Goal: Information Seeking & Learning: Learn about a topic

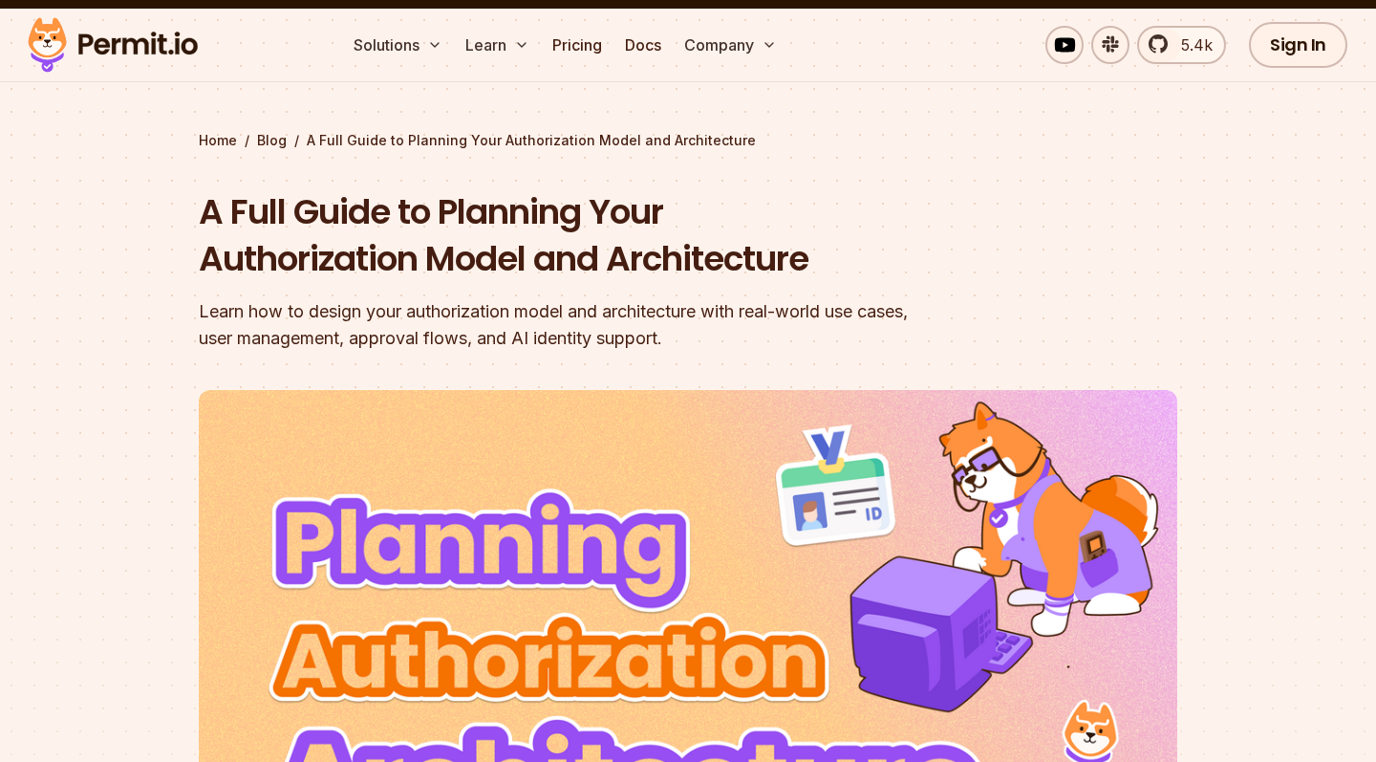
click at [483, 245] on h1 "A Full Guide to Planning Your Authorization Model and Architecture" at bounding box center [566, 235] width 734 height 95
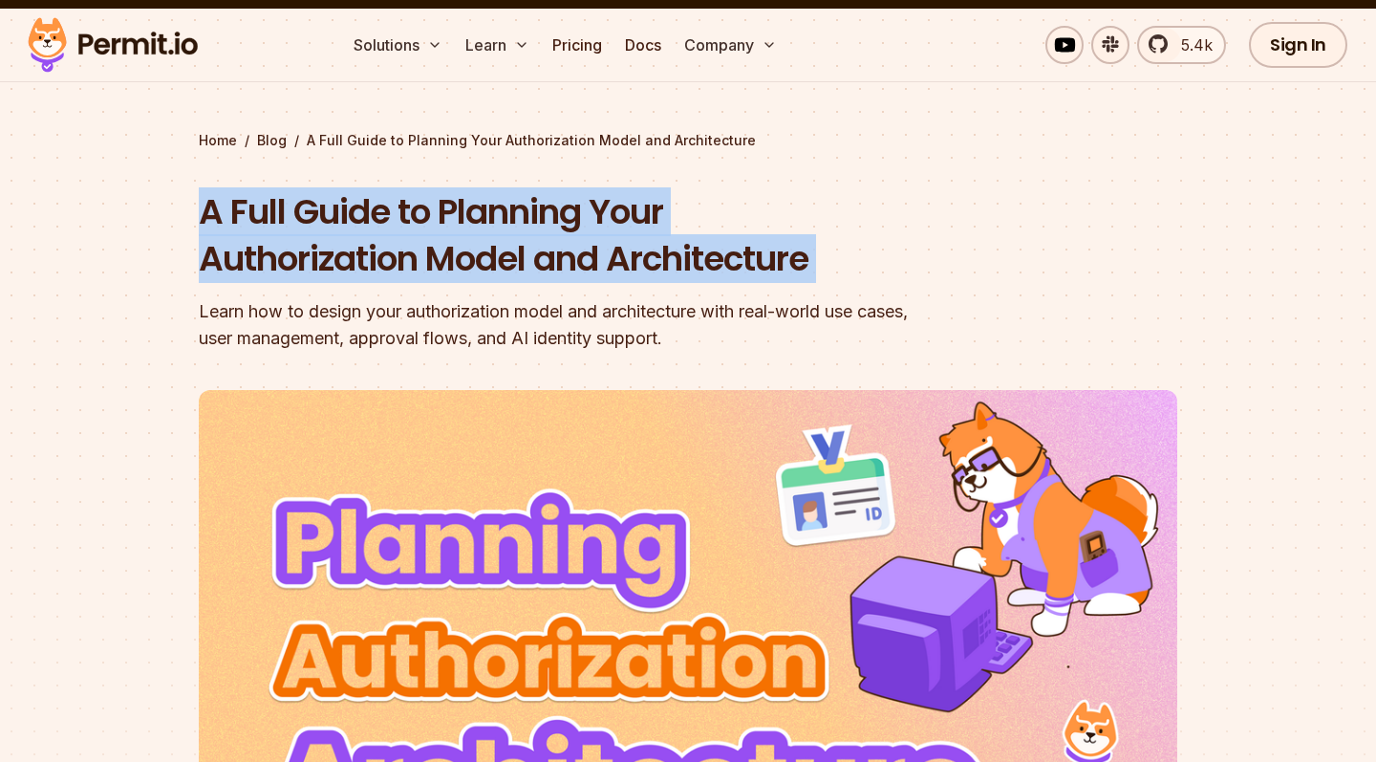
click at [483, 245] on h1 "A Full Guide to Planning Your Authorization Model and Architecture" at bounding box center [566, 235] width 734 height 95
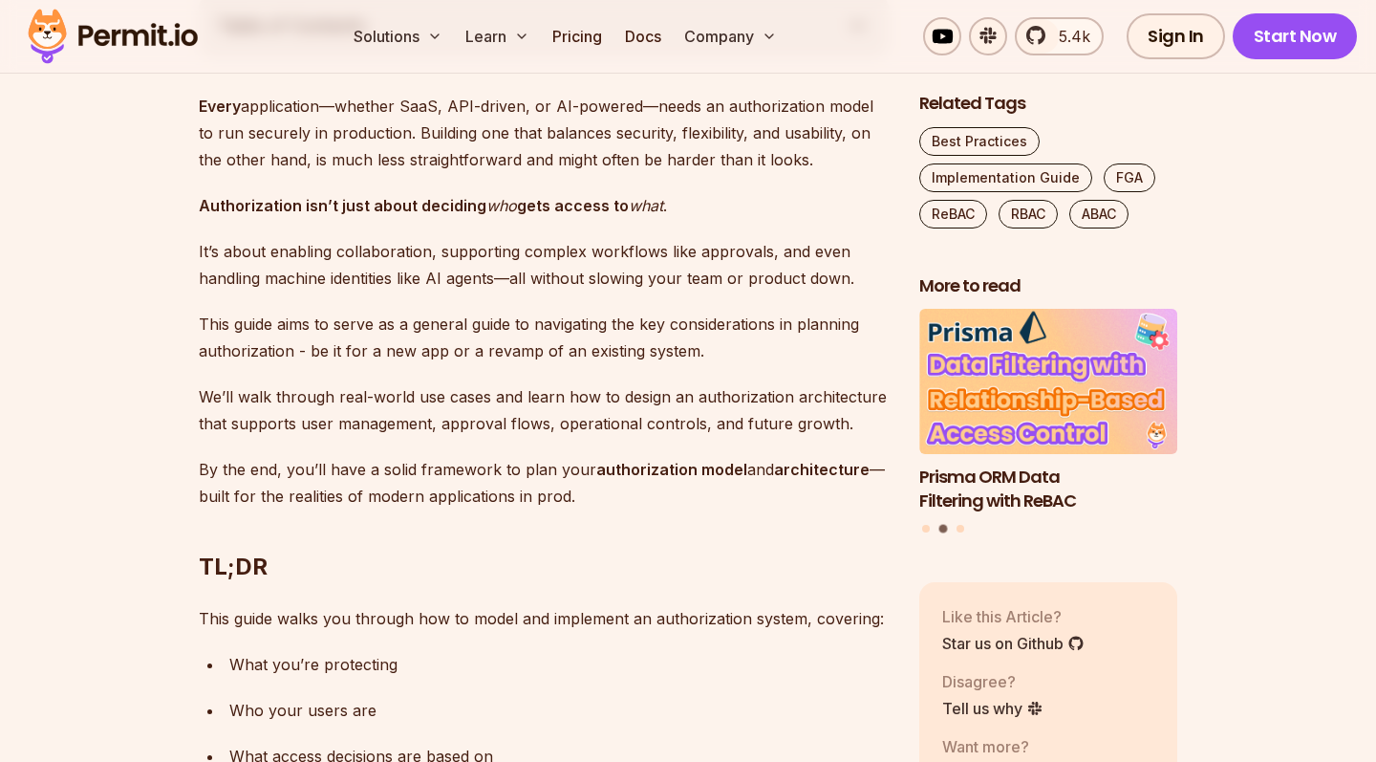
scroll to position [1138, 0]
click at [458, 200] on strong "Authorization isn’t just about deciding" at bounding box center [343, 204] width 288 height 19
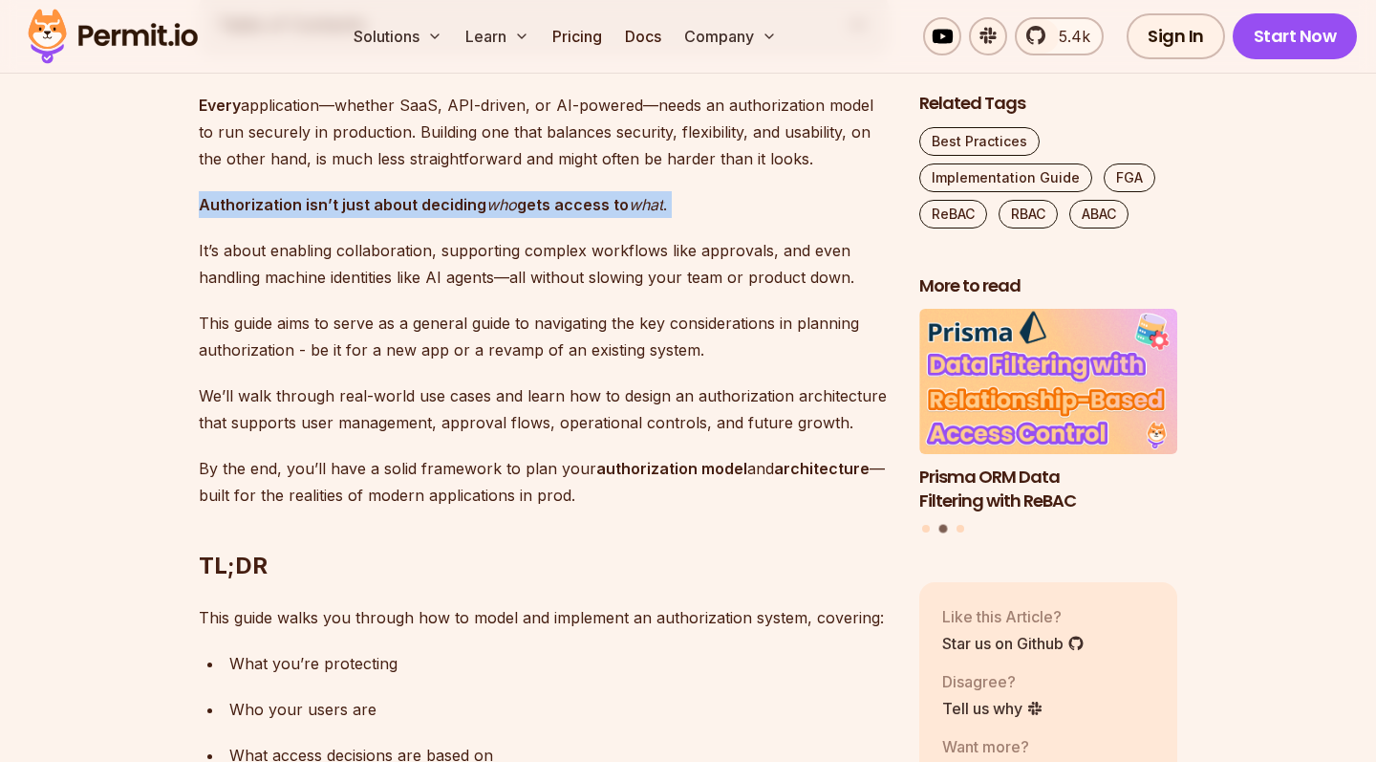
click at [458, 200] on strong "Authorization isn’t just about deciding" at bounding box center [343, 204] width 288 height 19
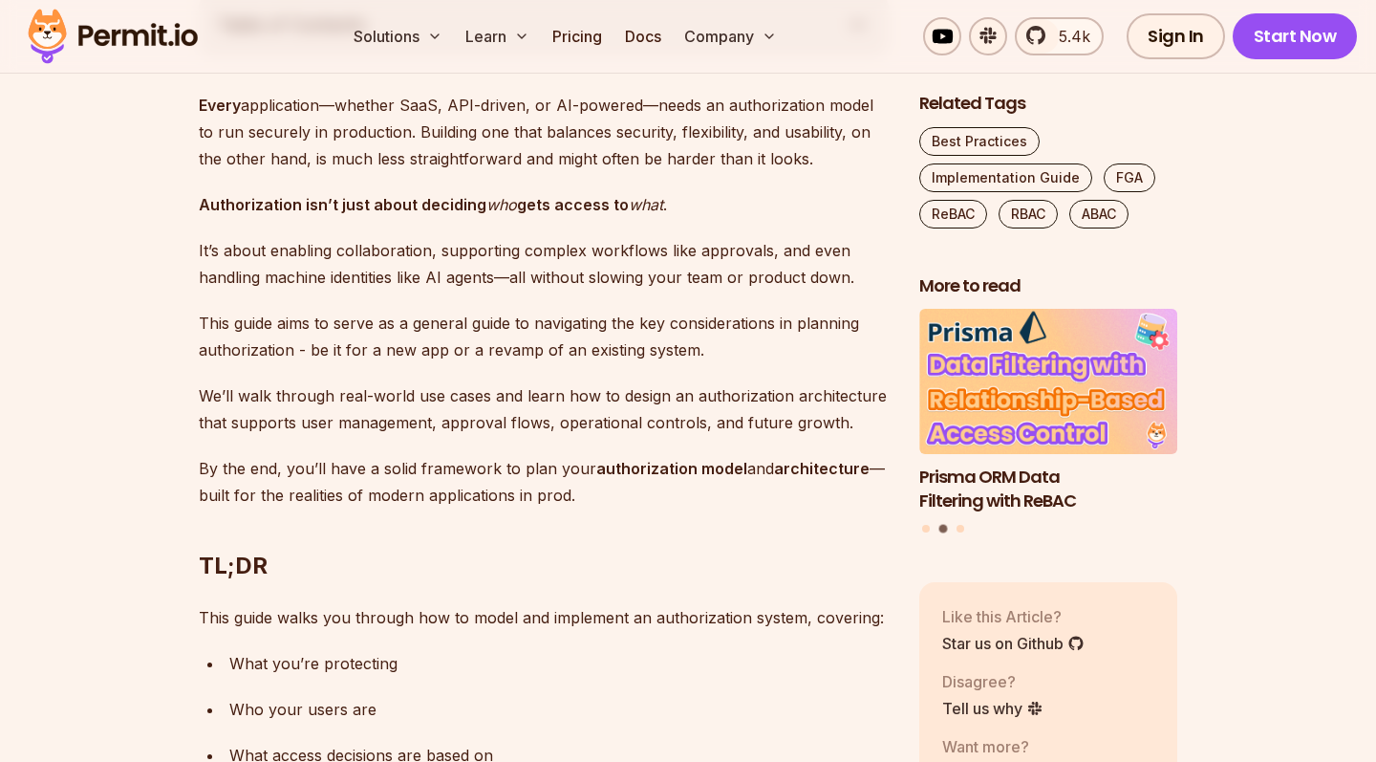
click at [458, 274] on p "It’s about enabling collaboration, supporting complex workflows like approvals,…" at bounding box center [544, 264] width 690 height 54
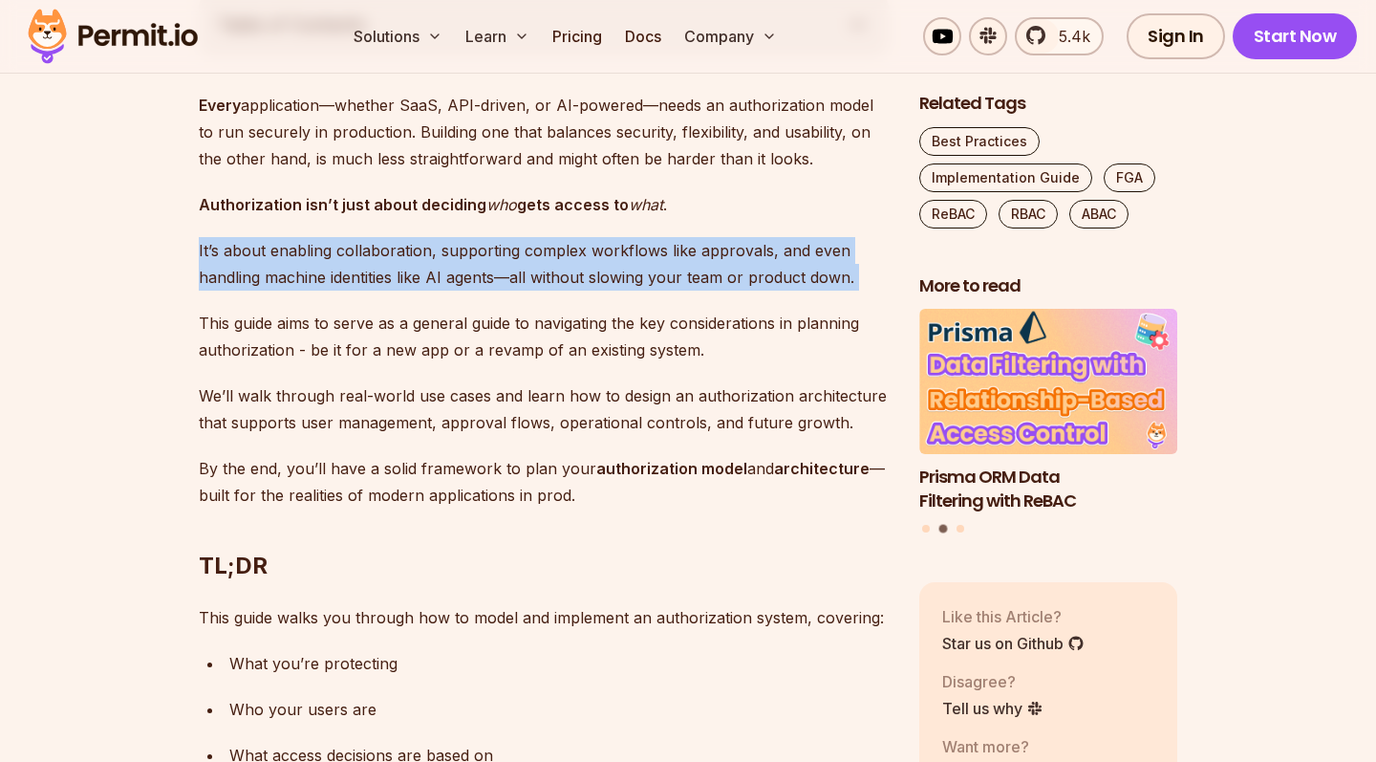
click at [458, 274] on p "It’s about enabling collaboration, supporting complex workflows like approvals,…" at bounding box center [544, 264] width 690 height 54
click at [459, 254] on p "It’s about enabling collaboration, supporting complex workflows like approvals,…" at bounding box center [544, 264] width 690 height 54
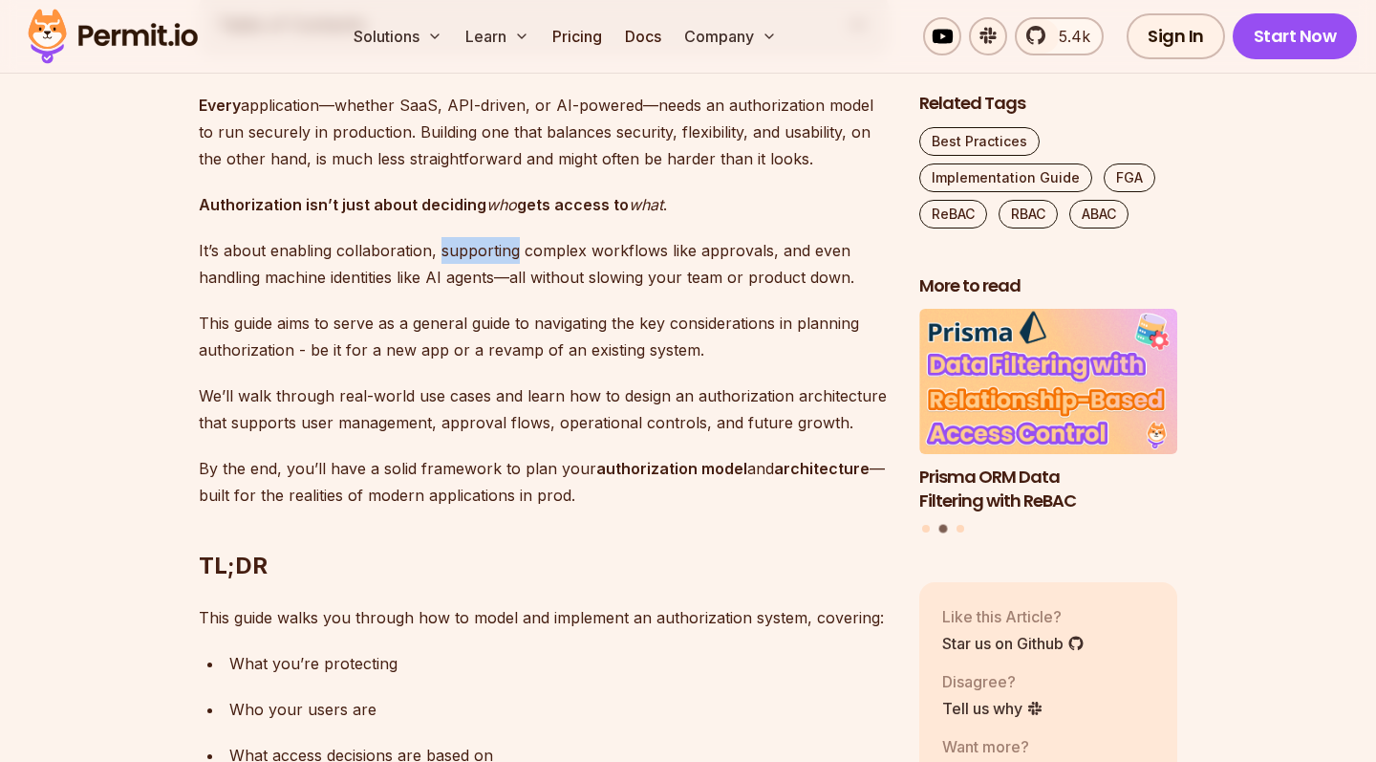
click at [459, 254] on p "It’s about enabling collaboration, supporting complex workflows like approvals,…" at bounding box center [544, 264] width 690 height 54
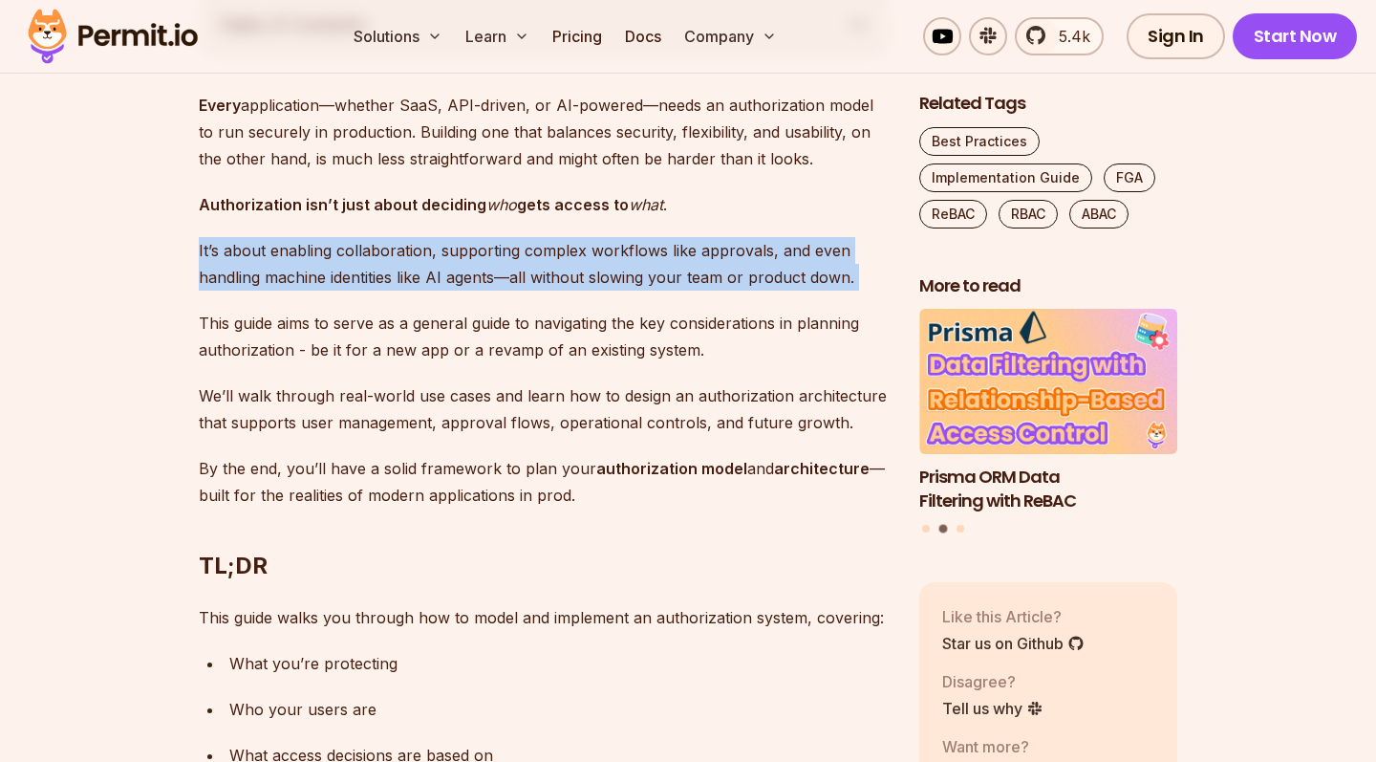
click at [459, 254] on p "It’s about enabling collaboration, supporting complex workflows like approvals,…" at bounding box center [544, 264] width 690 height 54
click at [459, 264] on p "It’s about enabling collaboration, supporting complex workflows like approvals,…" at bounding box center [544, 264] width 690 height 54
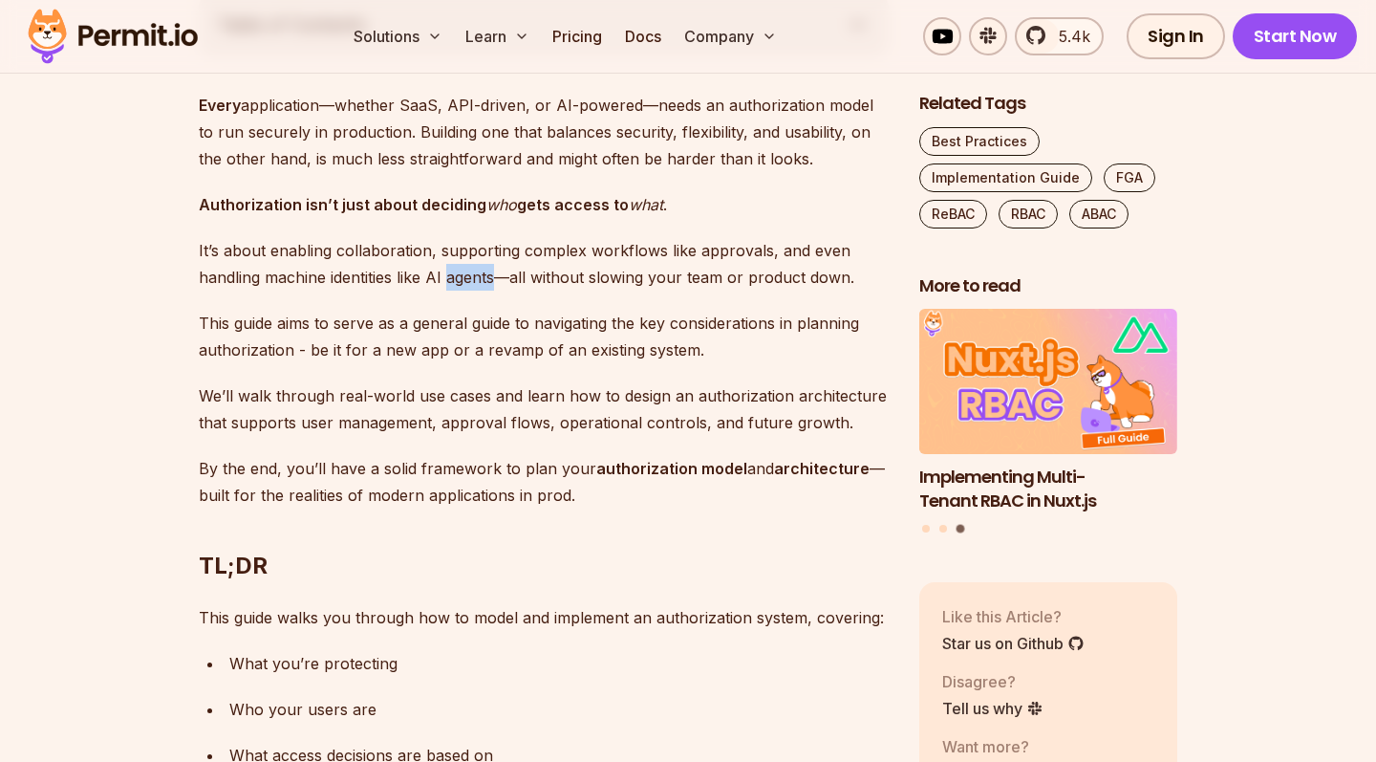
click at [459, 264] on p "It’s about enabling collaboration, supporting complex workflows like approvals,…" at bounding box center [544, 264] width 690 height 54
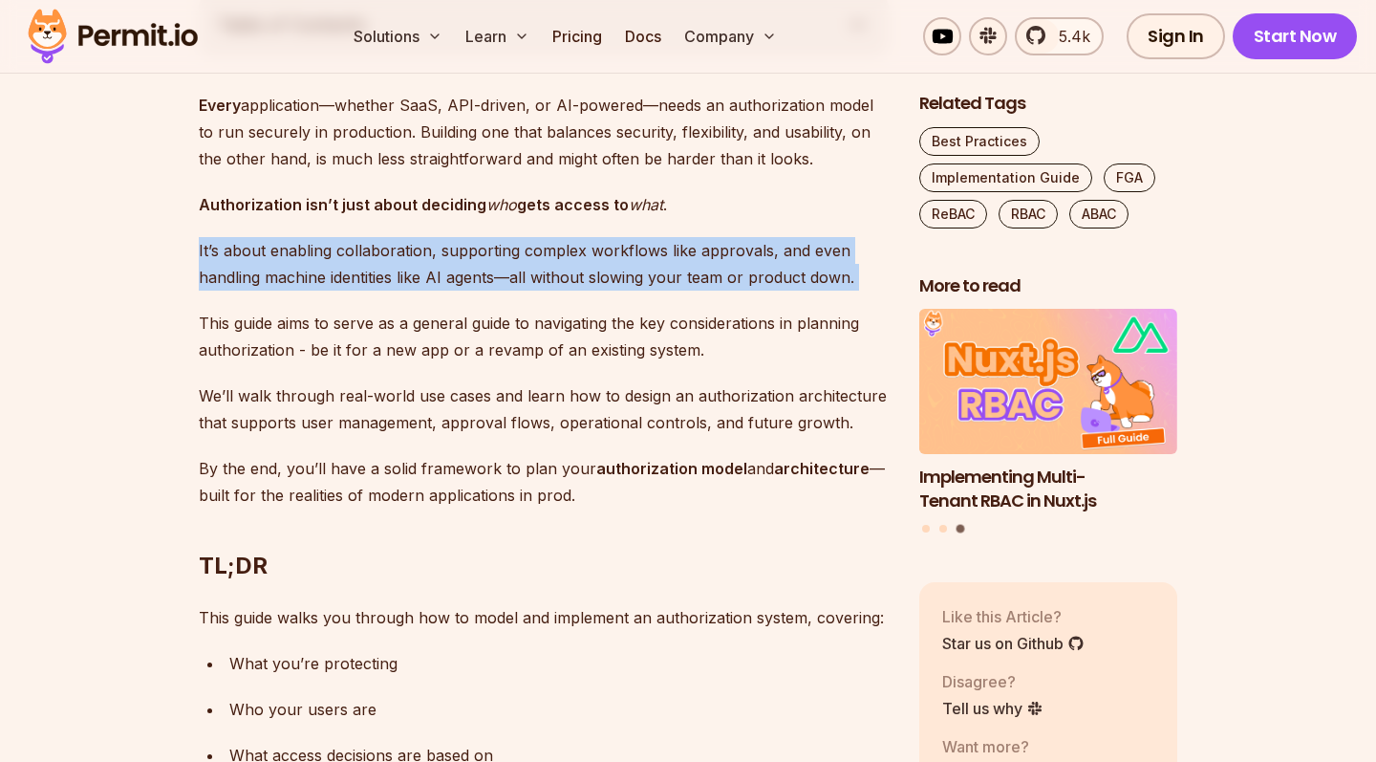
click at [459, 264] on p "It’s about enabling collaboration, supporting complex workflows like approvals,…" at bounding box center [544, 264] width 690 height 54
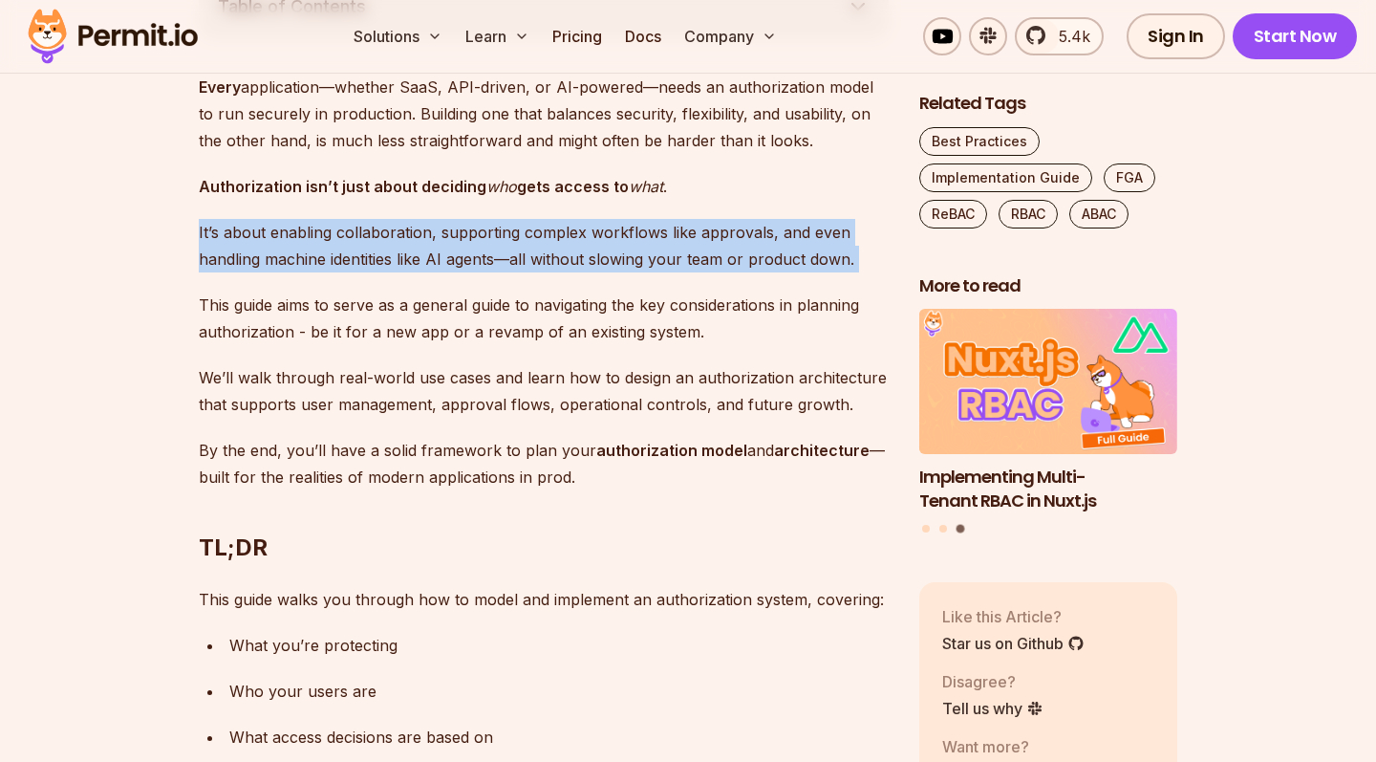
scroll to position [1159, 0]
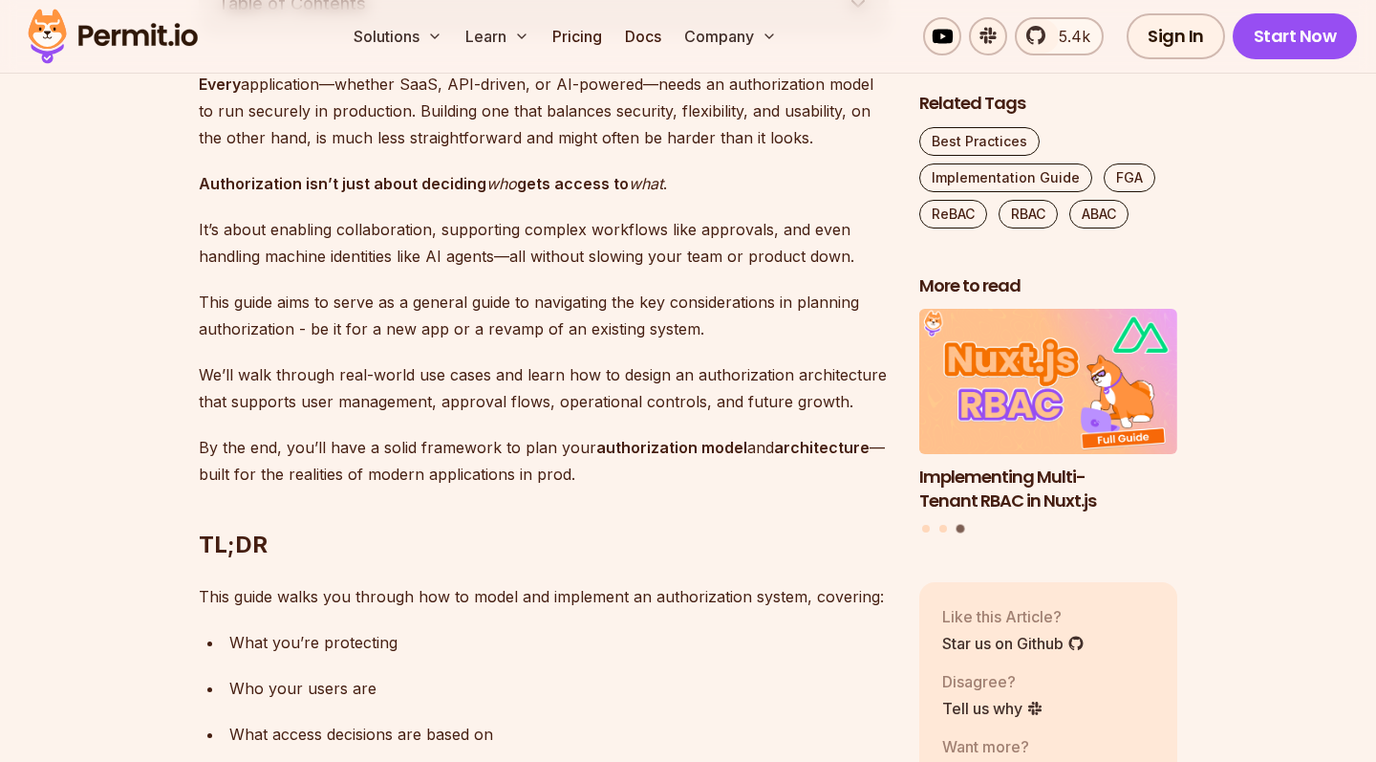
click at [379, 240] on p "It’s about enabling collaboration, supporting complex workflows like approvals,…" at bounding box center [544, 243] width 690 height 54
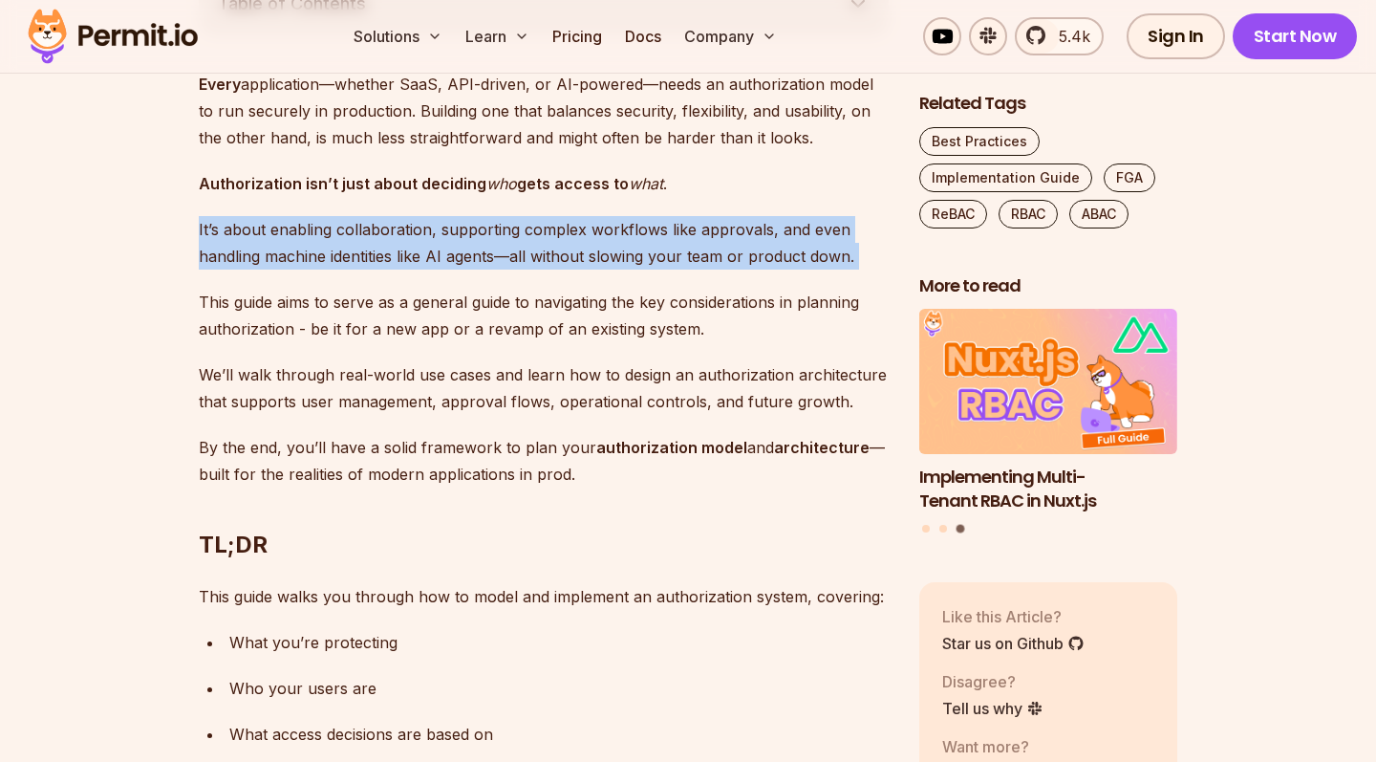
click at [379, 240] on p "It’s about enabling collaboration, supporting complex workflows like approvals,…" at bounding box center [544, 243] width 690 height 54
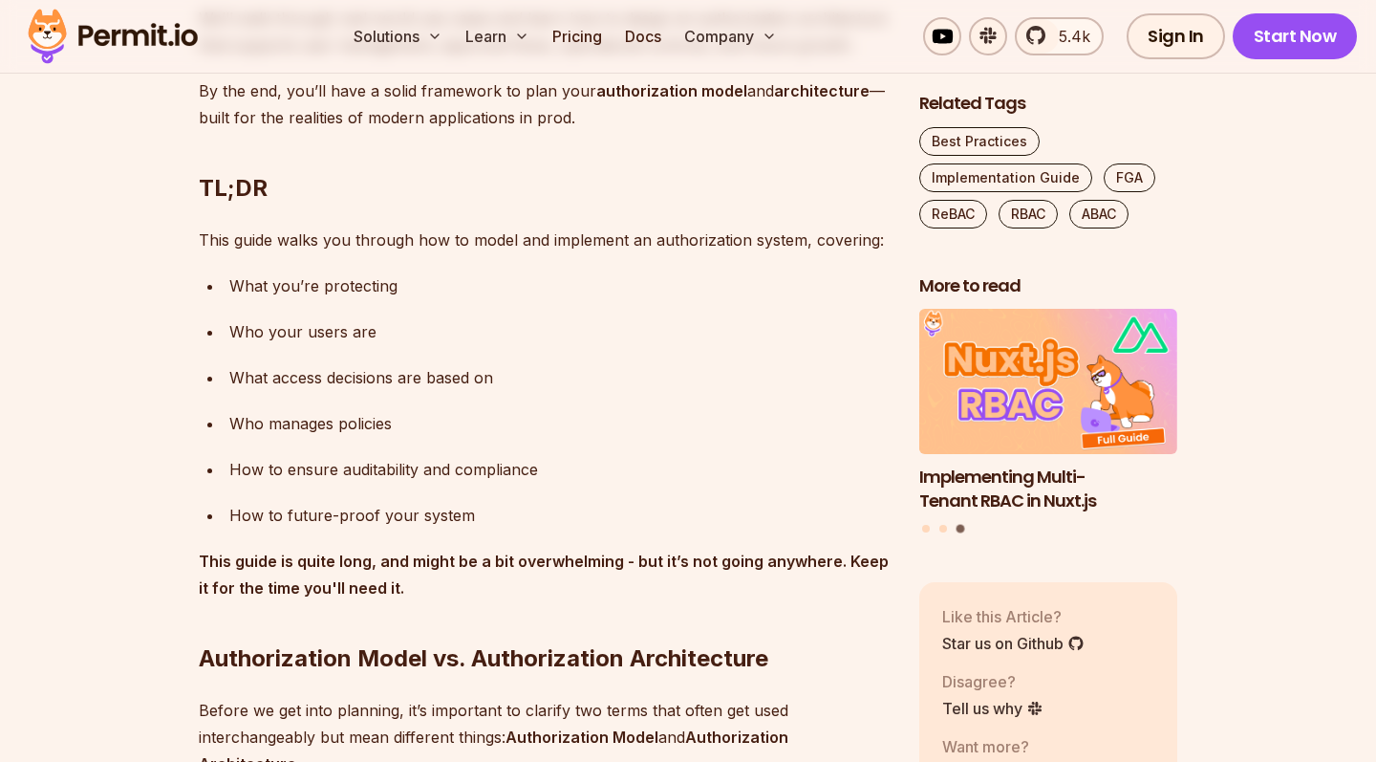
scroll to position [1522, 0]
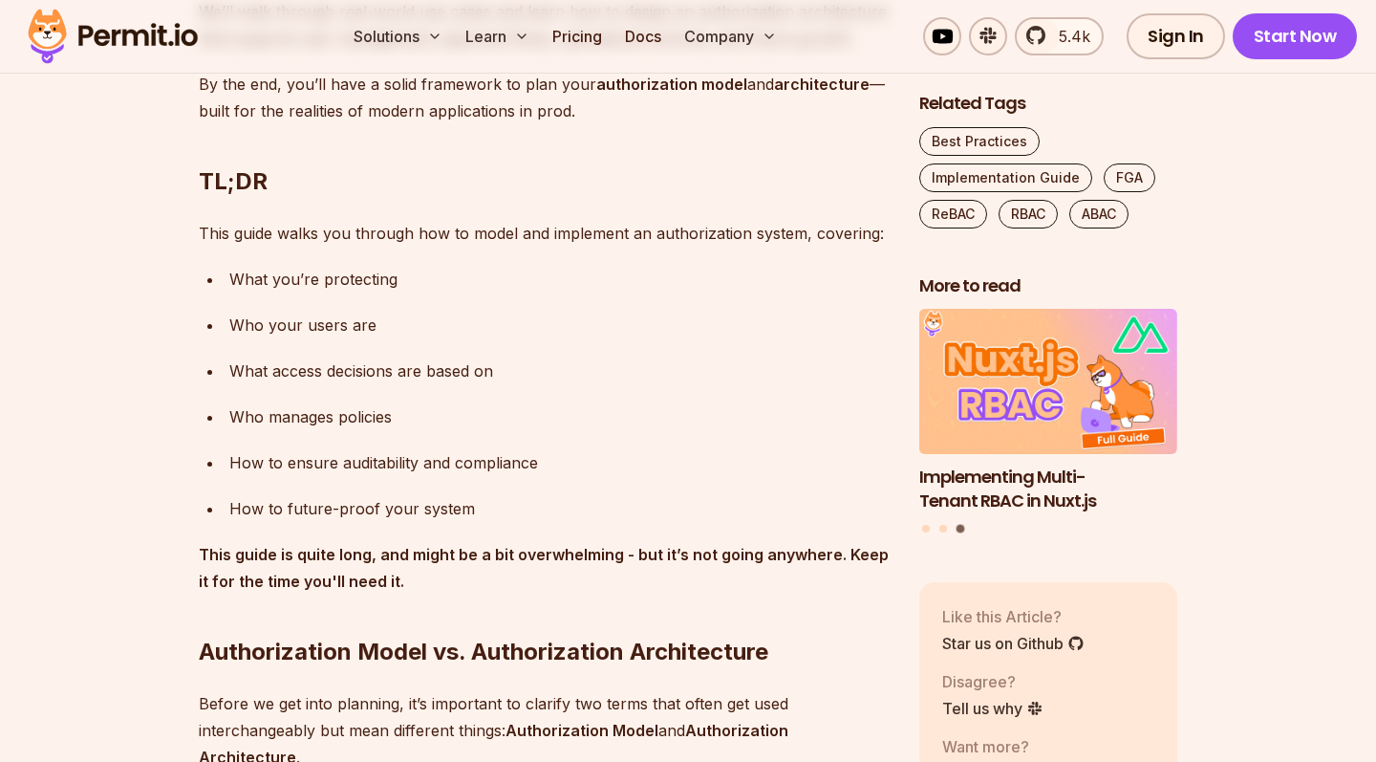
click at [347, 312] on div "Who your users are" at bounding box center [559, 325] width 660 height 27
click at [347, 358] on div "What access decisions are based on" at bounding box center [559, 371] width 660 height 27
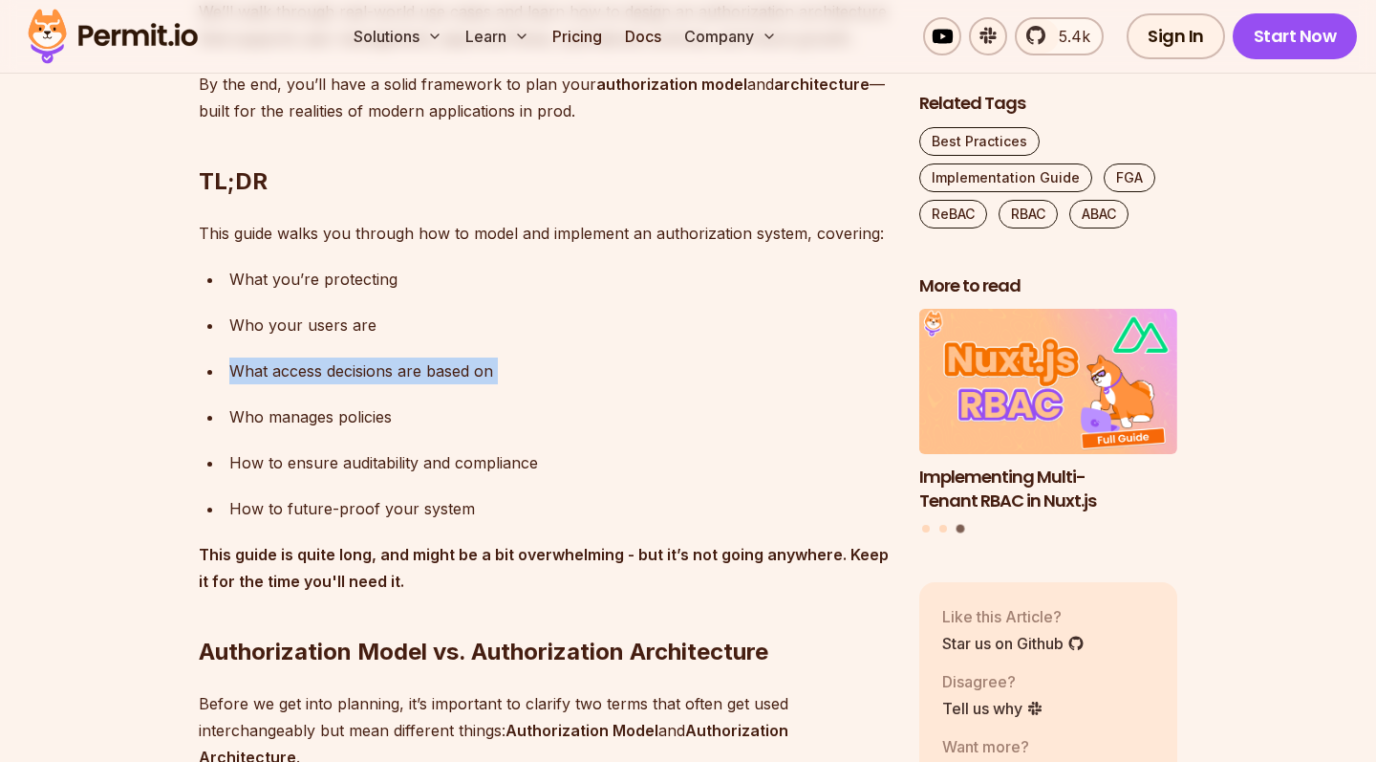
click at [347, 358] on div "What access decisions are based on" at bounding box center [559, 371] width 660 height 27
click at [319, 415] on div "Who manages policies" at bounding box center [559, 416] width 660 height 27
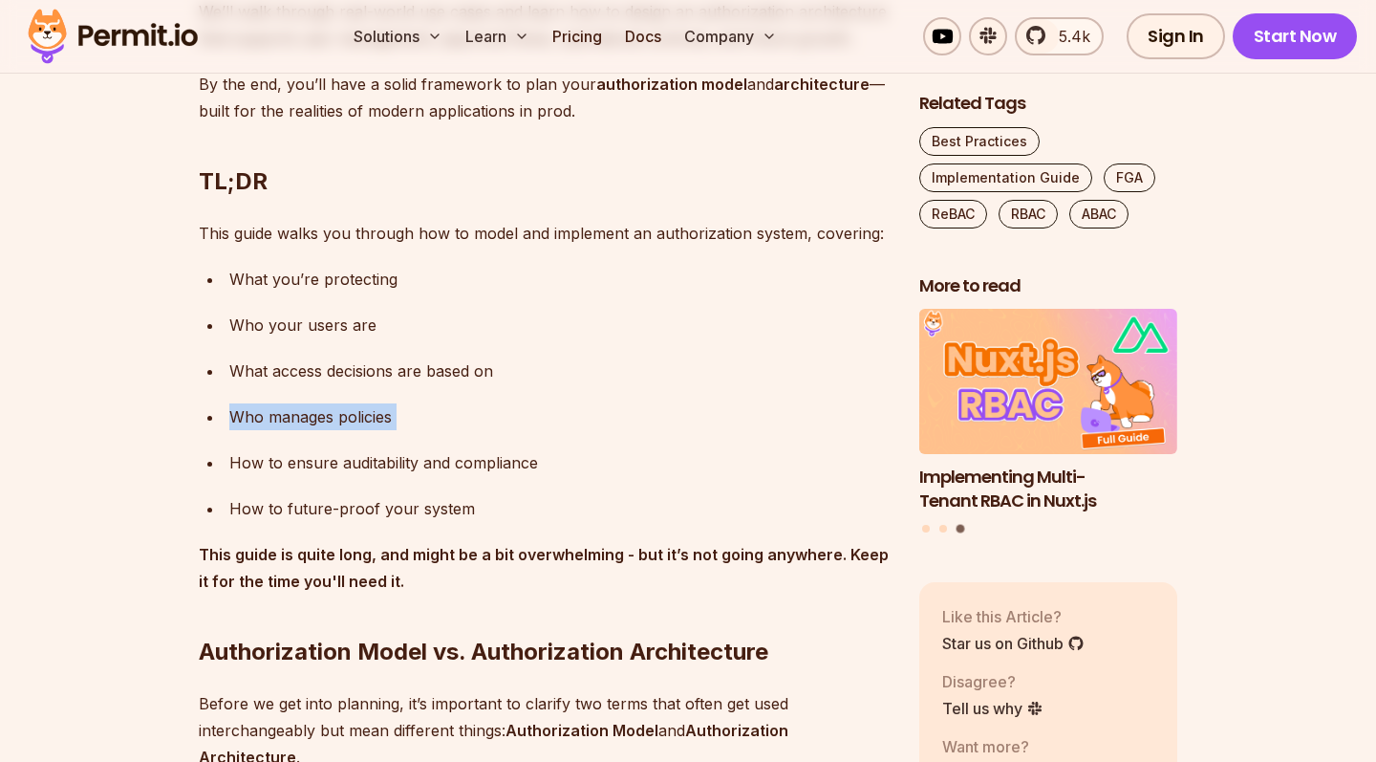
click at [319, 415] on div "Who manages policies" at bounding box center [559, 416] width 660 height 27
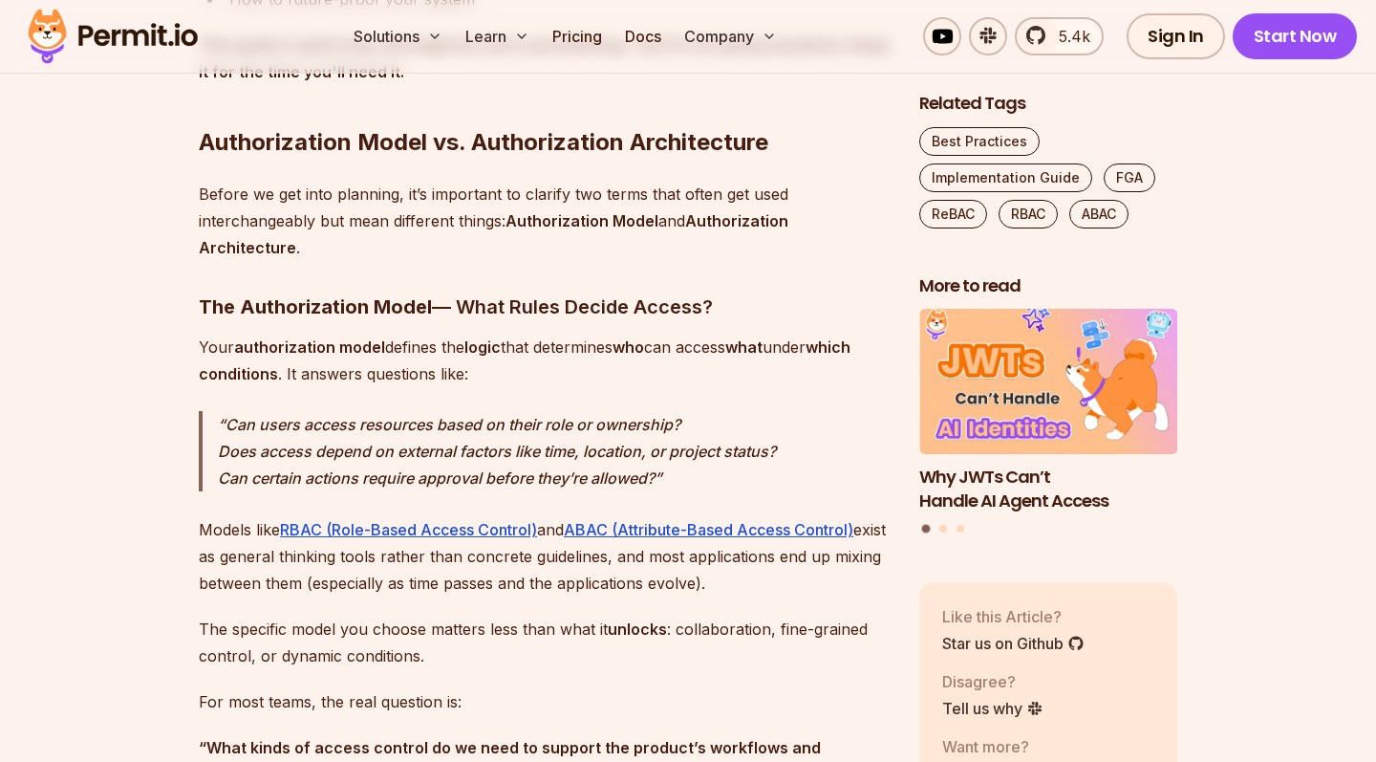
scroll to position [2071, 0]
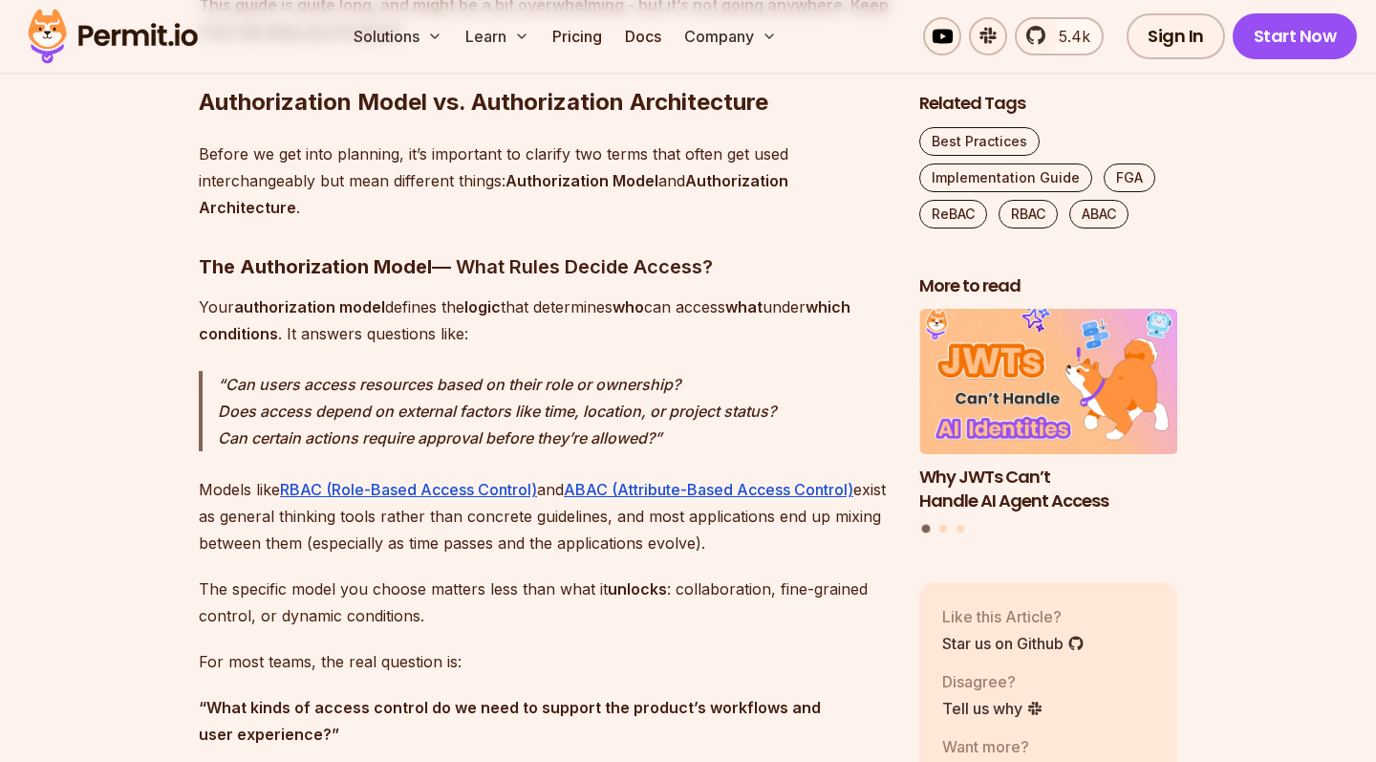
click at [246, 146] on p "Before we get into planning, it’s important to clarify two terms that often get…" at bounding box center [544, 181] width 690 height 80
click at [245, 169] on p "Before we get into planning, it’s important to clarify two terms that often get…" at bounding box center [544, 181] width 690 height 80
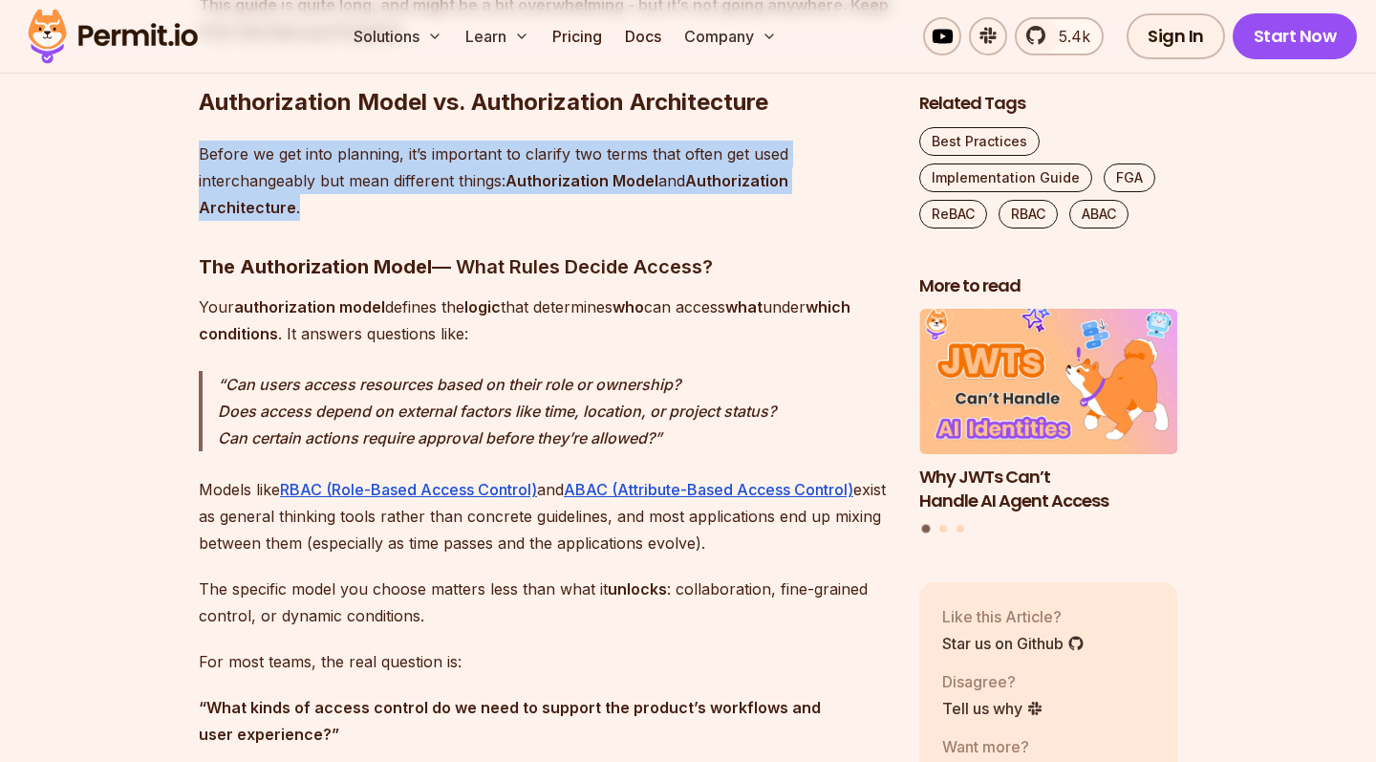
click at [245, 169] on p "Before we get into planning, it’s important to clarify two terms that often get…" at bounding box center [544, 181] width 690 height 80
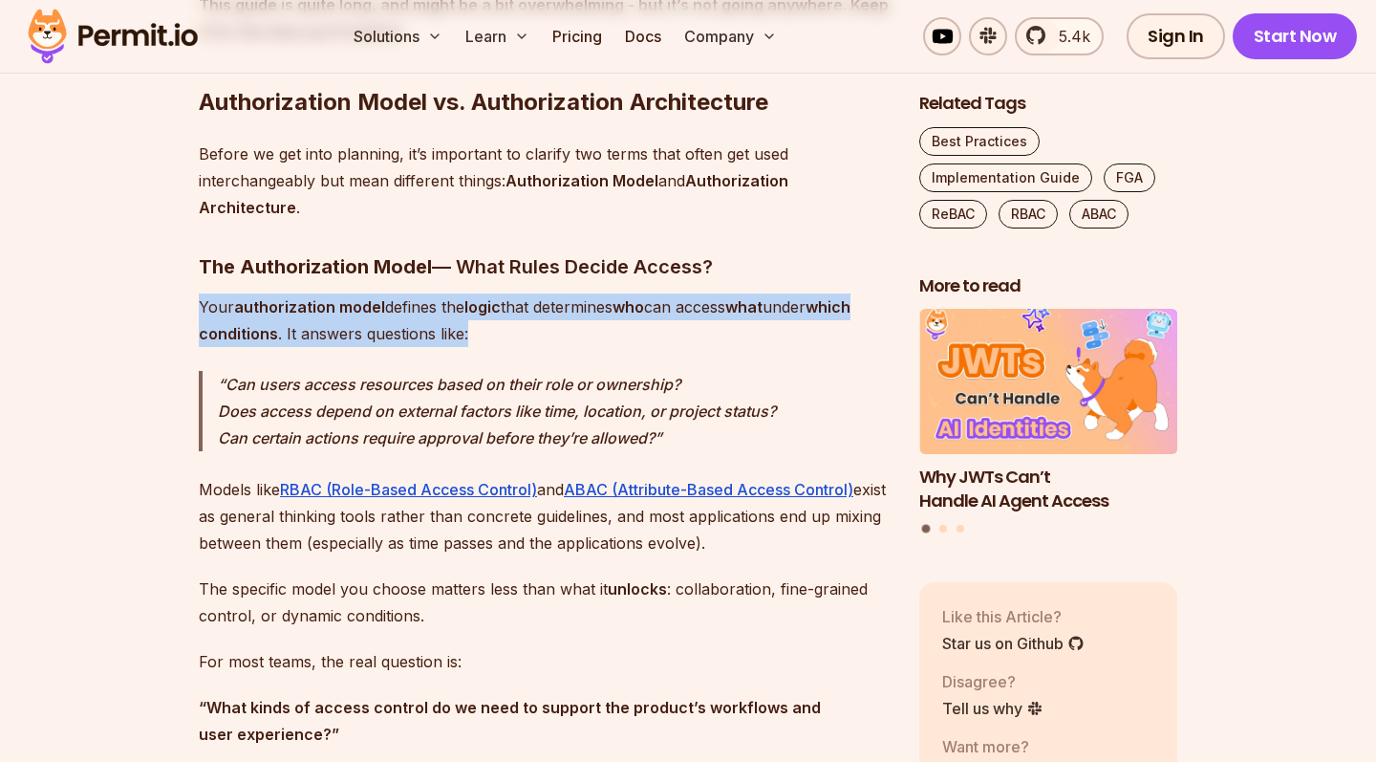
click at [280, 315] on p "Your authorization model defines the logic that determines who can access what …" at bounding box center [544, 320] width 690 height 54
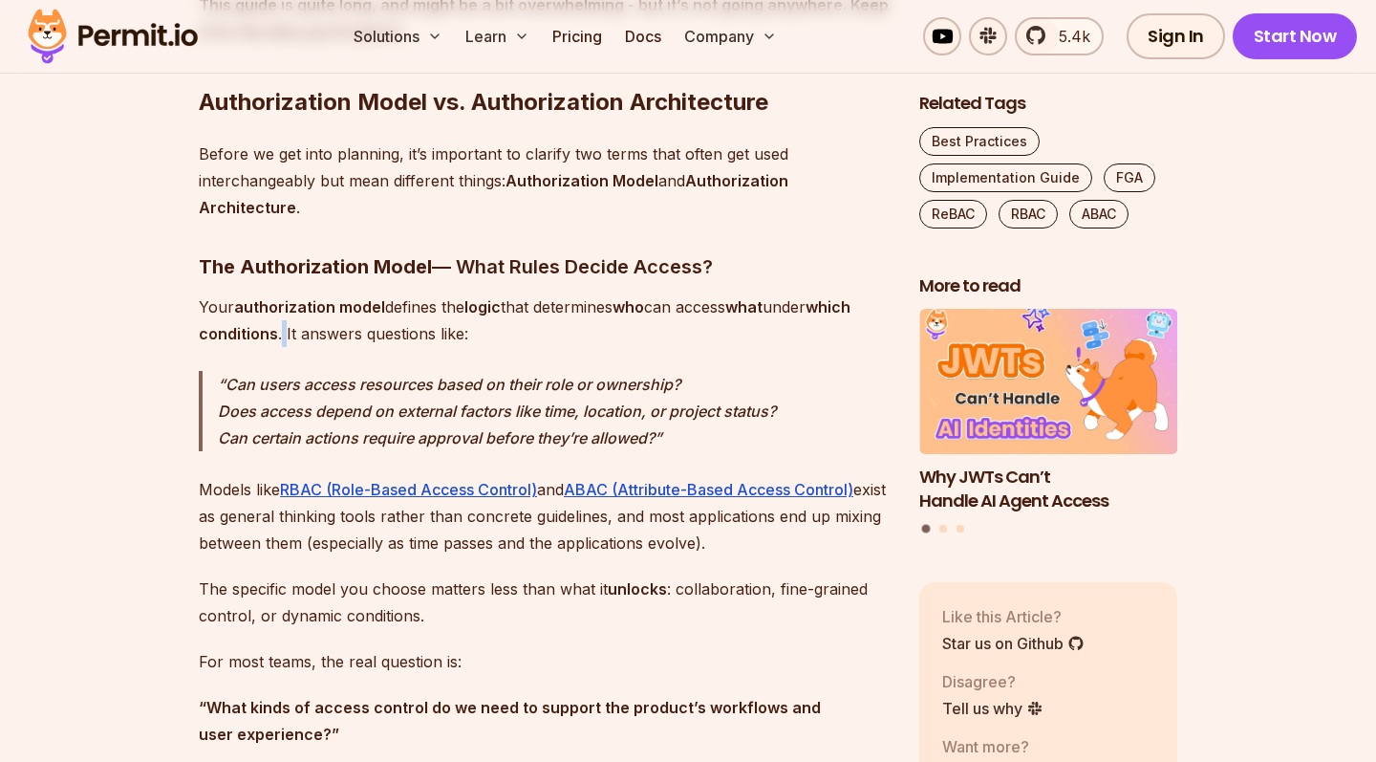
click at [280, 315] on p "Your authorization model defines the logic that determines who can access what …" at bounding box center [544, 320] width 690 height 54
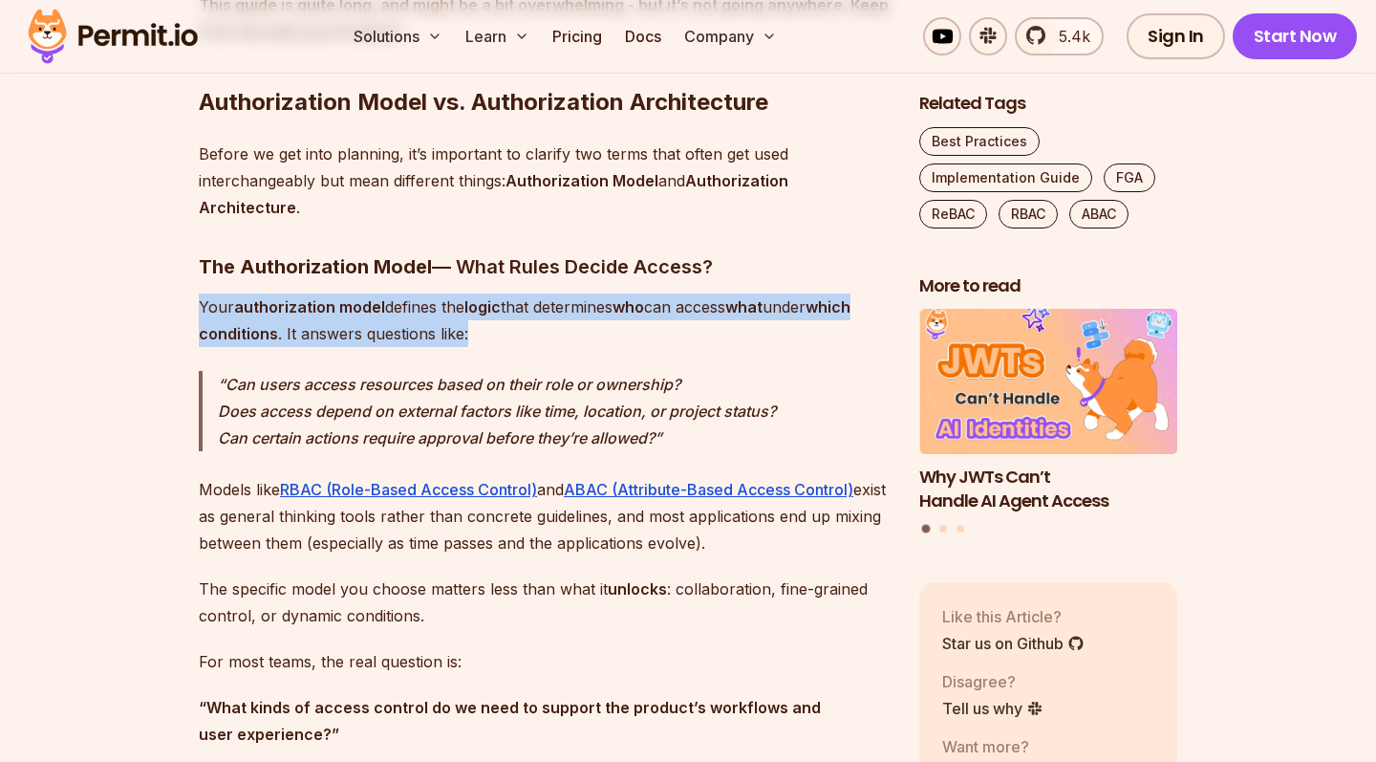
click at [280, 315] on p "Your authorization model defines the logic that determines who can access what …" at bounding box center [544, 320] width 690 height 54
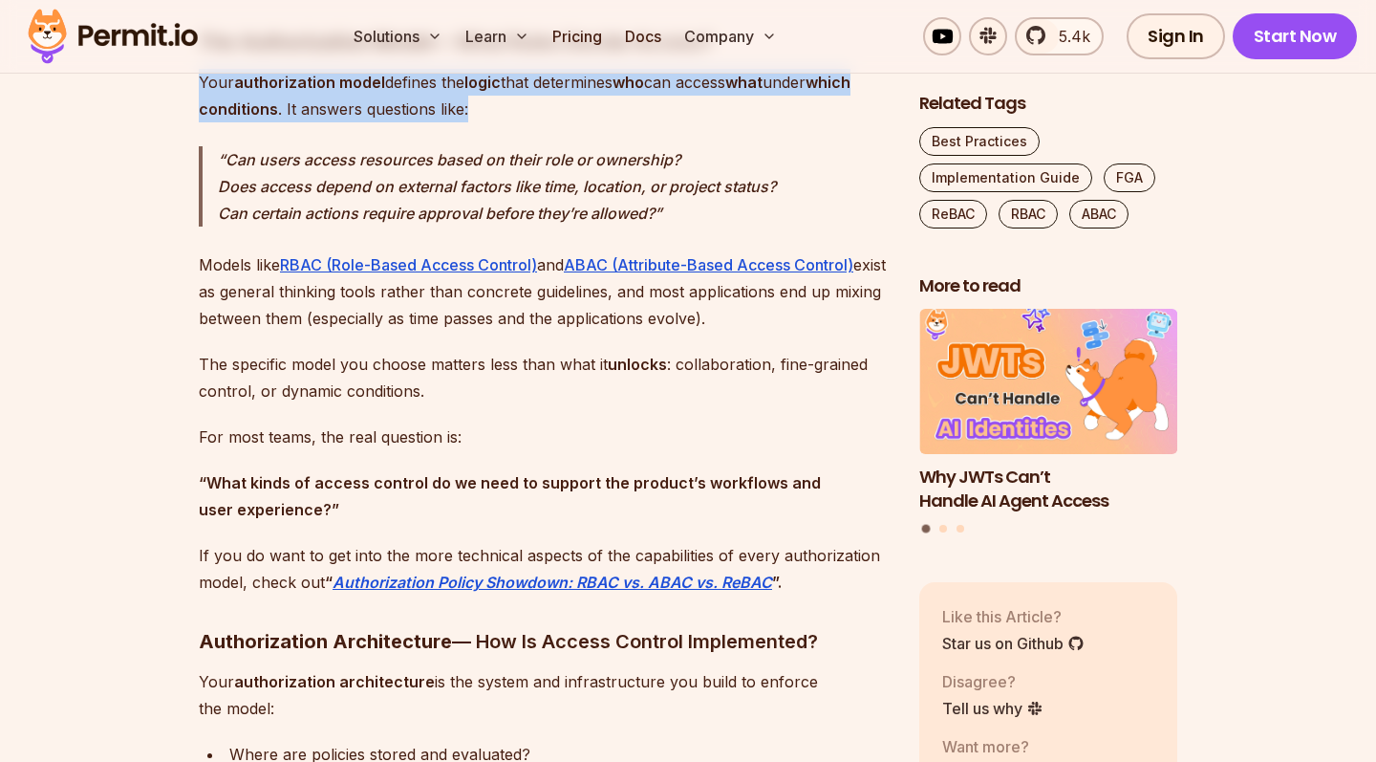
scroll to position [2325, 0]
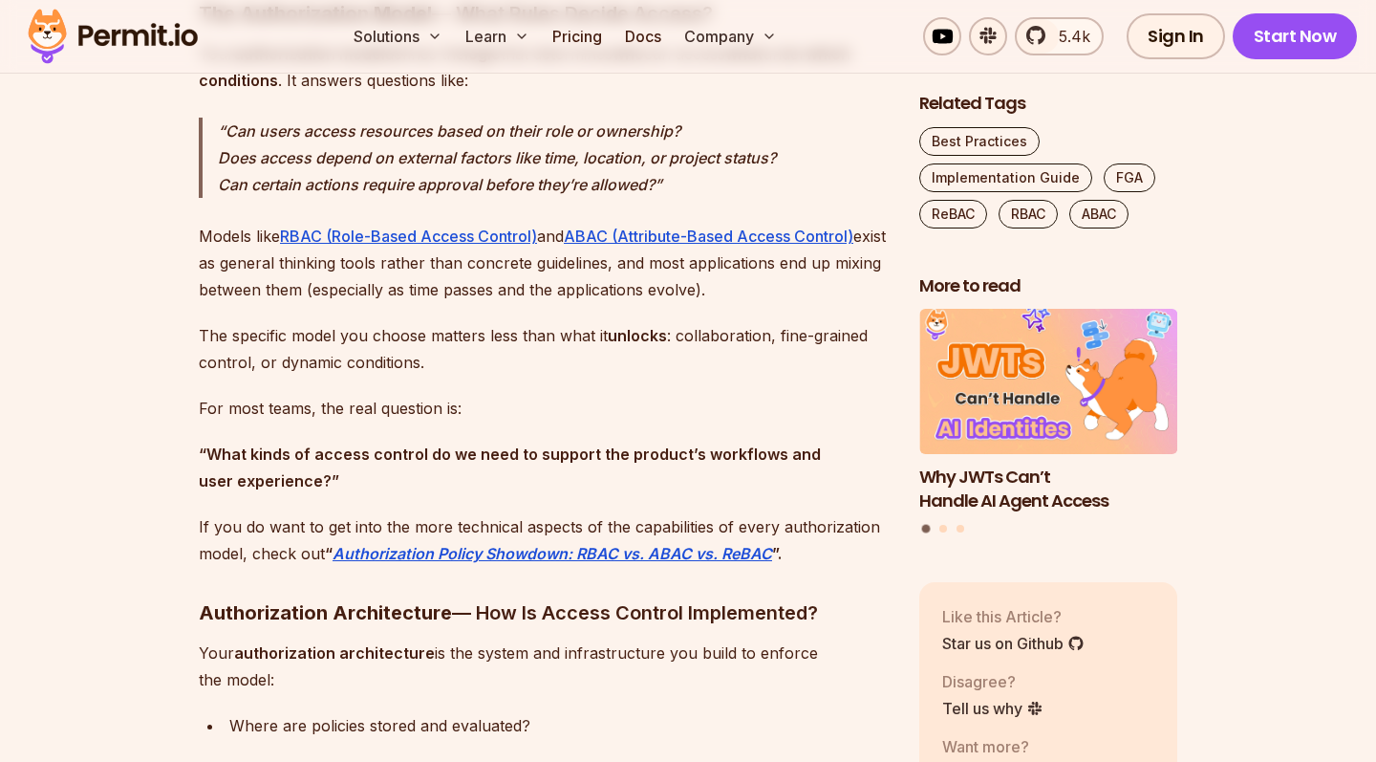
click at [270, 281] on p "Models like RBAC (Role-Based Access Control) and ABAC (Attribute-Based Access C…" at bounding box center [544, 263] width 690 height 80
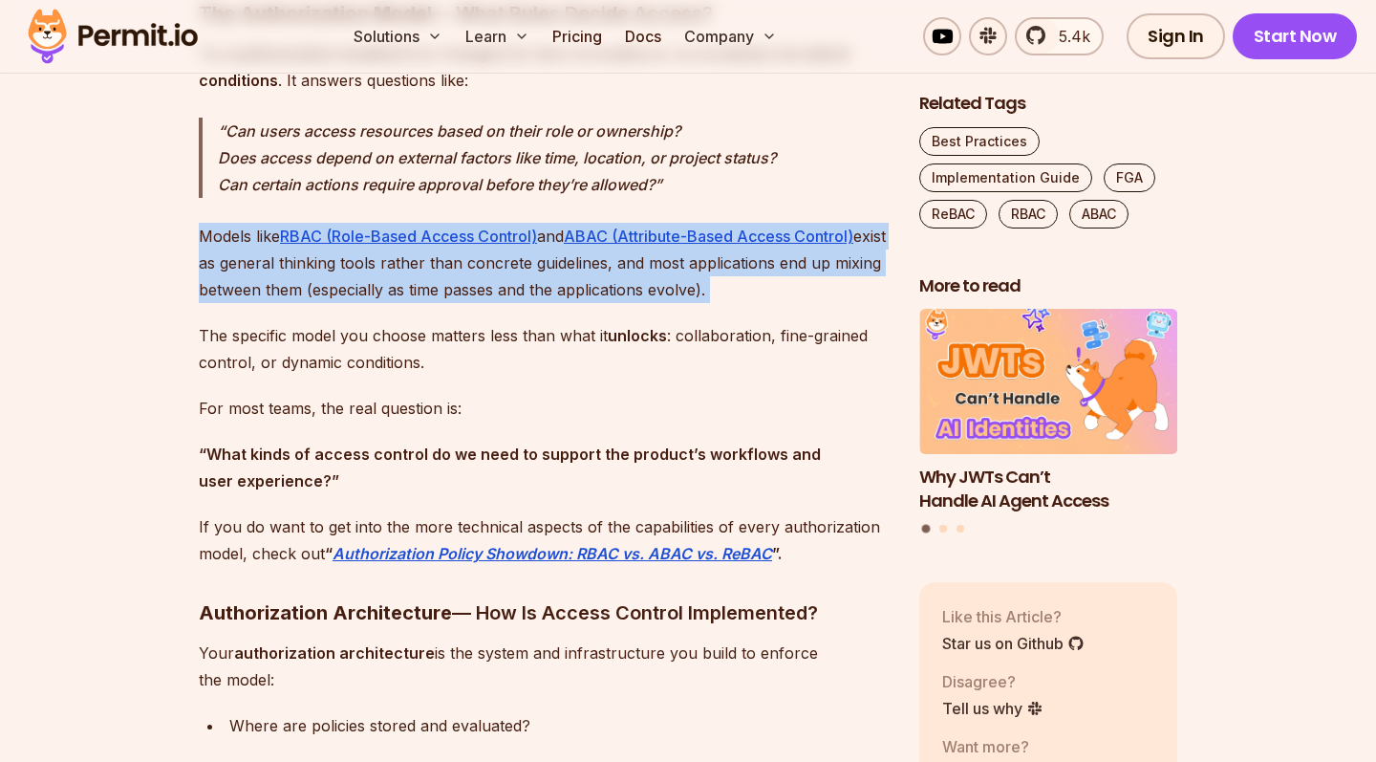
click at [270, 281] on p "Models like RBAC (Role-Based Access Control) and ABAC (Attribute-Based Access C…" at bounding box center [544, 263] width 690 height 80
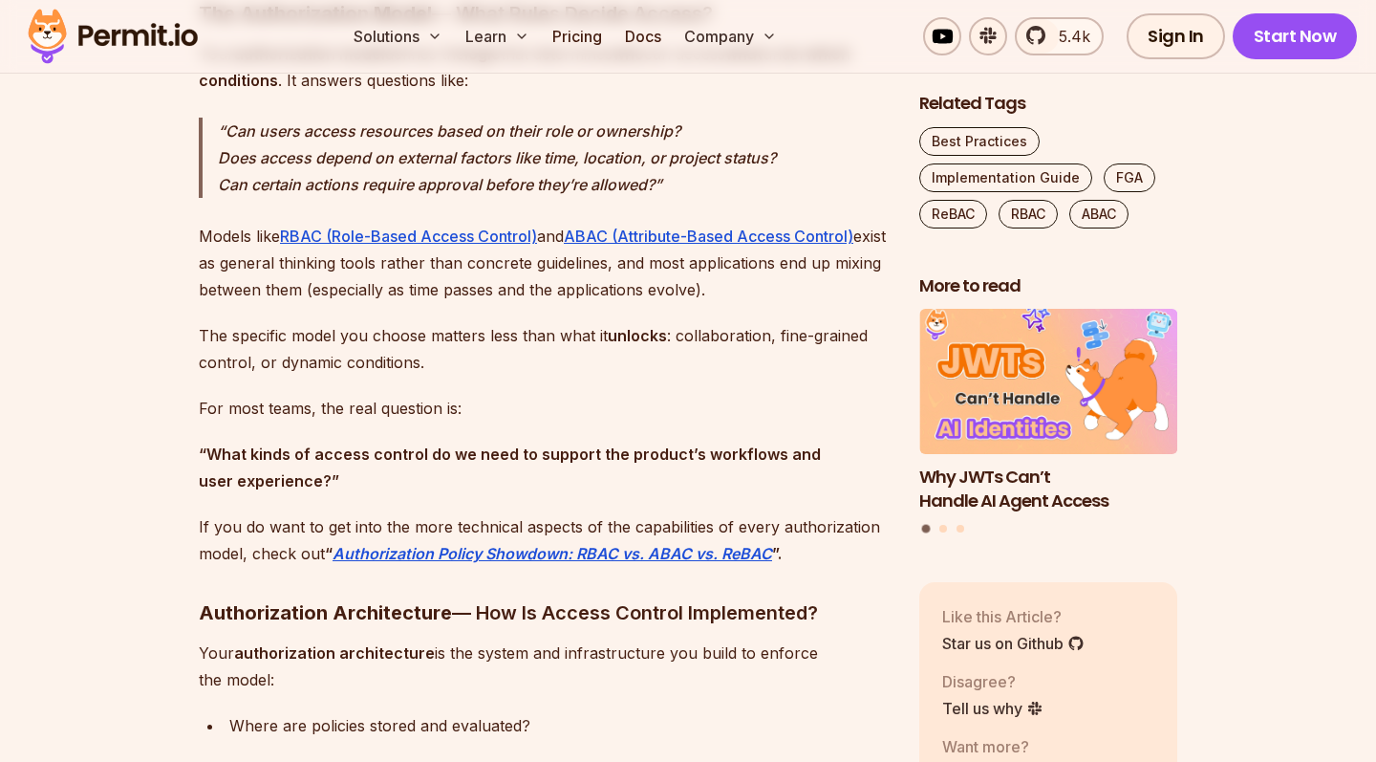
click at [283, 341] on p "The specific model you choose matters less than what it unlocks : collaboration…" at bounding box center [544, 349] width 690 height 54
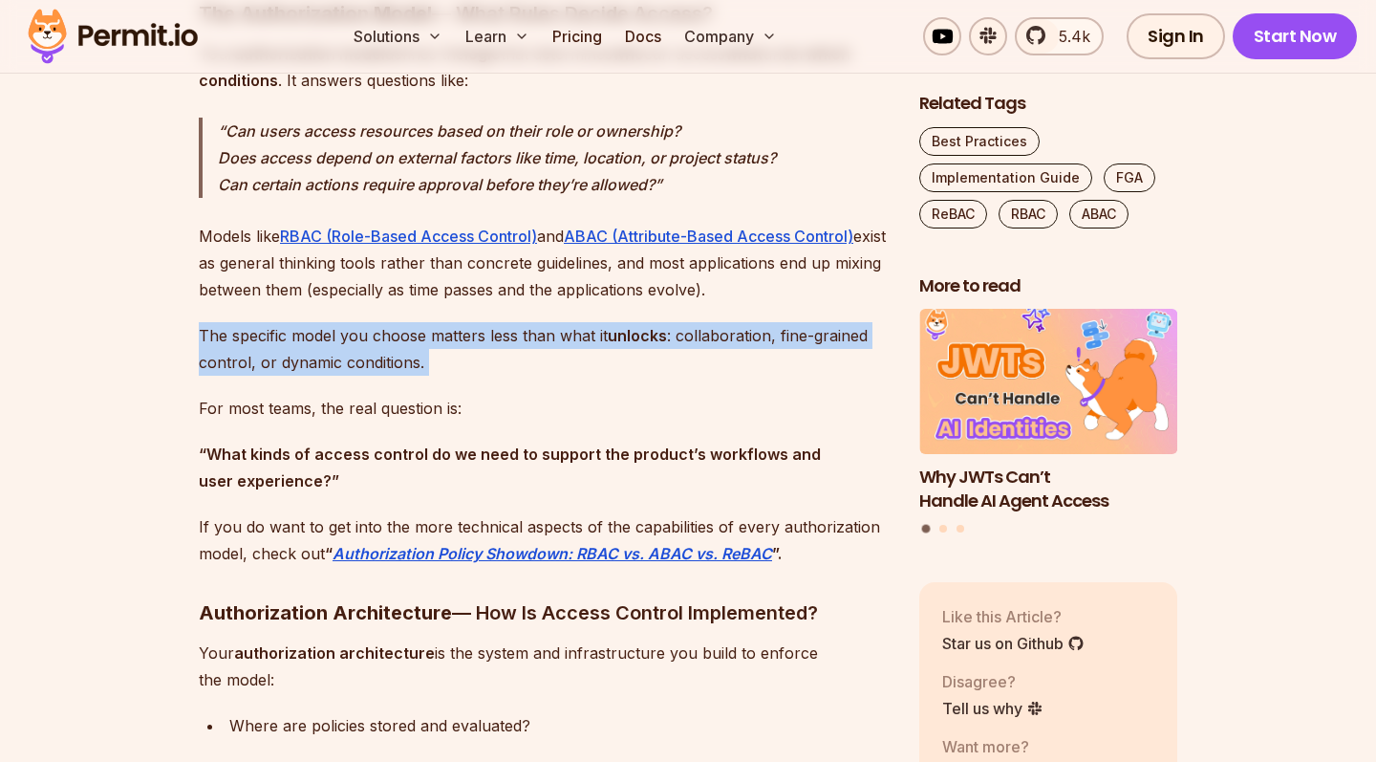
click at [283, 341] on p "The specific model you choose matters less than what it unlocks : collaboration…" at bounding box center [544, 349] width 690 height 54
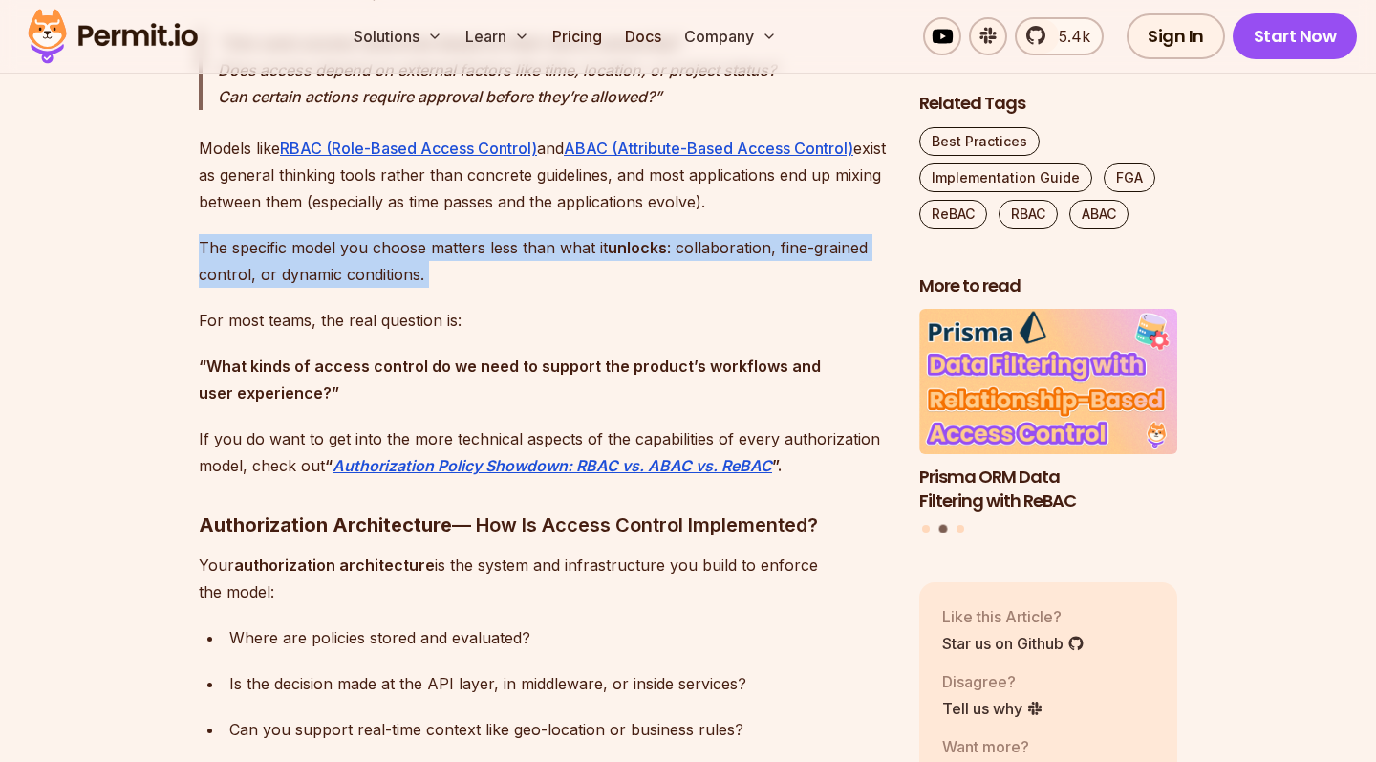
scroll to position [2415, 0]
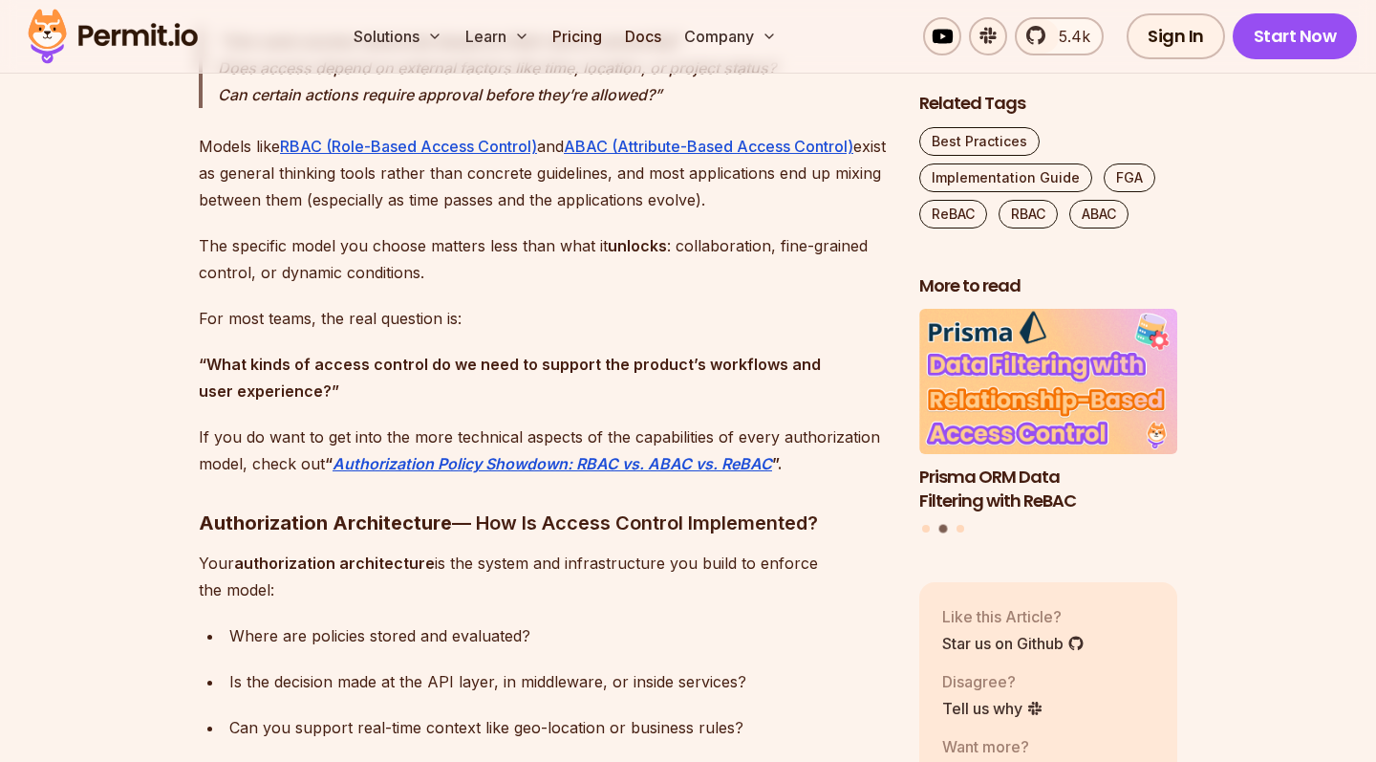
click at [274, 357] on strong "“What kinds of access control do we need to support the product’s workflows and…" at bounding box center [510, 378] width 622 height 46
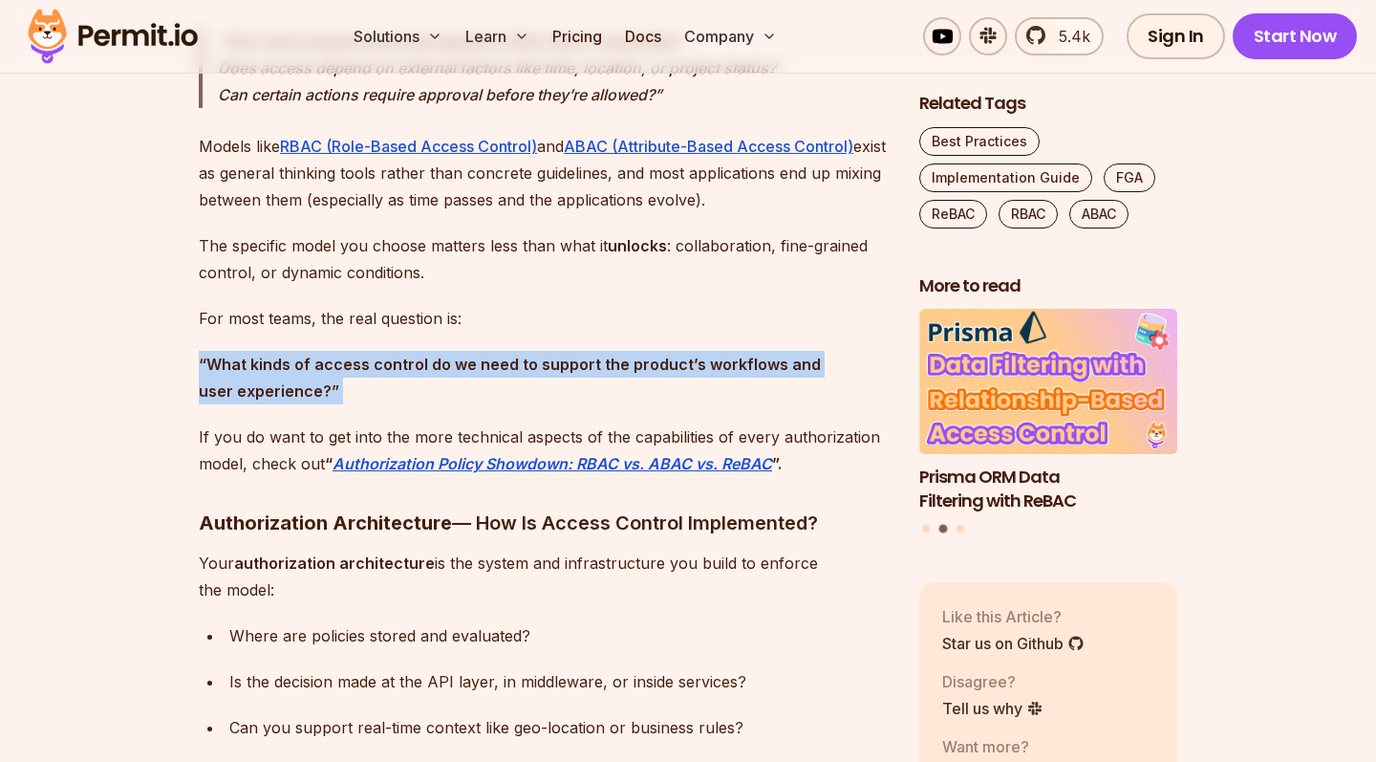
click at [274, 357] on strong "“What kinds of access control do we need to support the product’s workflows and…" at bounding box center [510, 378] width 622 height 46
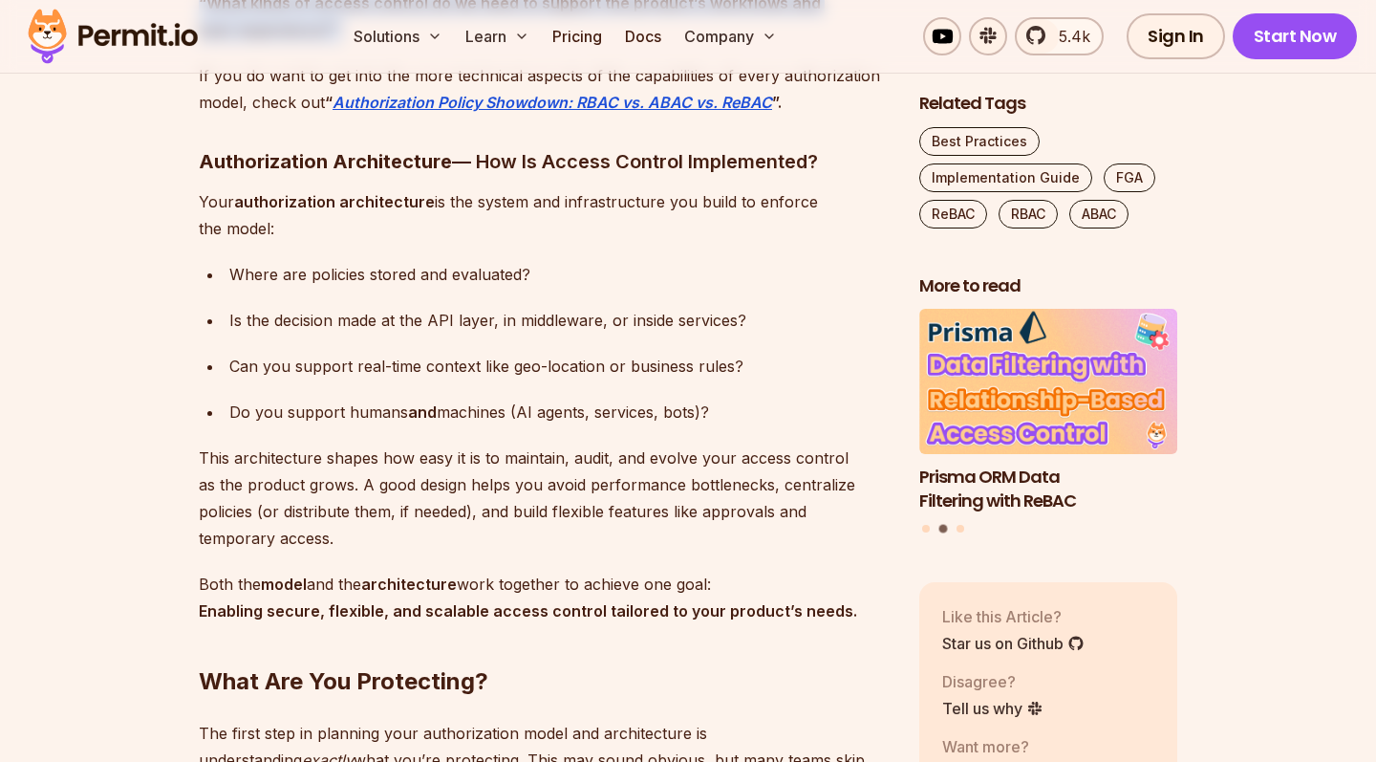
scroll to position [2778, 0]
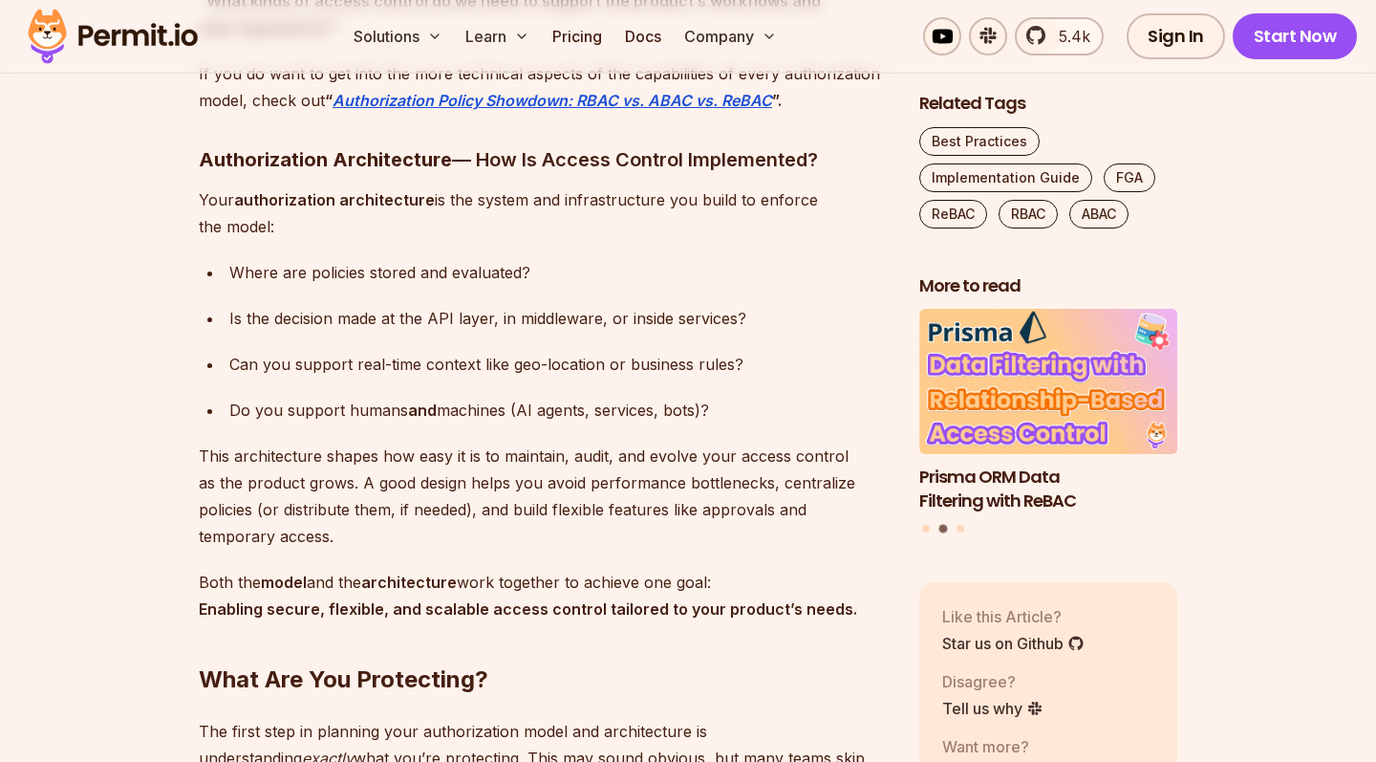
click at [252, 196] on strong "authorization architecture" at bounding box center [334, 199] width 201 height 19
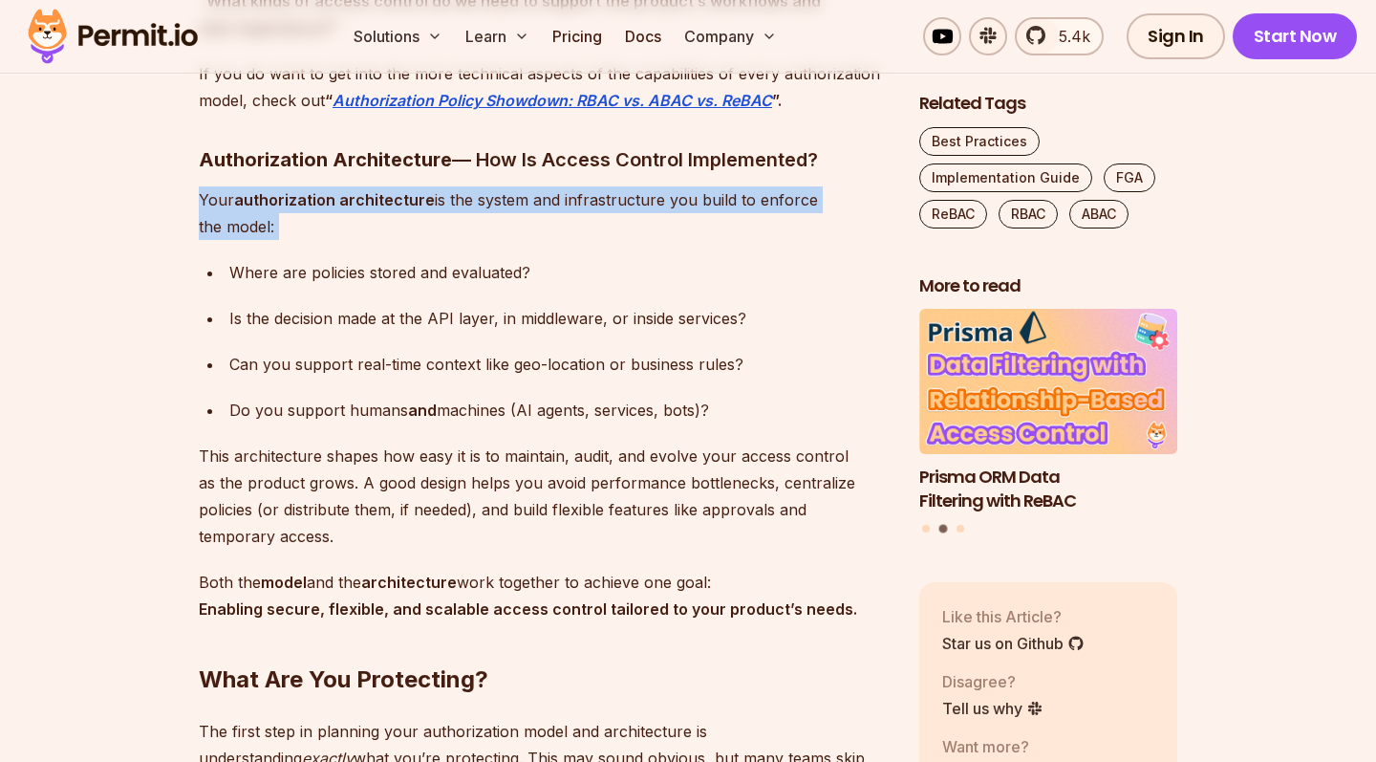
click at [252, 196] on strong "authorization architecture" at bounding box center [334, 199] width 201 height 19
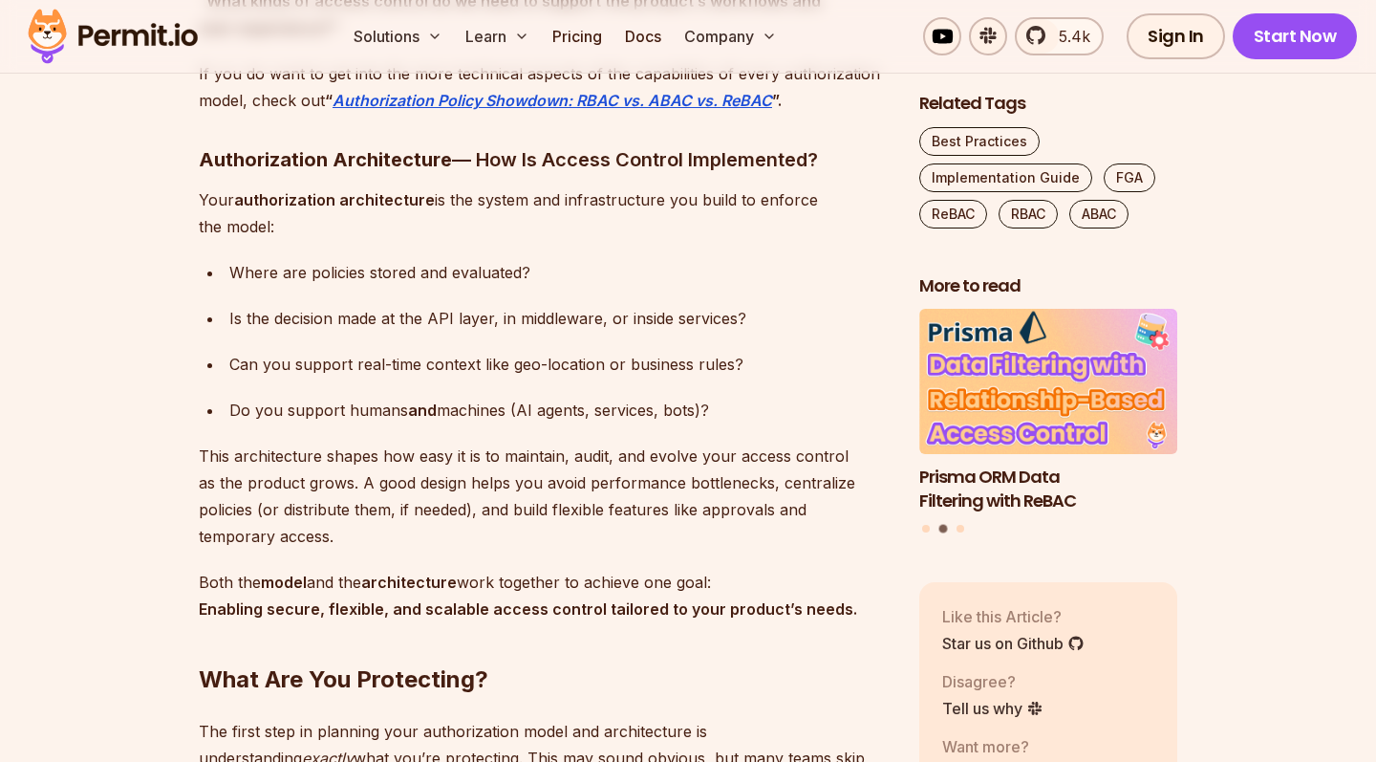
click at [277, 264] on div "Where are policies stored and evaluated?" at bounding box center [559, 272] width 660 height 27
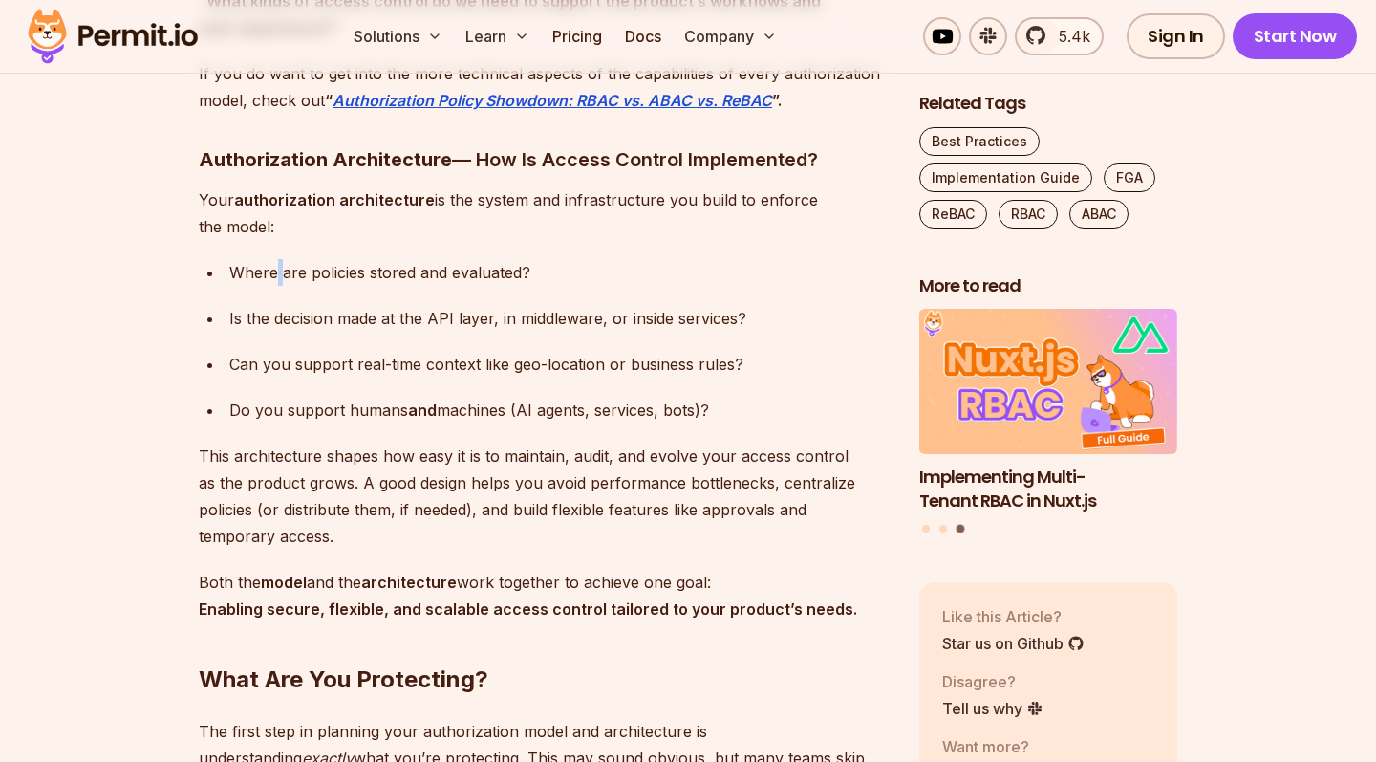
click at [277, 264] on div "Where are policies stored and evaluated?" at bounding box center [559, 272] width 660 height 27
click at [277, 318] on div "Is the decision made at the API layer, in middleware, or inside services?" at bounding box center [559, 318] width 660 height 27
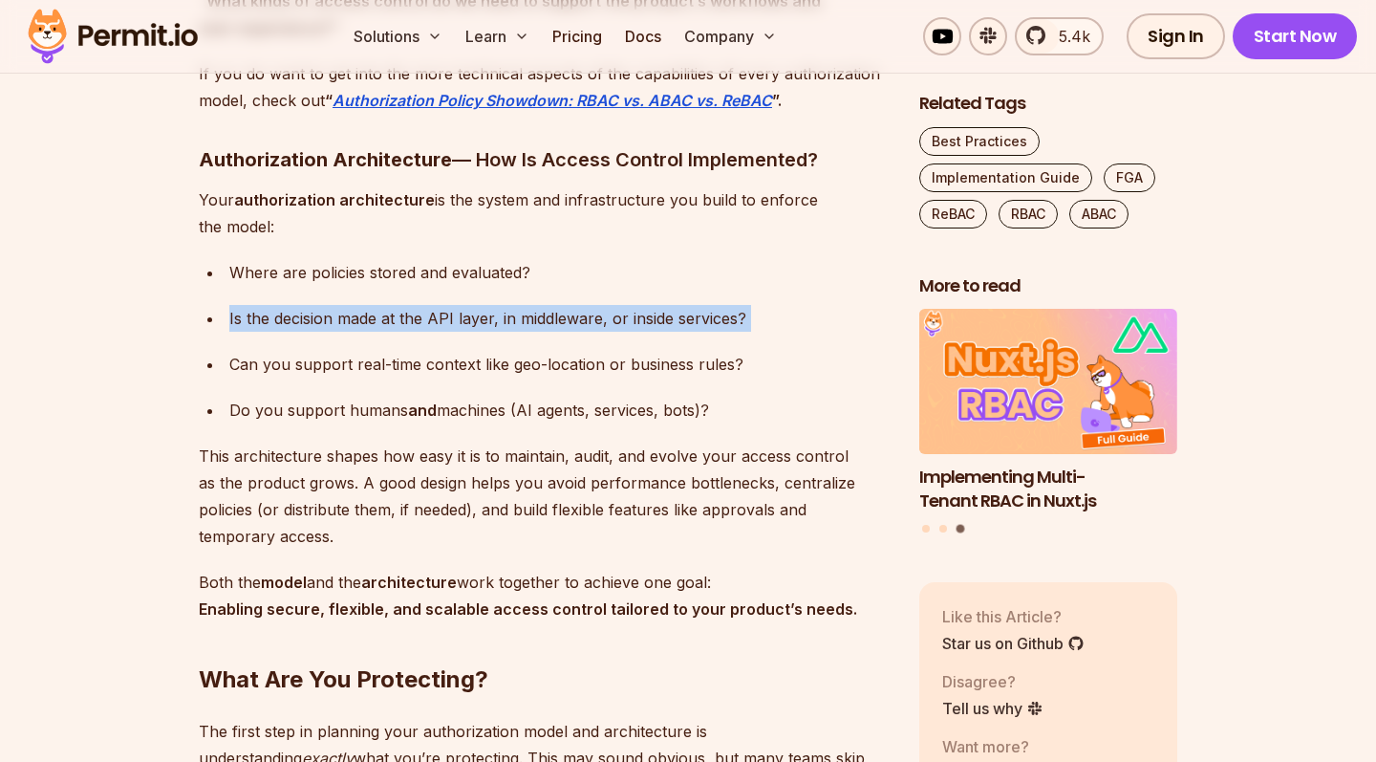
click at [277, 318] on div "Is the decision made at the API layer, in middleware, or inside services?" at bounding box center [559, 318] width 660 height 27
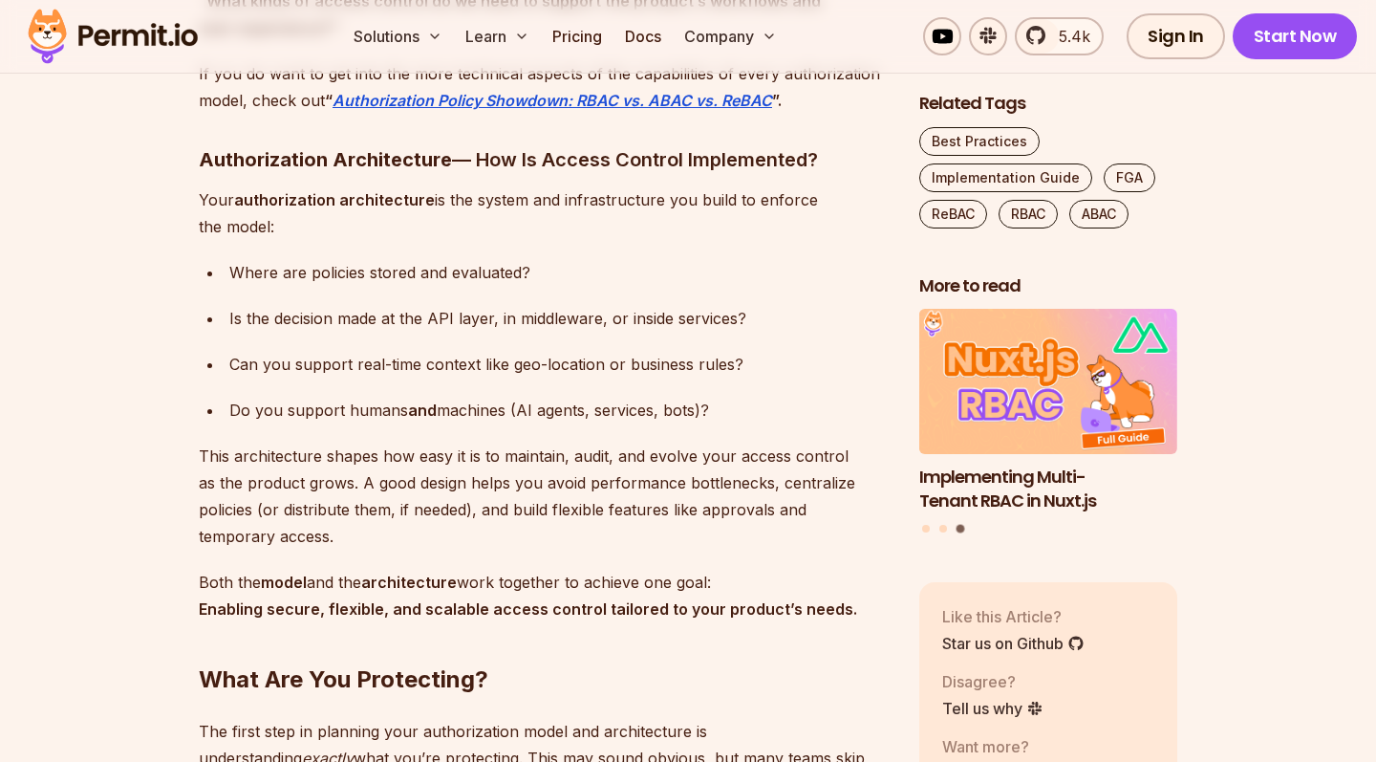
click at [271, 364] on div "Can you support real-time context like geo-location or business rules?" at bounding box center [559, 364] width 660 height 27
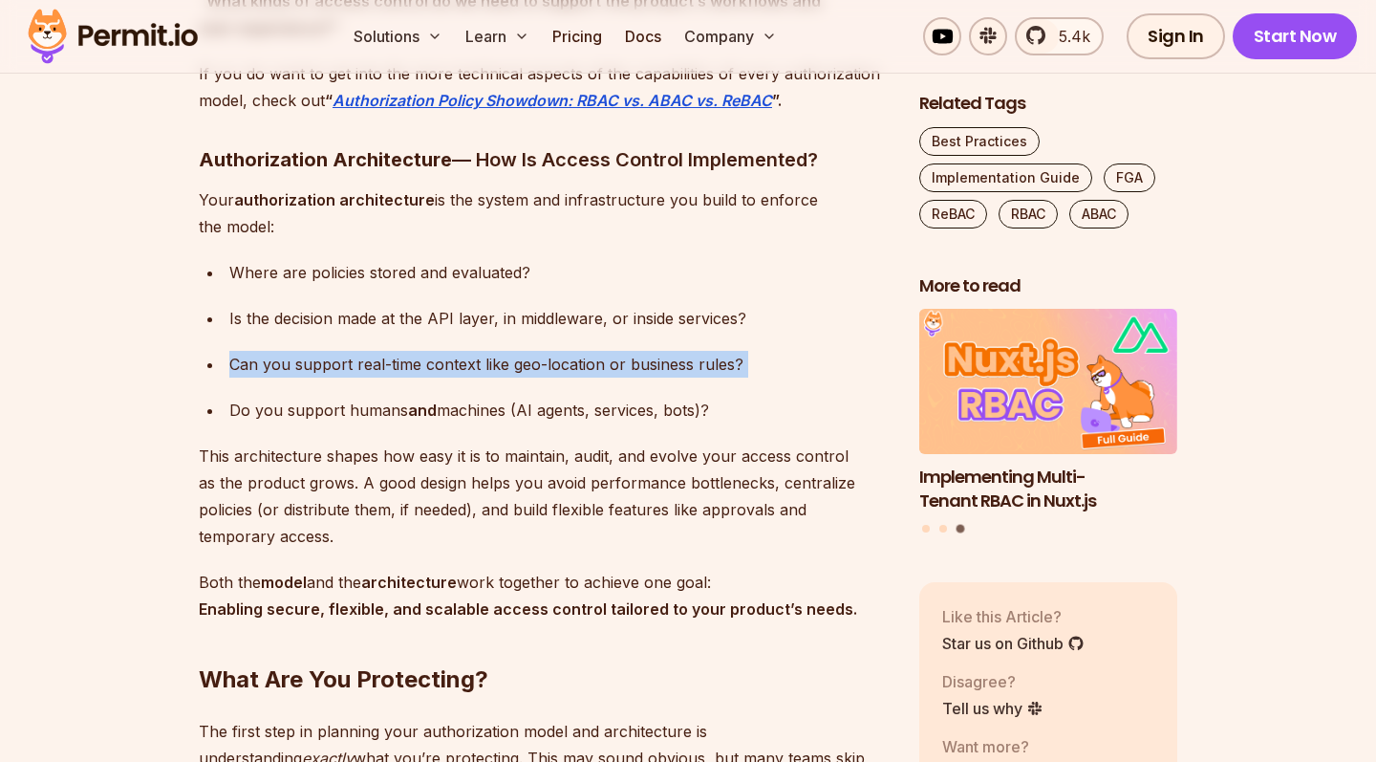
click at [271, 364] on div "Can you support real-time context like geo-location or business rules?" at bounding box center [559, 364] width 660 height 27
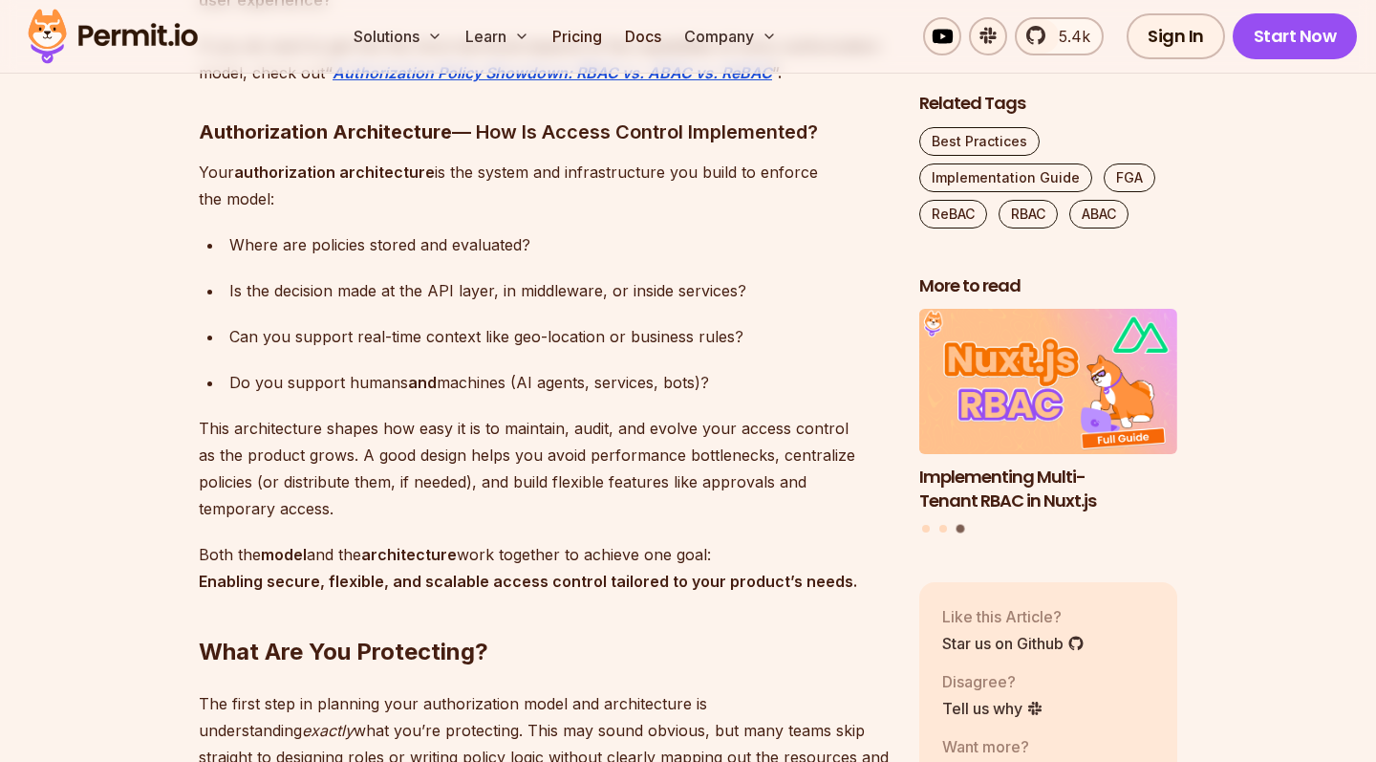
click at [256, 381] on div "Do you support humans and machines (AI agents, services, bots)?" at bounding box center [559, 382] width 660 height 27
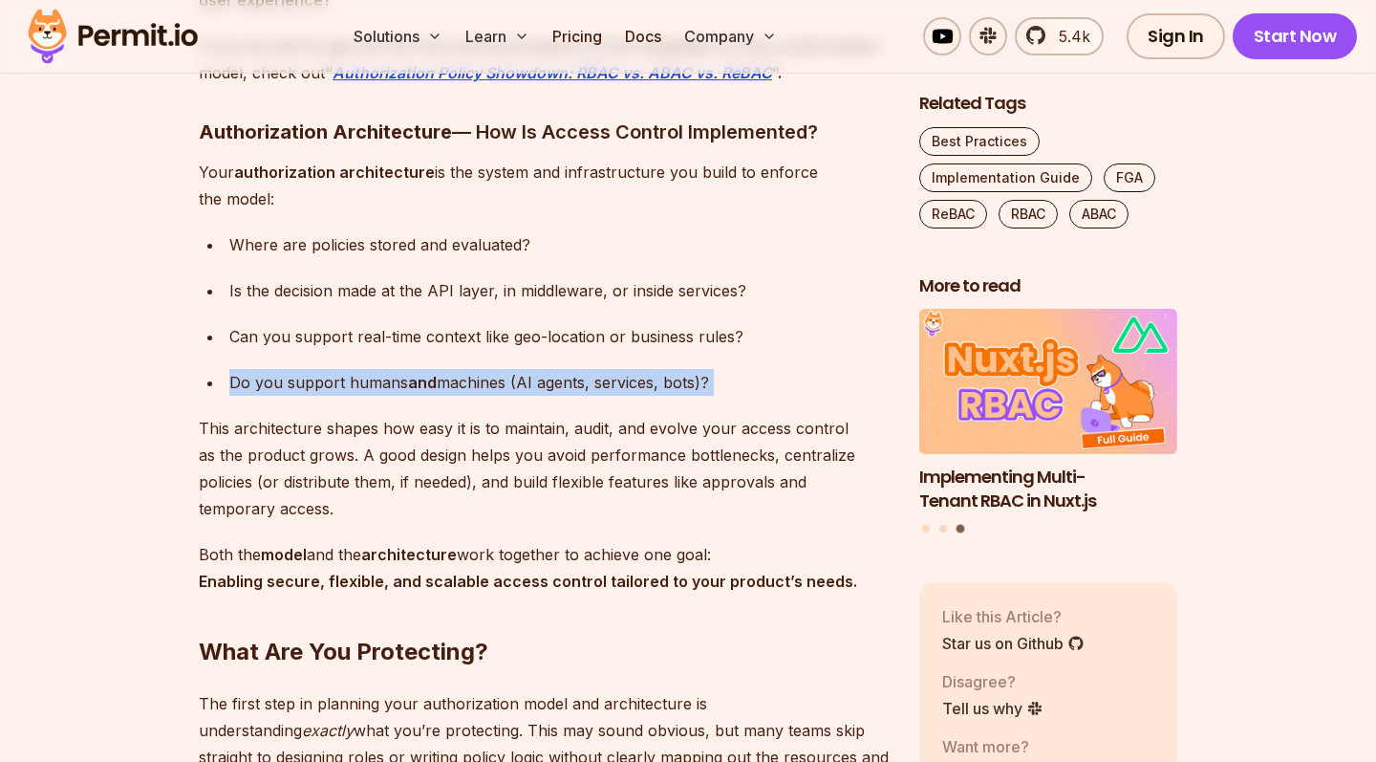
click at [256, 381] on div "Do you support humans and machines (AI agents, services, bots)?" at bounding box center [559, 382] width 660 height 27
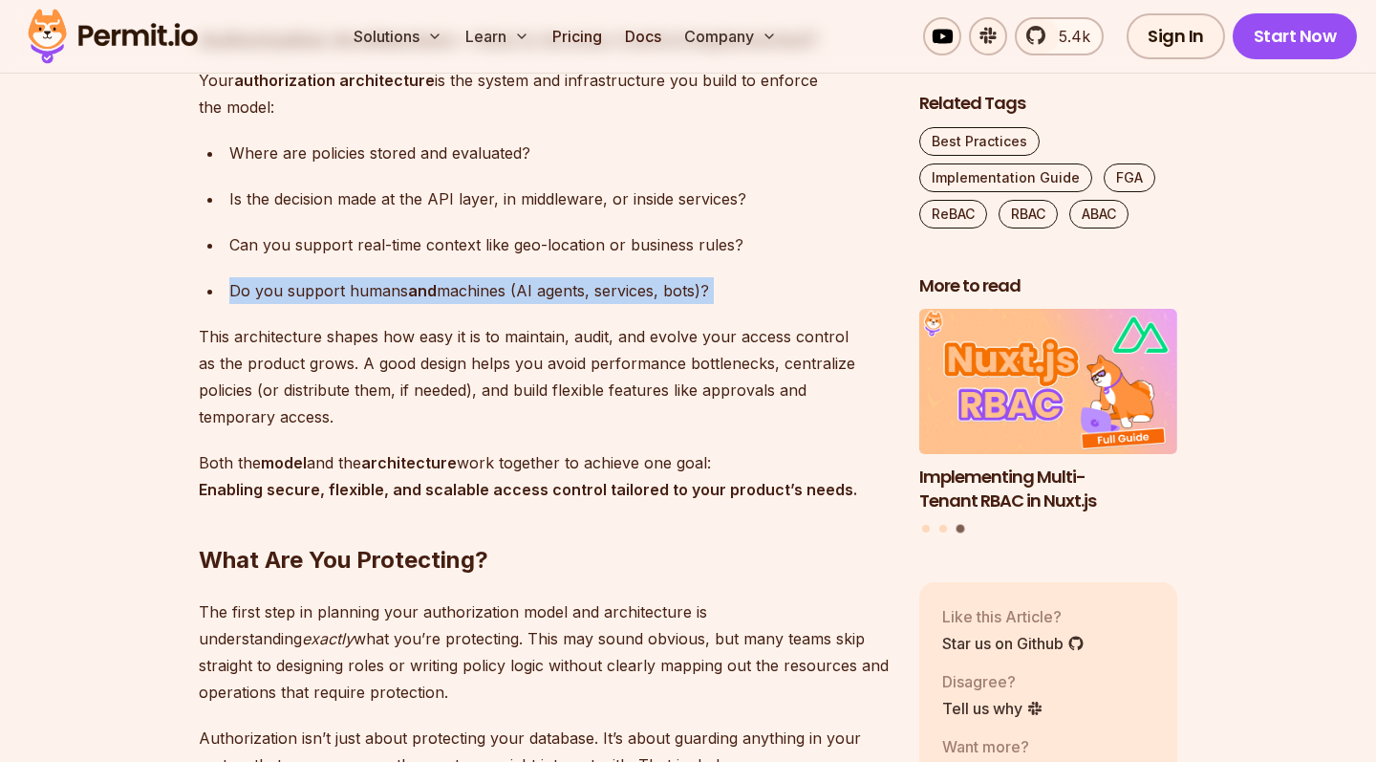
scroll to position [2956, 0]
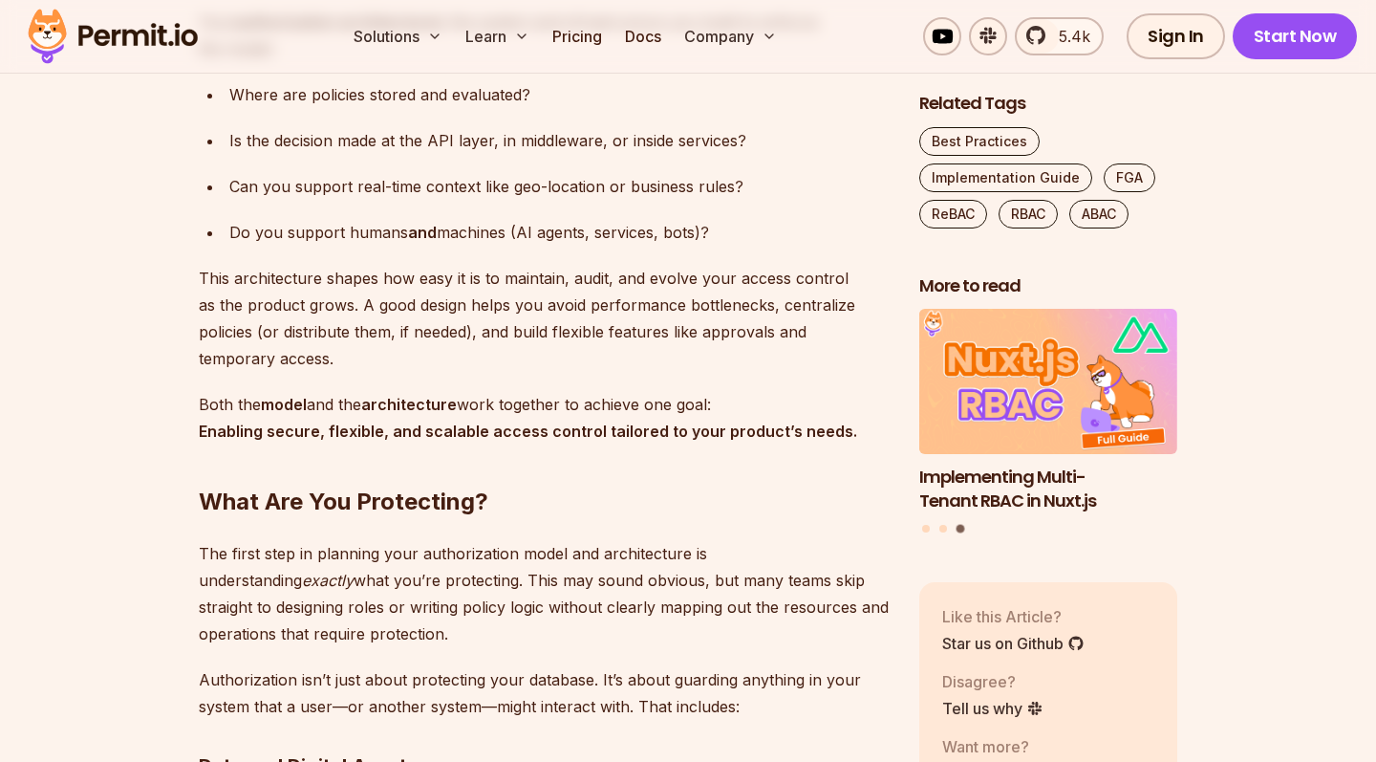
click at [253, 286] on p "This architecture shapes how easy it is to maintain, audit, and evolve your acc…" at bounding box center [544, 318] width 690 height 107
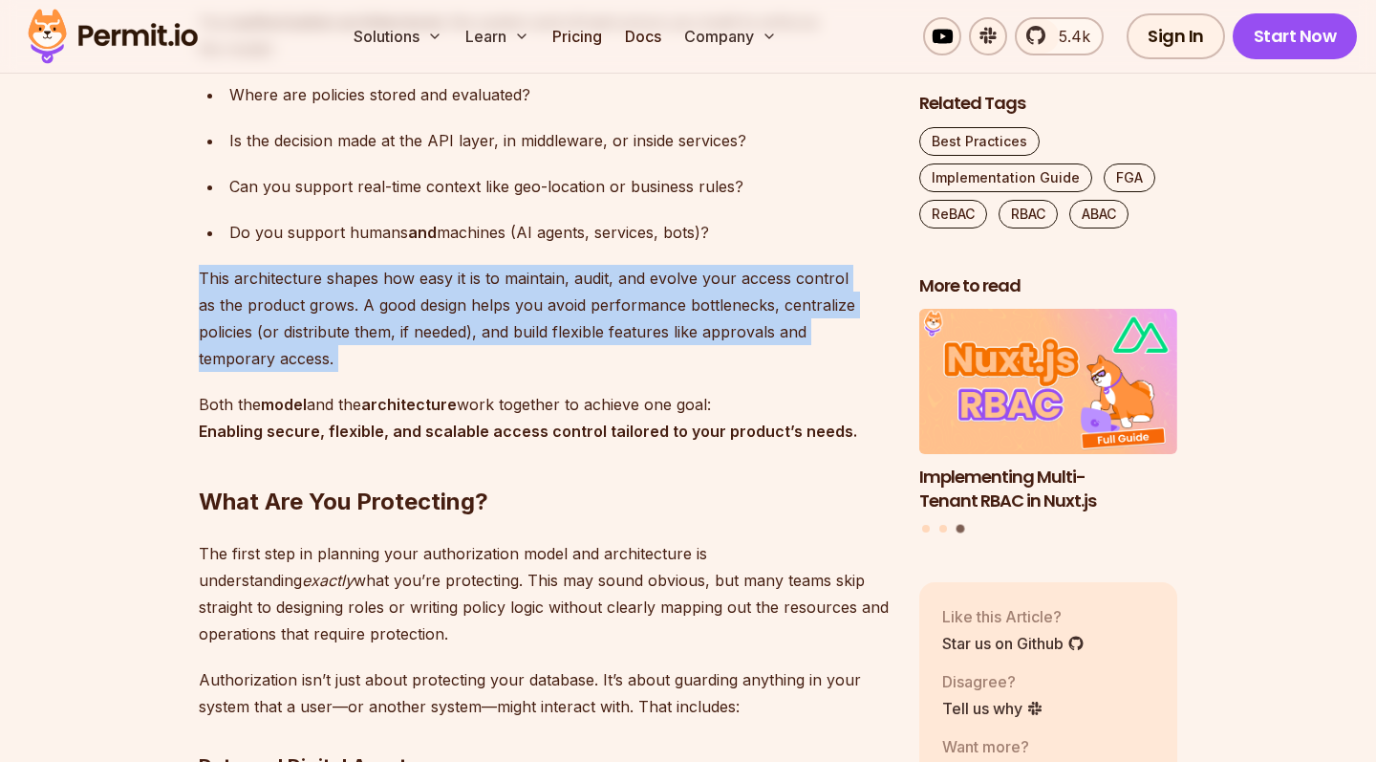
click at [253, 286] on p "This architecture shapes how easy it is to maintain, audit, and evolve your acc…" at bounding box center [544, 318] width 690 height 107
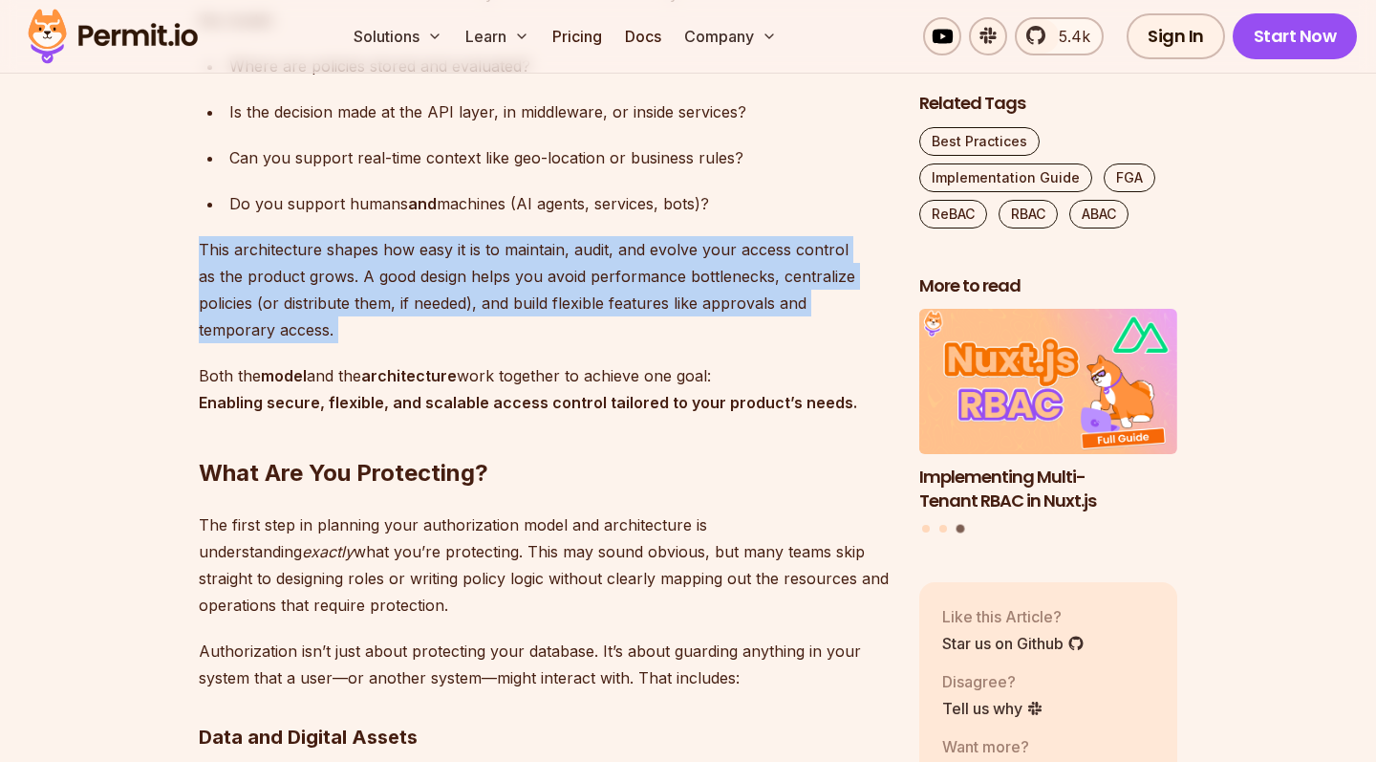
scroll to position [3107, 0]
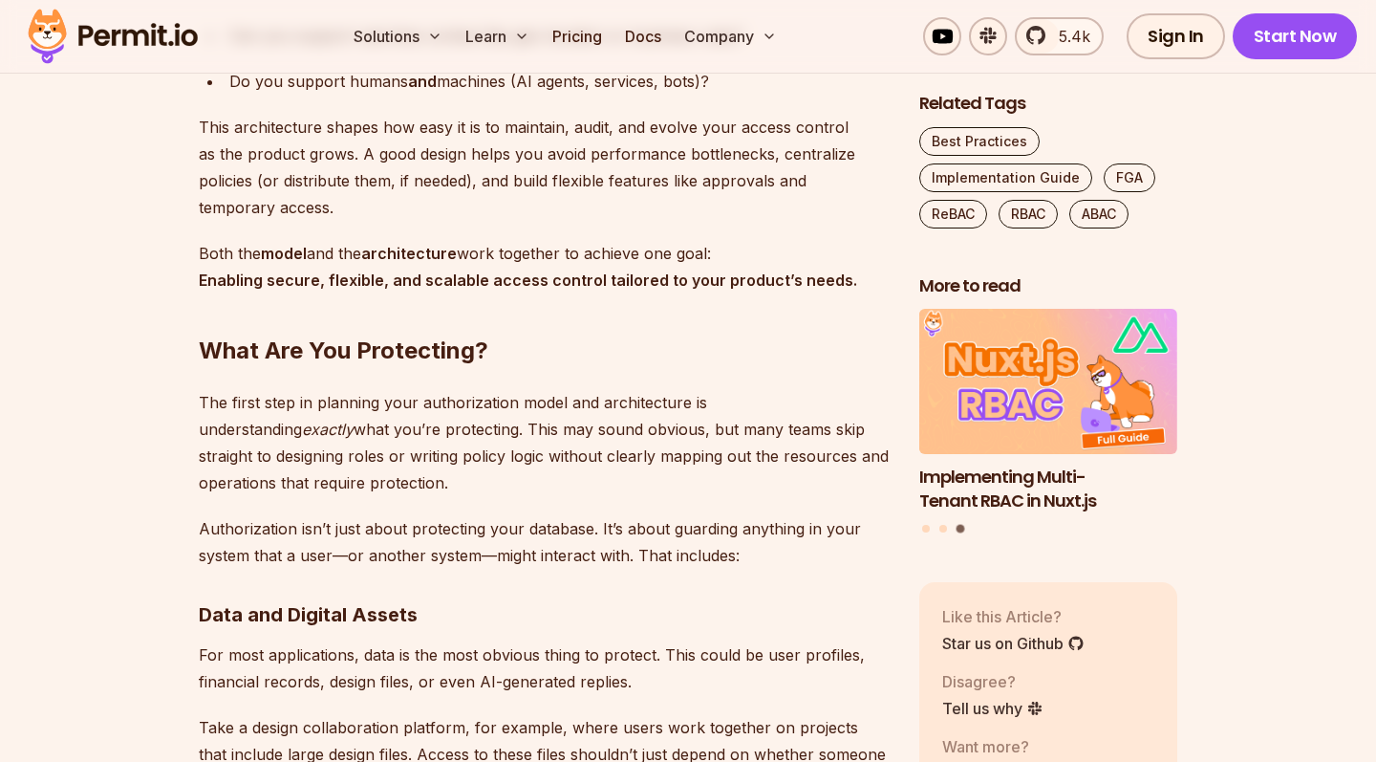
click at [276, 389] on p "The first step in planning your authorization model and architecture is underst…" at bounding box center [544, 442] width 690 height 107
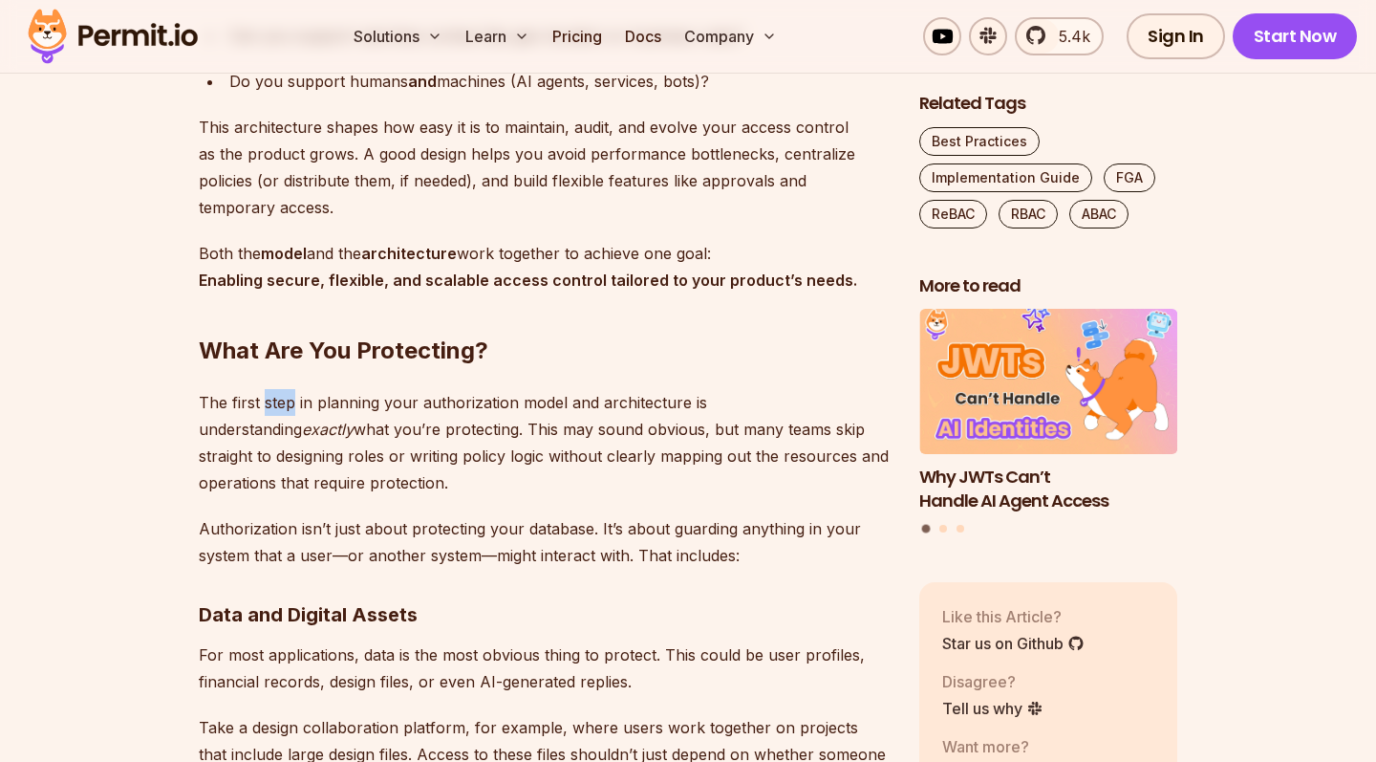
click at [276, 389] on p "The first step in planning your authorization model and architecture is underst…" at bounding box center [544, 442] width 690 height 107
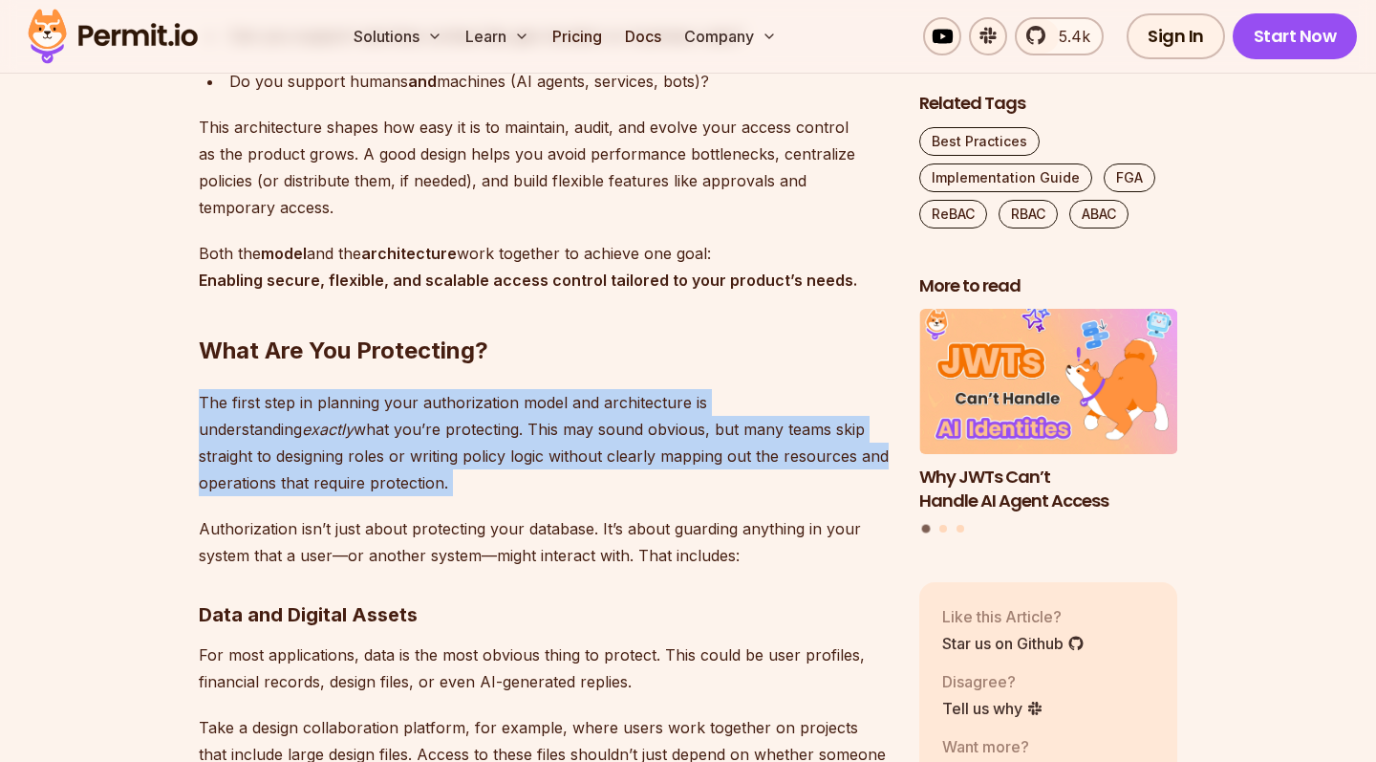
click at [276, 389] on p "The first step in planning your authorization model and architecture is underst…" at bounding box center [544, 442] width 690 height 107
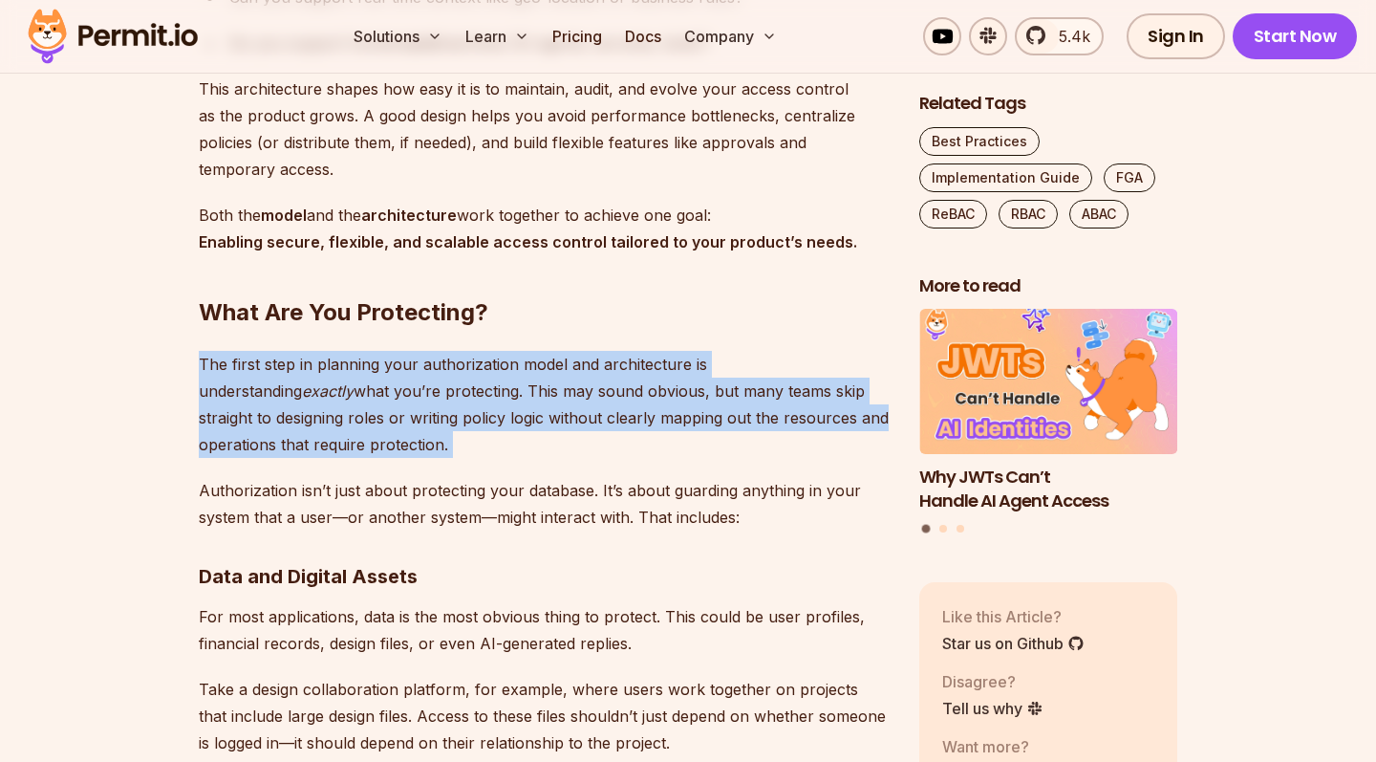
scroll to position [3148, 0]
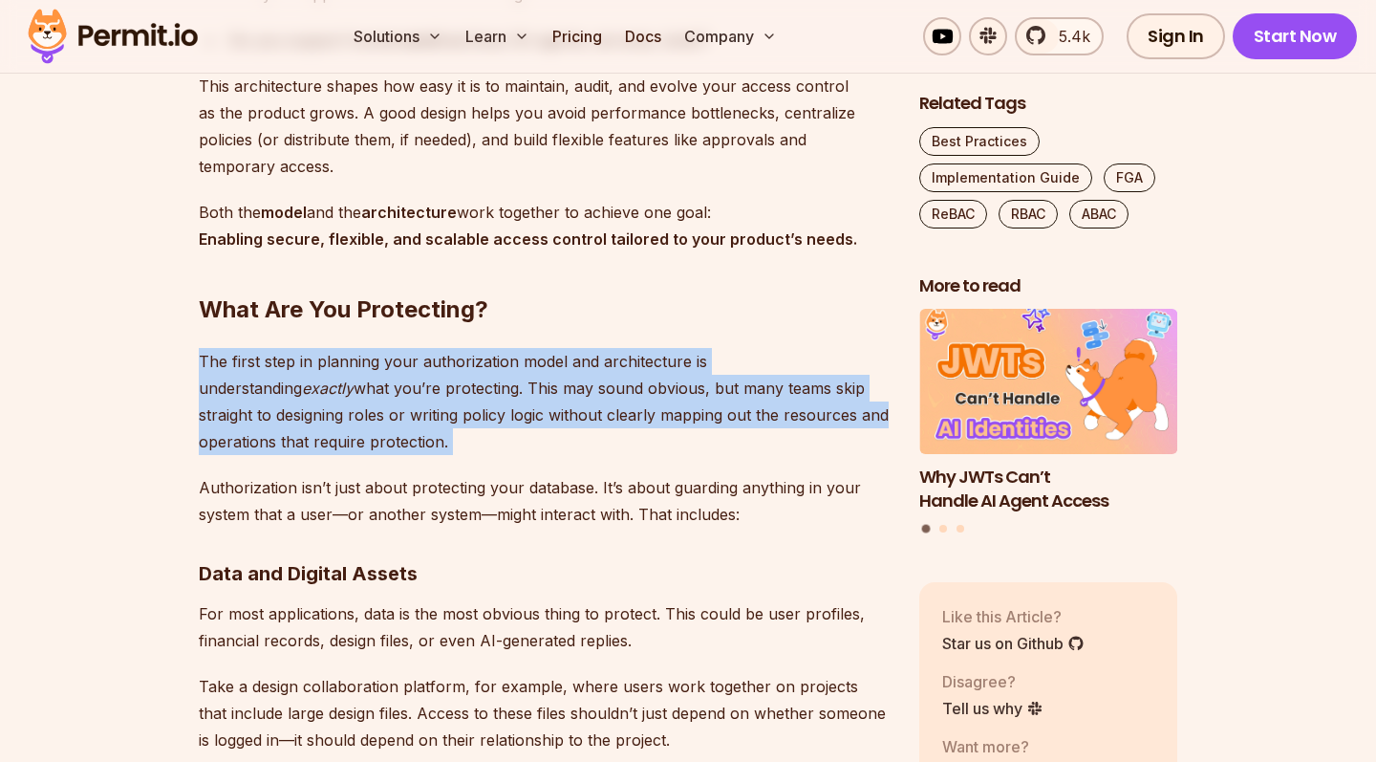
click at [311, 352] on p "The first step in planning your authorization model and architecture is underst…" at bounding box center [544, 401] width 690 height 107
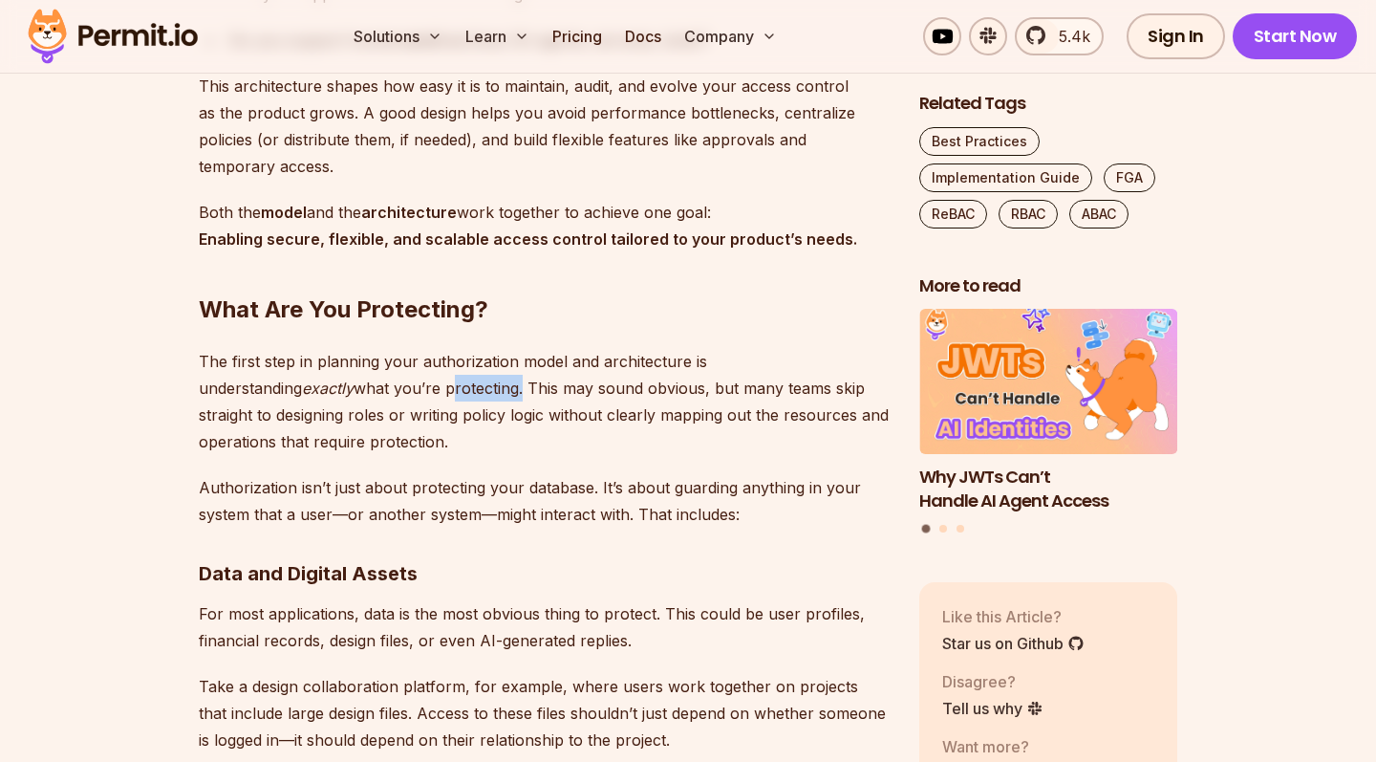
click at [311, 352] on p "The first step in planning your authorization model and architecture is underst…" at bounding box center [544, 401] width 690 height 107
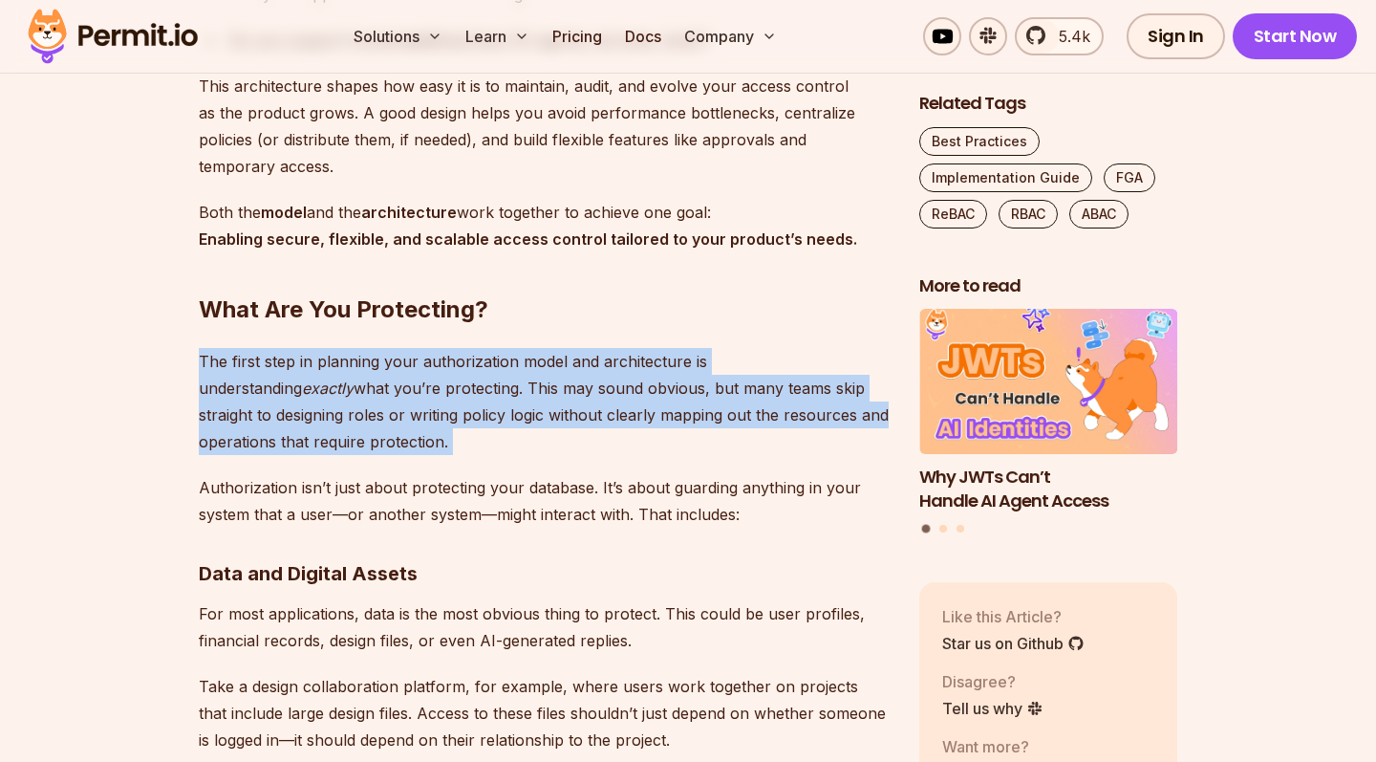
click at [311, 352] on p "The first step in planning your authorization model and architecture is underst…" at bounding box center [544, 401] width 690 height 107
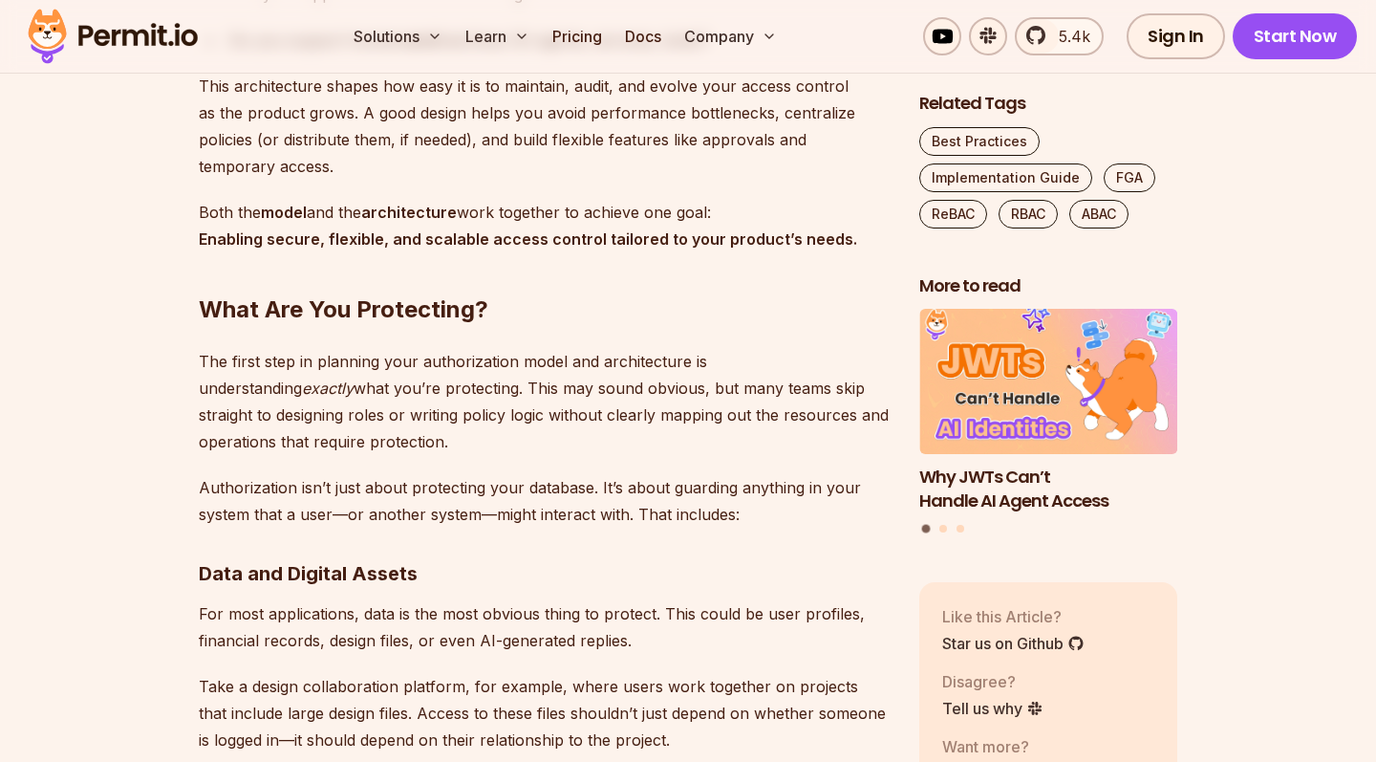
click at [337, 359] on p "The first step in planning your authorization model and architecture is underst…" at bounding box center [544, 401] width 690 height 107
click at [336, 385] on p "The first step in planning your authorization model and architecture is underst…" at bounding box center [544, 401] width 690 height 107
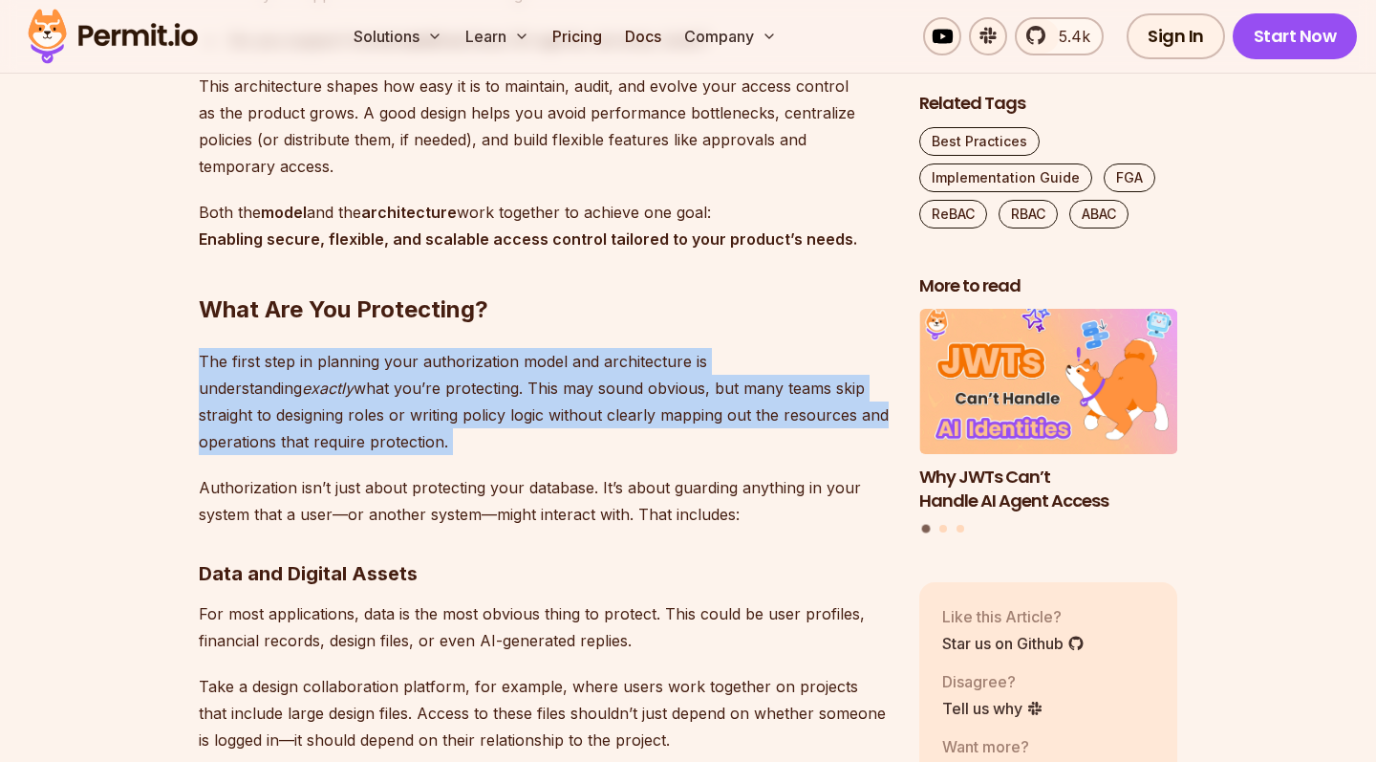
click at [336, 385] on p "The first step in planning your authorization model and architecture is underst…" at bounding box center [544, 401] width 690 height 107
click at [436, 372] on p "The first step in planning your authorization model and architecture is underst…" at bounding box center [544, 401] width 690 height 107
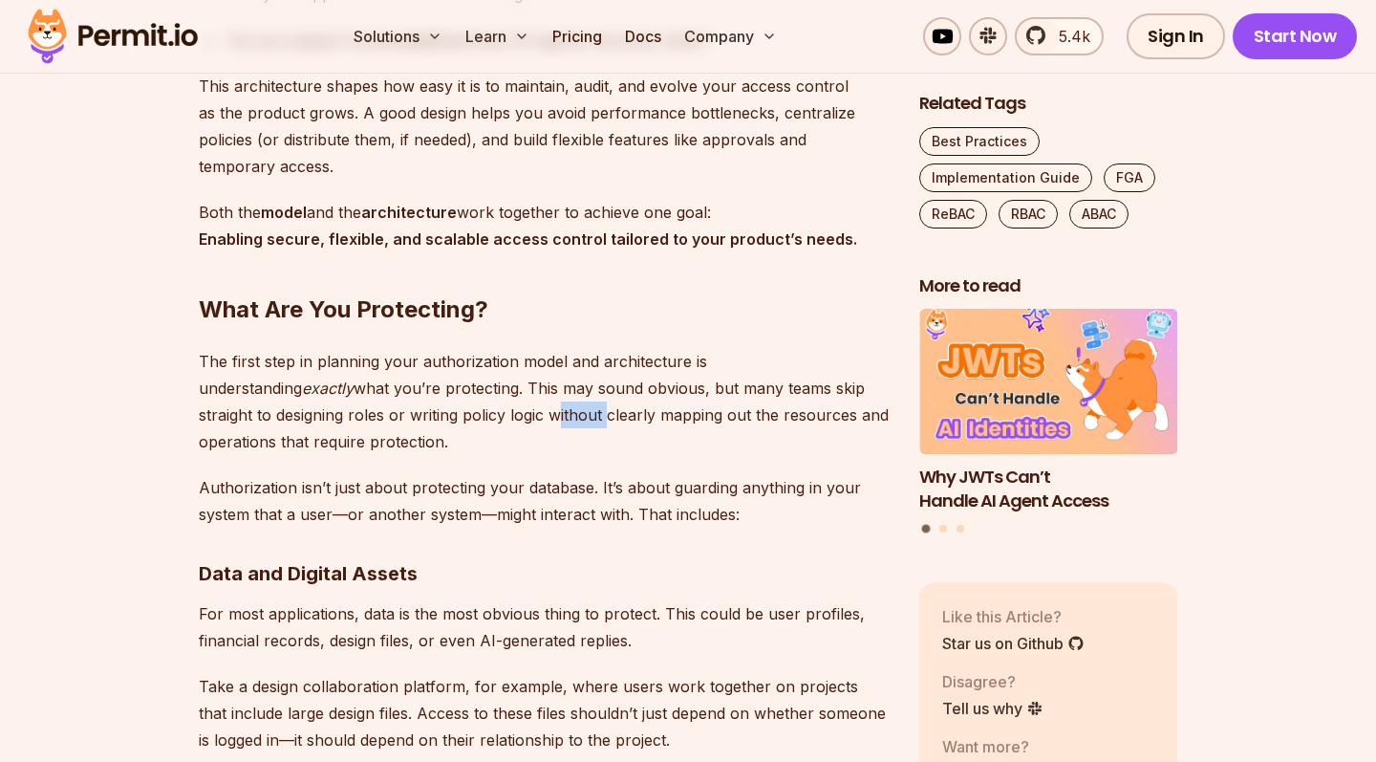
click at [436, 372] on p "The first step in planning your authorization model and architecture is underst…" at bounding box center [544, 401] width 690 height 107
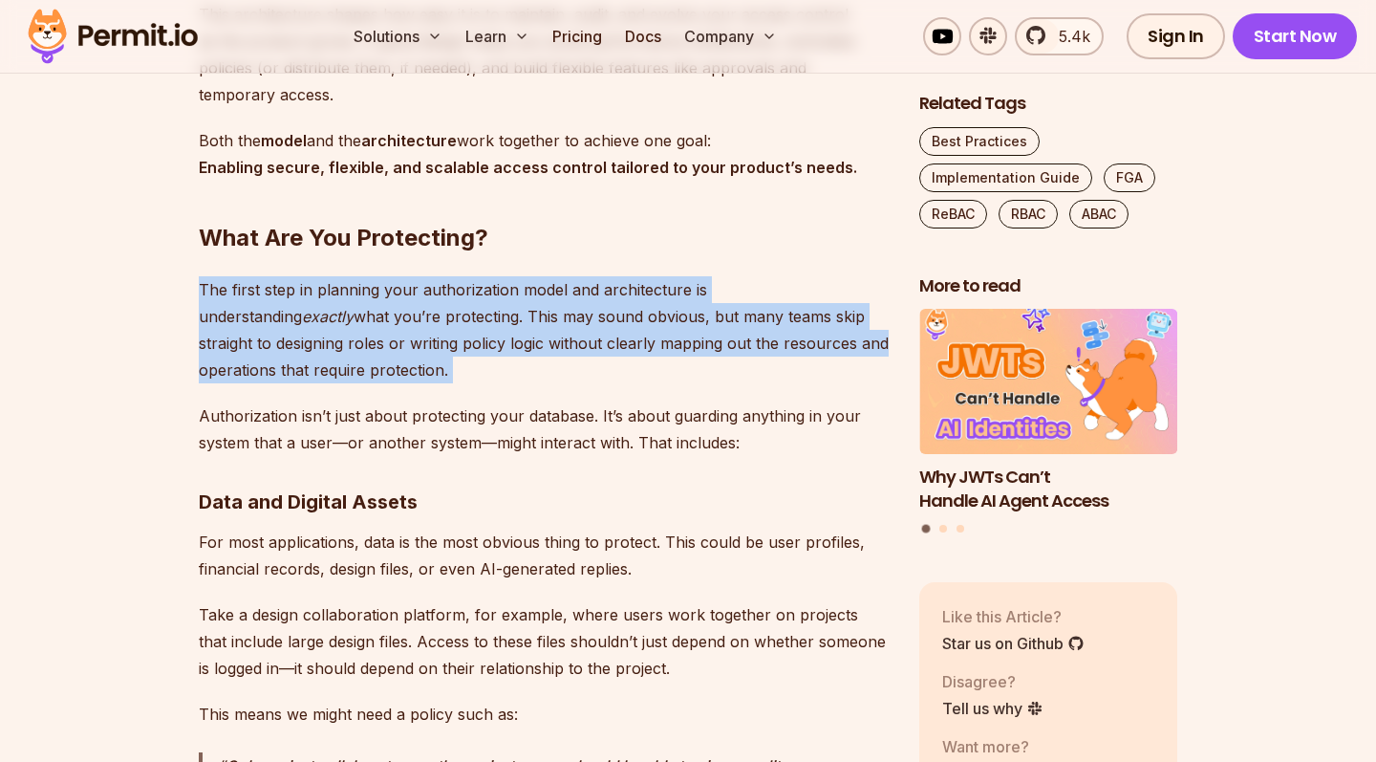
scroll to position [3220, 0]
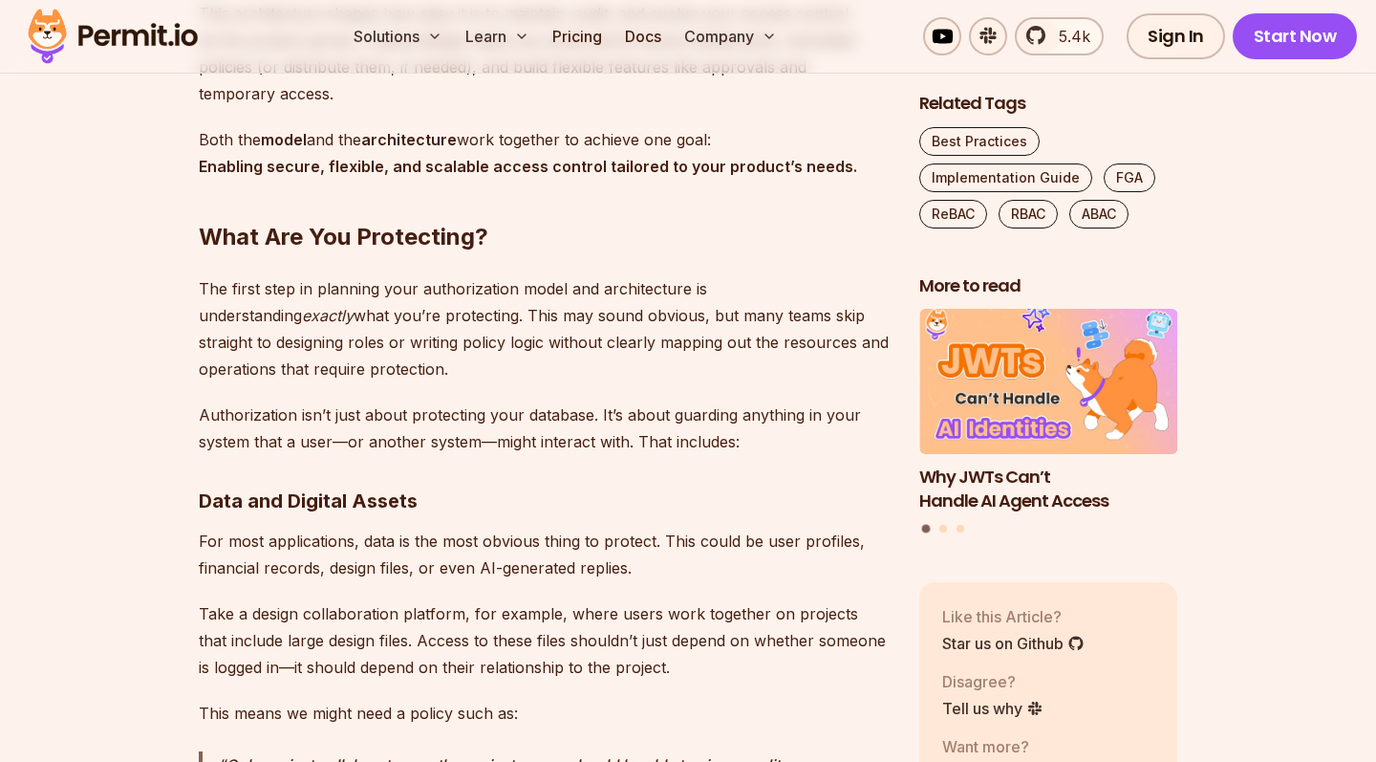
click at [359, 401] on p "Authorization isn’t just about protecting your database. It’s about guarding an…" at bounding box center [544, 428] width 690 height 54
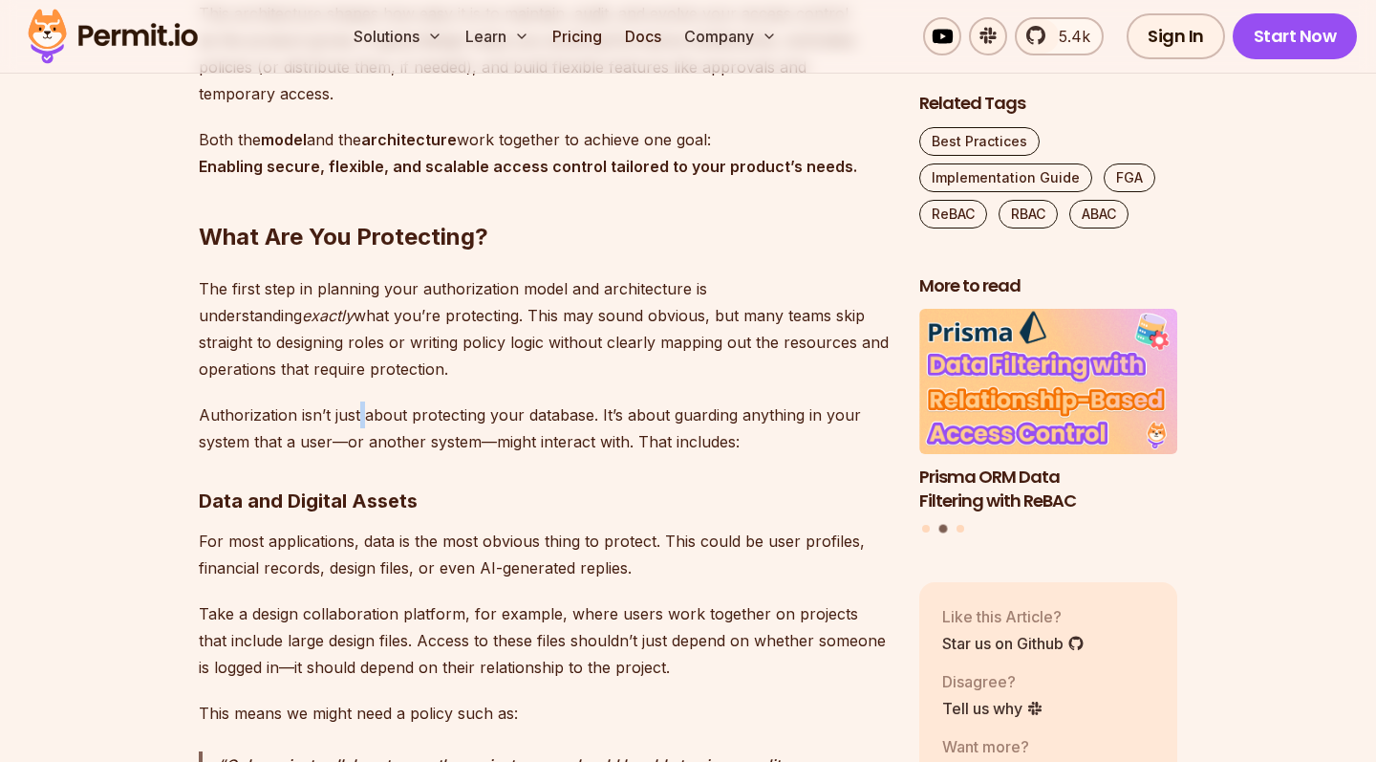
click at [359, 401] on p "Authorization isn’t just about protecting your database. It’s about guarding an…" at bounding box center [544, 428] width 690 height 54
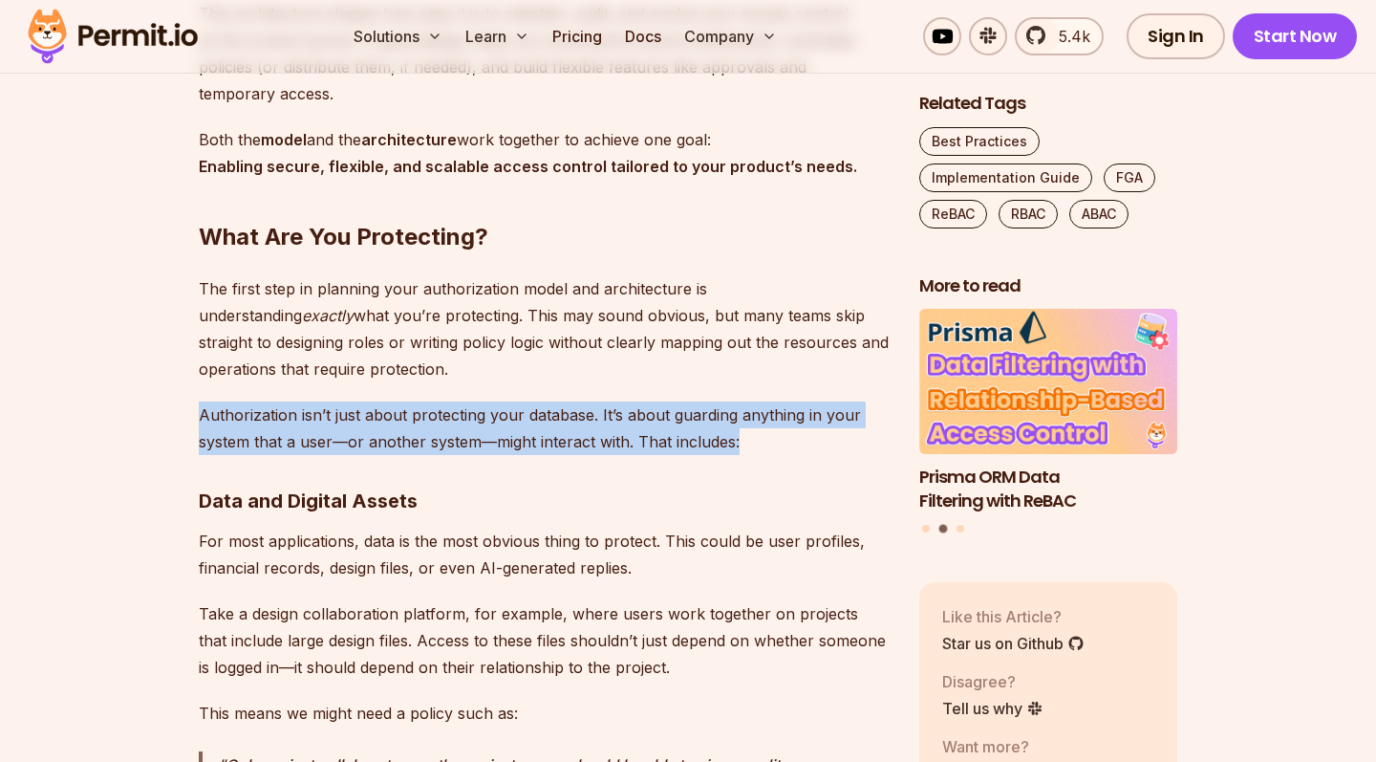
click at [359, 401] on p "Authorization isn’t just about protecting your database. It’s about guarding an…" at bounding box center [544, 428] width 690 height 54
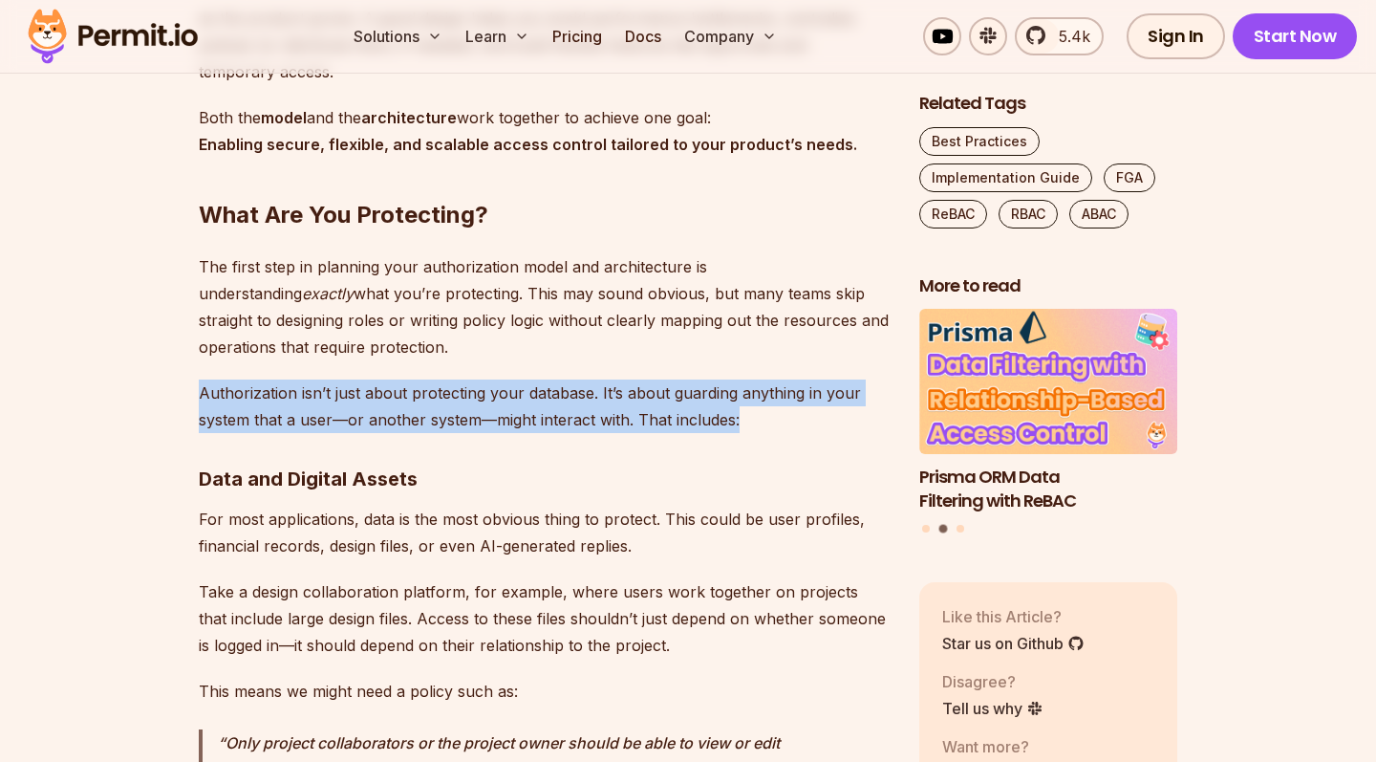
scroll to position [3248, 0]
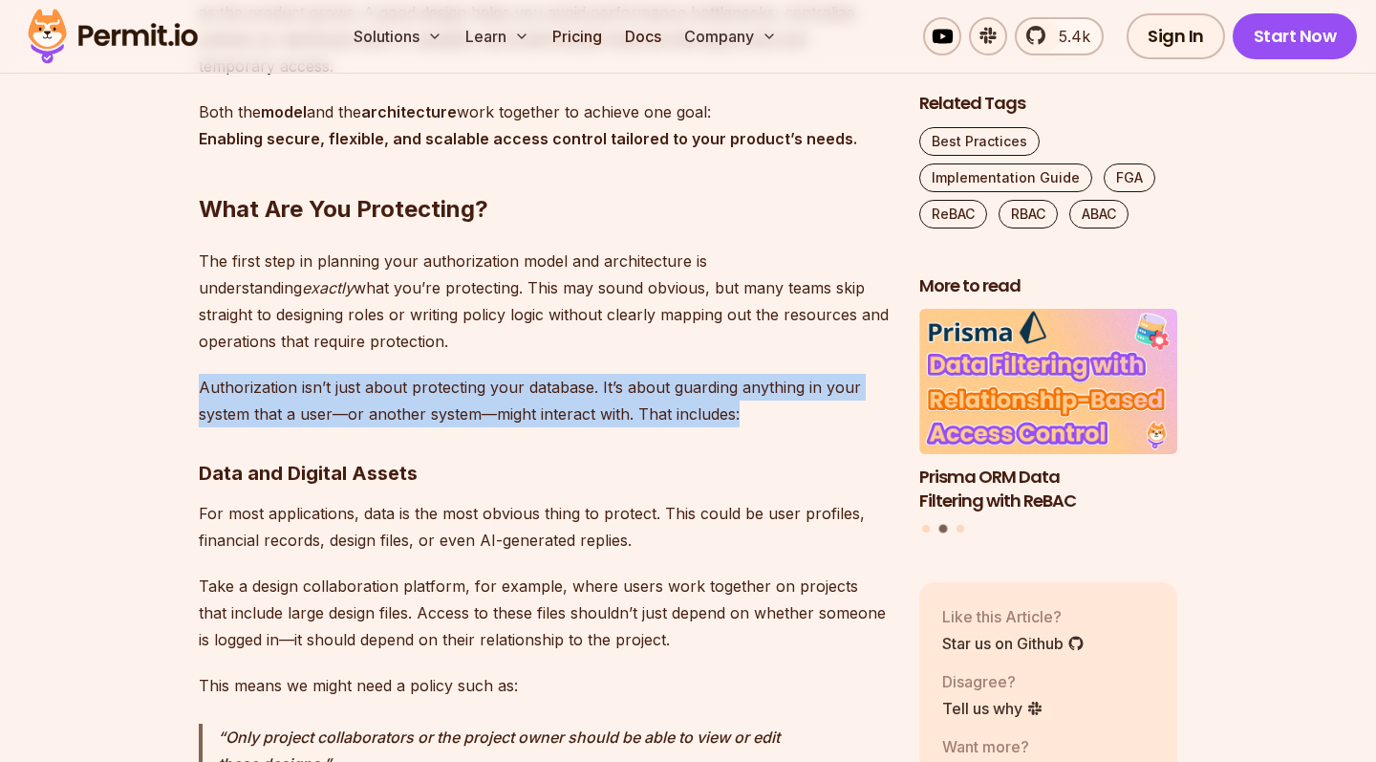
click at [318, 375] on p "Authorization isn’t just about protecting your database. It’s about guarding an…" at bounding box center [544, 401] width 690 height 54
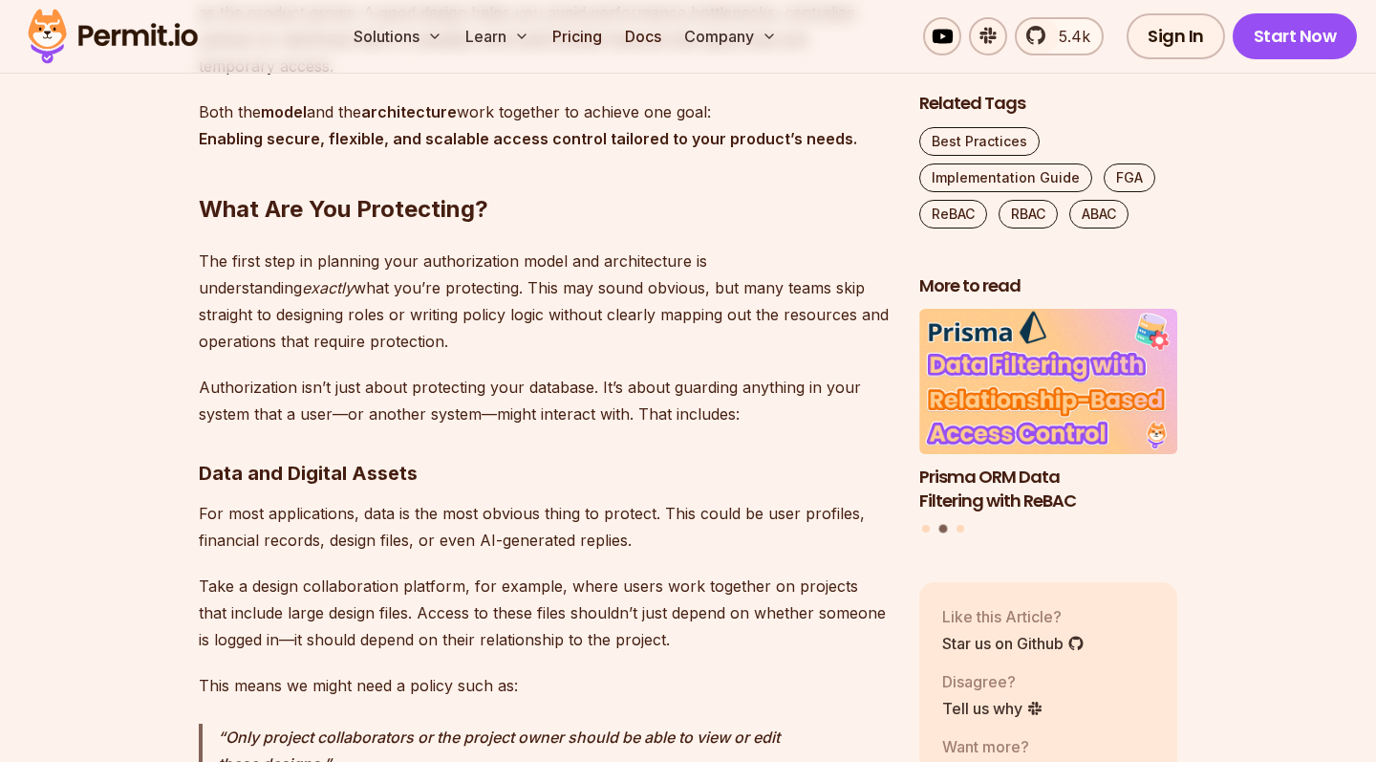
click at [327, 387] on p "Authorization isn’t just about protecting your database. It’s about guarding an…" at bounding box center [544, 401] width 690 height 54
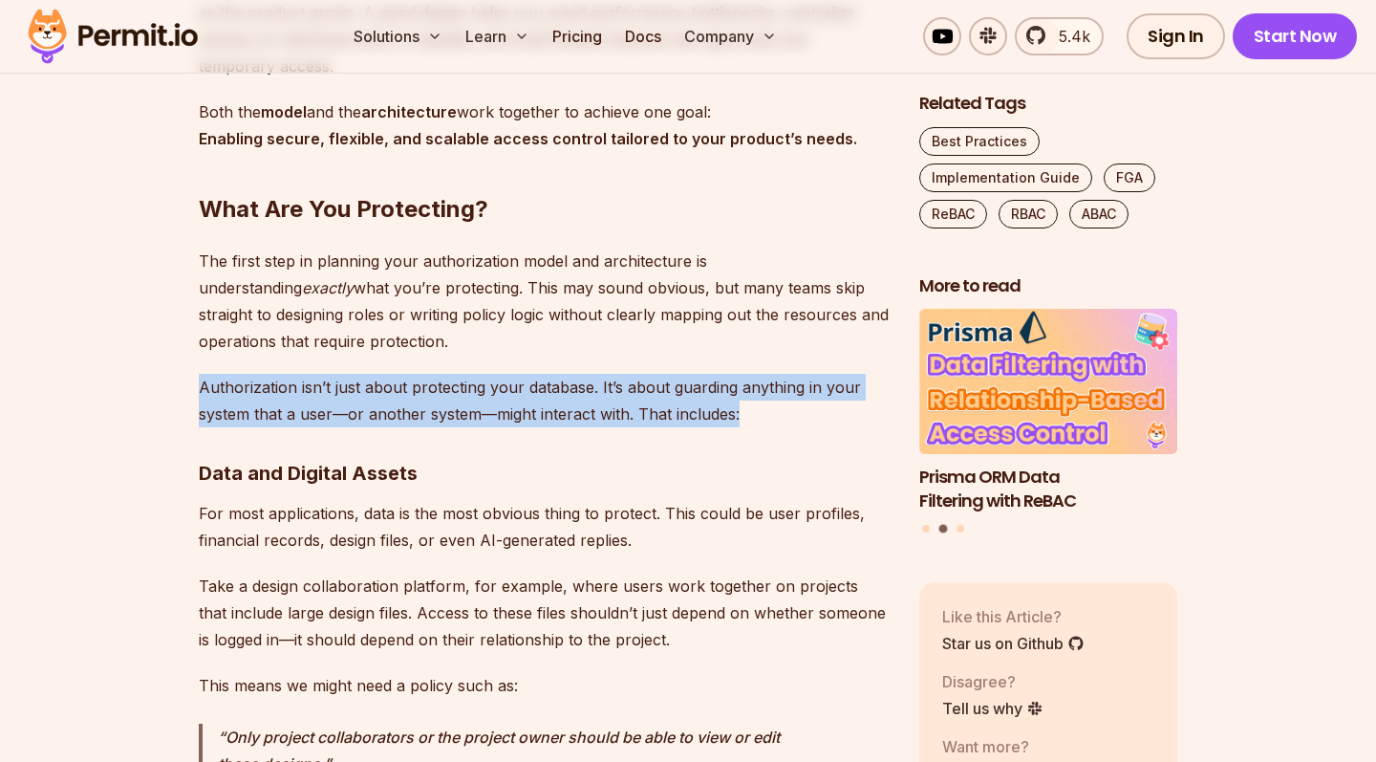
click at [327, 387] on p "Authorization isn’t just about protecting your database. It’s about guarding an…" at bounding box center [544, 401] width 690 height 54
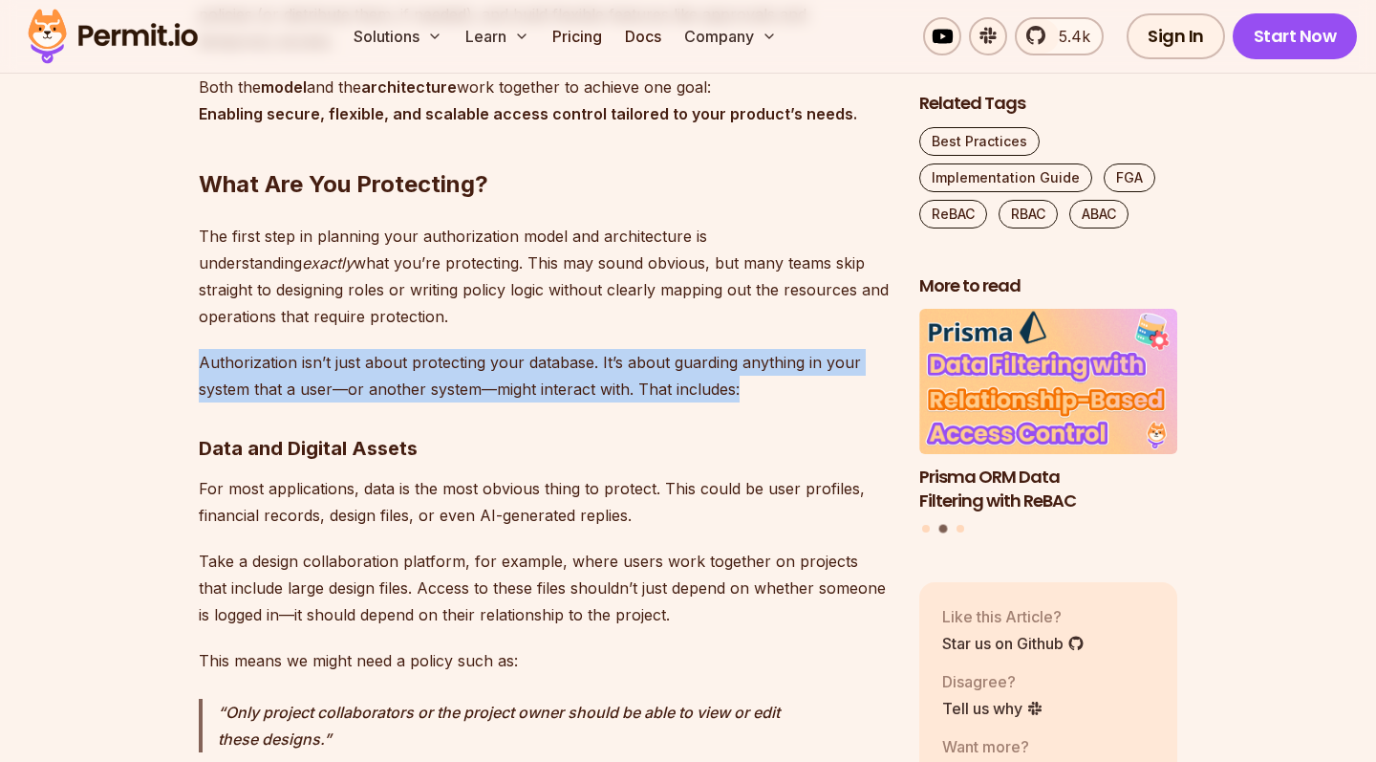
scroll to position [3287, 0]
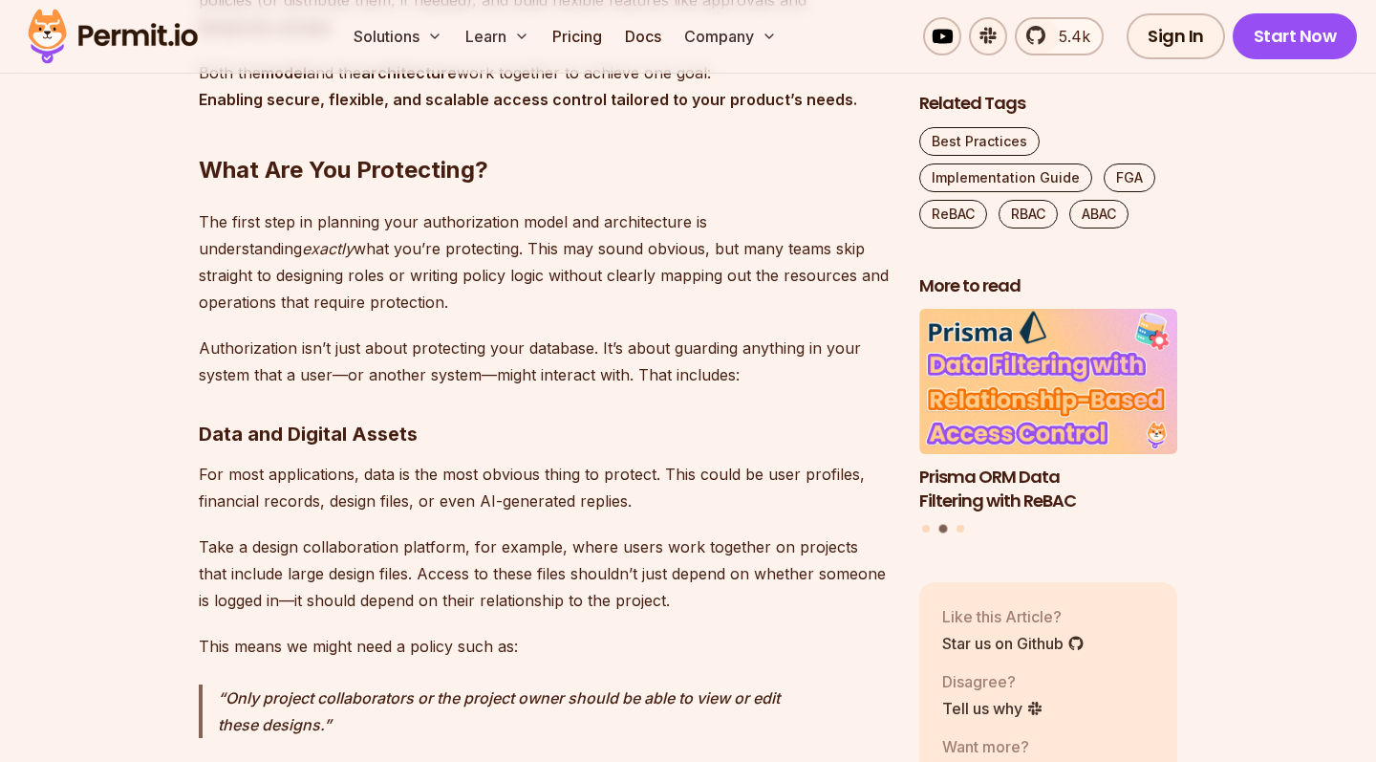
click at [309, 423] on strong "Data and Digital Assets" at bounding box center [308, 434] width 219 height 23
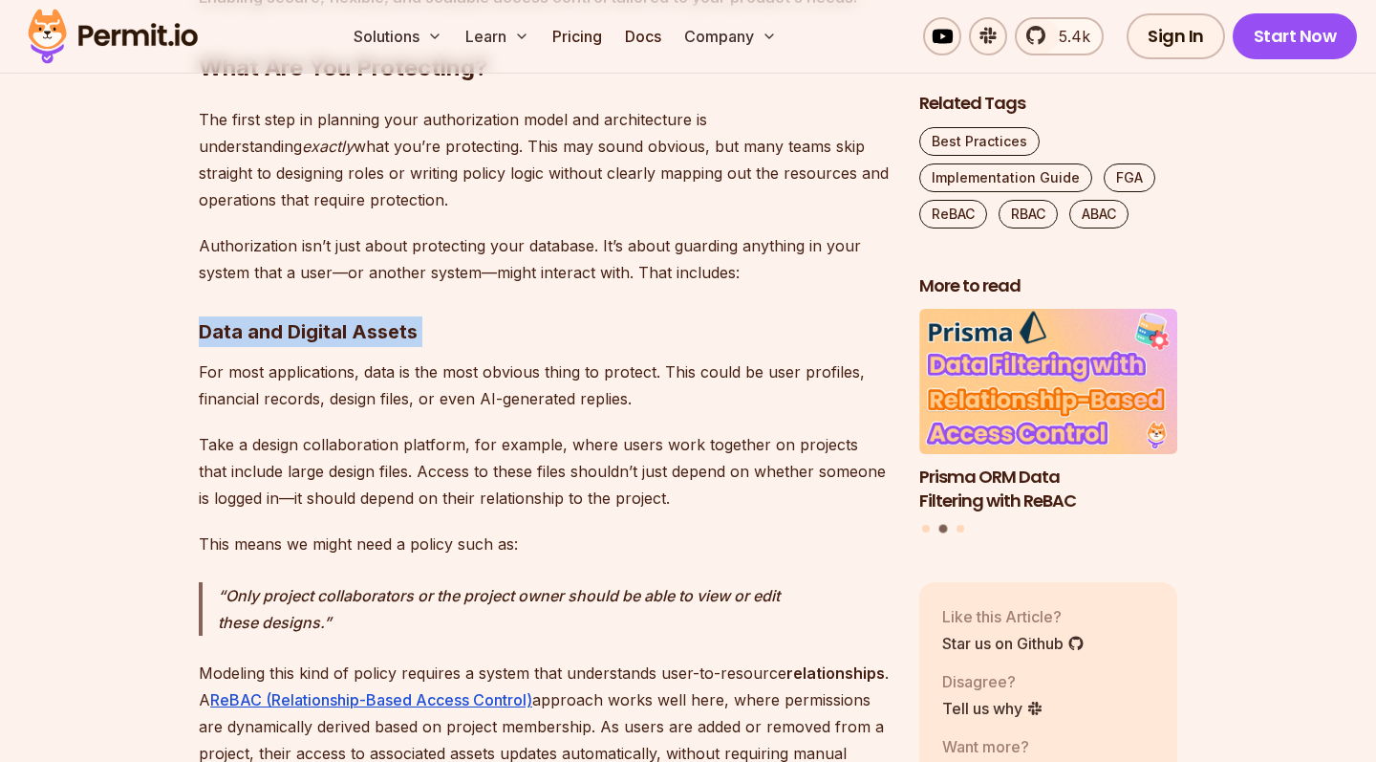
scroll to position [3458, 0]
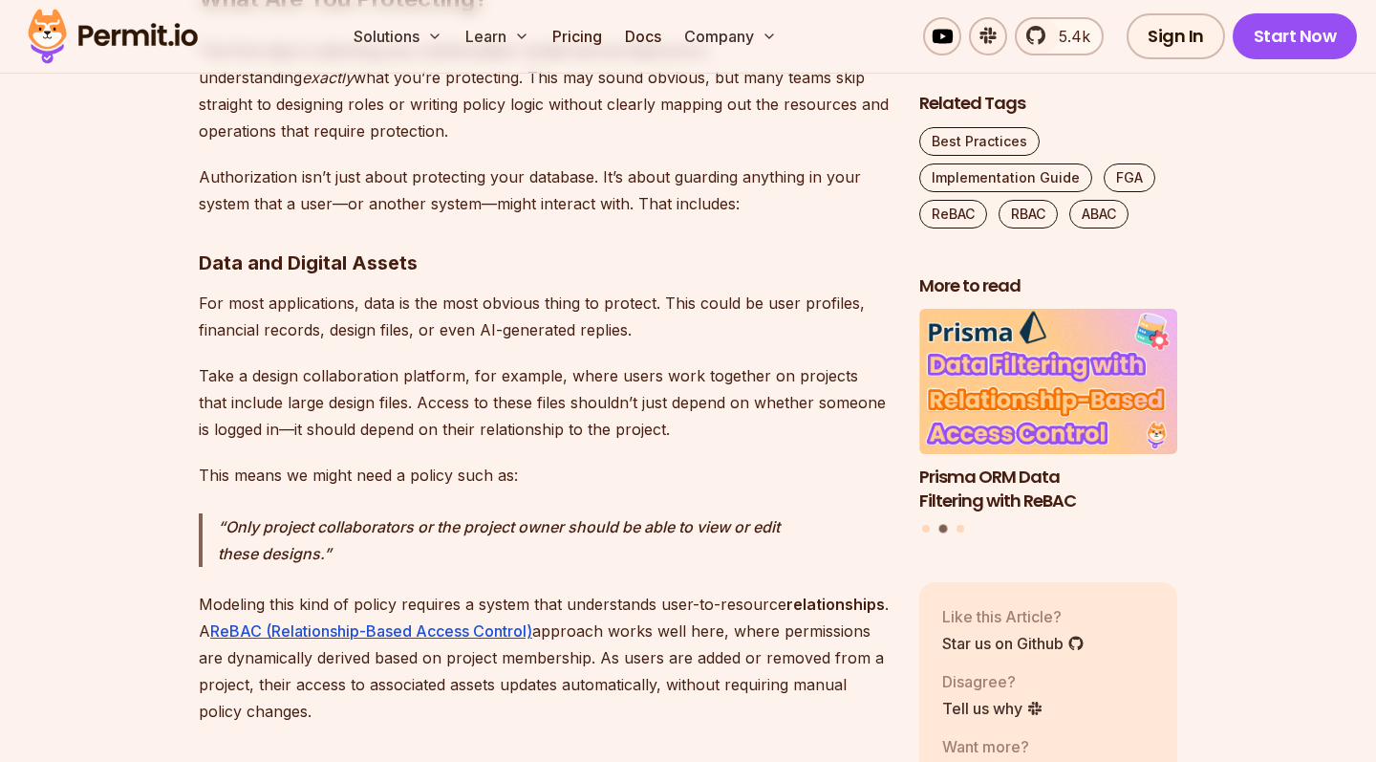
click at [287, 297] on p "For most applications, data is the most obvious thing to protect. This could be…" at bounding box center [544, 317] width 690 height 54
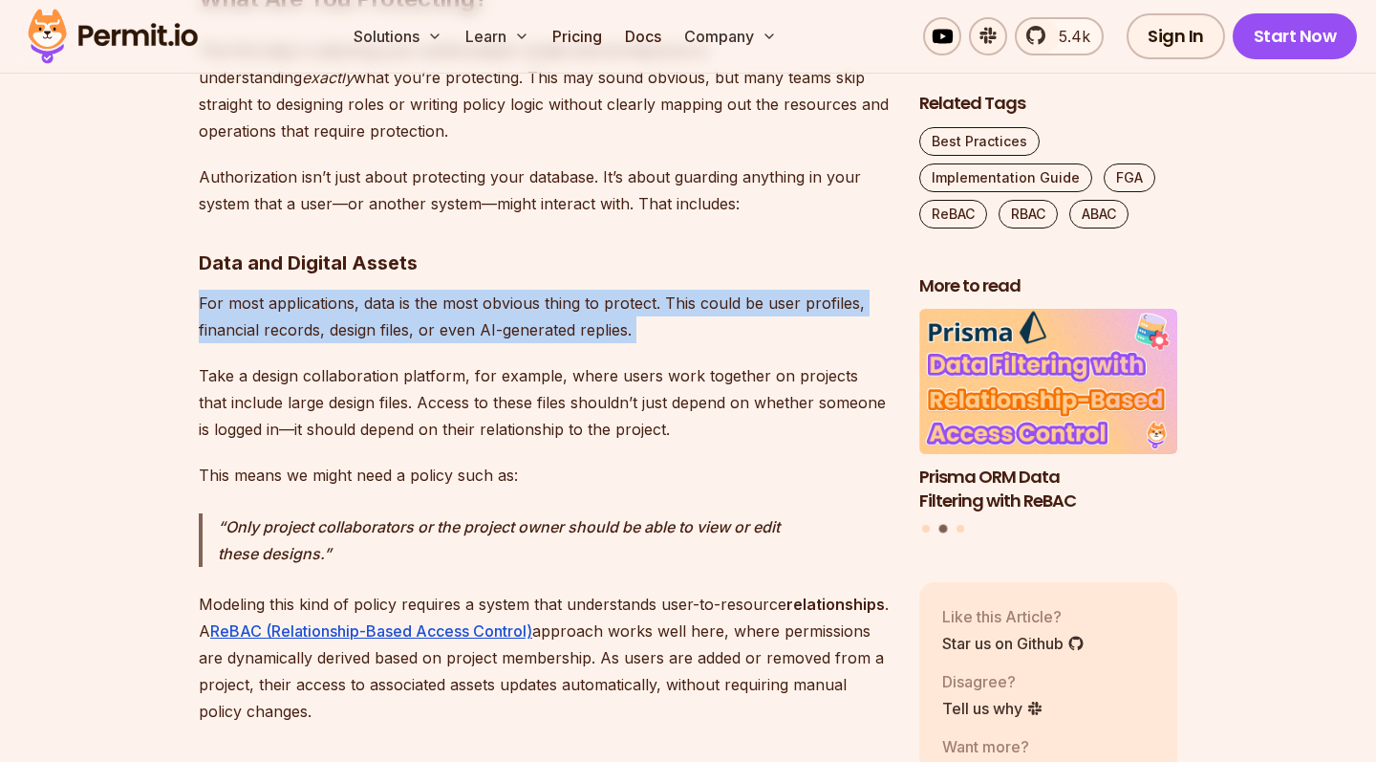
click at [287, 297] on p "For most applications, data is the most obvious thing to protect. This could be…" at bounding box center [544, 317] width 690 height 54
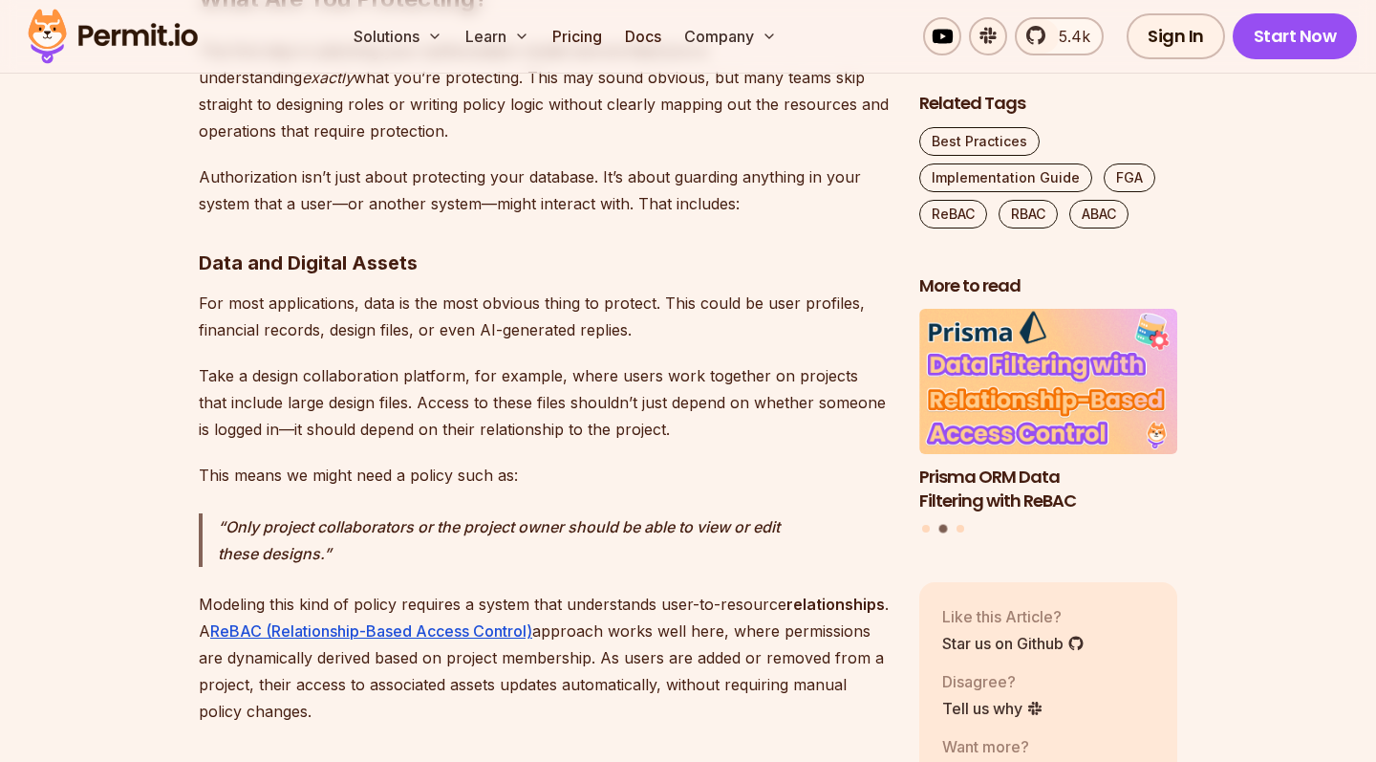
click at [445, 290] on p "For most applications, data is the most obvious thing to protect. This could be…" at bounding box center [544, 317] width 690 height 54
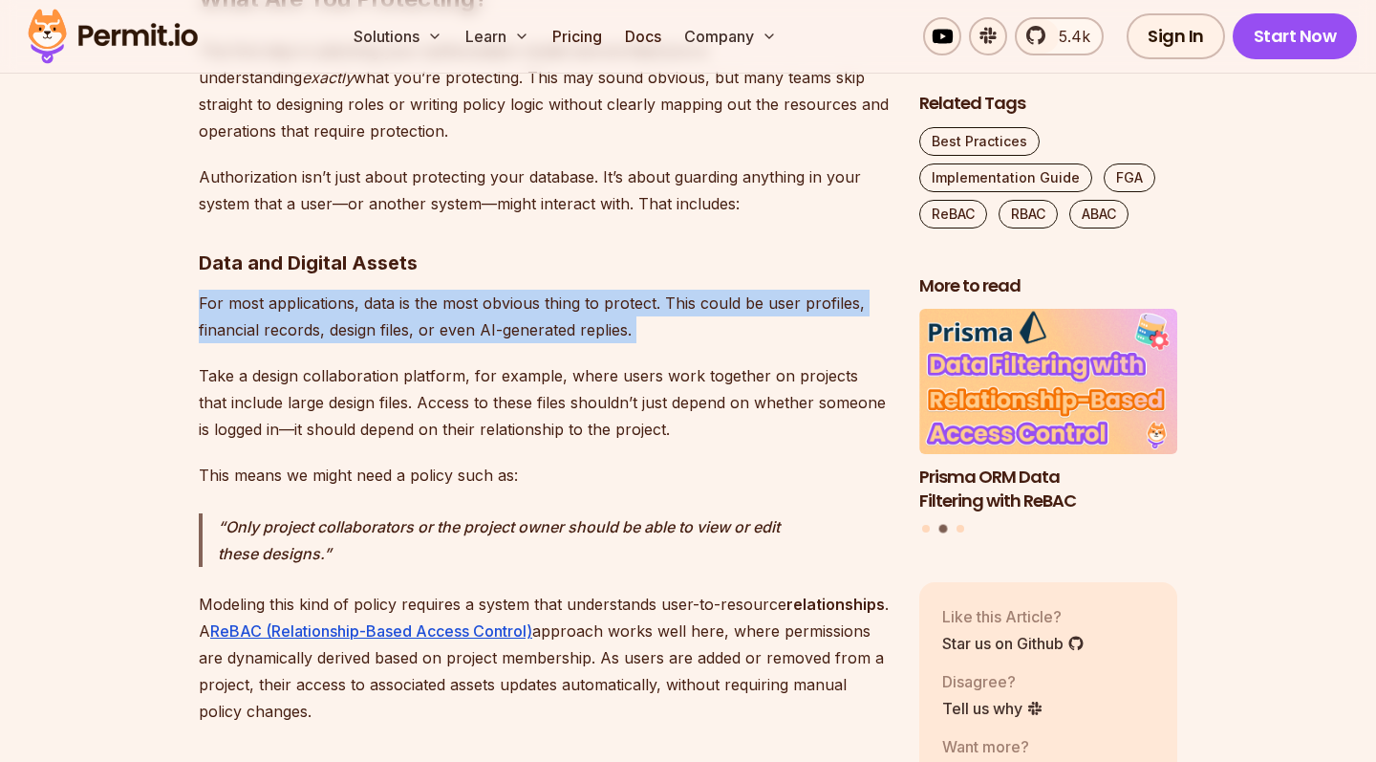
click at [445, 290] on p "For most applications, data is the most obvious thing to protect. This could be…" at bounding box center [544, 317] width 690 height 54
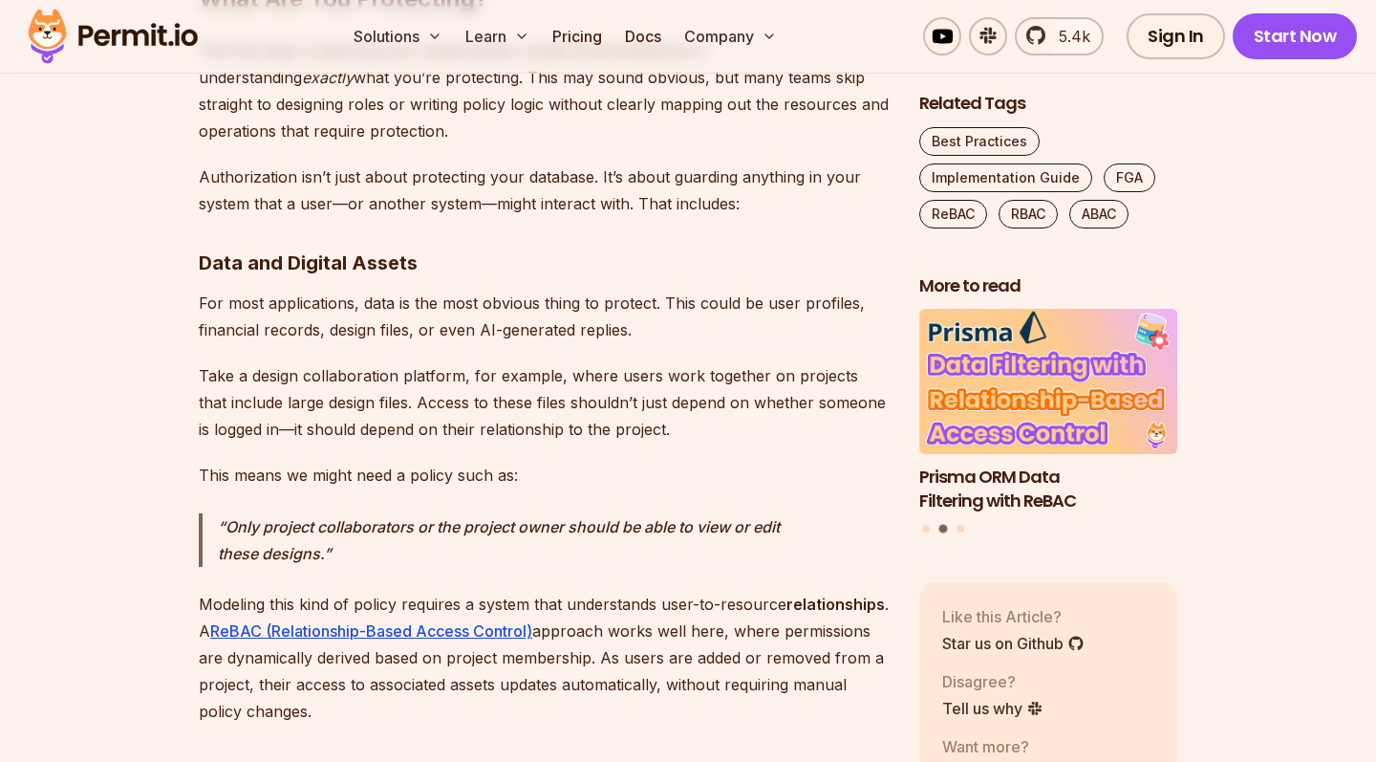
click at [421, 293] on p "For most applications, data is the most obvious thing to protect. This could be…" at bounding box center [544, 317] width 690 height 54
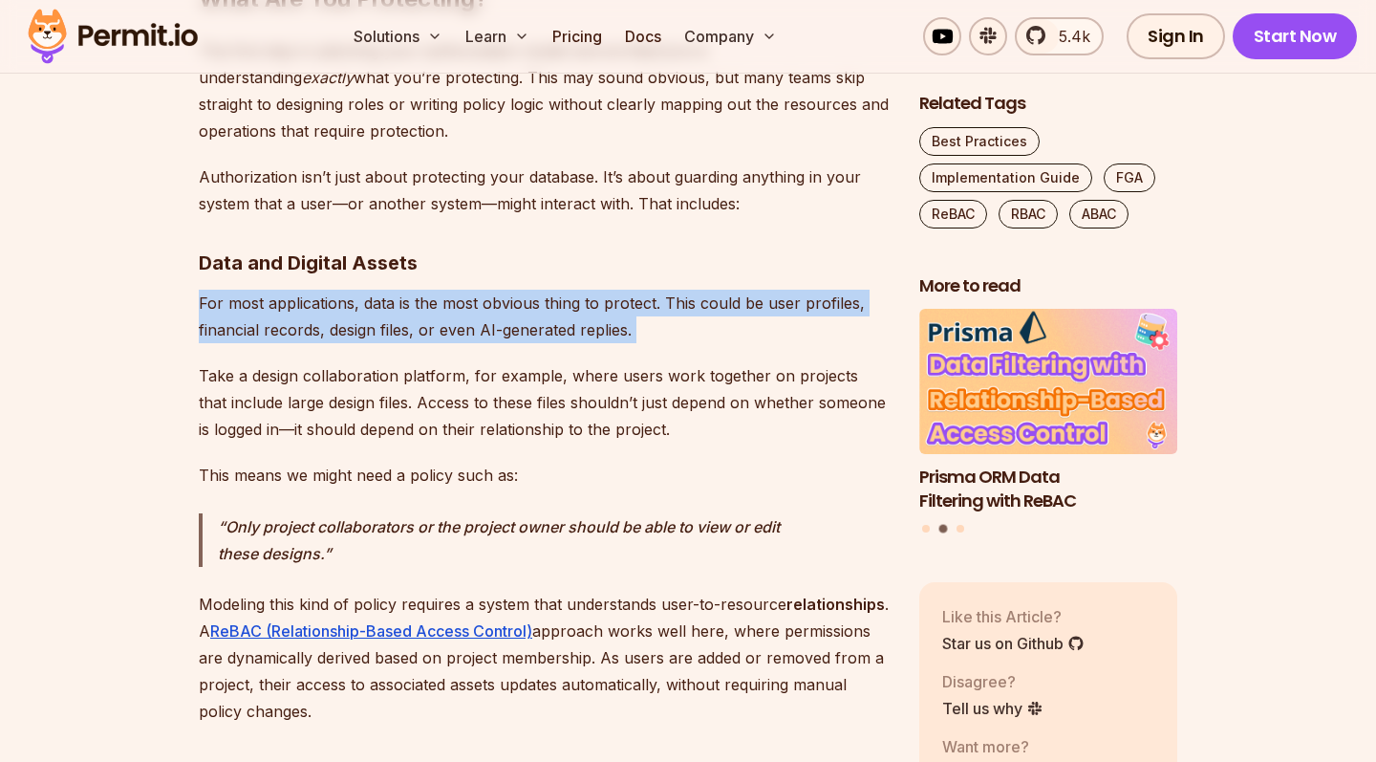
click at [421, 293] on p "For most applications, data is the most obvious thing to protect. This could be…" at bounding box center [544, 317] width 690 height 54
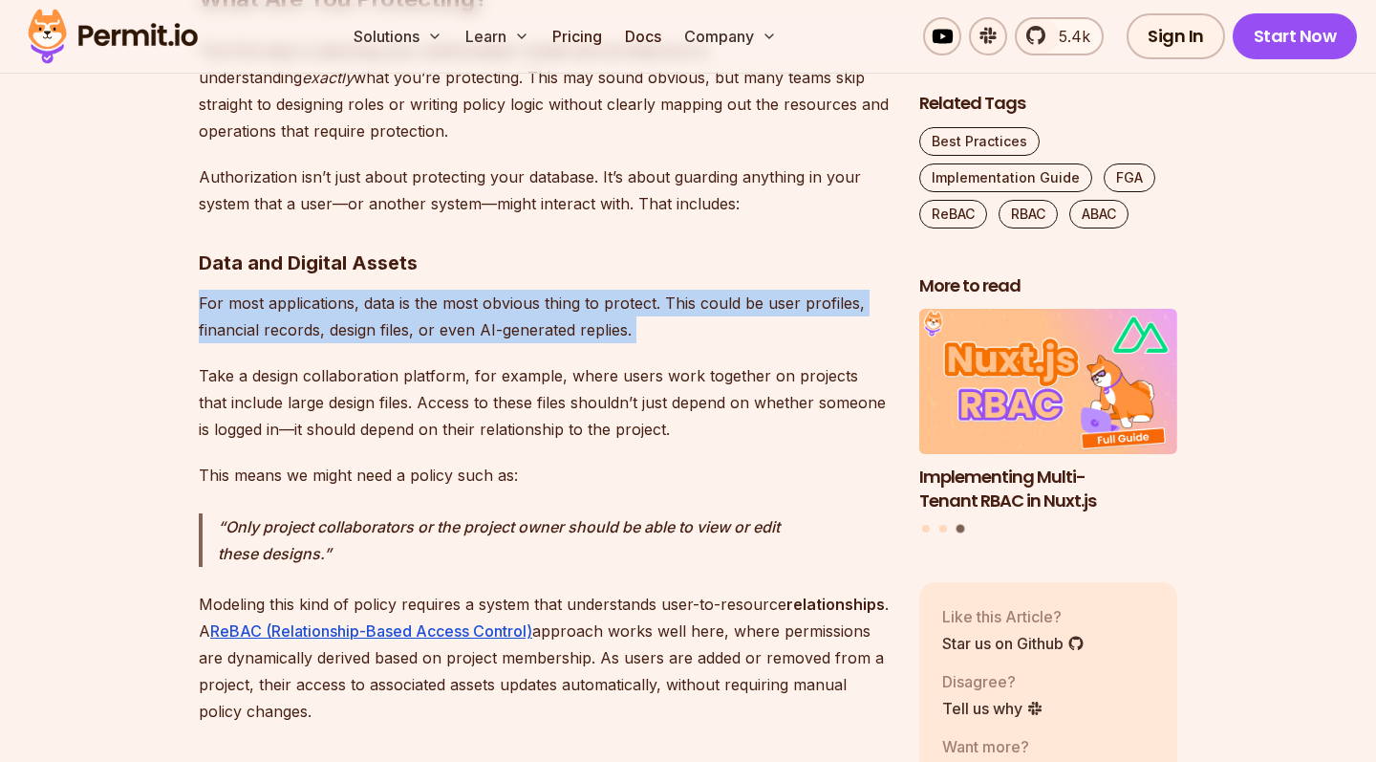
scroll to position [3482, 0]
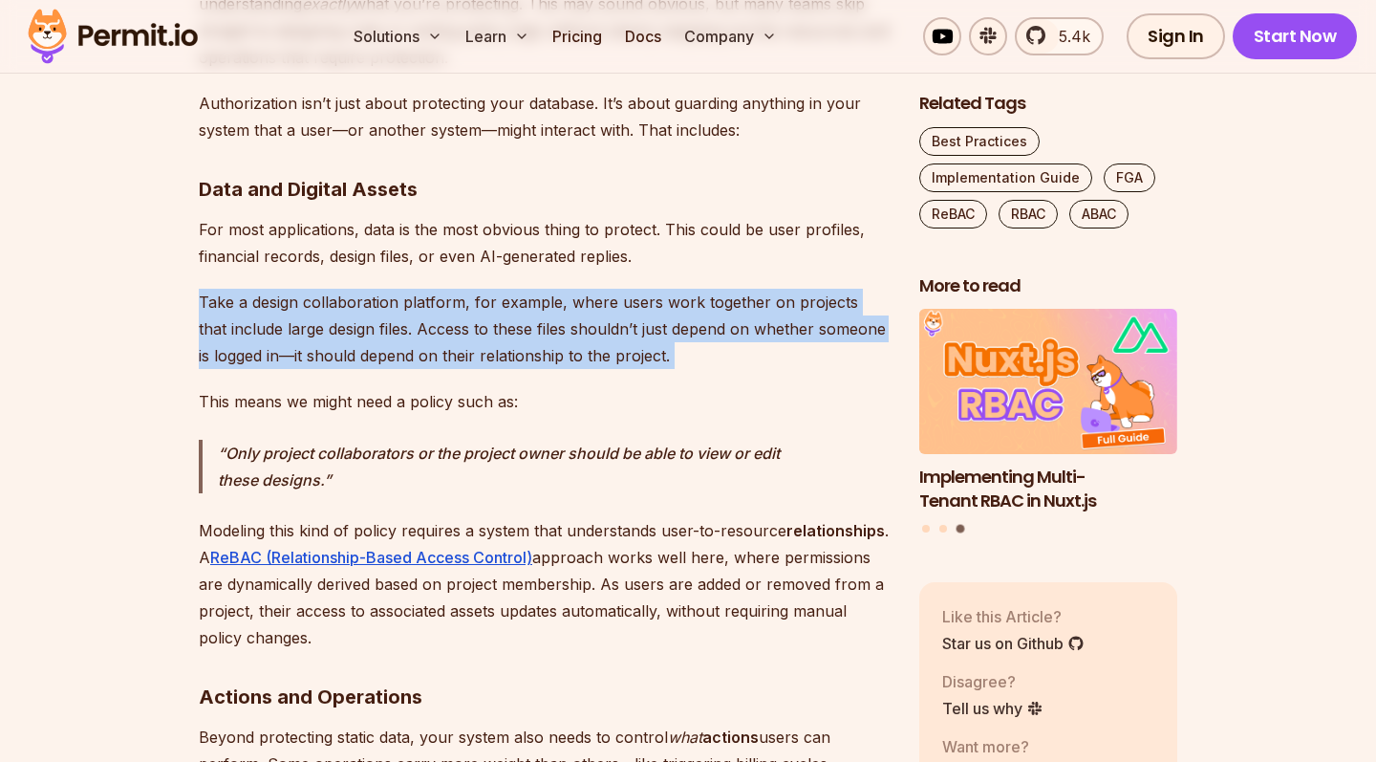
scroll to position [3655, 0]
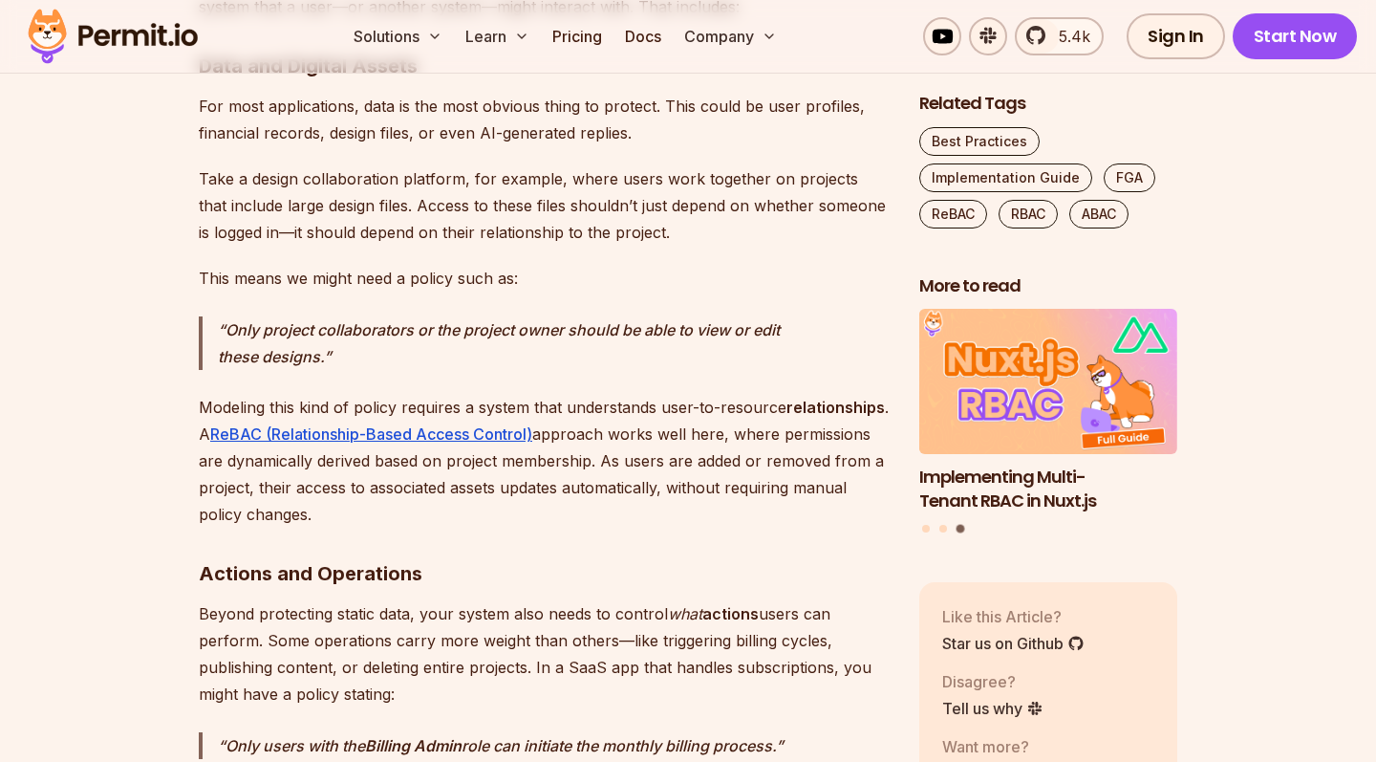
click at [367, 320] on em "Only project collaborators or the project owner should be able to view or edit …" at bounding box center [499, 343] width 562 height 46
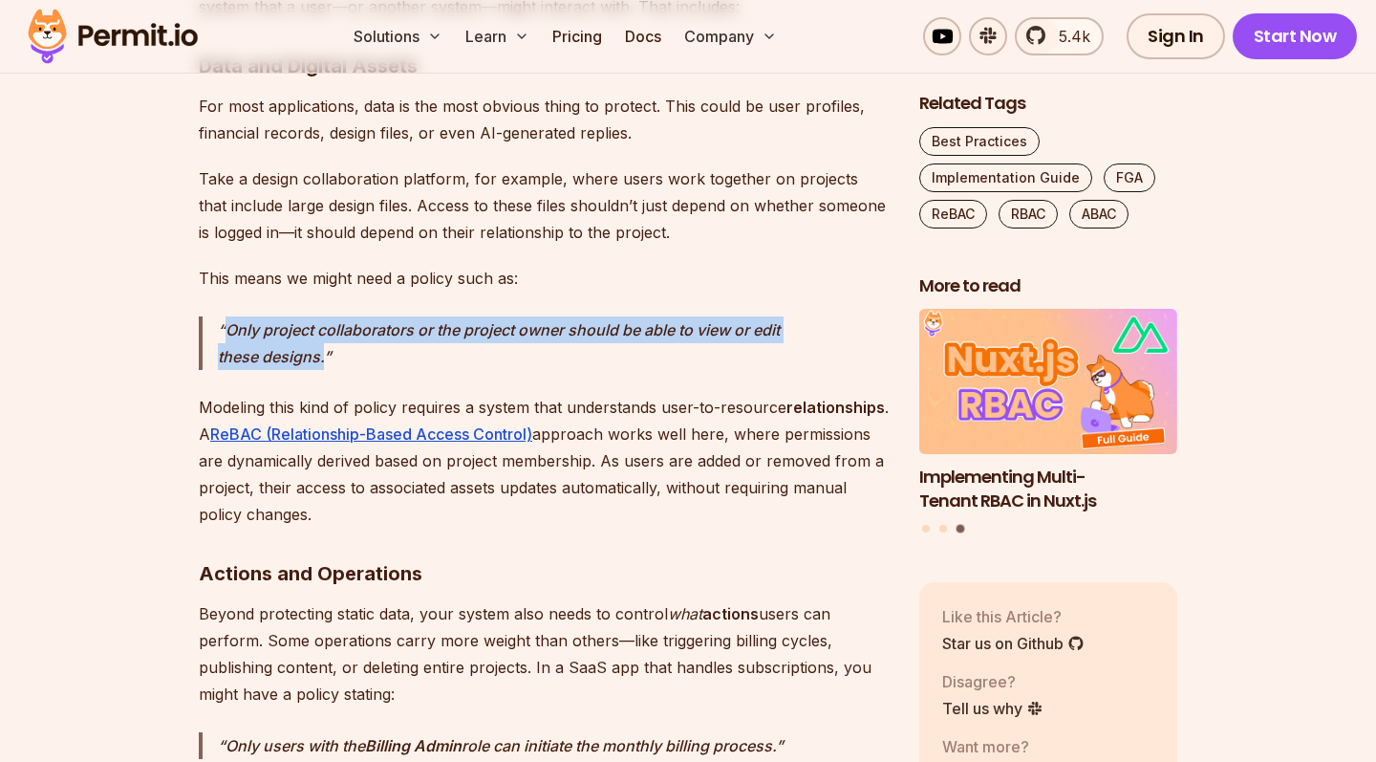
click at [367, 320] on em "Only project collaborators or the project owner should be able to view or edit …" at bounding box center [499, 343] width 562 height 46
click at [370, 320] on em "Only project collaborators or the project owner should be able to view or edit …" at bounding box center [499, 343] width 562 height 46
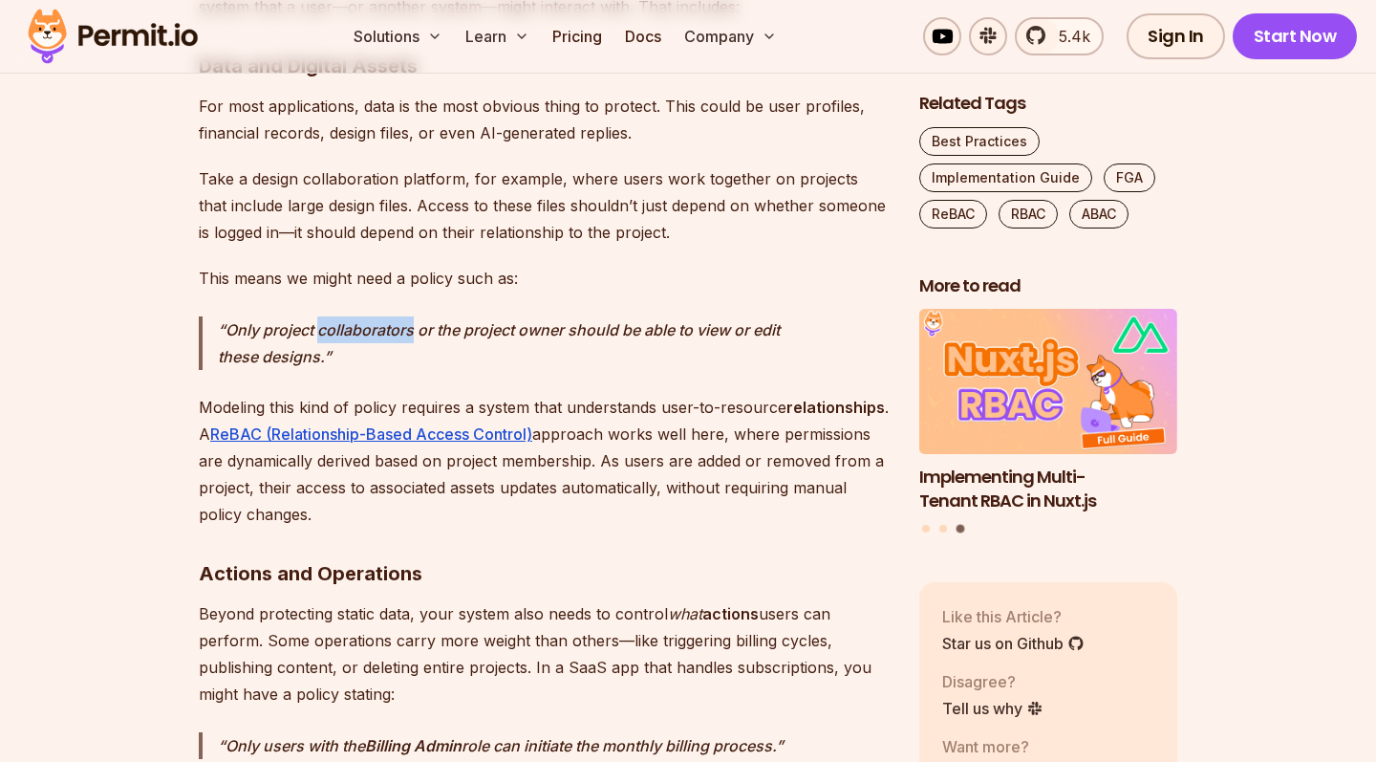
click at [370, 320] on em "Only project collaborators or the project owner should be able to view or edit …" at bounding box center [499, 343] width 562 height 46
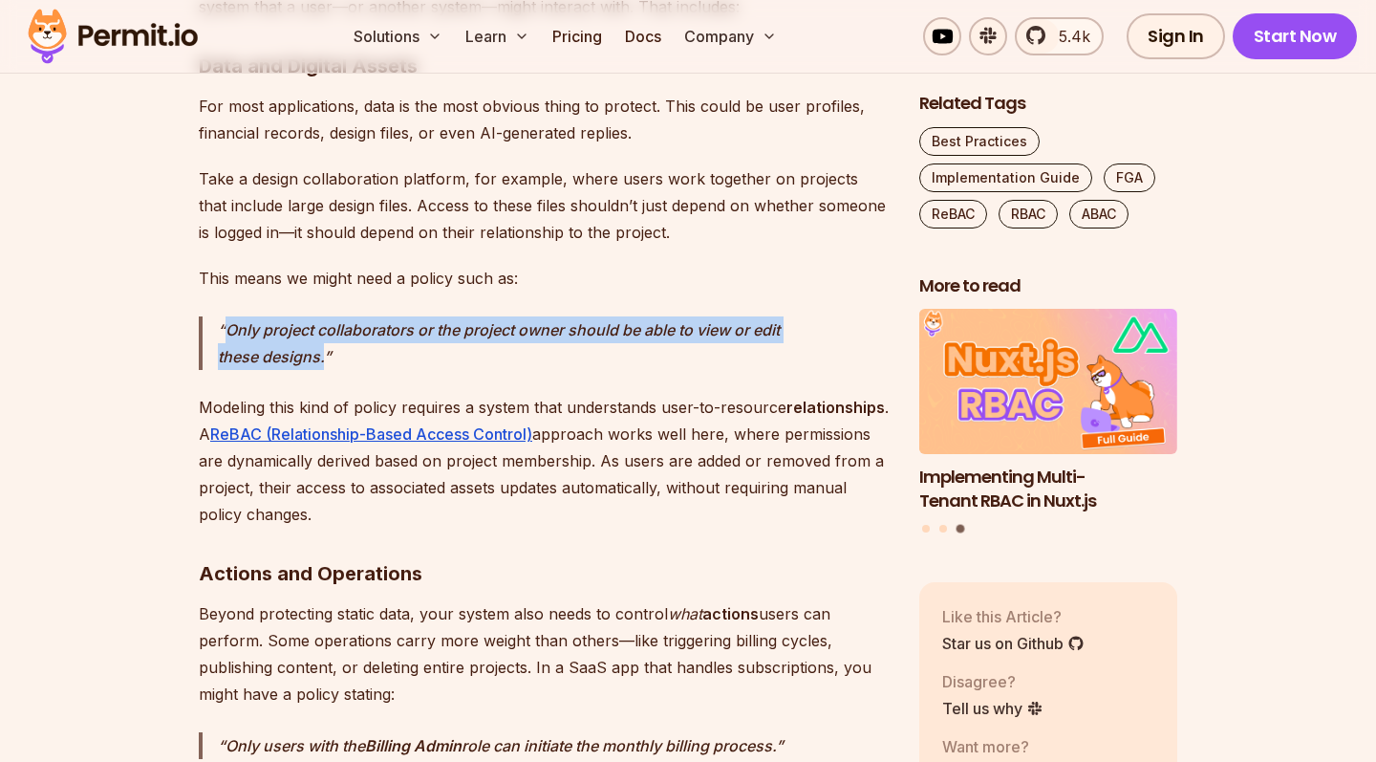
click at [370, 320] on em "Only project collaborators or the project owner should be able to view or edit …" at bounding box center [499, 343] width 562 height 46
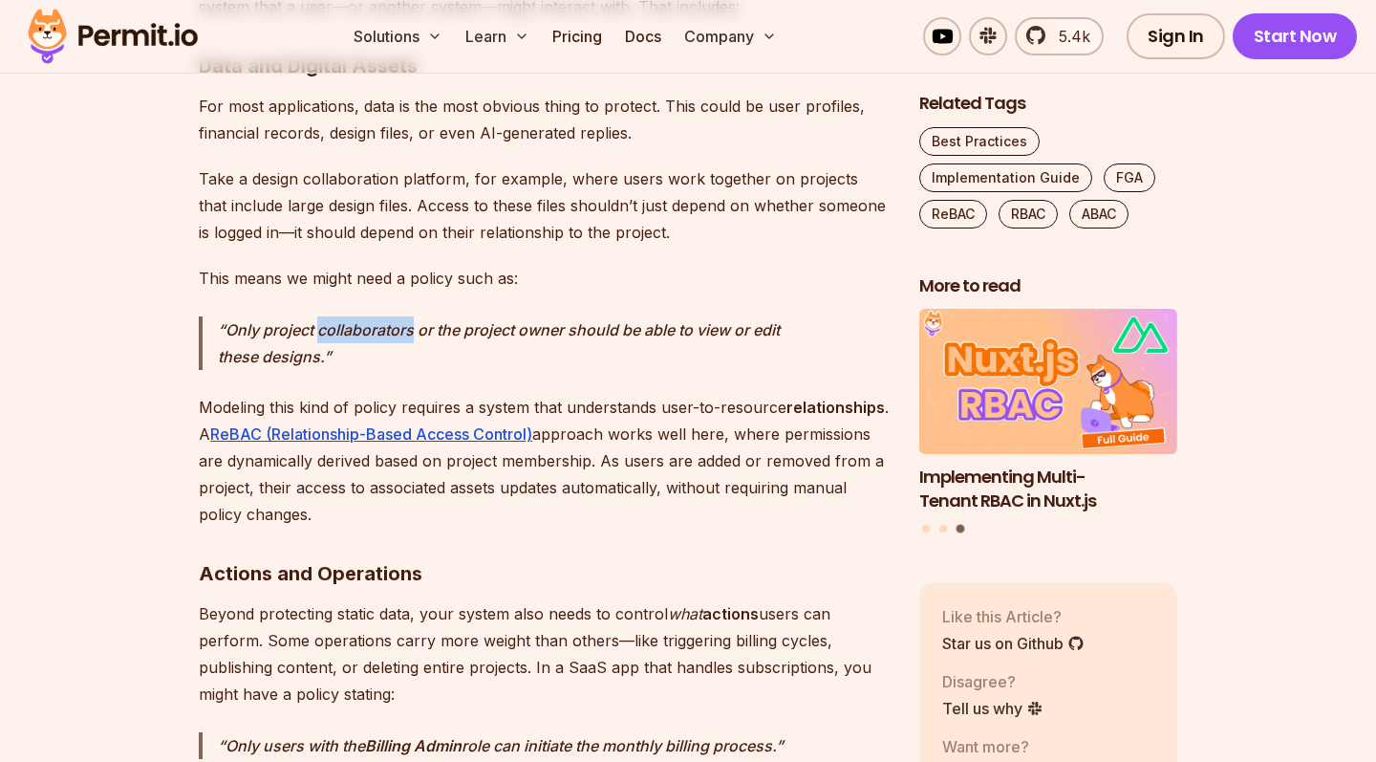
click at [370, 320] on em "Only project collaborators or the project owner should be able to view or edit …" at bounding box center [499, 343] width 562 height 46
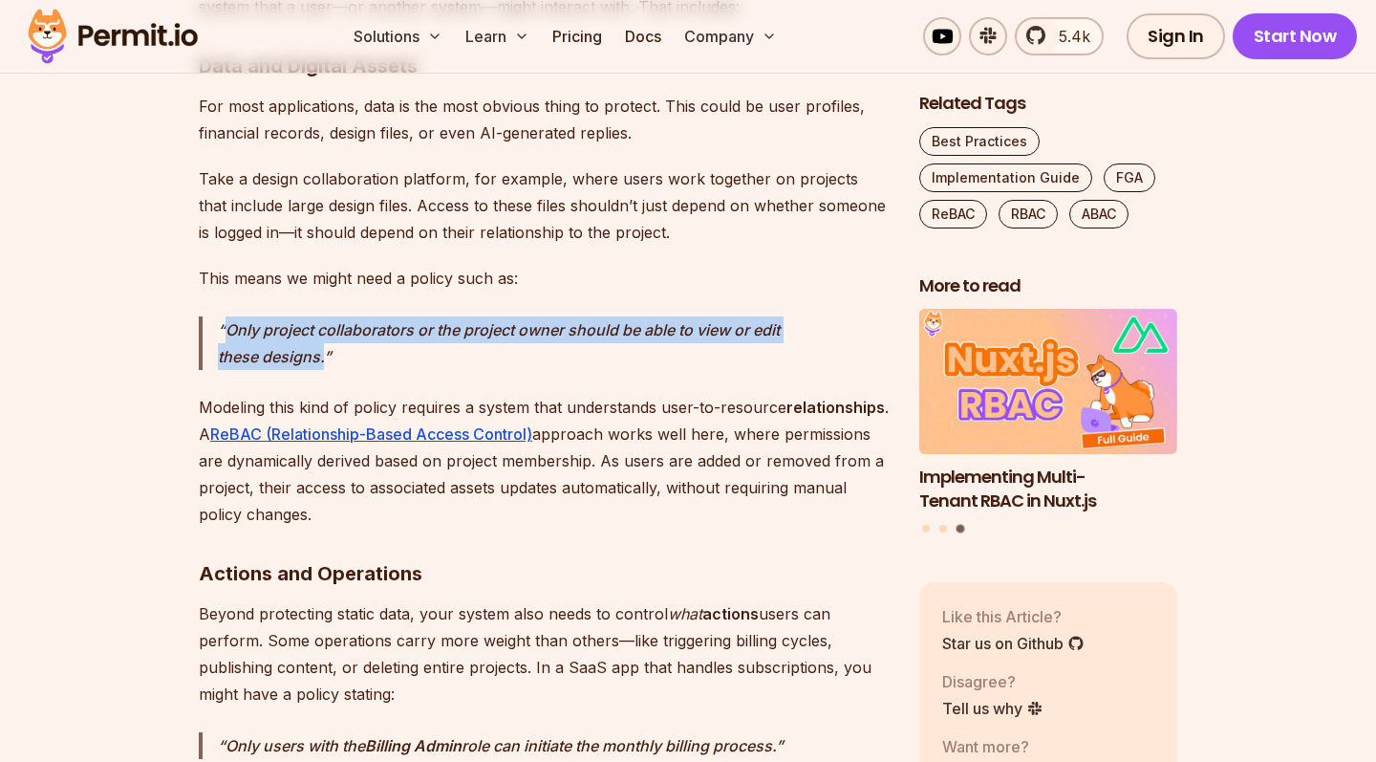
click at [370, 320] on em "Only project collaborators or the project owner should be able to view or edit …" at bounding box center [499, 343] width 562 height 46
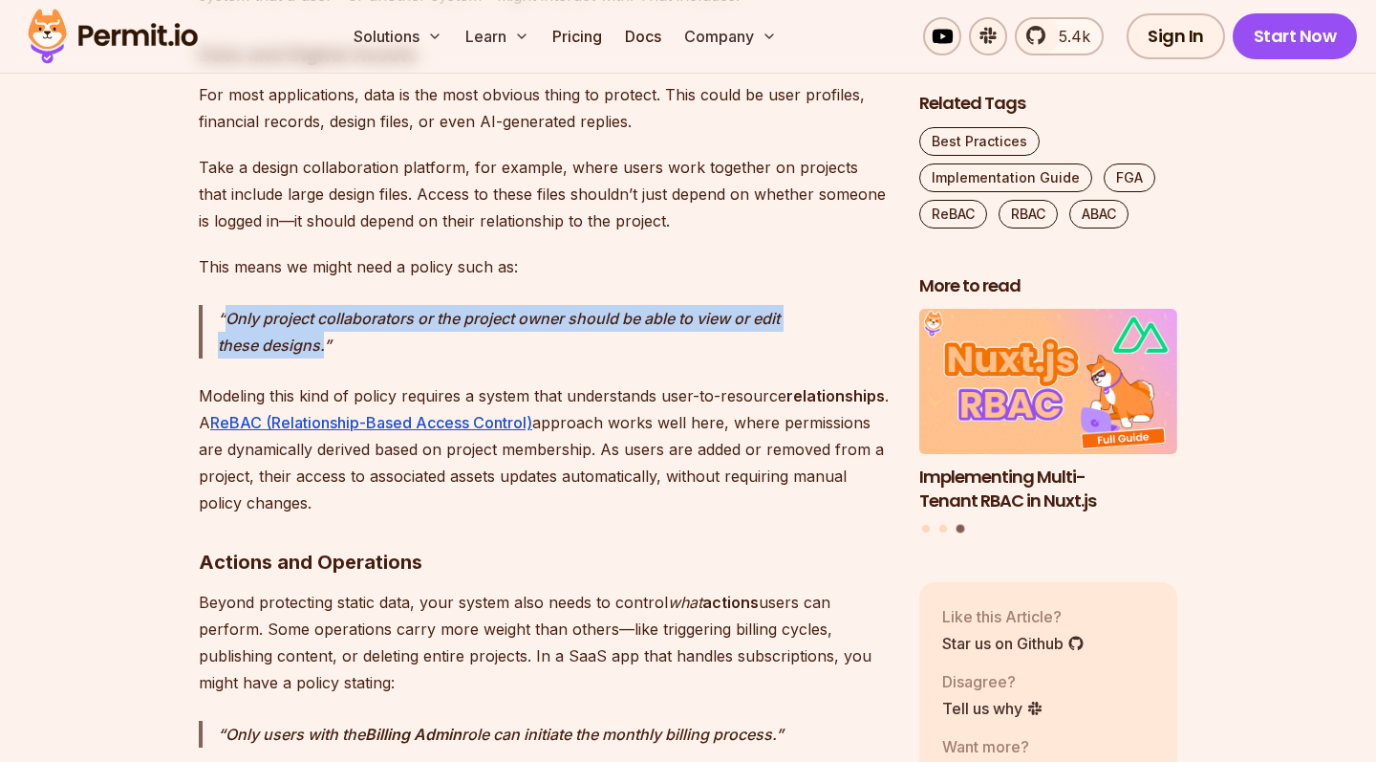
scroll to position [3668, 0]
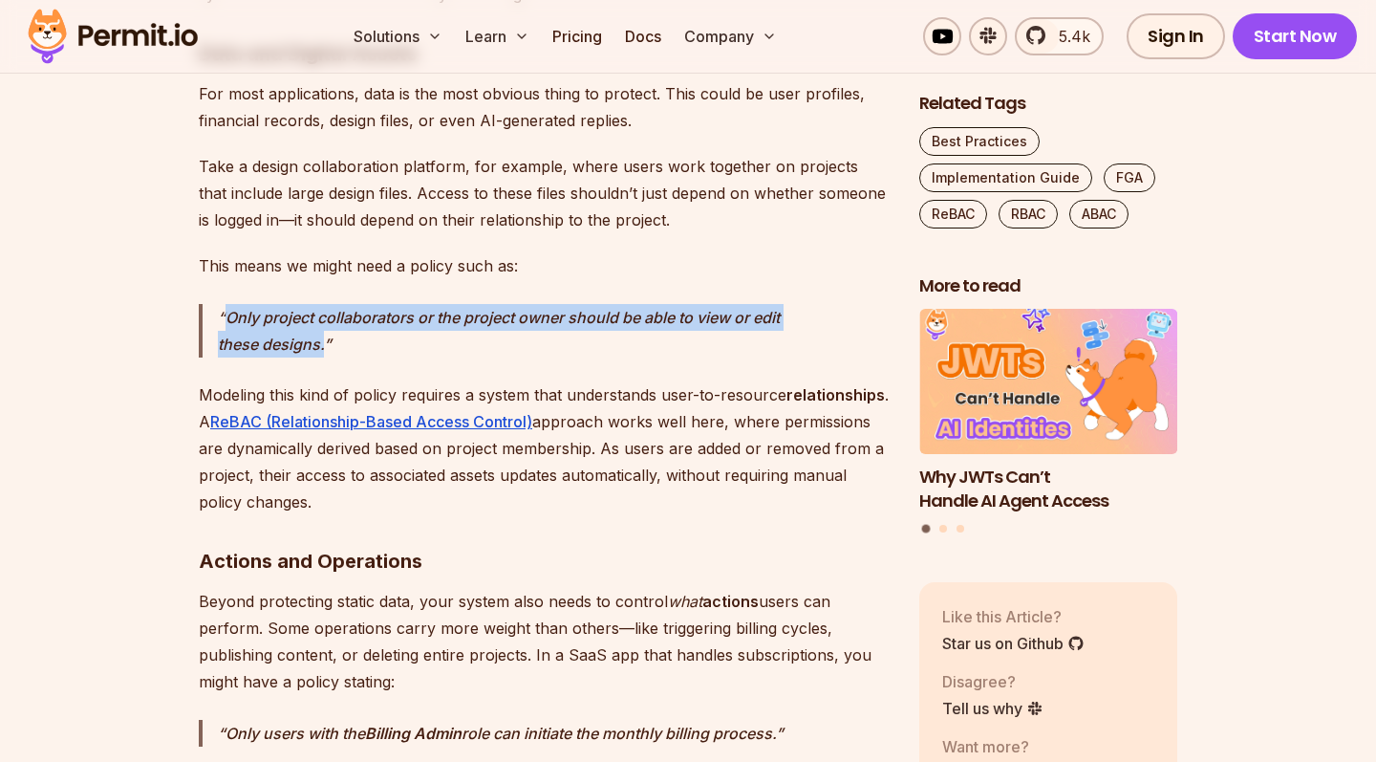
click at [363, 308] on em "Only project collaborators or the project owner should be able to view or edit …" at bounding box center [499, 331] width 562 height 46
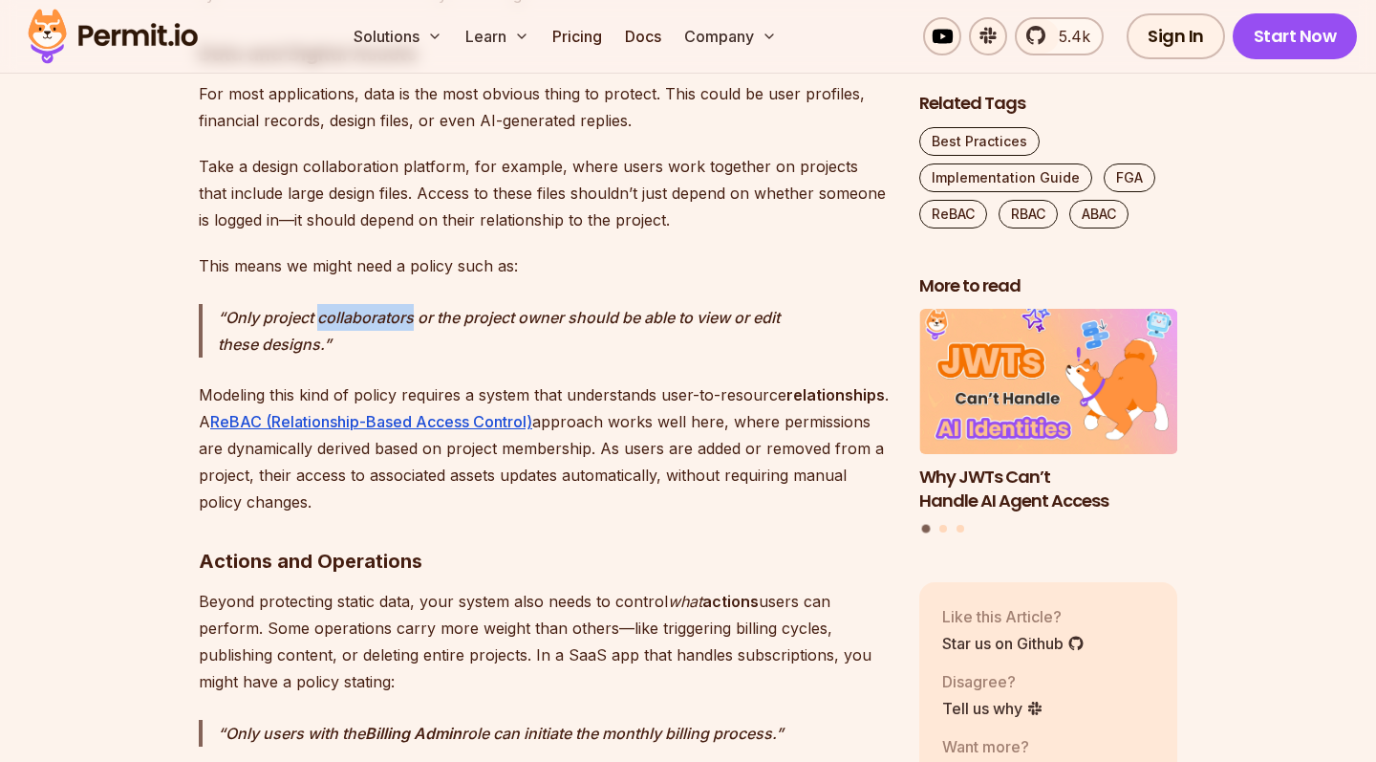
click at [363, 308] on em "Only project collaborators or the project owner should be able to view or edit …" at bounding box center [499, 331] width 562 height 46
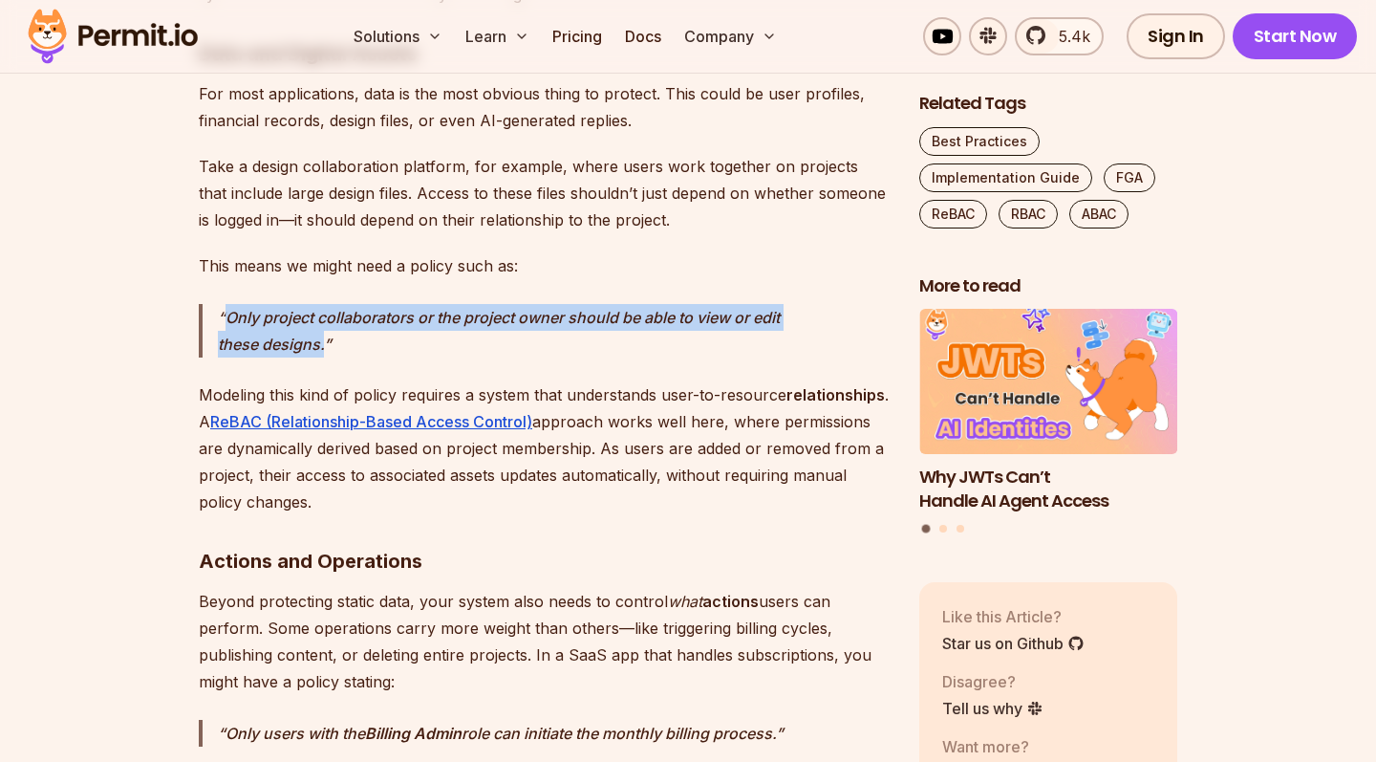
click at [363, 308] on em "Only project collaborators or the project owner should be able to view or edit …" at bounding box center [499, 331] width 562 height 46
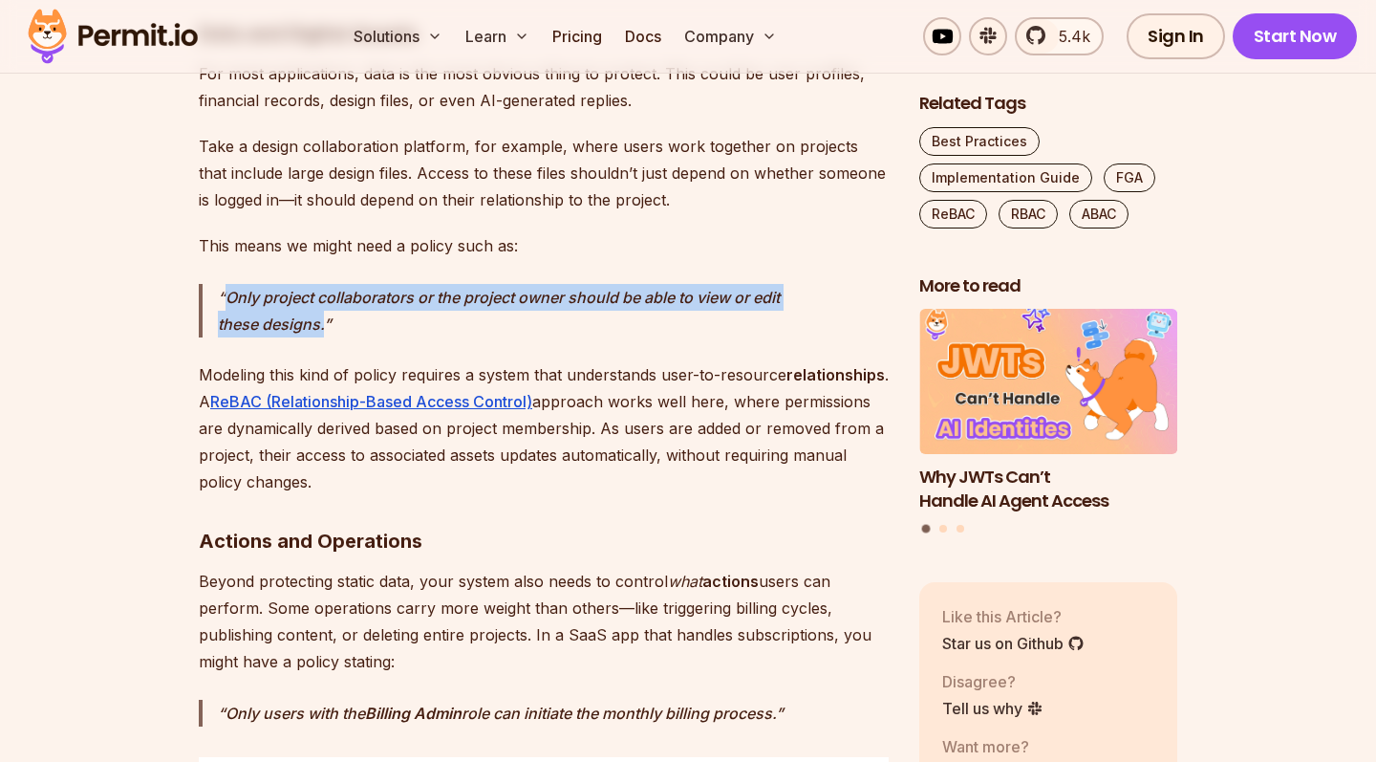
scroll to position [3696, 0]
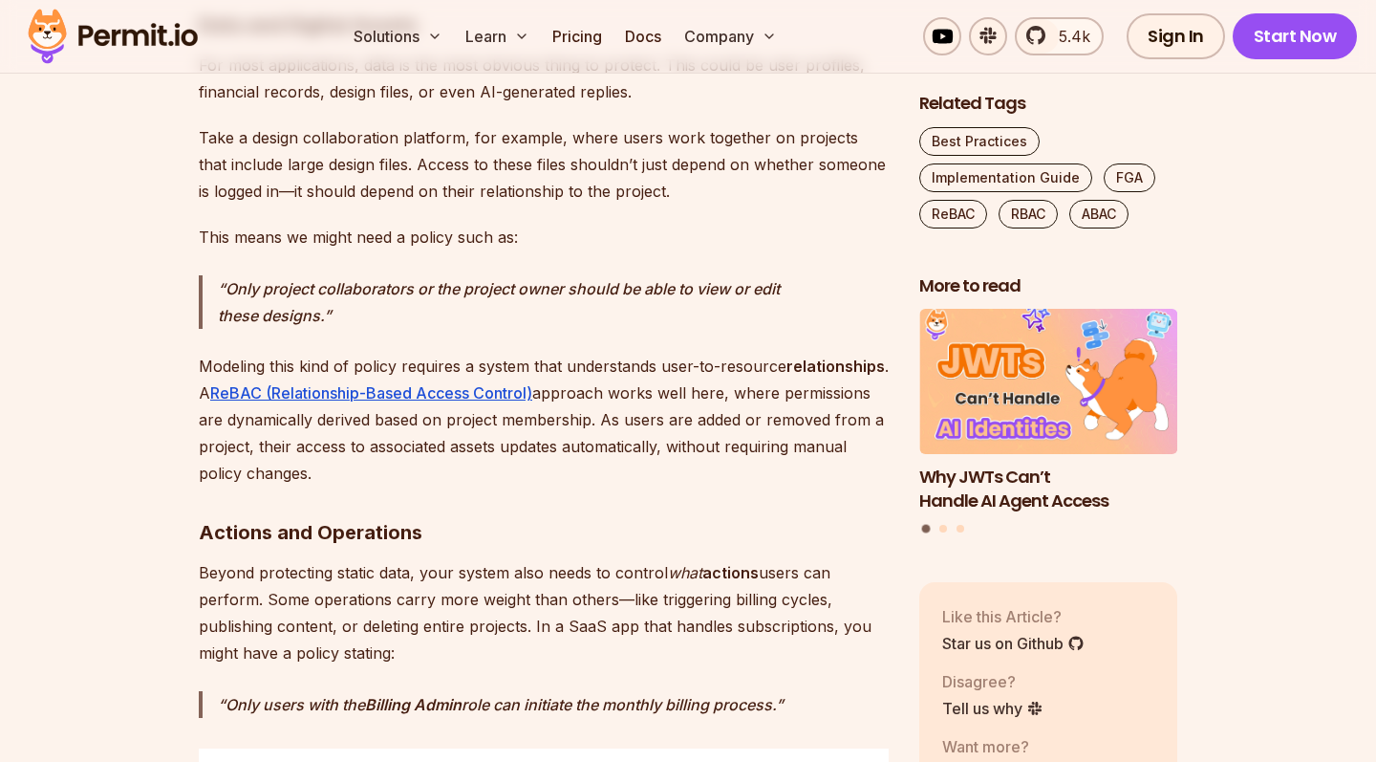
click at [312, 353] on p "Modeling this kind of policy requires a system that understands user-to-resourc…" at bounding box center [544, 420] width 690 height 134
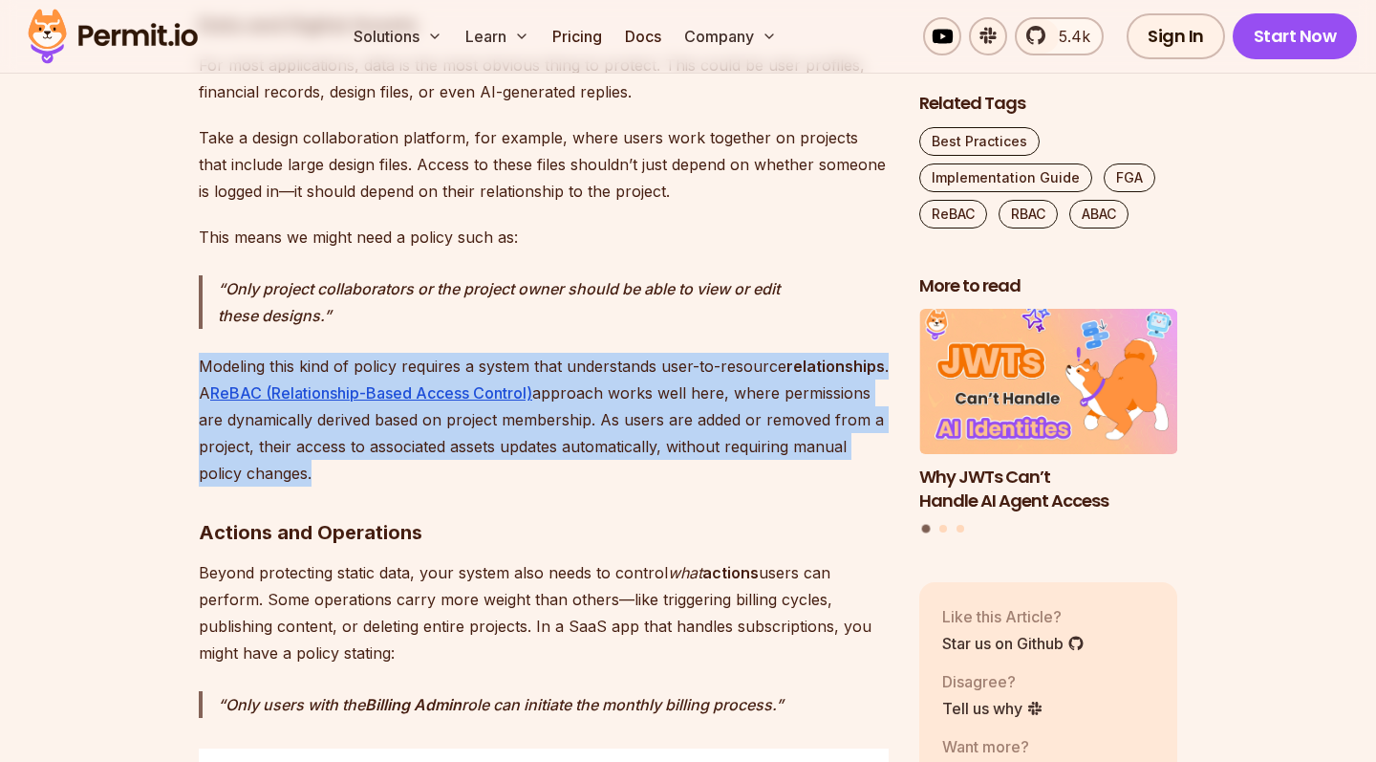
click at [402, 353] on p "Modeling this kind of policy requires a system that understands user-to-resourc…" at bounding box center [544, 420] width 690 height 134
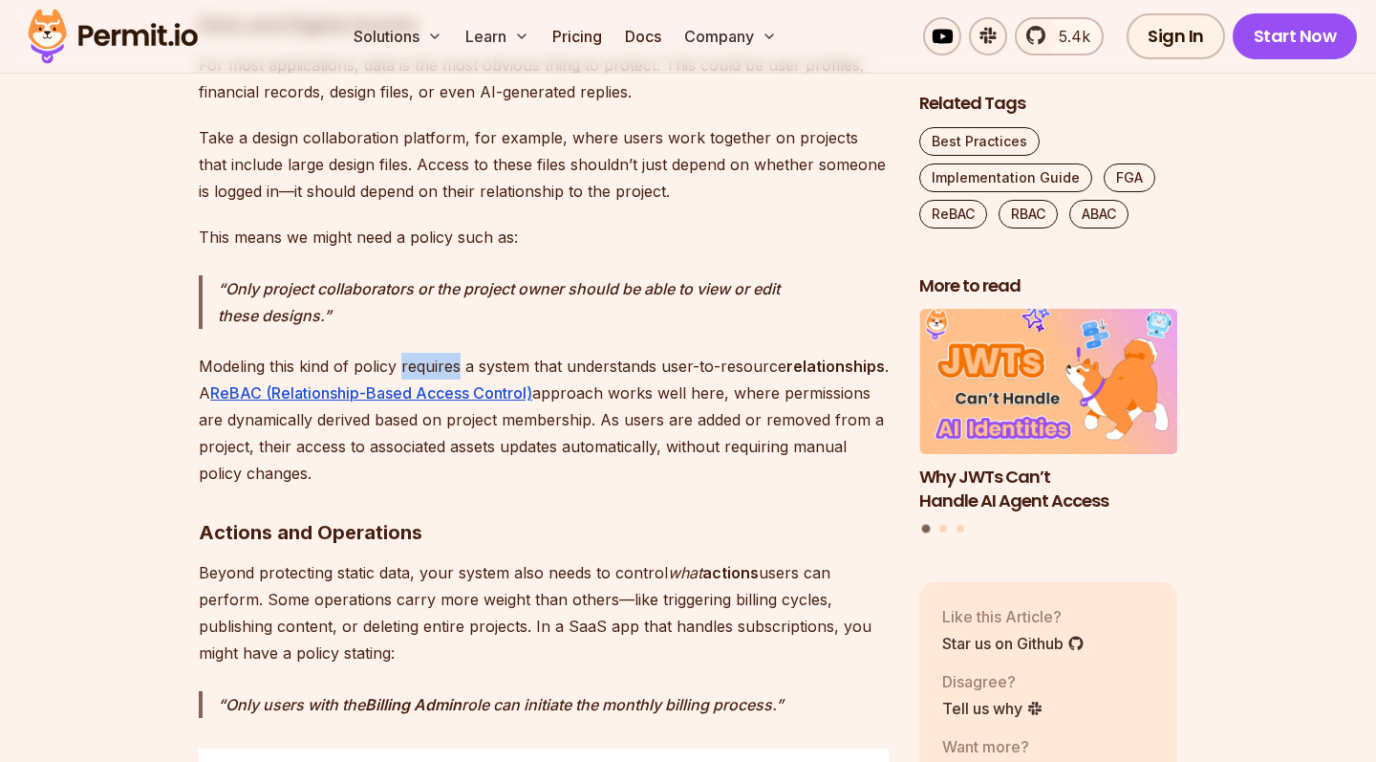
click at [402, 353] on p "Modeling this kind of policy requires a system that understands user-to-resourc…" at bounding box center [544, 420] width 690 height 134
click at [498, 353] on p "Modeling this kind of policy requires a system that understands user-to-resourc…" at bounding box center [544, 420] width 690 height 134
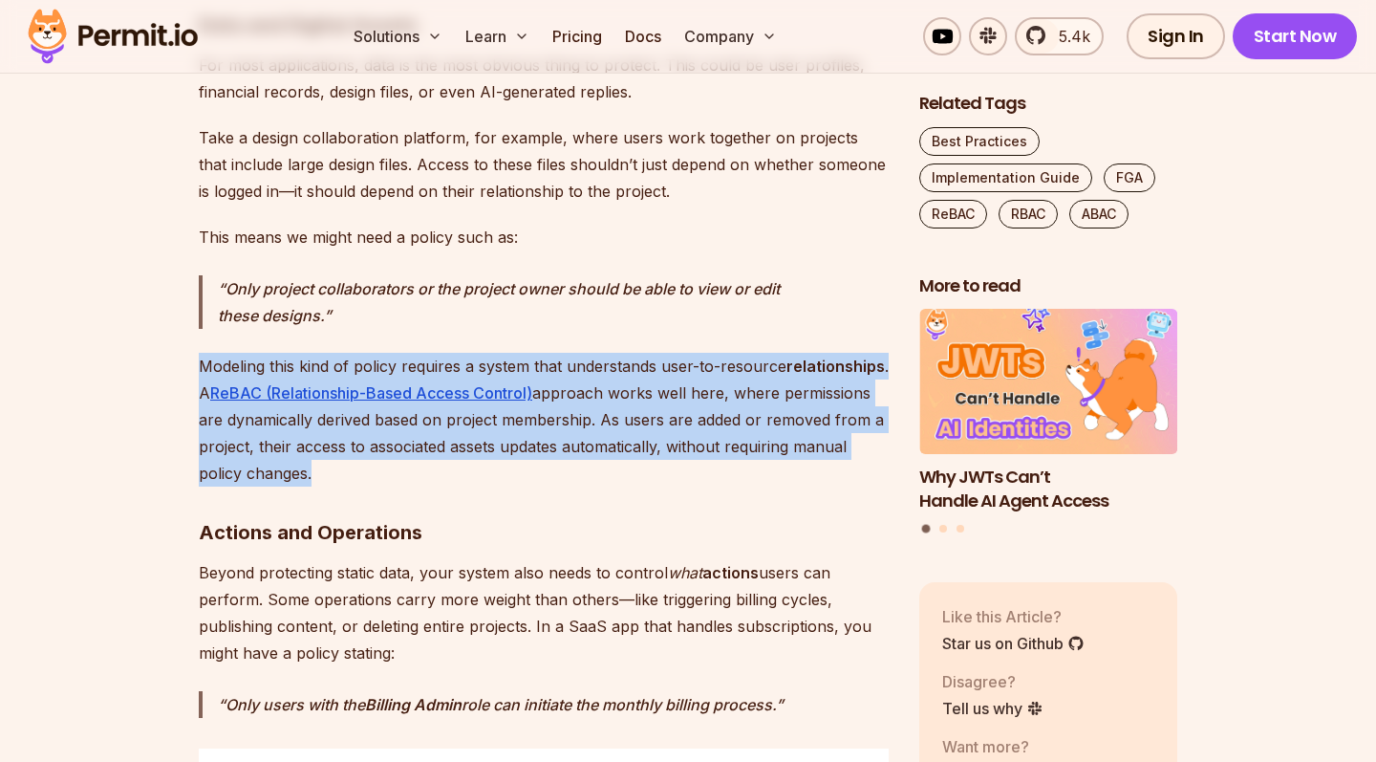
click at [498, 353] on p "Modeling this kind of policy requires a system that understands user-to-resourc…" at bounding box center [544, 420] width 690 height 134
click at [618, 353] on p "Modeling this kind of policy requires a system that understands user-to-resourc…" at bounding box center [544, 420] width 690 height 134
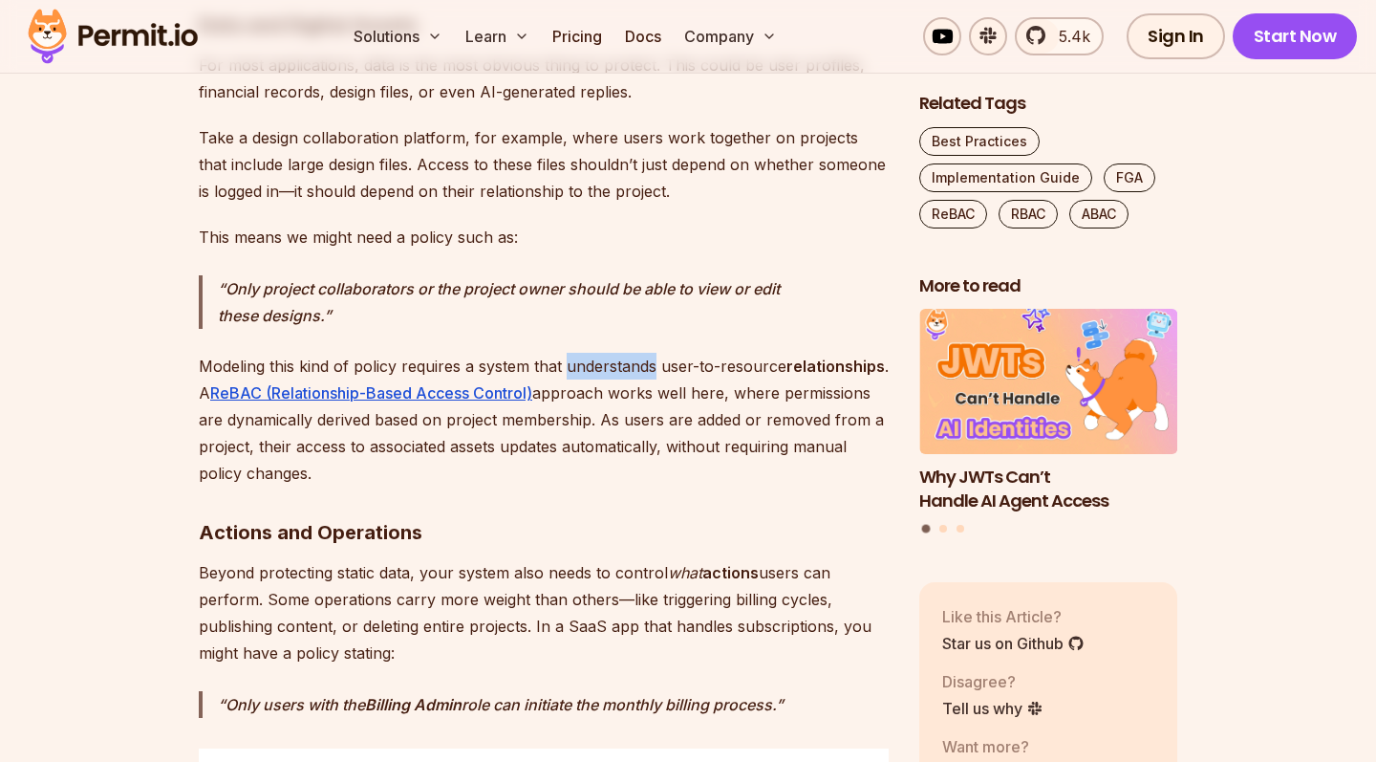
click at [618, 353] on p "Modeling this kind of policy requires a system that understands user-to-resourc…" at bounding box center [544, 420] width 690 height 134
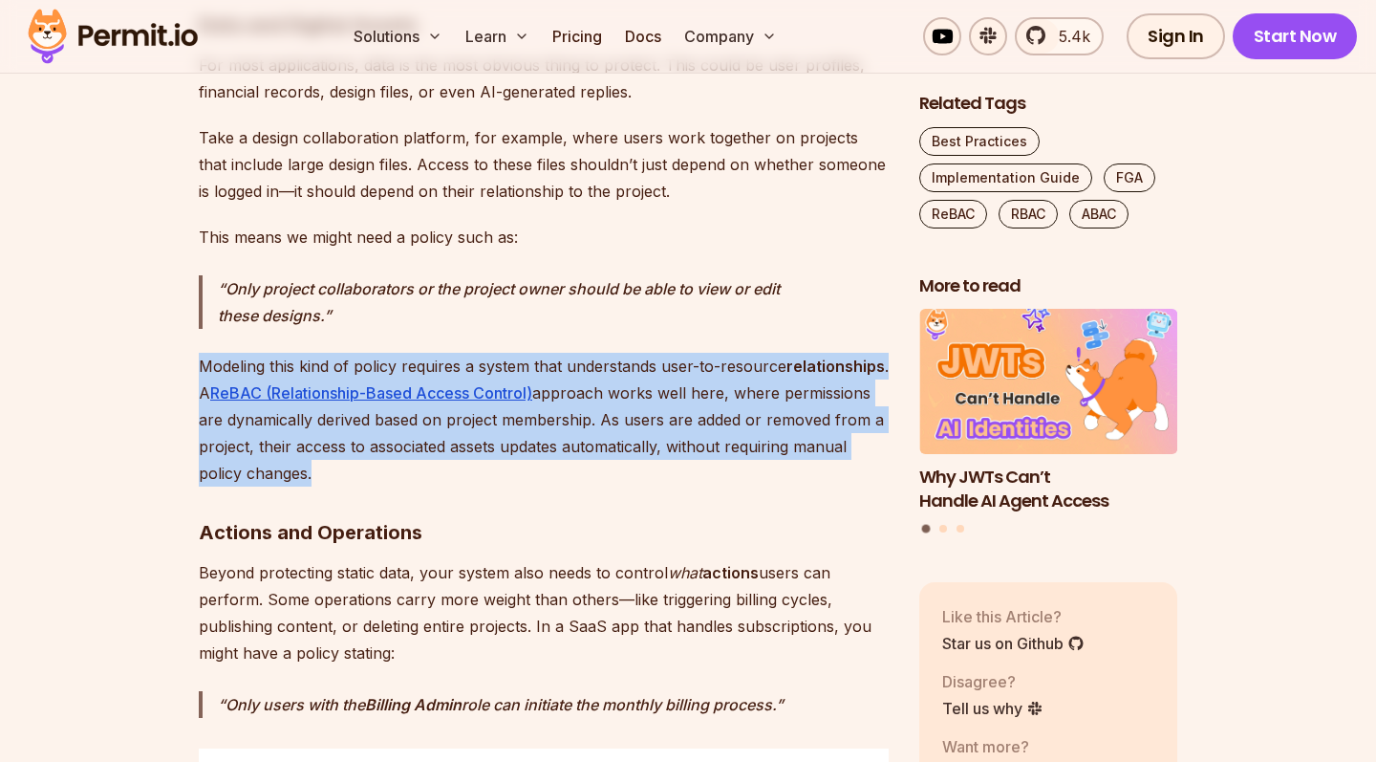
click at [618, 353] on p "Modeling this kind of policy requires a system that understands user-to-resourc…" at bounding box center [544, 420] width 690 height 134
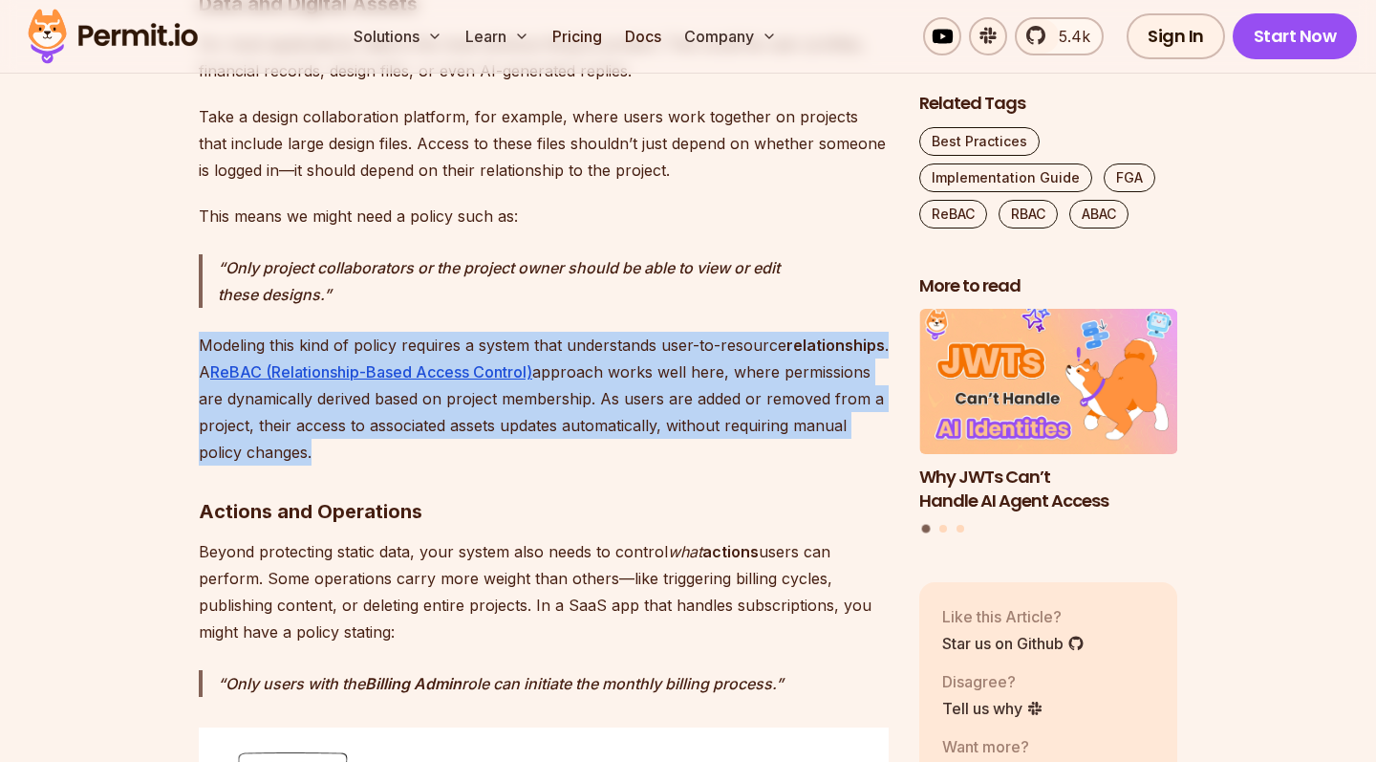
scroll to position [3720, 0]
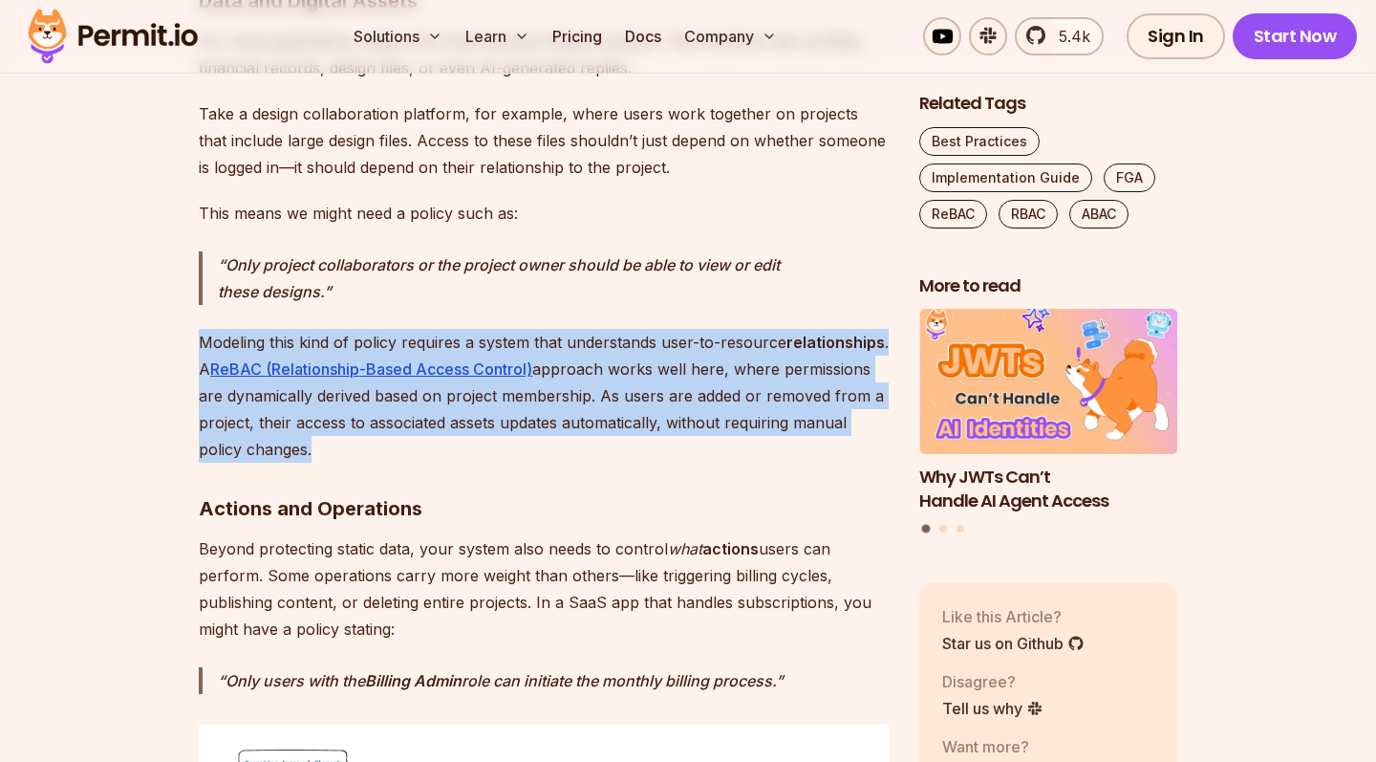
click at [571, 399] on p "Modeling this kind of policy requires a system that understands user-to-resourc…" at bounding box center [544, 396] width 690 height 134
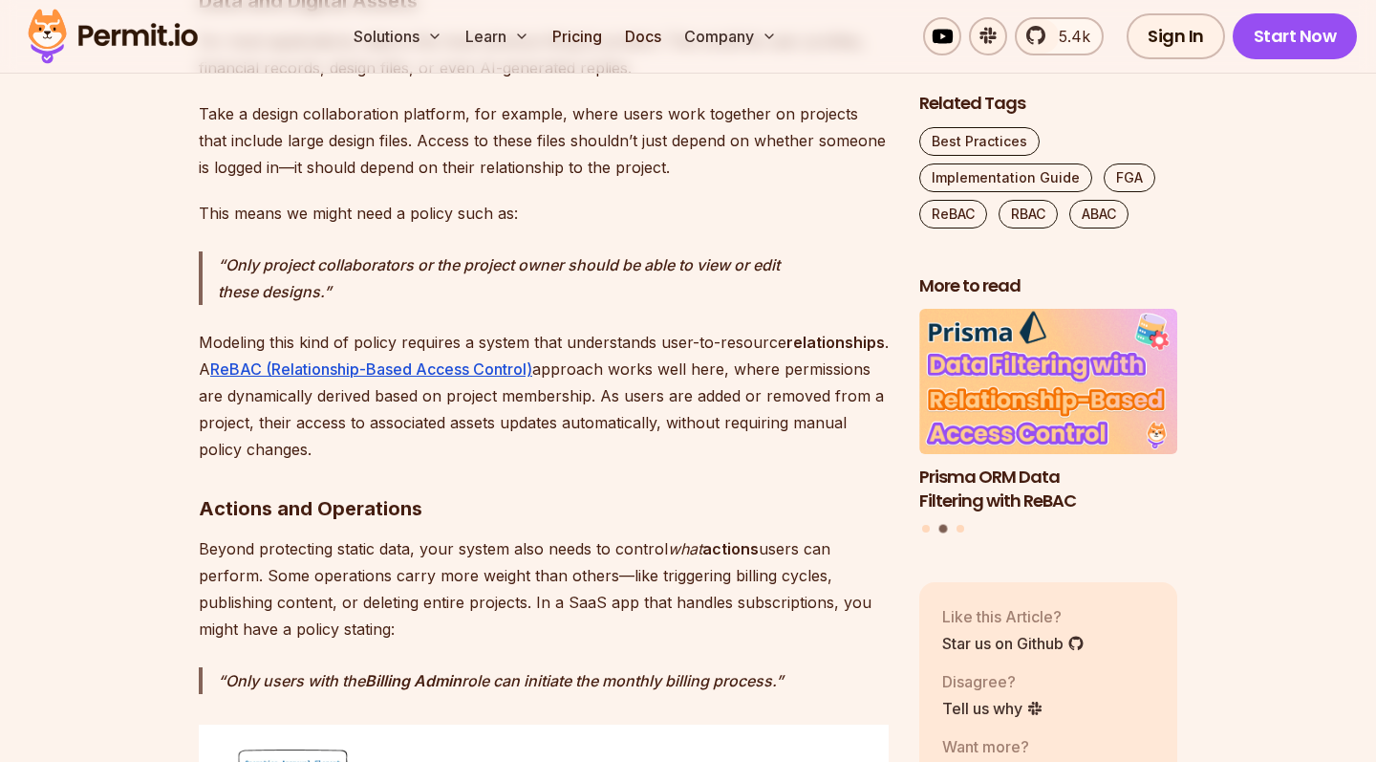
click at [583, 345] on p "Modeling this kind of policy requires a system that understands user-to-resourc…" at bounding box center [544, 396] width 690 height 134
click at [679, 343] on p "Modeling this kind of policy requires a system that understands user-to-resourc…" at bounding box center [544, 396] width 690 height 134
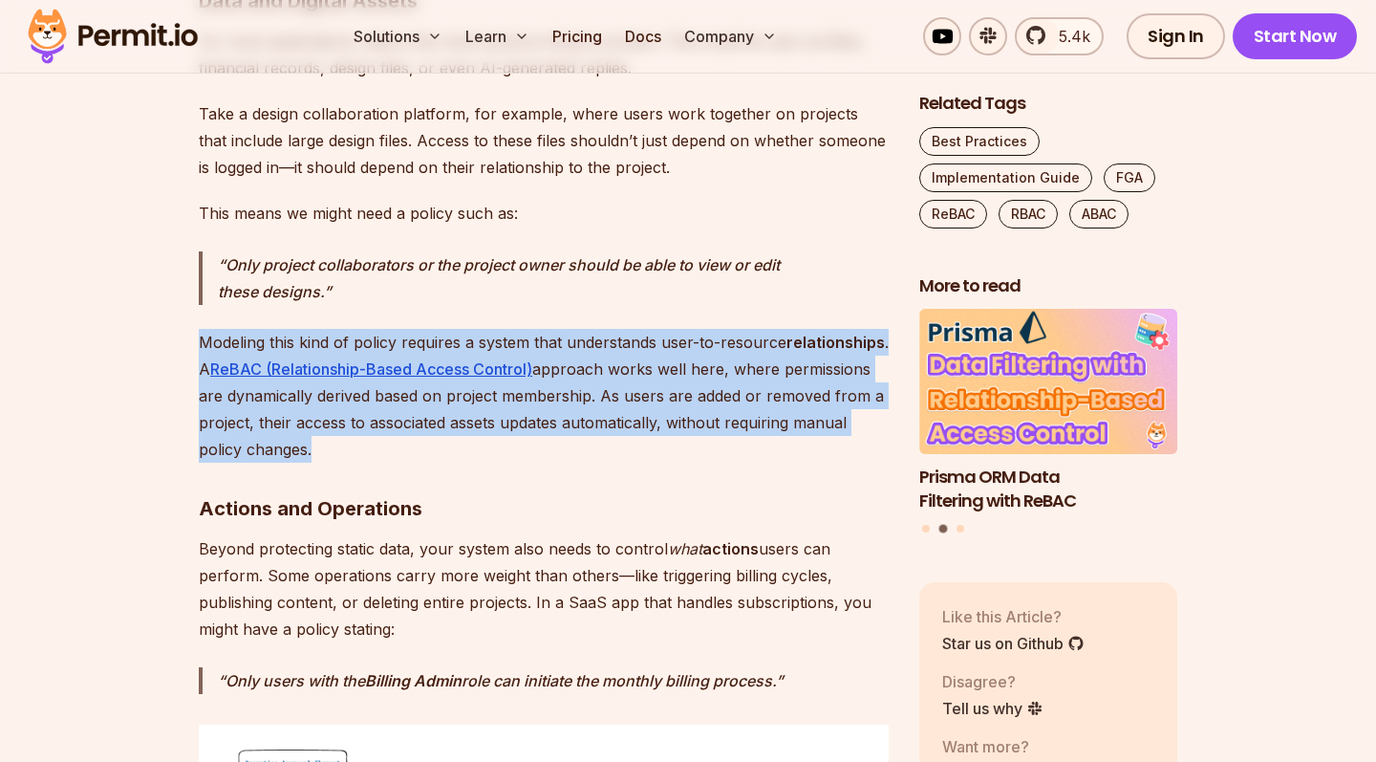
click at [679, 343] on p "Modeling this kind of policy requires a system that understands user-to-resourc…" at bounding box center [544, 396] width 690 height 134
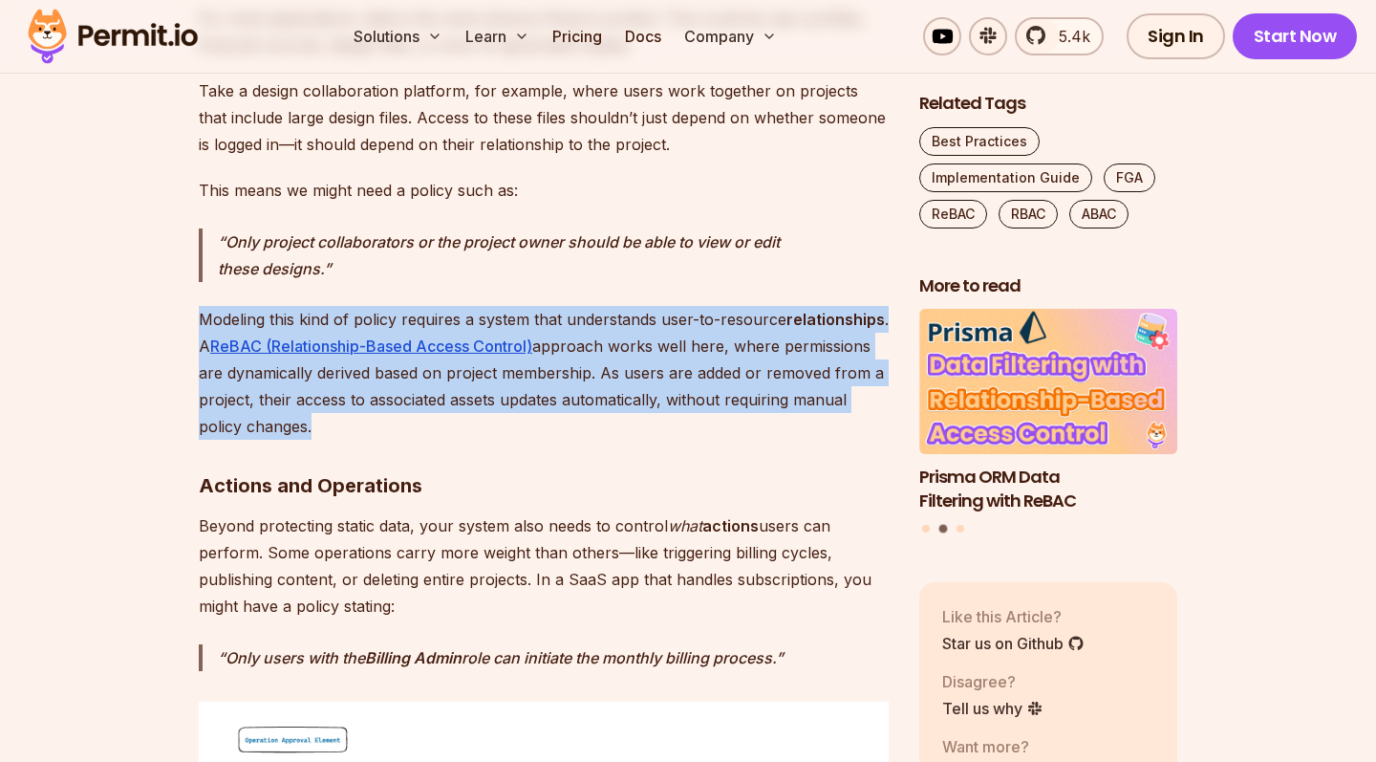
scroll to position [3744, 0]
click at [401, 344] on p "Modeling this kind of policy requires a system that understands user-to-resourc…" at bounding box center [544, 372] width 690 height 134
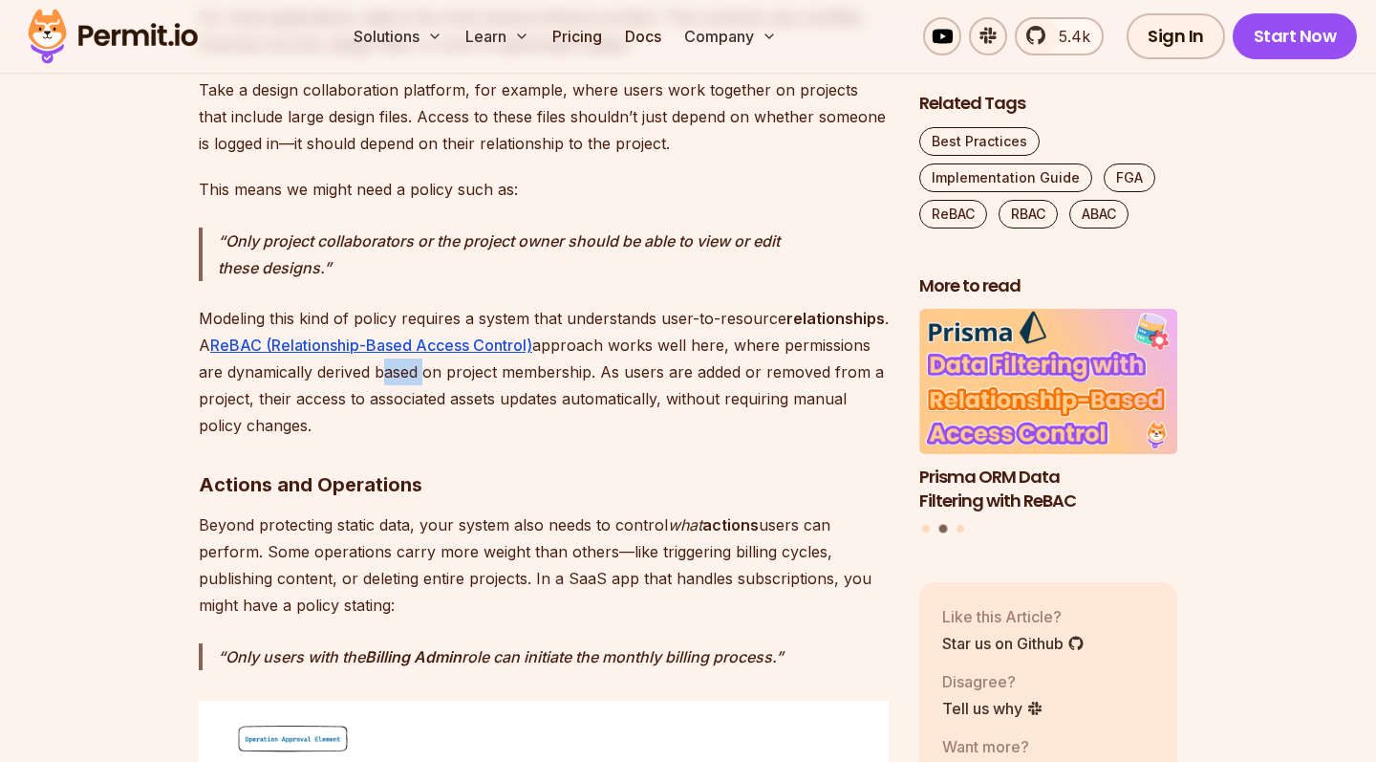
click at [401, 344] on p "Modeling this kind of policy requires a system that understands user-to-resourc…" at bounding box center [544, 372] width 690 height 134
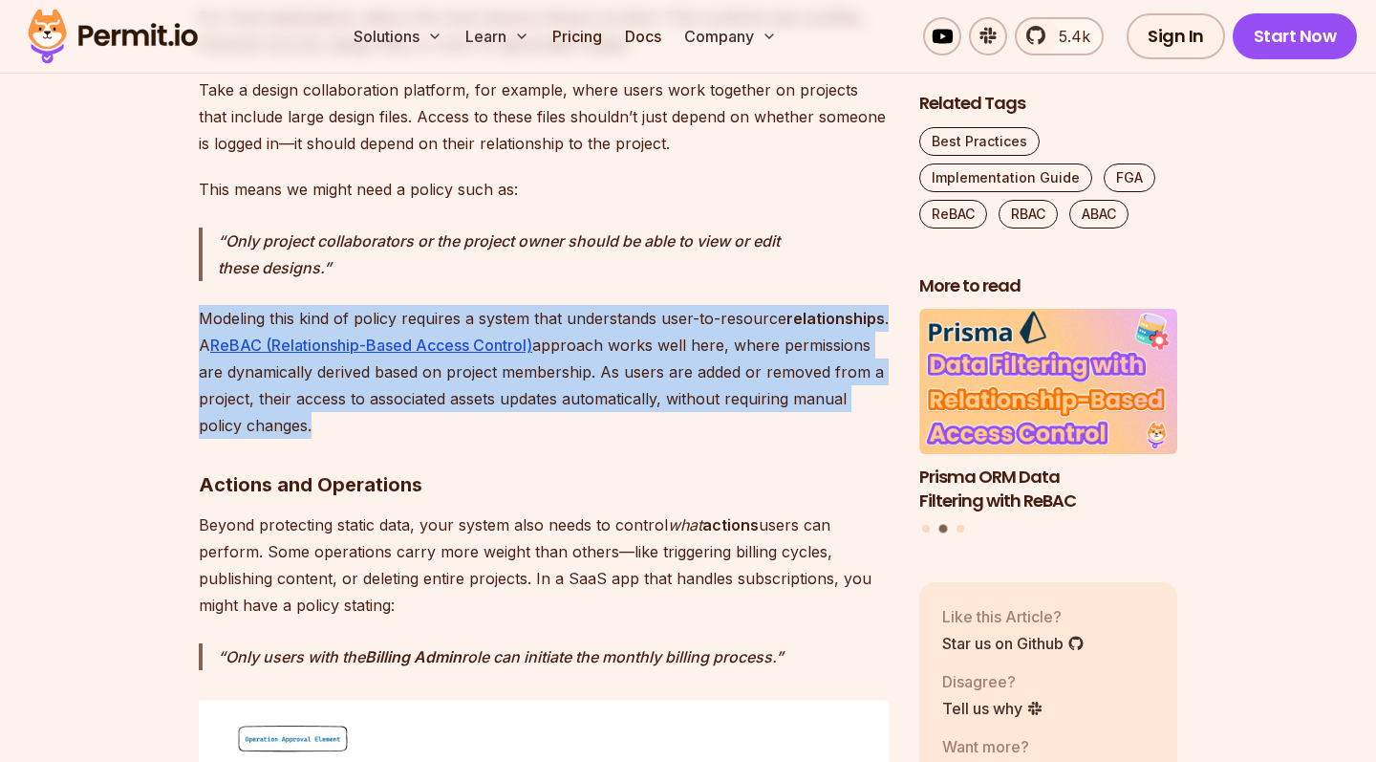
click at [401, 344] on p "Modeling this kind of policy requires a system that understands user-to-resourc…" at bounding box center [544, 372] width 690 height 134
click at [505, 354] on p "Modeling this kind of policy requires a system that understands user-to-resourc…" at bounding box center [544, 372] width 690 height 134
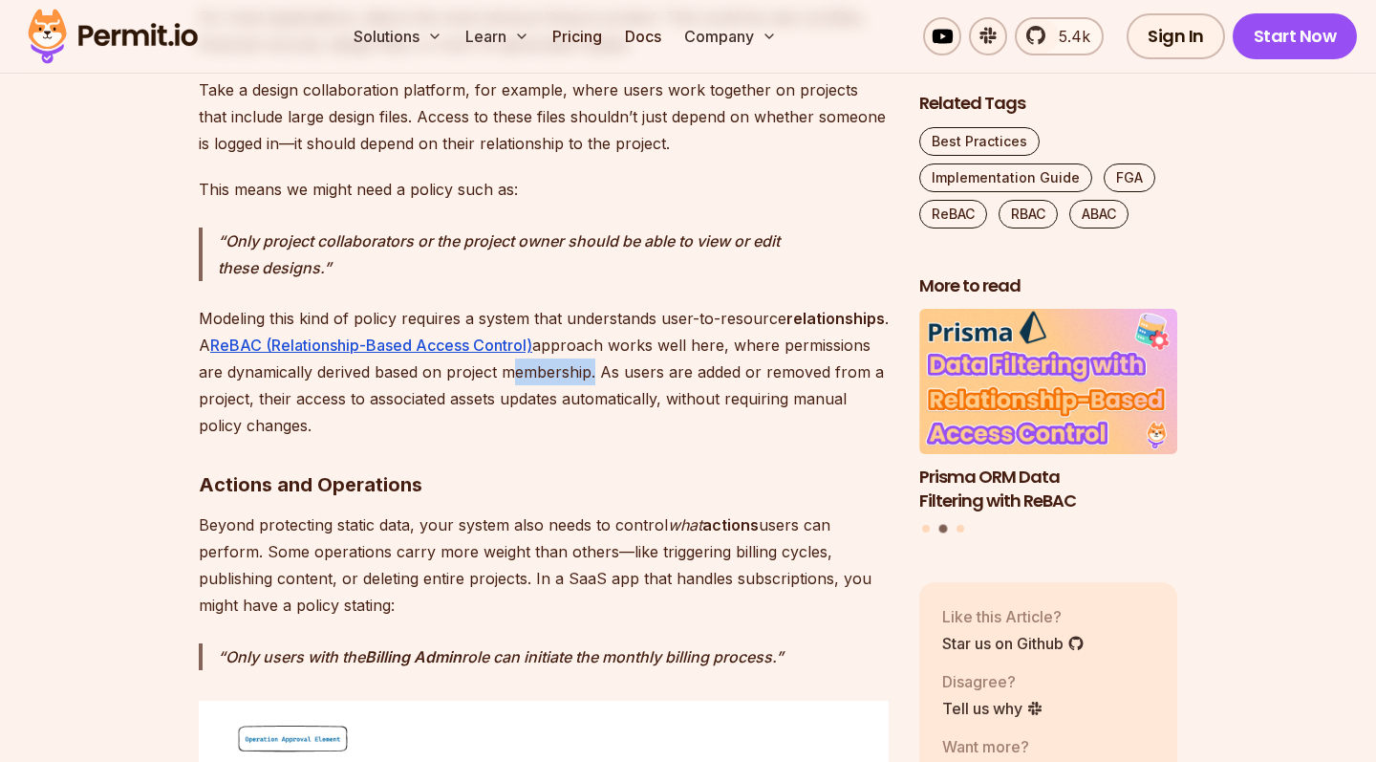
click at [505, 354] on p "Modeling this kind of policy requires a system that understands user-to-resourc…" at bounding box center [544, 372] width 690 height 134
click at [577, 347] on p "Modeling this kind of policy requires a system that understands user-to-resourc…" at bounding box center [544, 372] width 690 height 134
click at [635, 347] on p "Modeling this kind of policy requires a system that understands user-to-resourc…" at bounding box center [544, 372] width 690 height 134
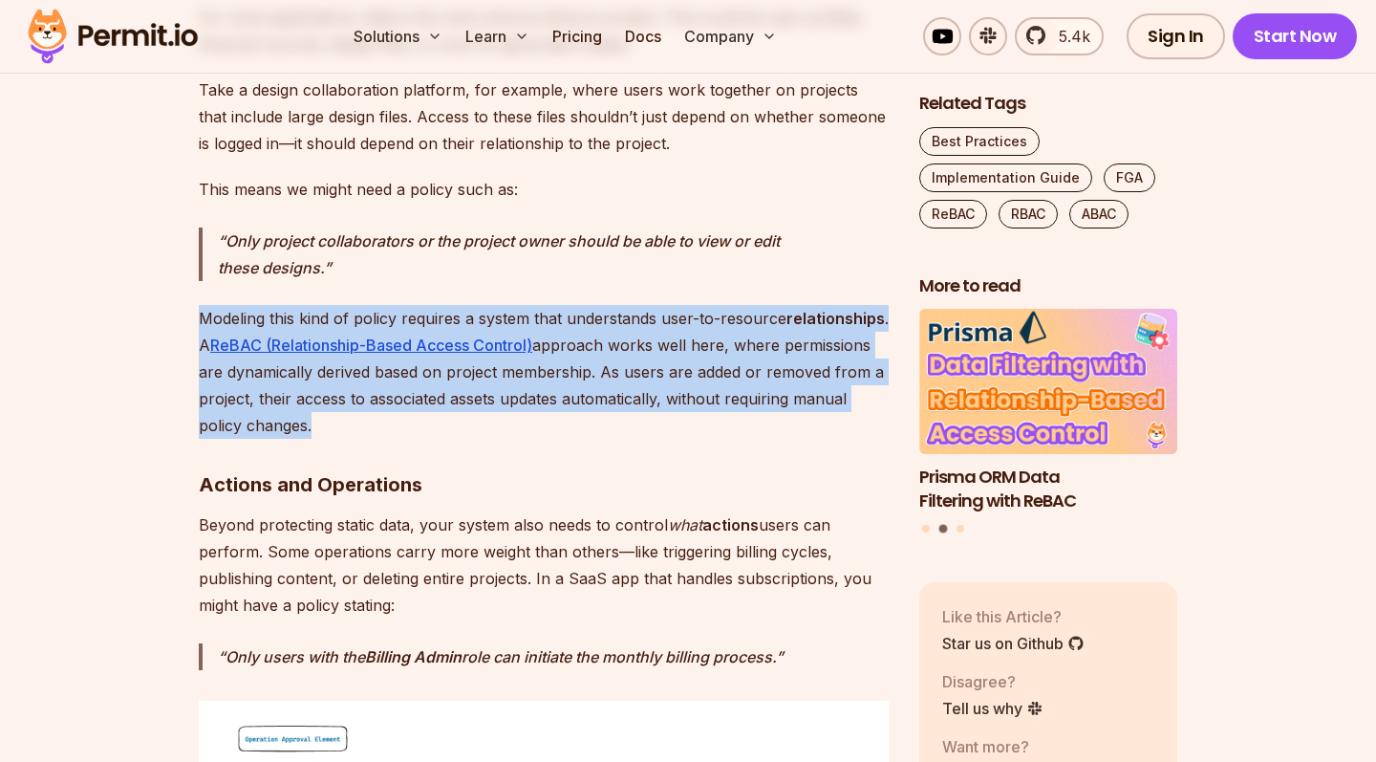
click at [635, 347] on p "Modeling this kind of policy requires a system that understands user-to-resourc…" at bounding box center [544, 372] width 690 height 134
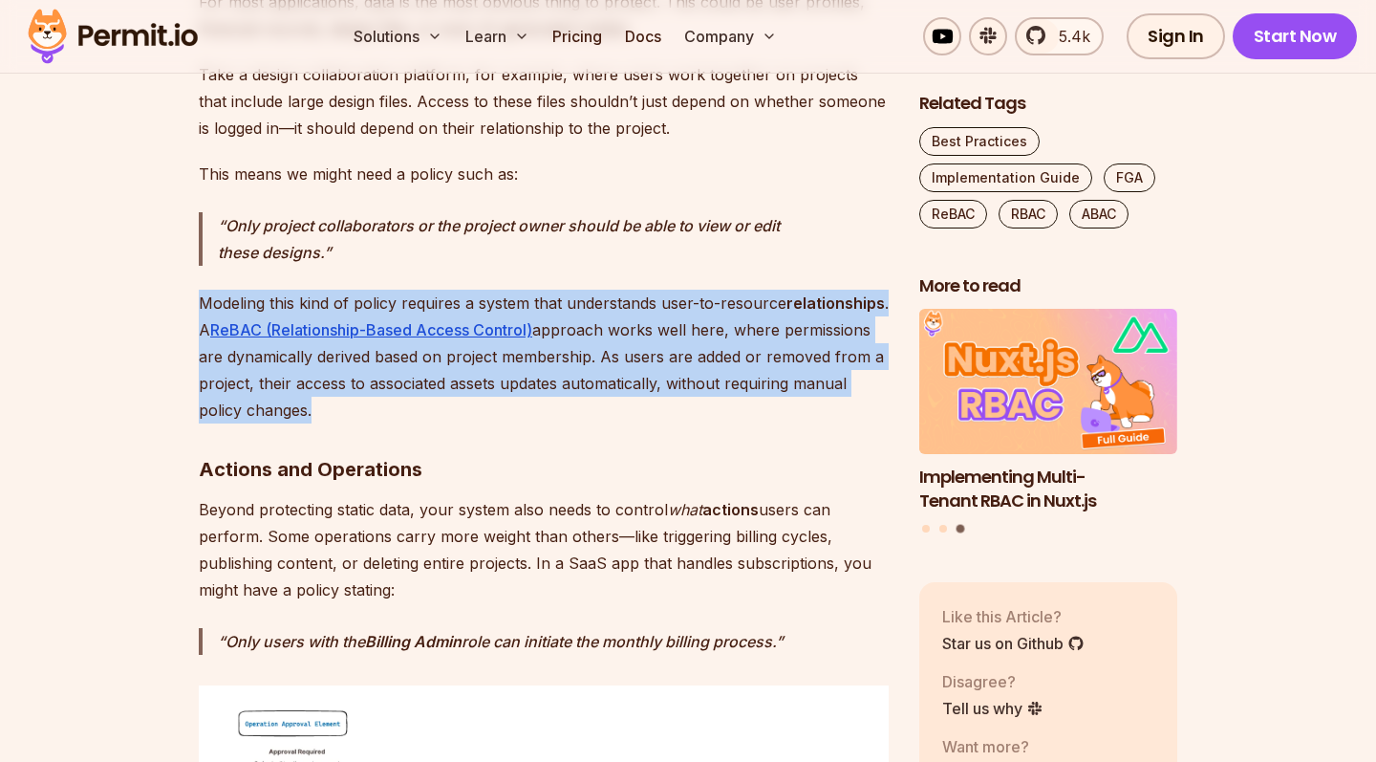
scroll to position [3762, 0]
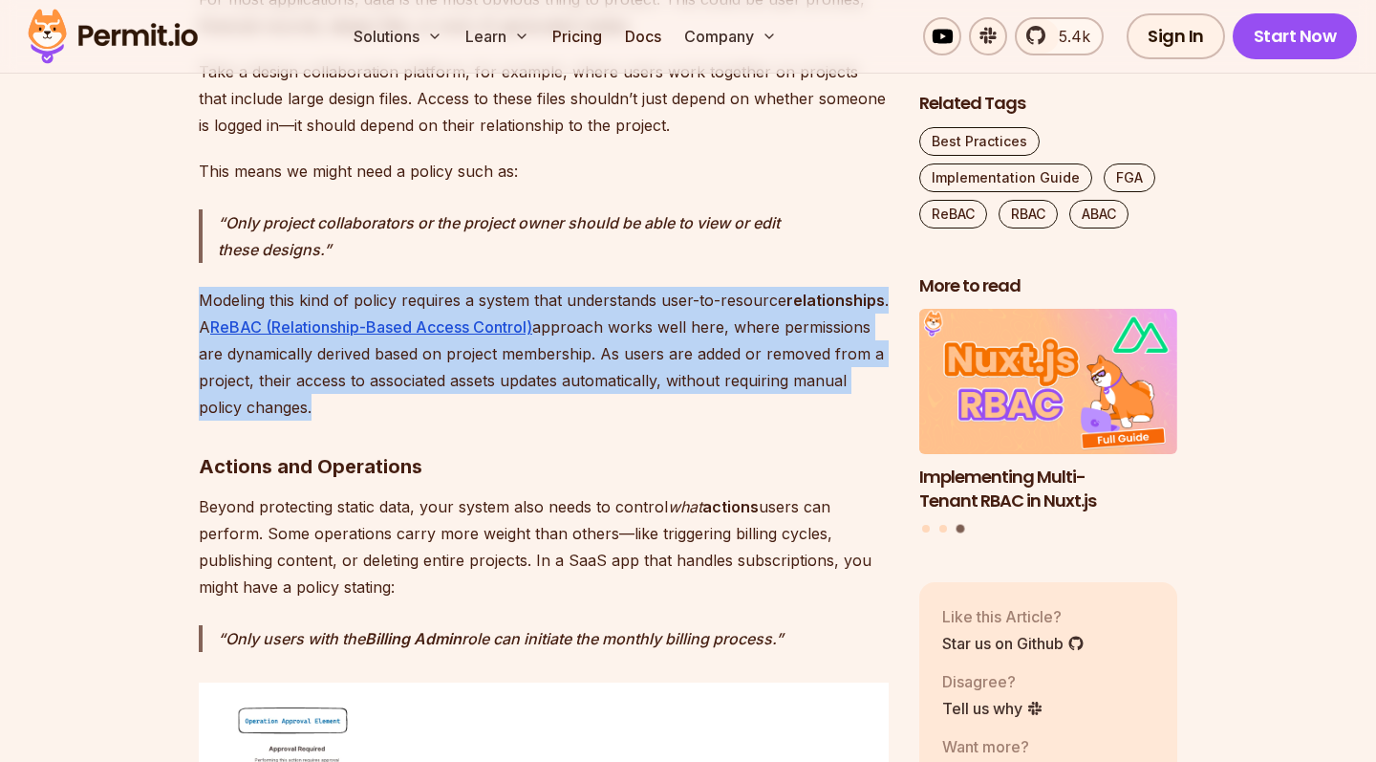
click at [531, 351] on p "Modeling this kind of policy requires a system that understands user-to-resourc…" at bounding box center [544, 354] width 690 height 134
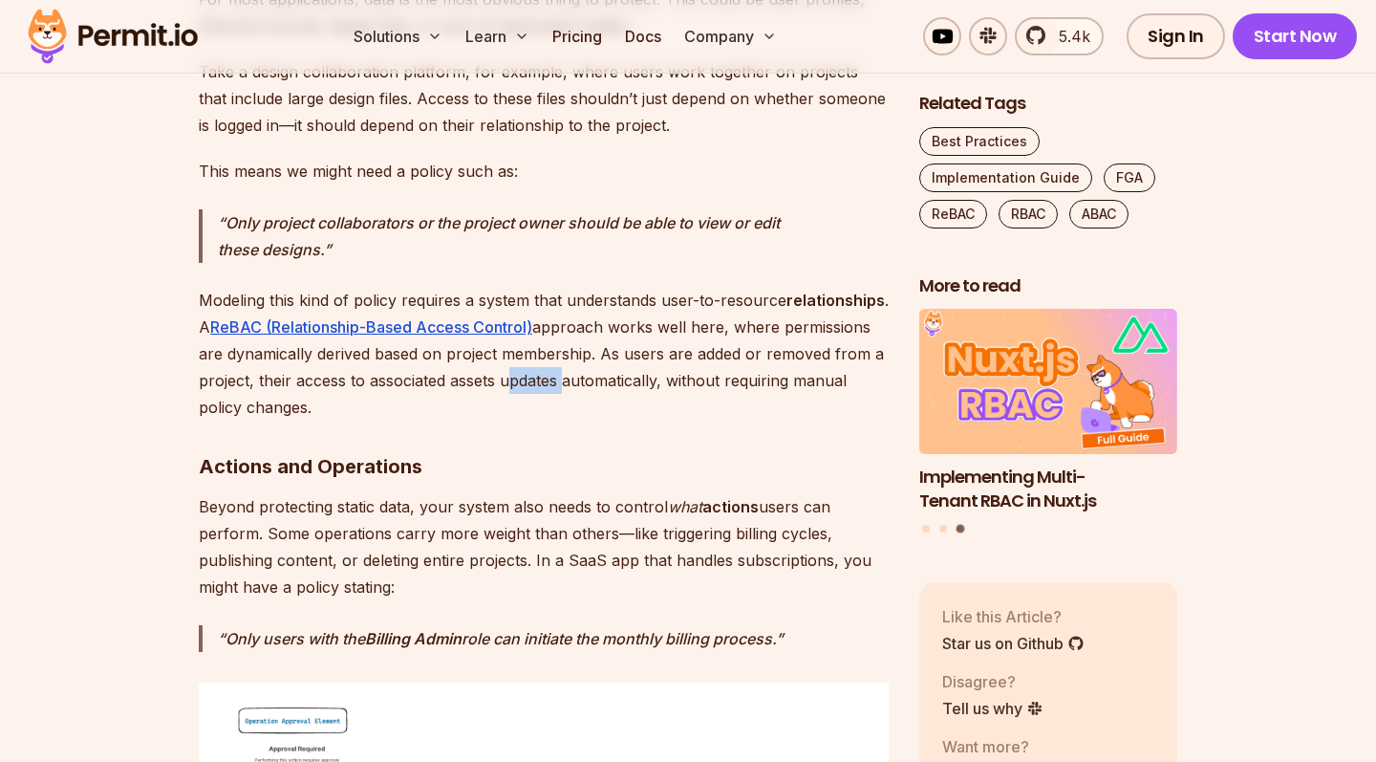
click at [531, 351] on p "Modeling this kind of policy requires a system that understands user-to-resourc…" at bounding box center [544, 354] width 690 height 134
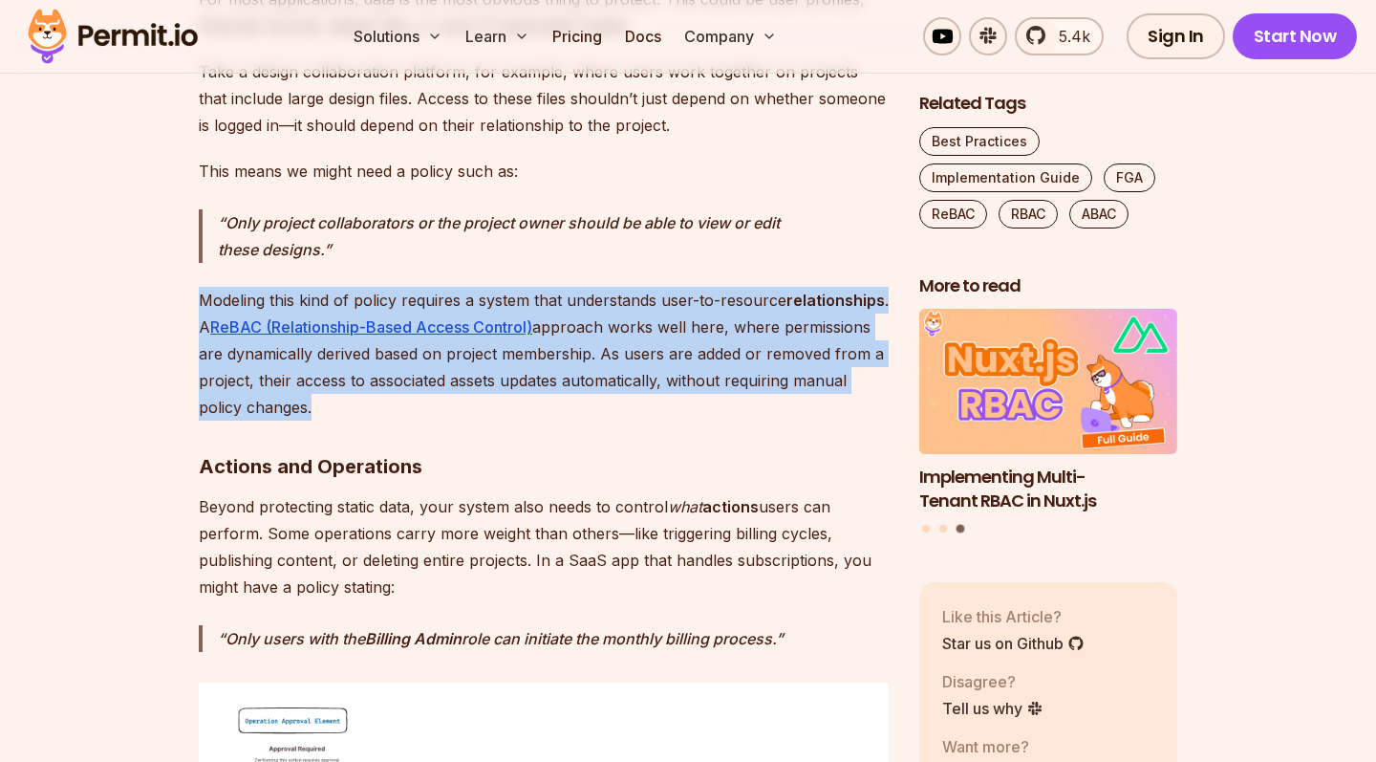
click at [531, 351] on p "Modeling this kind of policy requires a system that understands user-to-resourc…" at bounding box center [544, 354] width 690 height 134
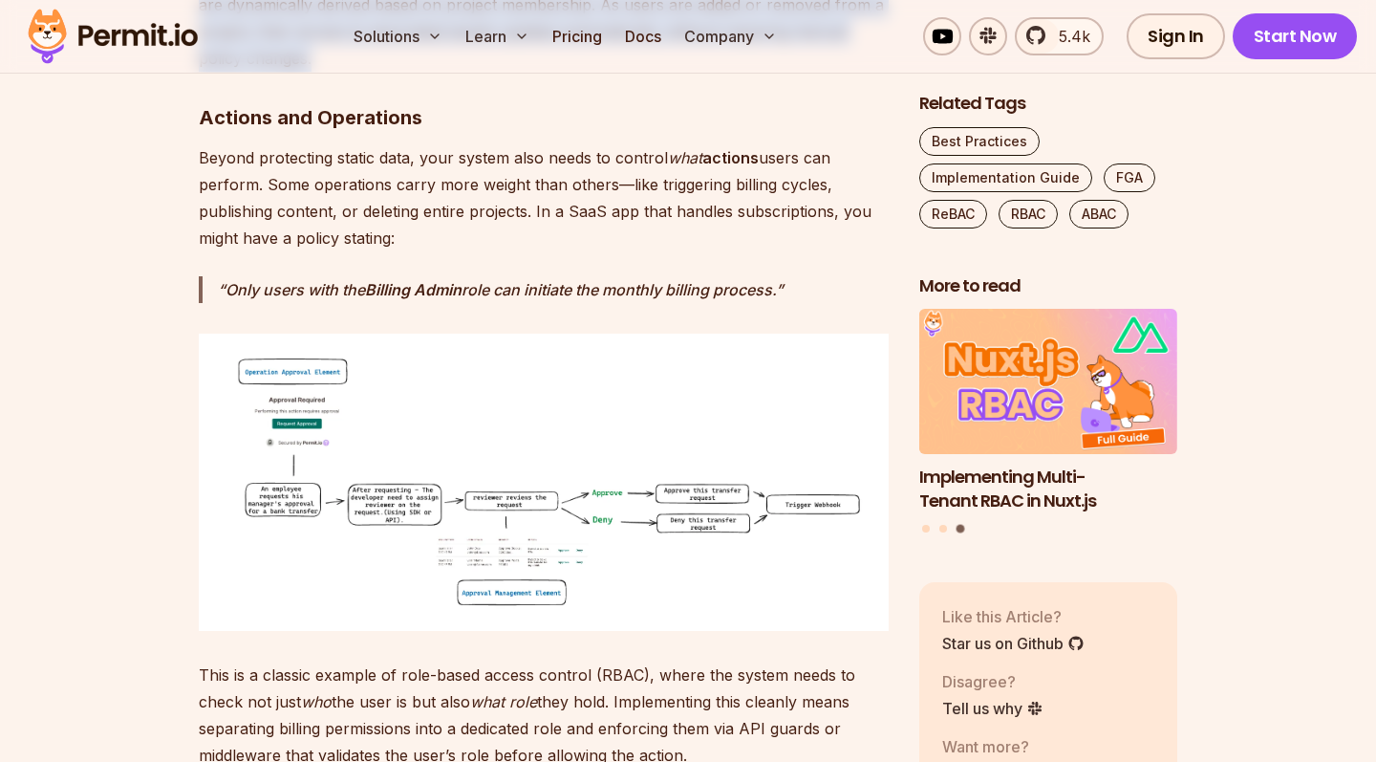
scroll to position [4091, 0]
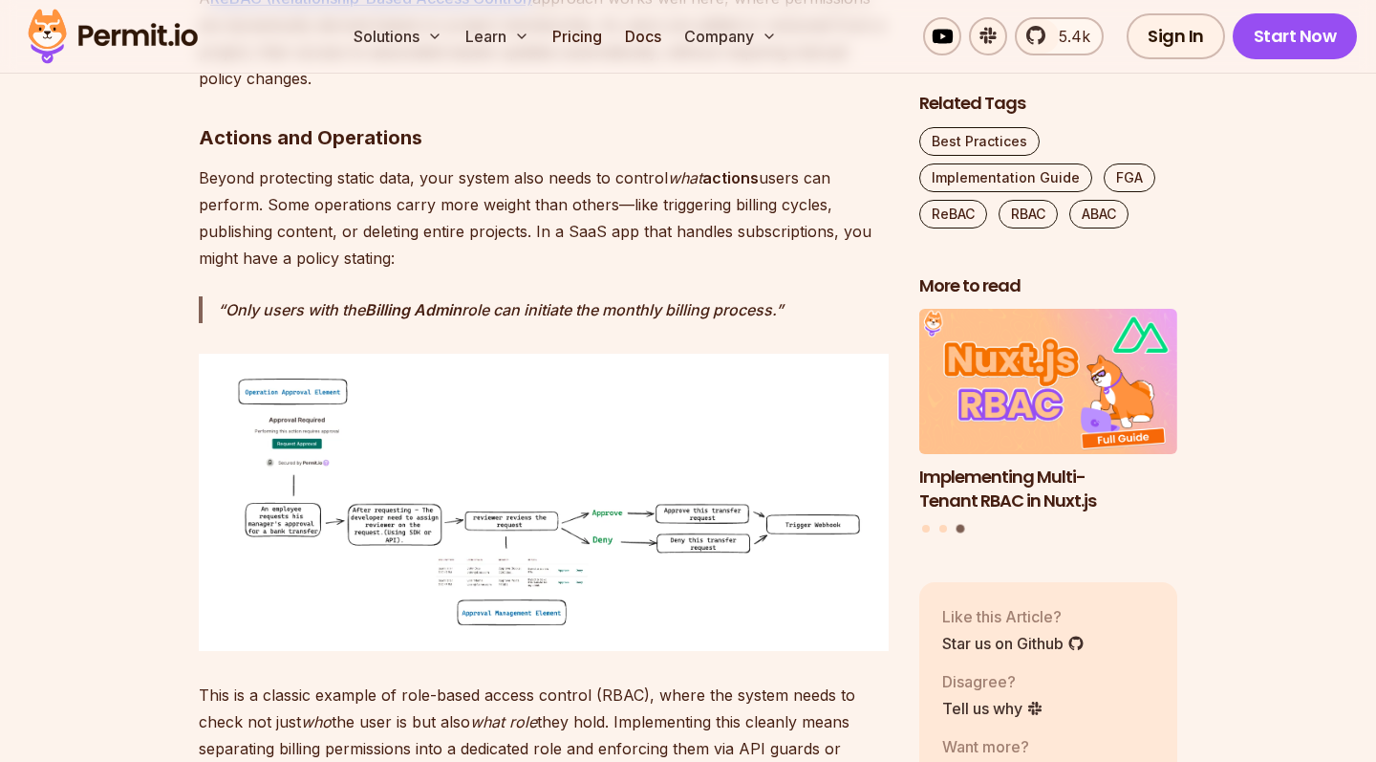
click at [327, 164] on p "Beyond protecting static data, your system also needs to control what actions u…" at bounding box center [544, 217] width 690 height 107
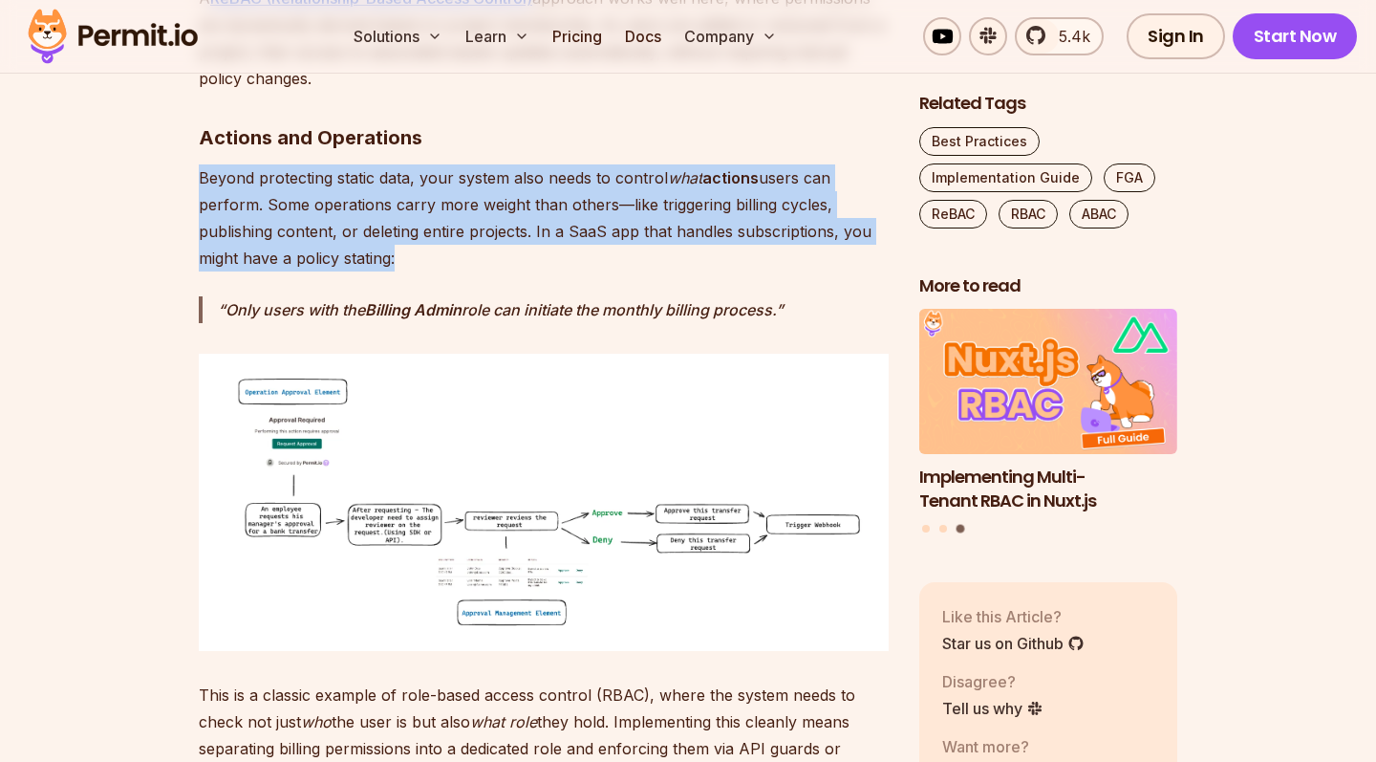
click at [327, 164] on p "Beyond protecting static data, your system also needs to control what actions u…" at bounding box center [544, 217] width 690 height 107
click at [383, 164] on p "Beyond protecting static data, your system also needs to control what actions u…" at bounding box center [544, 217] width 690 height 107
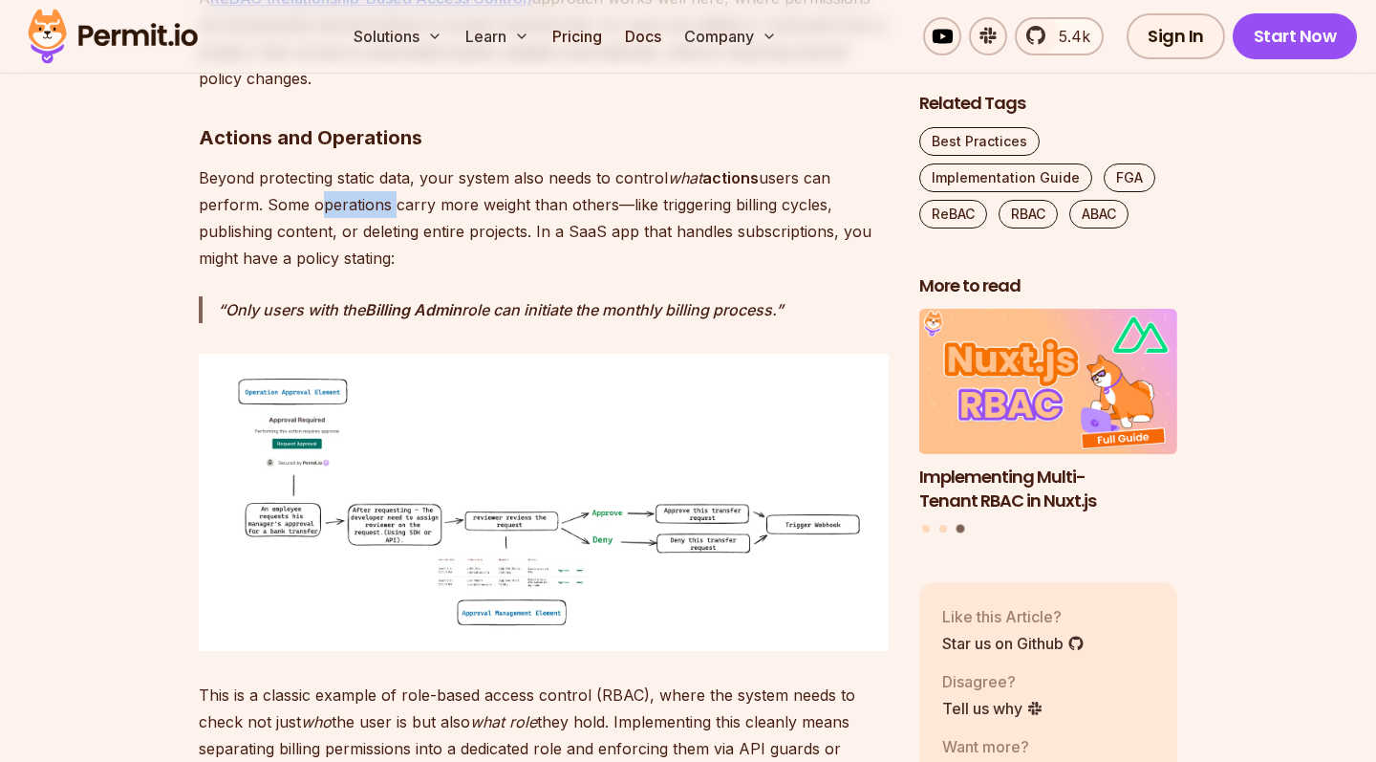
click at [383, 164] on p "Beyond protecting static data, your system also needs to control what actions u…" at bounding box center [544, 217] width 690 height 107
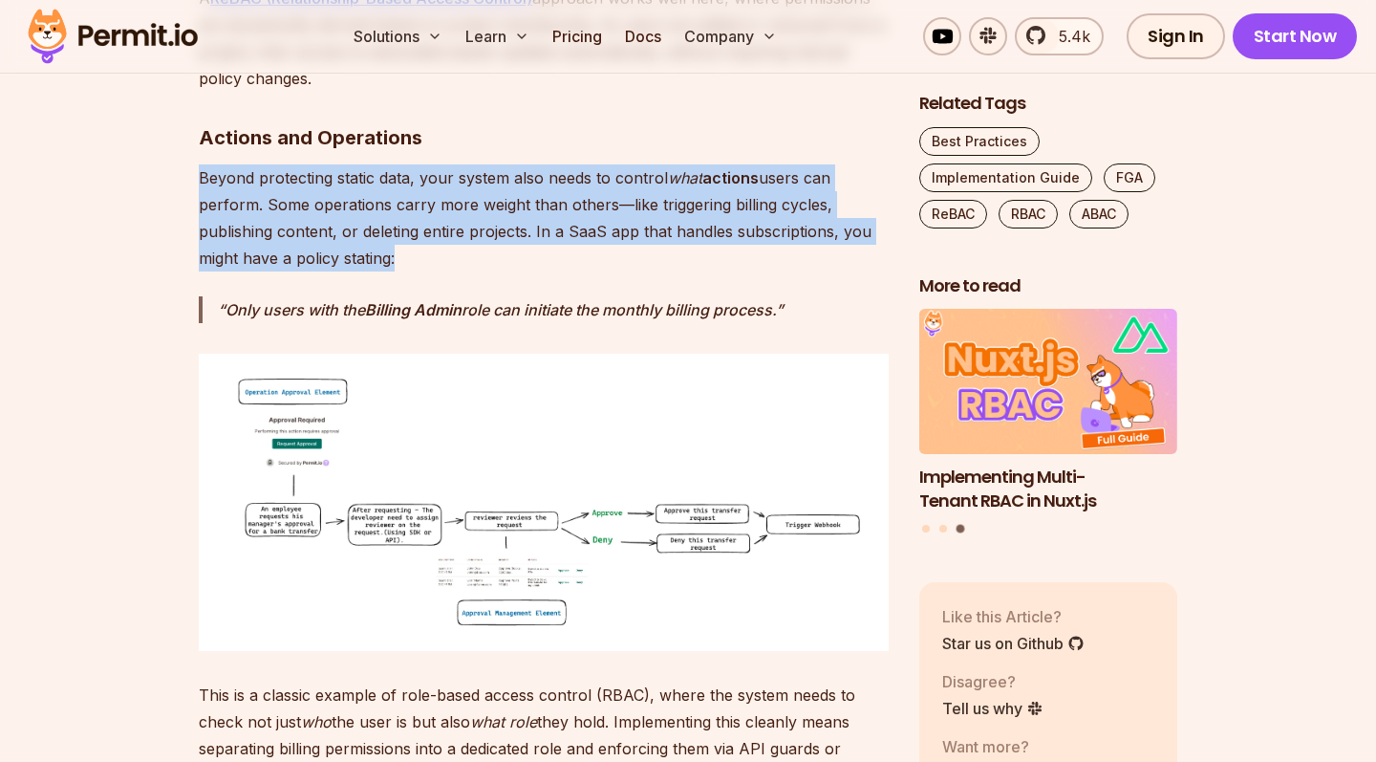
click at [383, 164] on p "Beyond protecting static data, your system also needs to control what actions u…" at bounding box center [544, 217] width 690 height 107
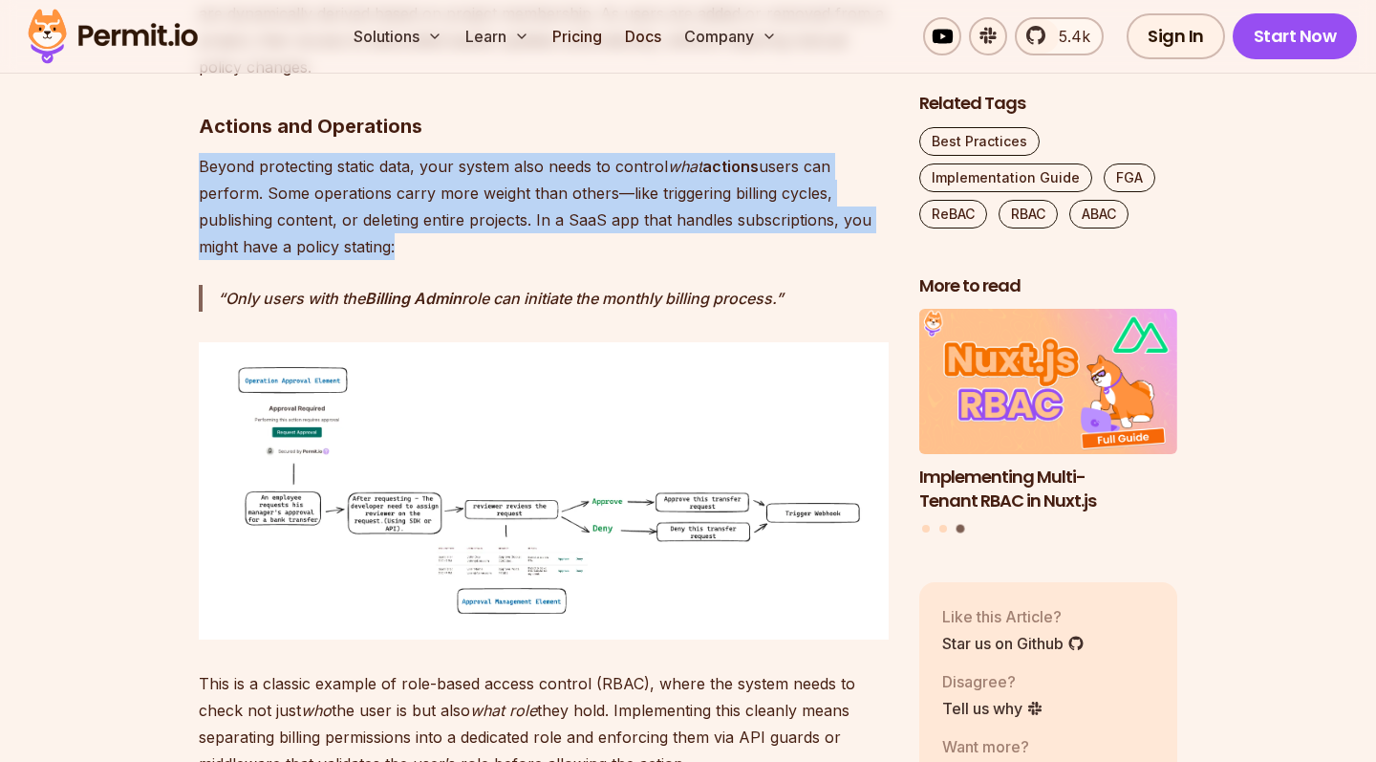
scroll to position [4105, 0]
click at [383, 163] on p "Beyond protecting static data, your system also needs to control what actions u…" at bounding box center [544, 204] width 690 height 107
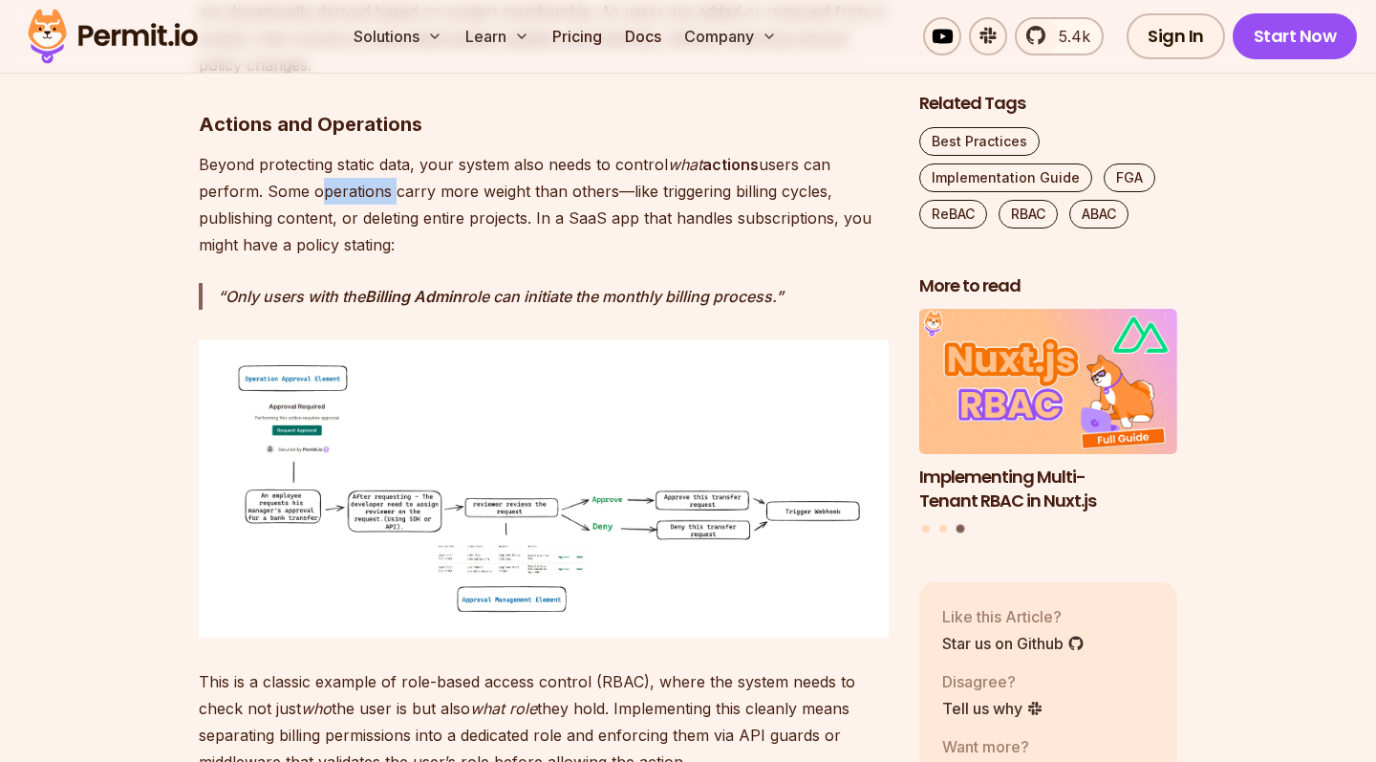
click at [383, 163] on p "Beyond protecting static data, your system also needs to control what actions u…" at bounding box center [544, 204] width 690 height 107
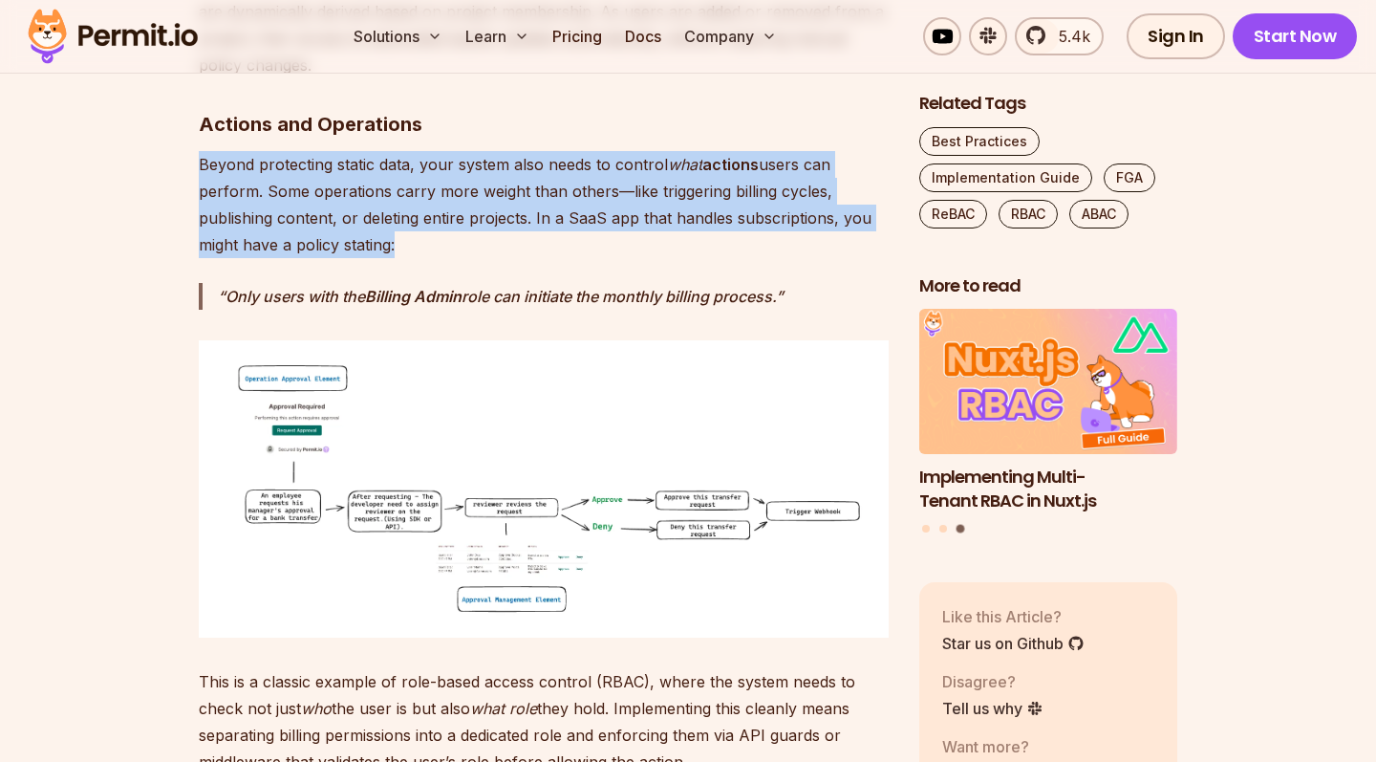
click at [383, 163] on p "Beyond protecting static data, your system also needs to control what actions u…" at bounding box center [544, 204] width 690 height 107
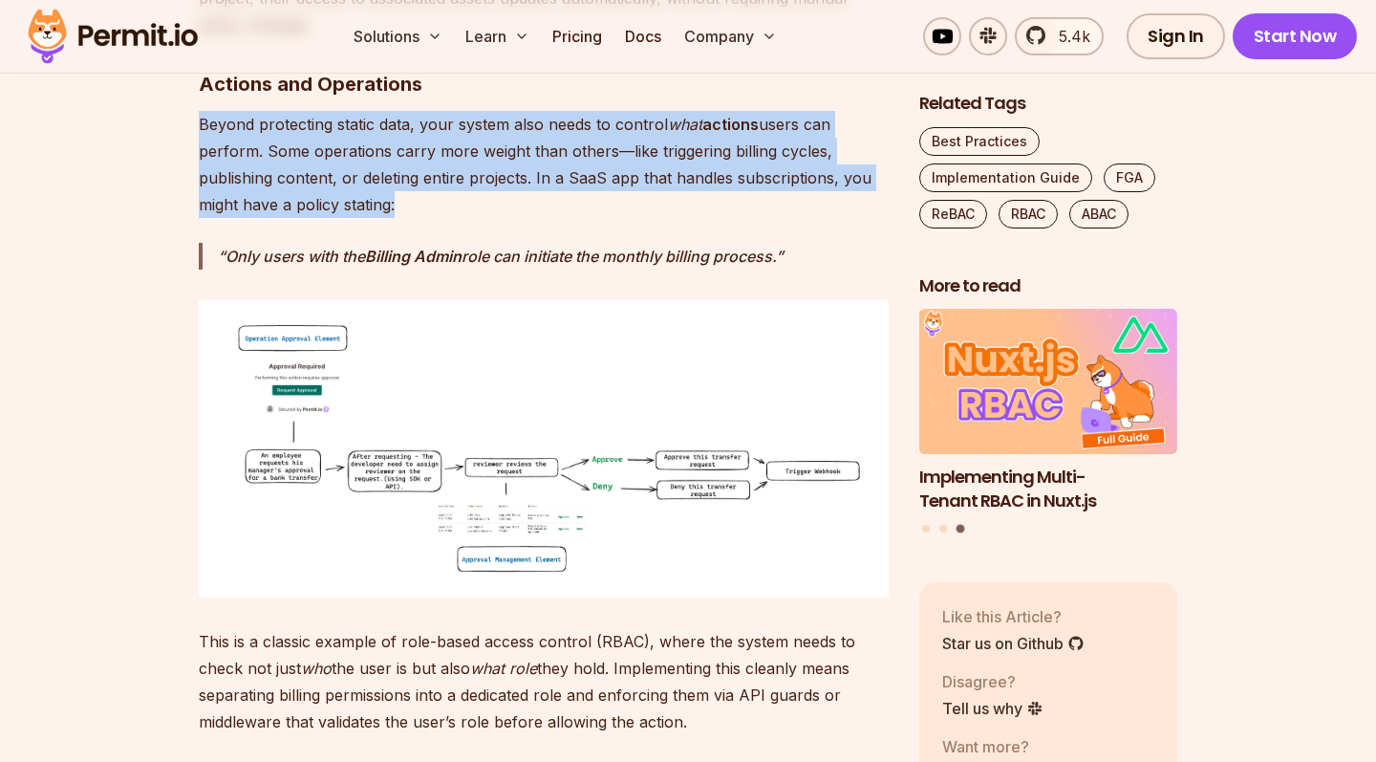
scroll to position [4213, 0]
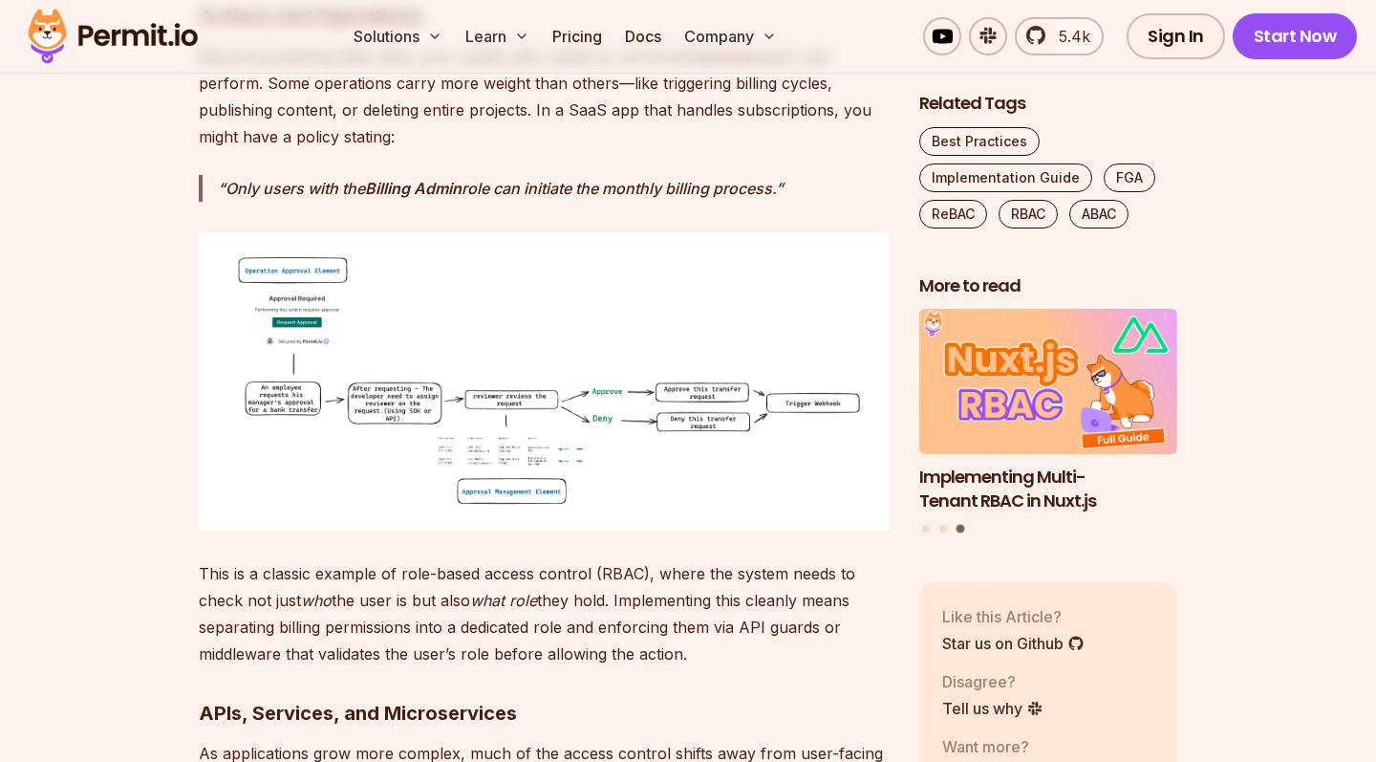
click at [383, 179] on strong "Billing Admin" at bounding box center [413, 188] width 97 height 19
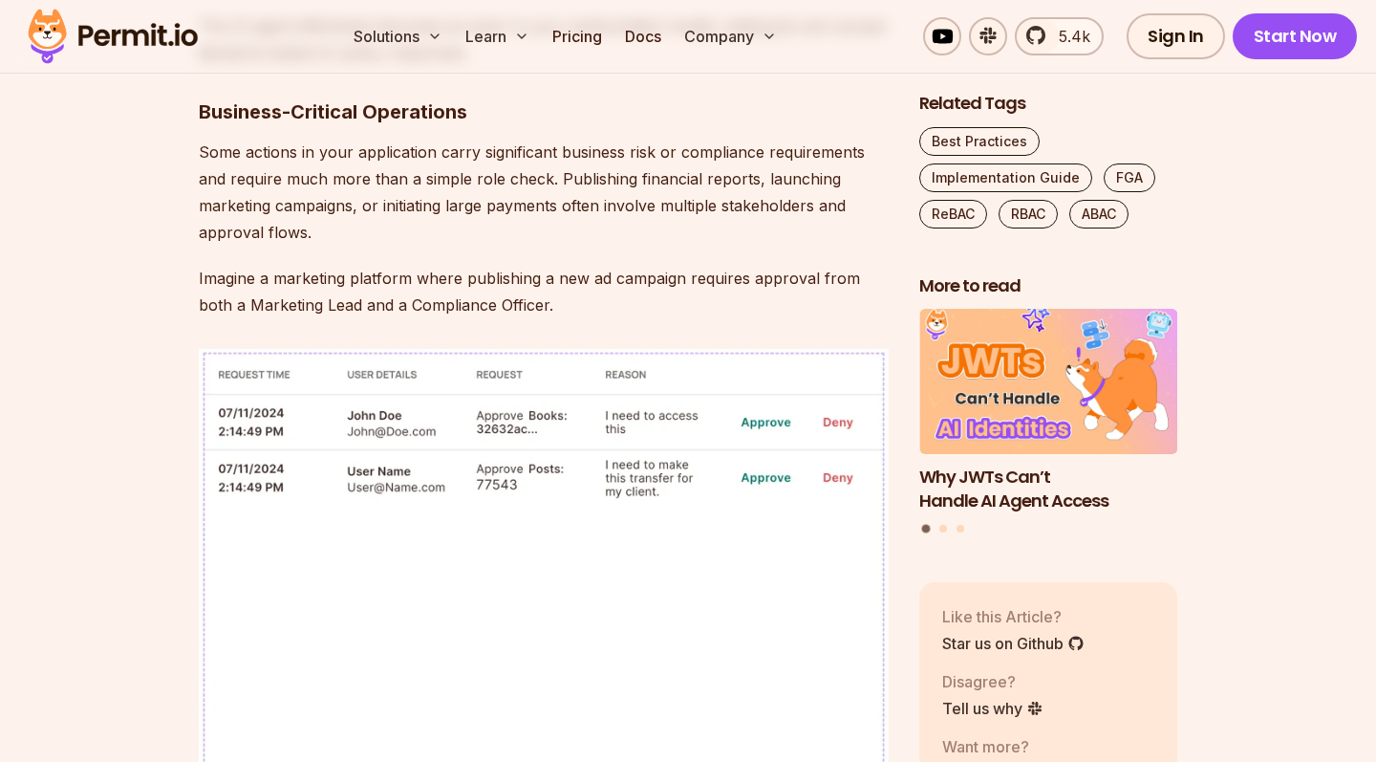
scroll to position [5210, 0]
click at [380, 267] on p "Imagine a marketing platform where publishing a new ad campaign requires approv…" at bounding box center [544, 294] width 690 height 54
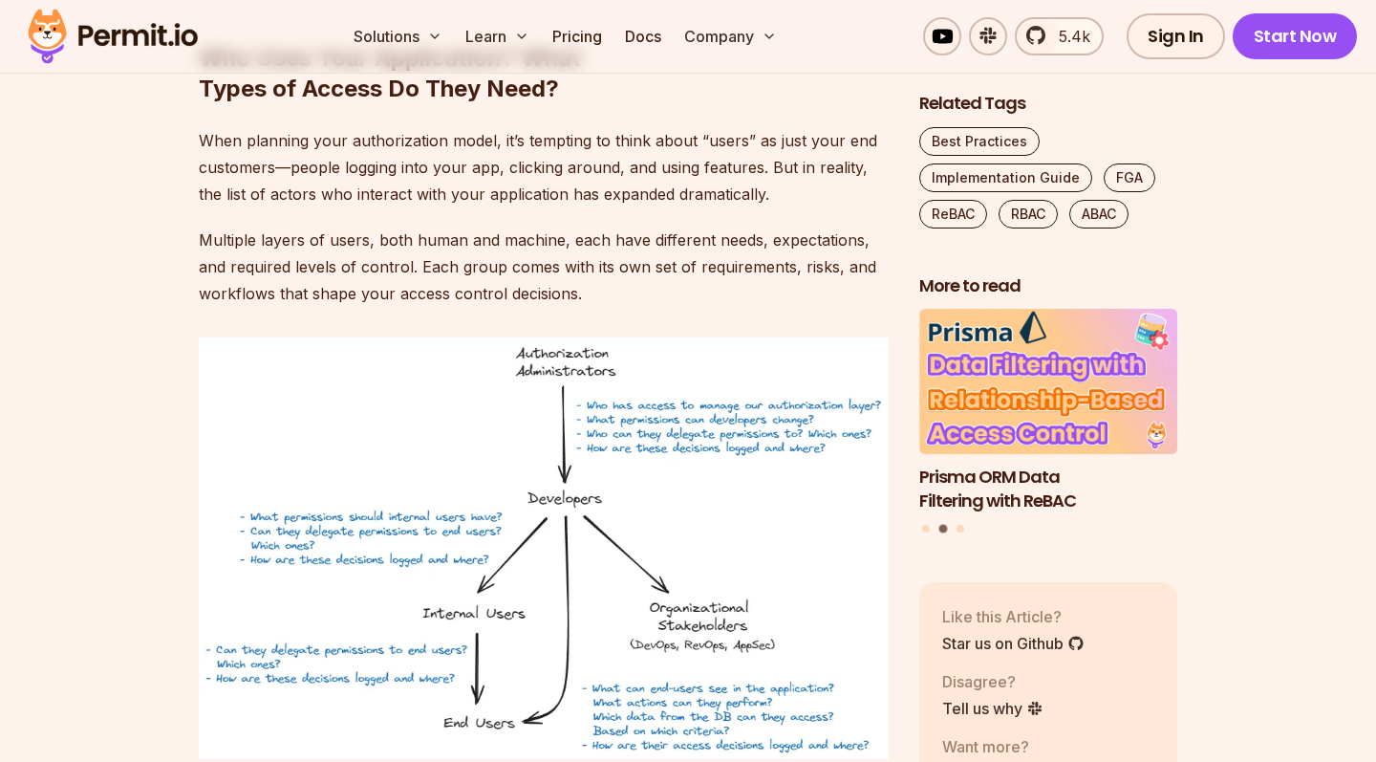
scroll to position [6409, 0]
click at [584, 395] on img at bounding box center [544, 547] width 690 height 422
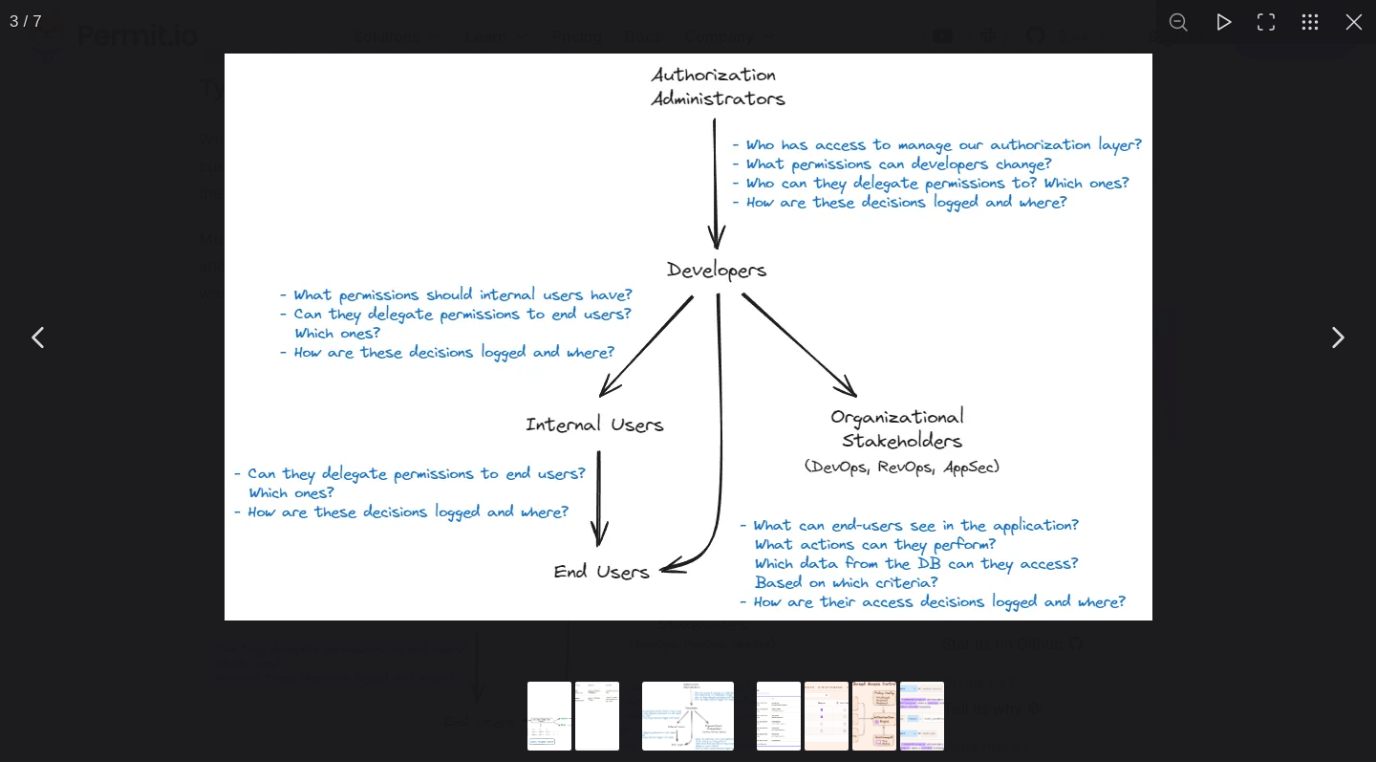
click at [1161, 385] on div "You can close this modal content with the ESC key" at bounding box center [688, 337] width 1376 height 674
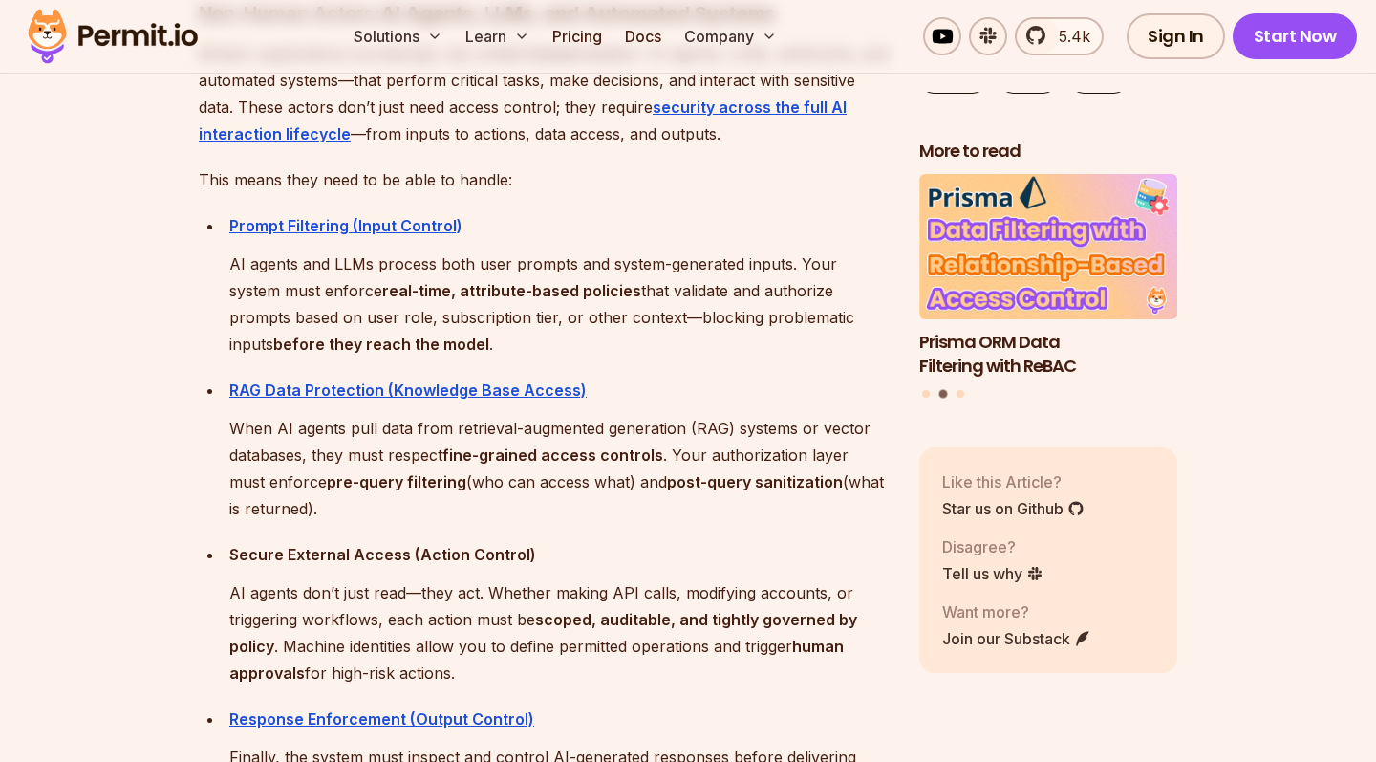
scroll to position [8695, 0]
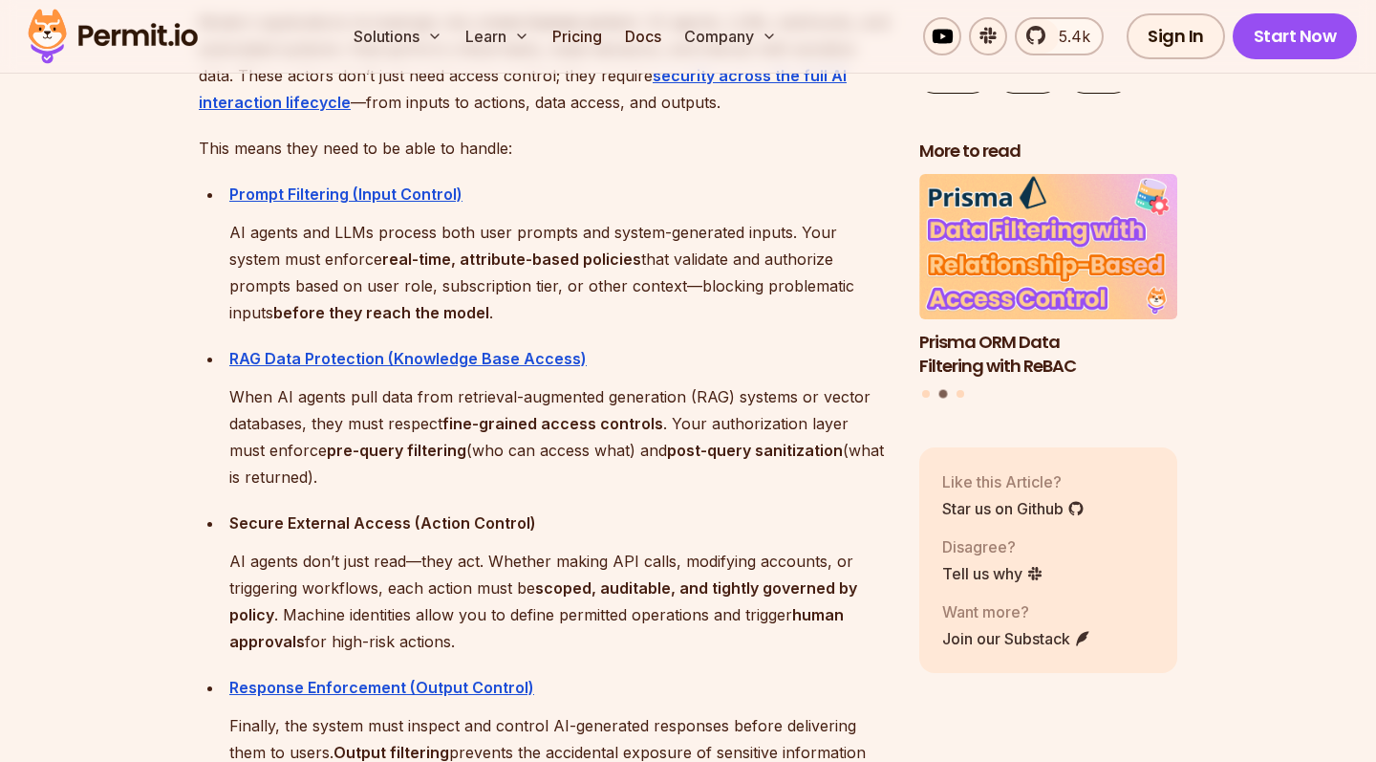
click at [462, 414] on strong "fine-grained access controls" at bounding box center [553, 423] width 221 height 19
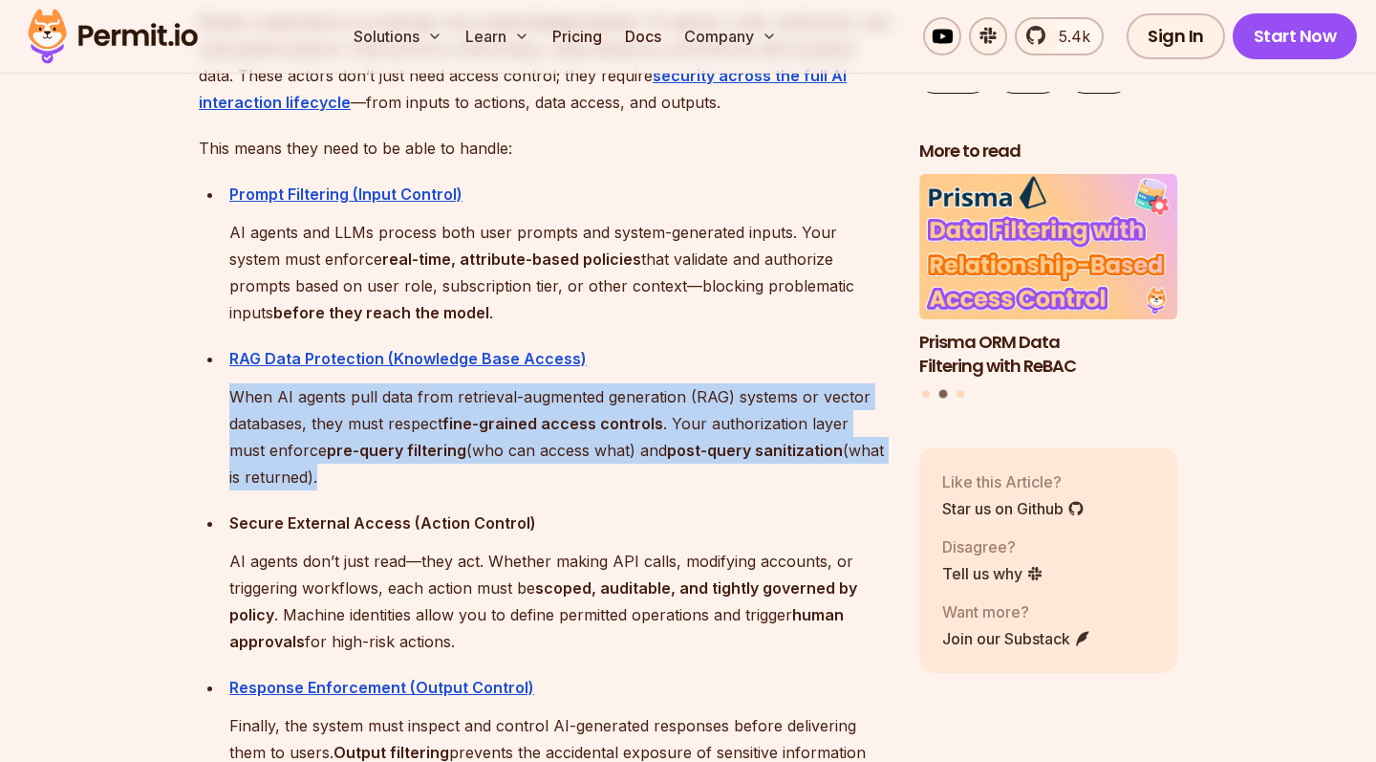
click at [462, 414] on strong "fine-grained access controls" at bounding box center [553, 423] width 221 height 19
click at [409, 401] on p "When AI agents pull data from retrieval-augmented generation (RAG) systems or v…" at bounding box center [559, 436] width 660 height 107
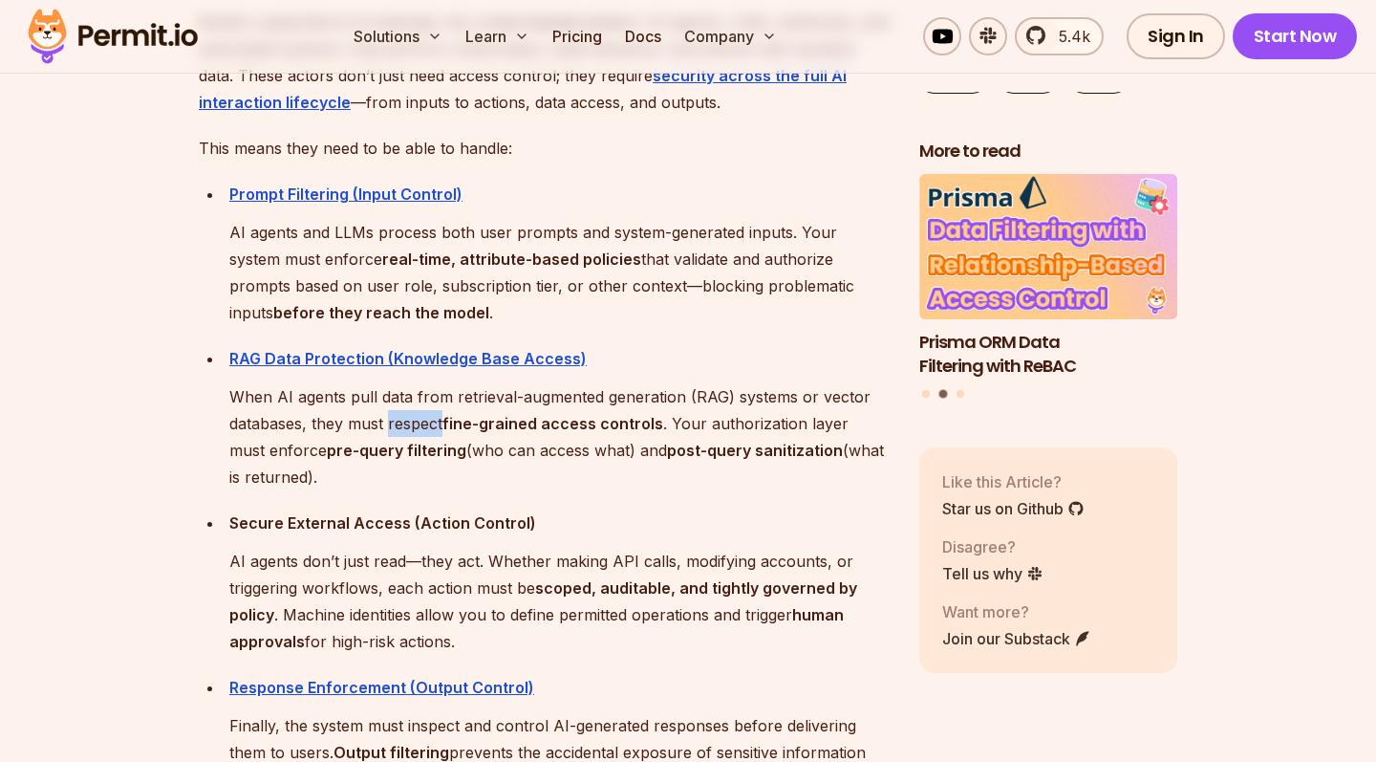
click at [409, 401] on p "When AI agents pull data from retrieval-augmented generation (RAG) systems or v…" at bounding box center [559, 436] width 660 height 107
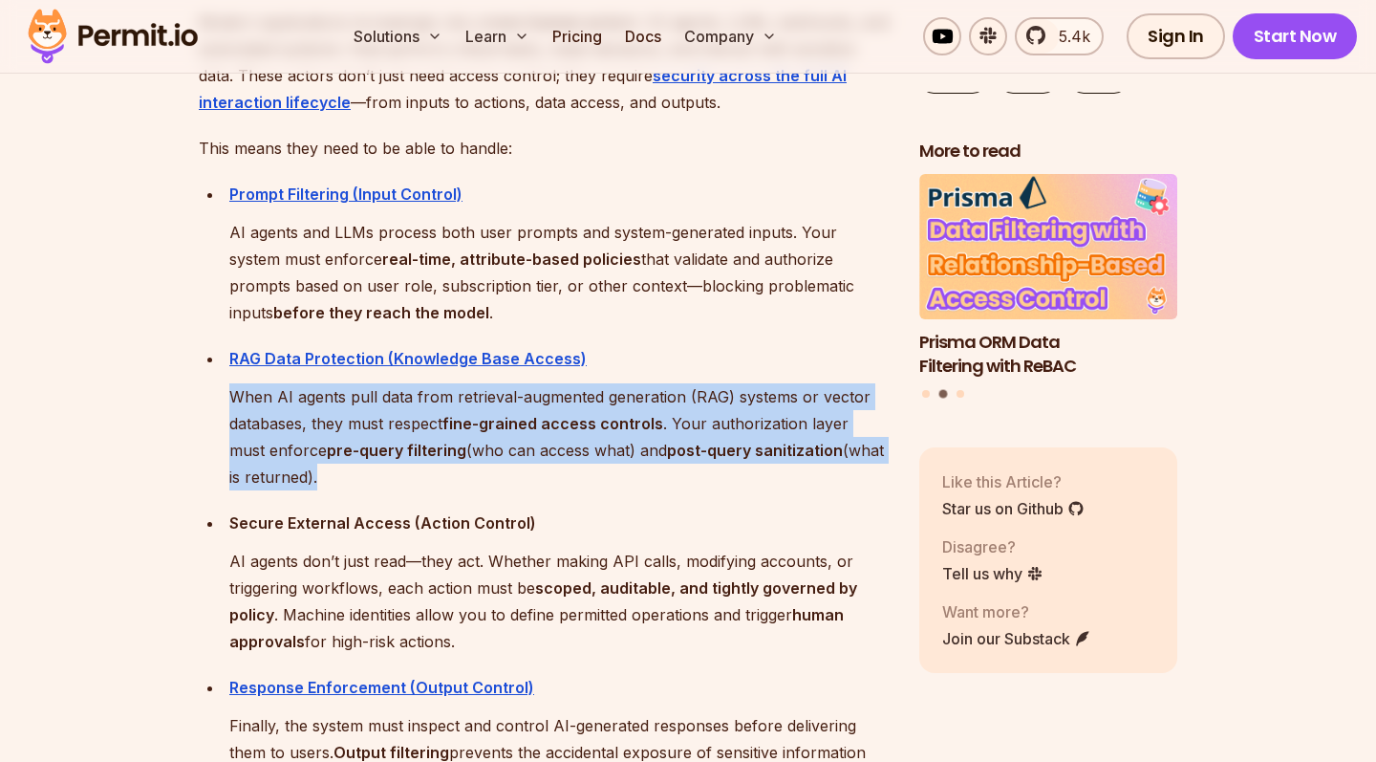
click at [409, 401] on p "When AI agents pull data from retrieval-augmented generation (RAG) systems or v…" at bounding box center [559, 436] width 660 height 107
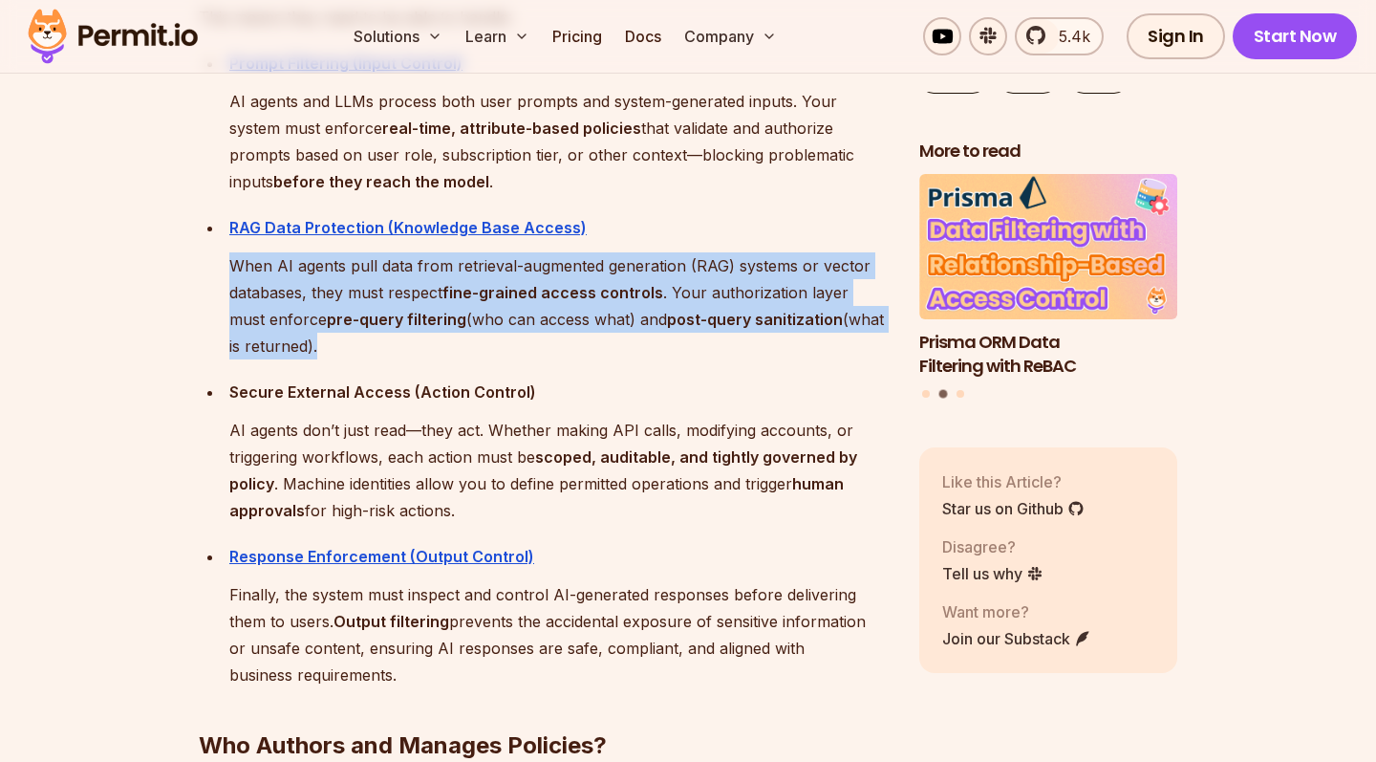
scroll to position [8855, 0]
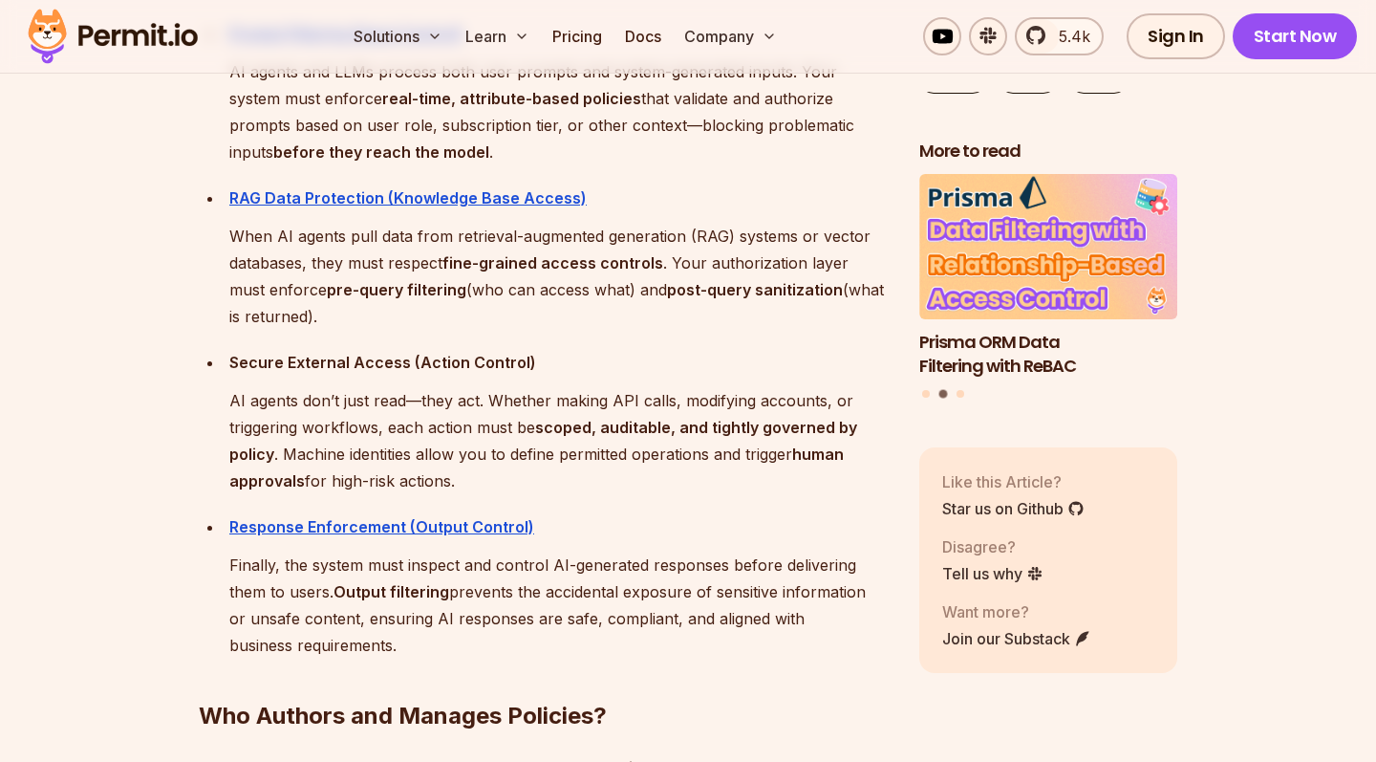
click at [349, 353] on strong "Secure External Access (Action Control)" at bounding box center [382, 362] width 307 height 19
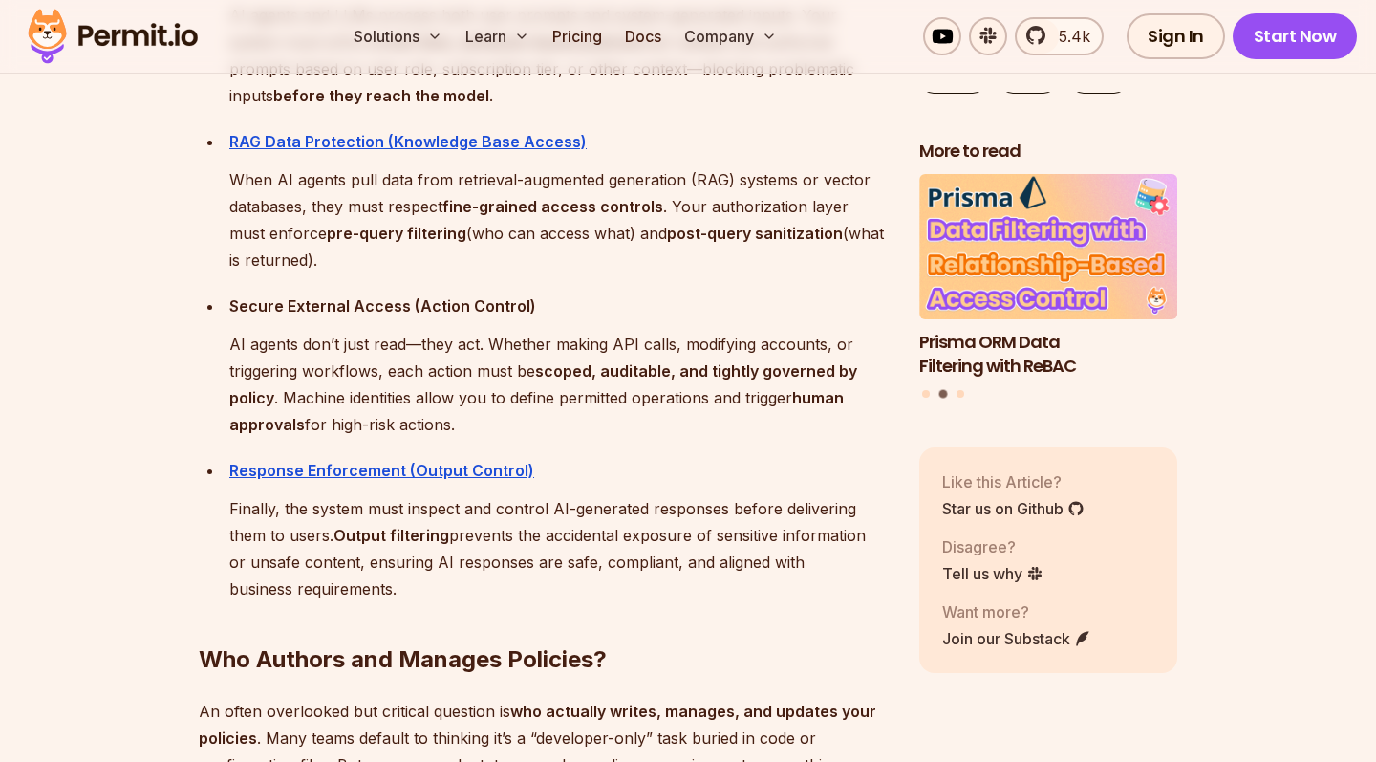
click at [337, 371] on p "AI agents don’t just read—they act. Whether making API calls, modifying account…" at bounding box center [559, 384] width 660 height 107
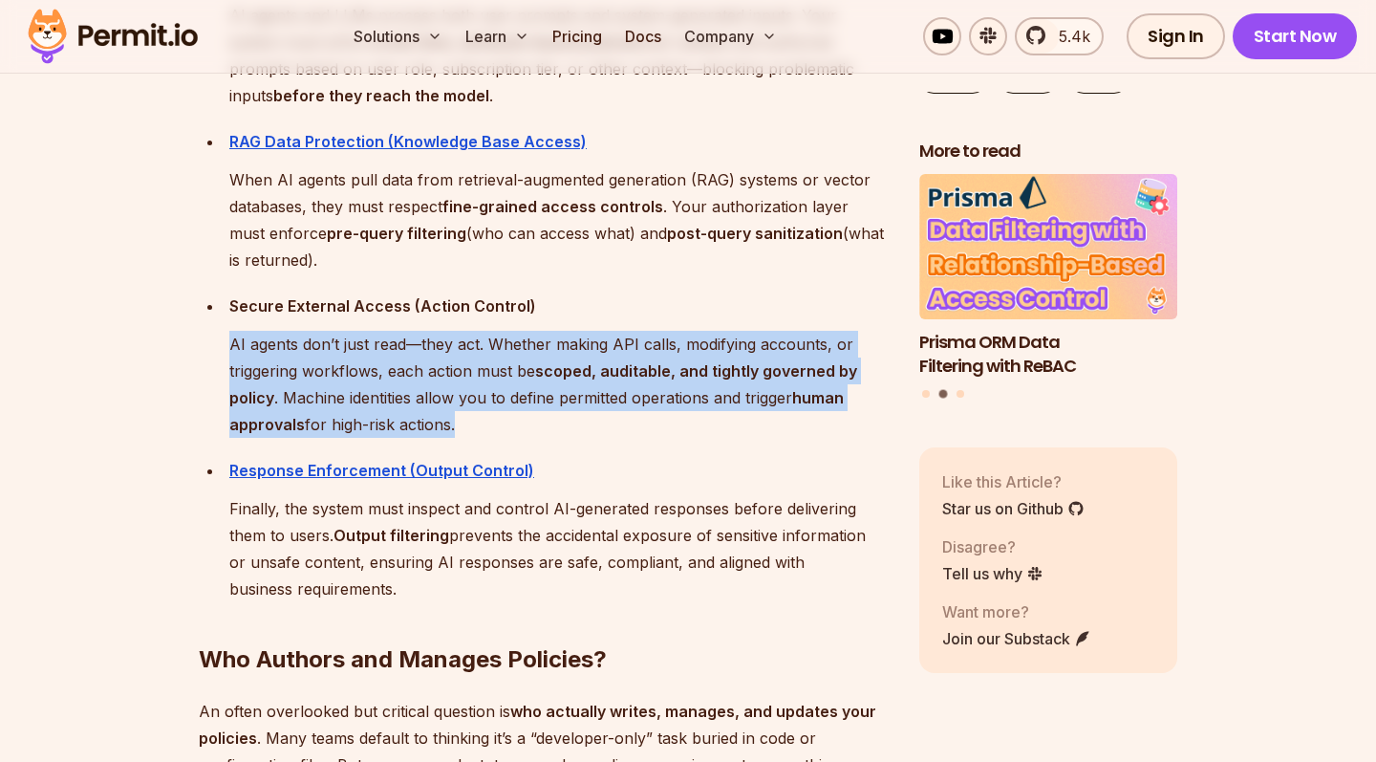
click at [337, 371] on p "AI agents don’t just read—they act. Whether making API calls, modifying account…" at bounding box center [559, 384] width 660 height 107
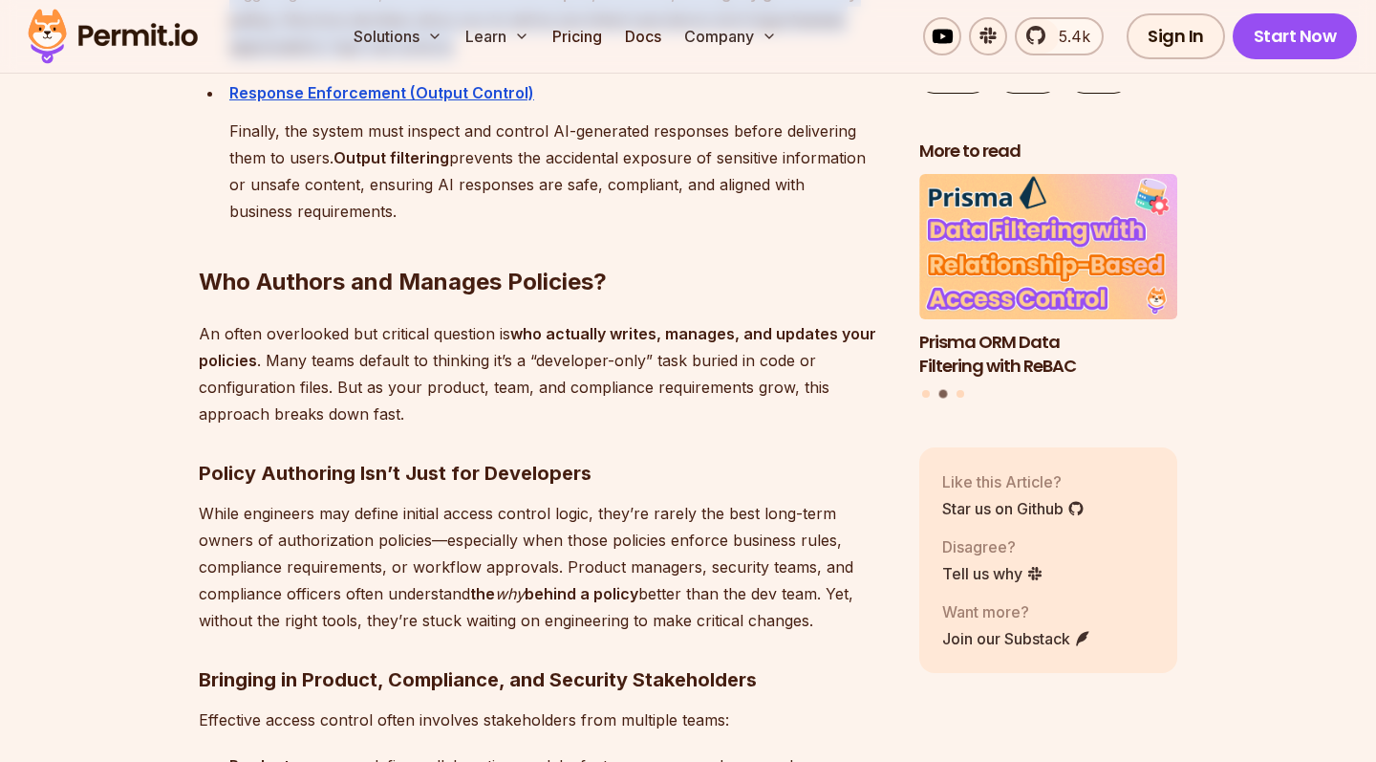
scroll to position [9290, 0]
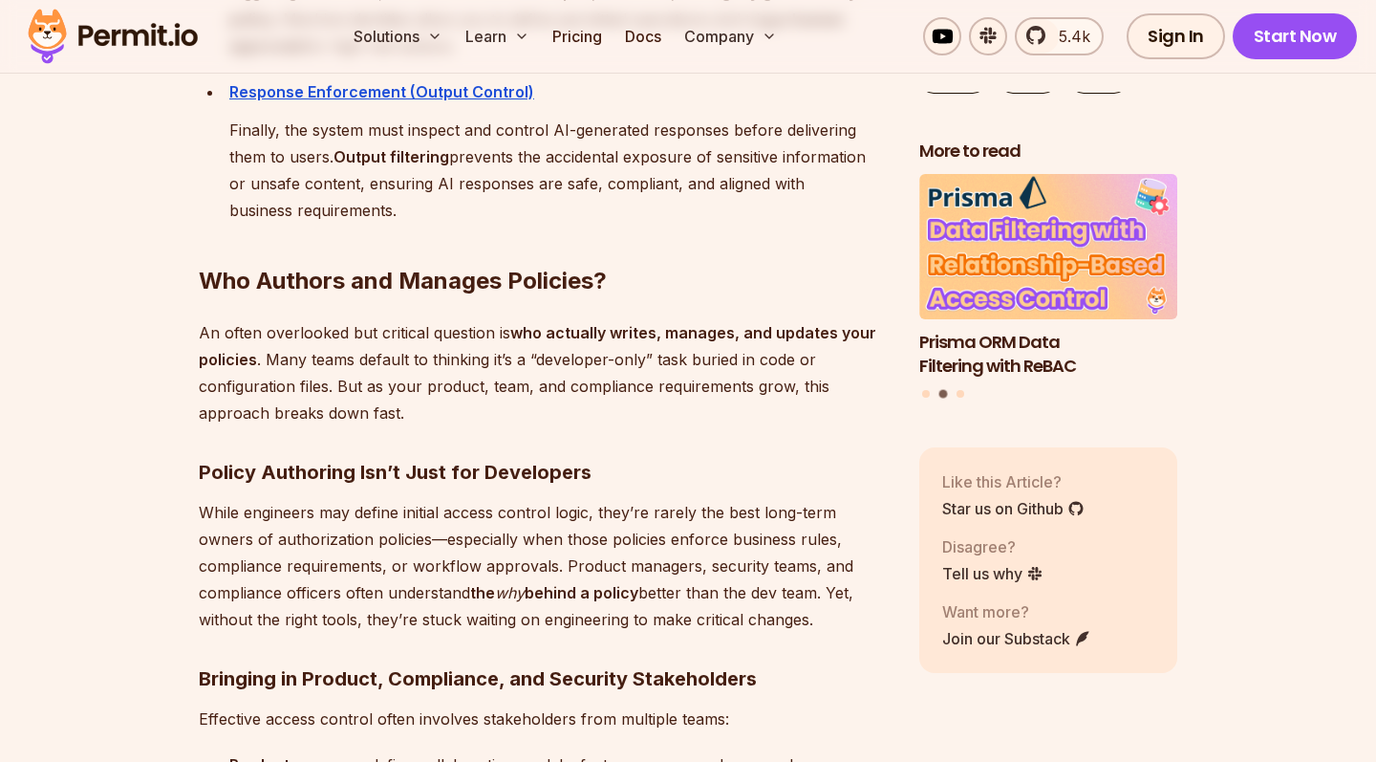
click at [315, 267] on strong "Who Authors and Manages Policies?" at bounding box center [403, 281] width 408 height 28
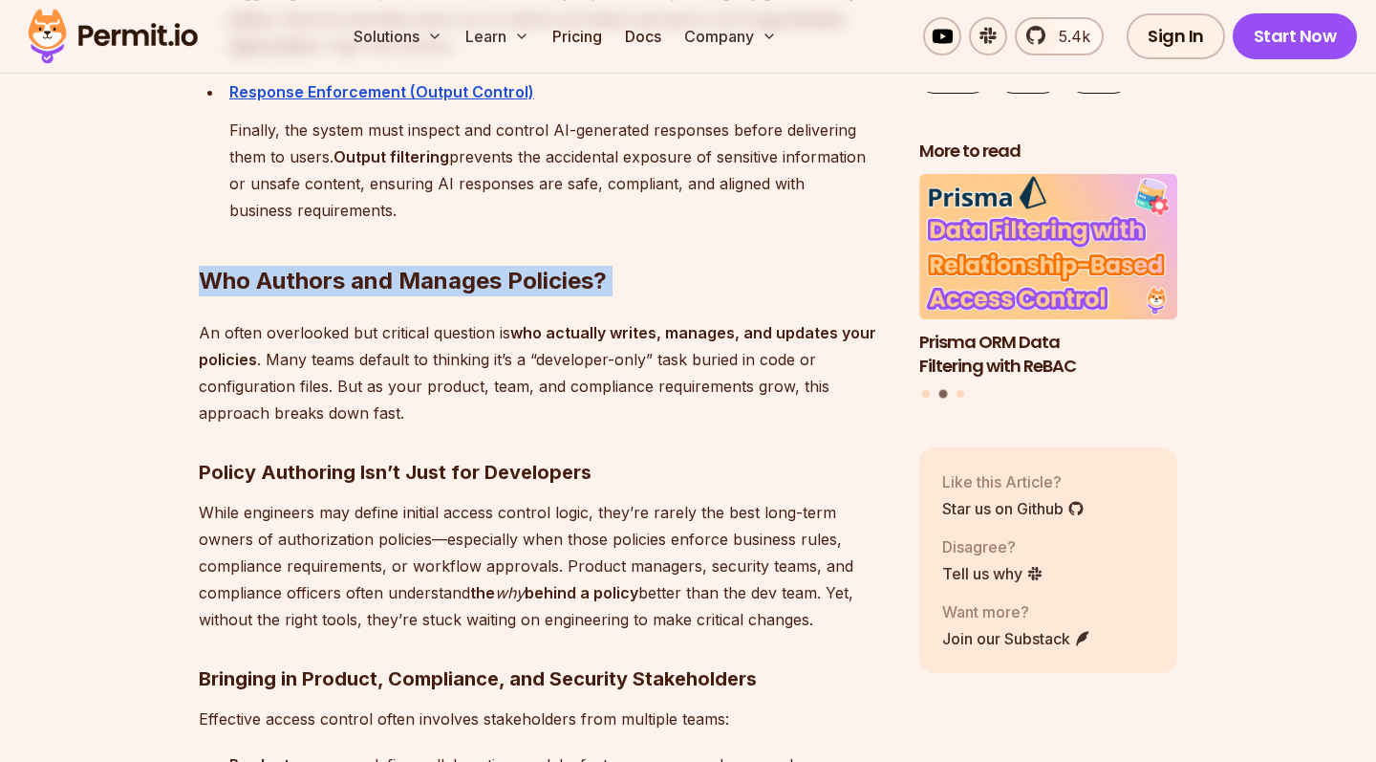
click at [315, 267] on strong "Who Authors and Manages Policies?" at bounding box center [403, 281] width 408 height 28
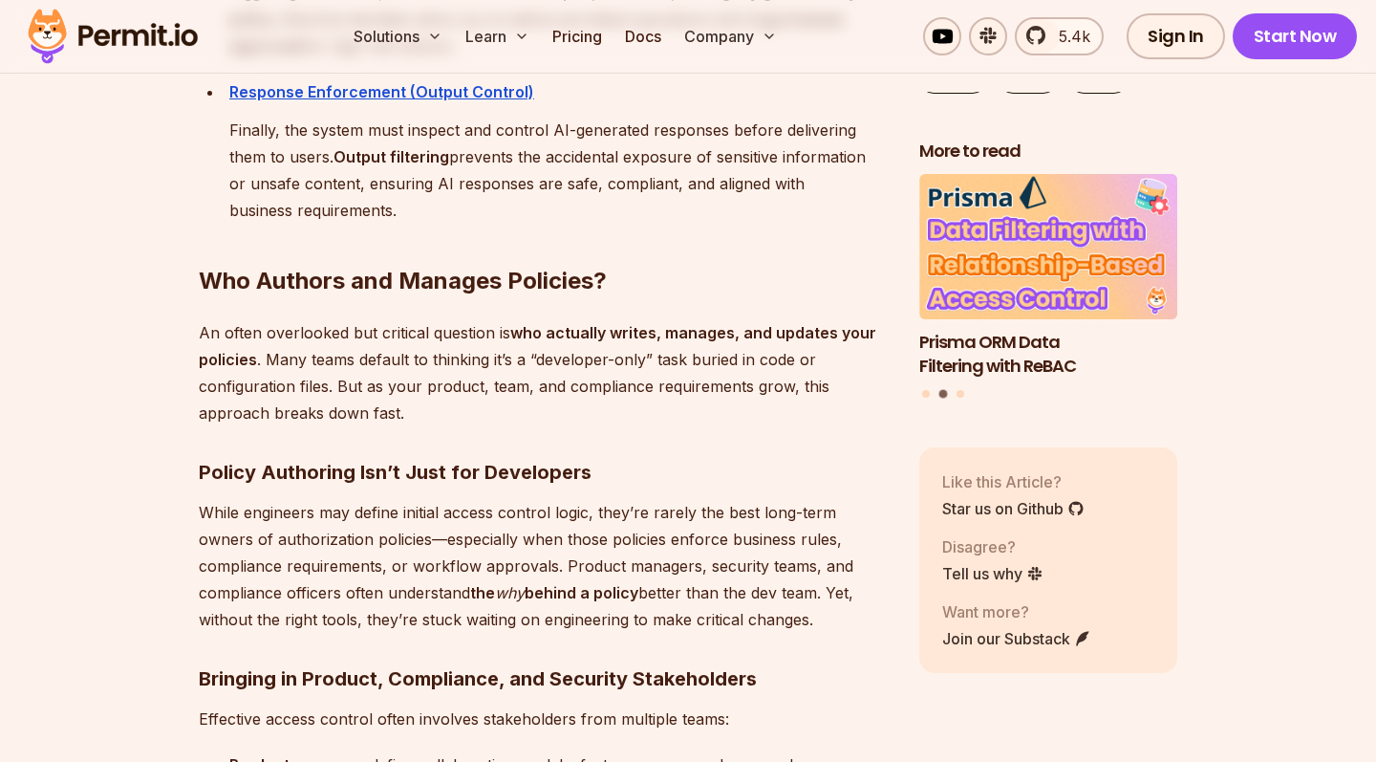
click at [315, 319] on p "An often overlooked but critical question is who actually writes, manages, and …" at bounding box center [544, 372] width 690 height 107
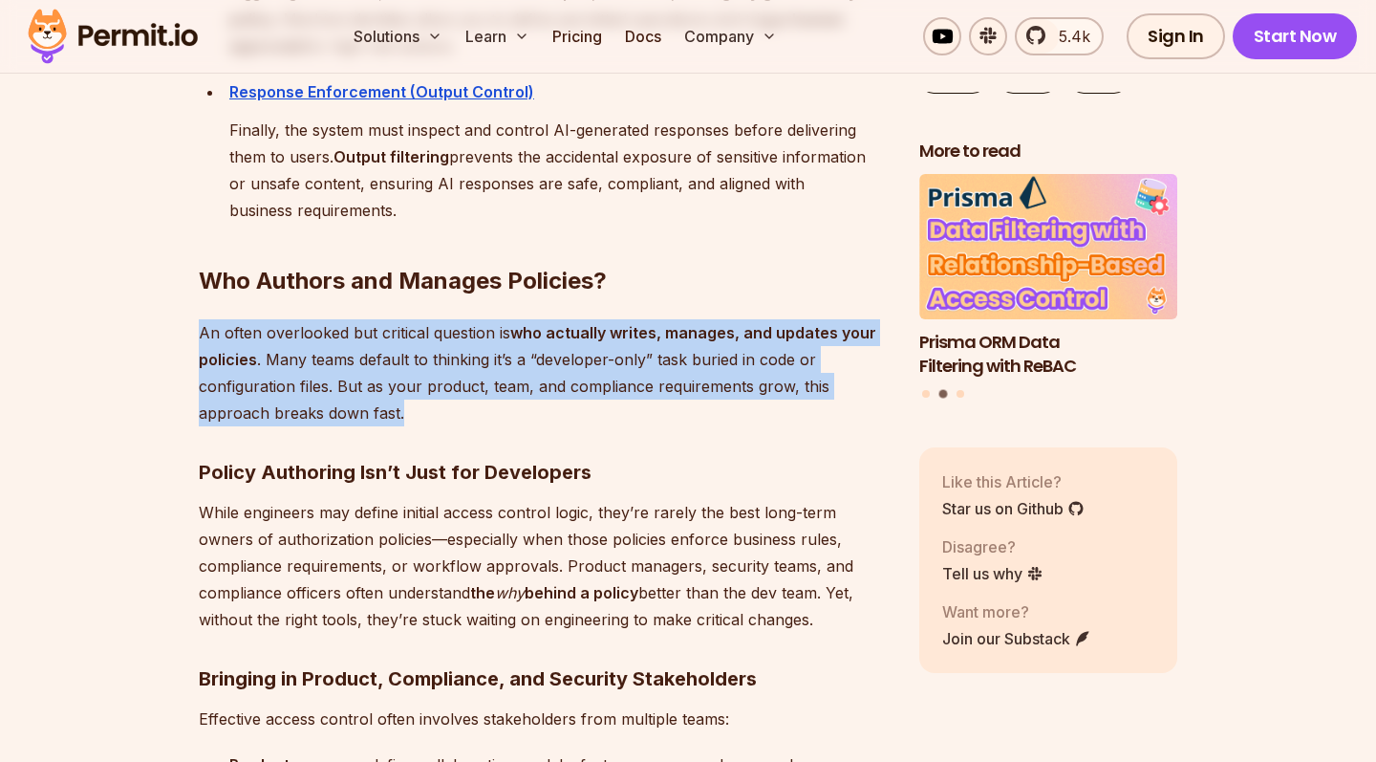
click at [315, 319] on p "An often overlooked but critical question is who actually writes, manages, and …" at bounding box center [544, 372] width 690 height 107
click at [315, 325] on p "An often overlooked but critical question is who actually writes, manages, and …" at bounding box center [544, 372] width 690 height 107
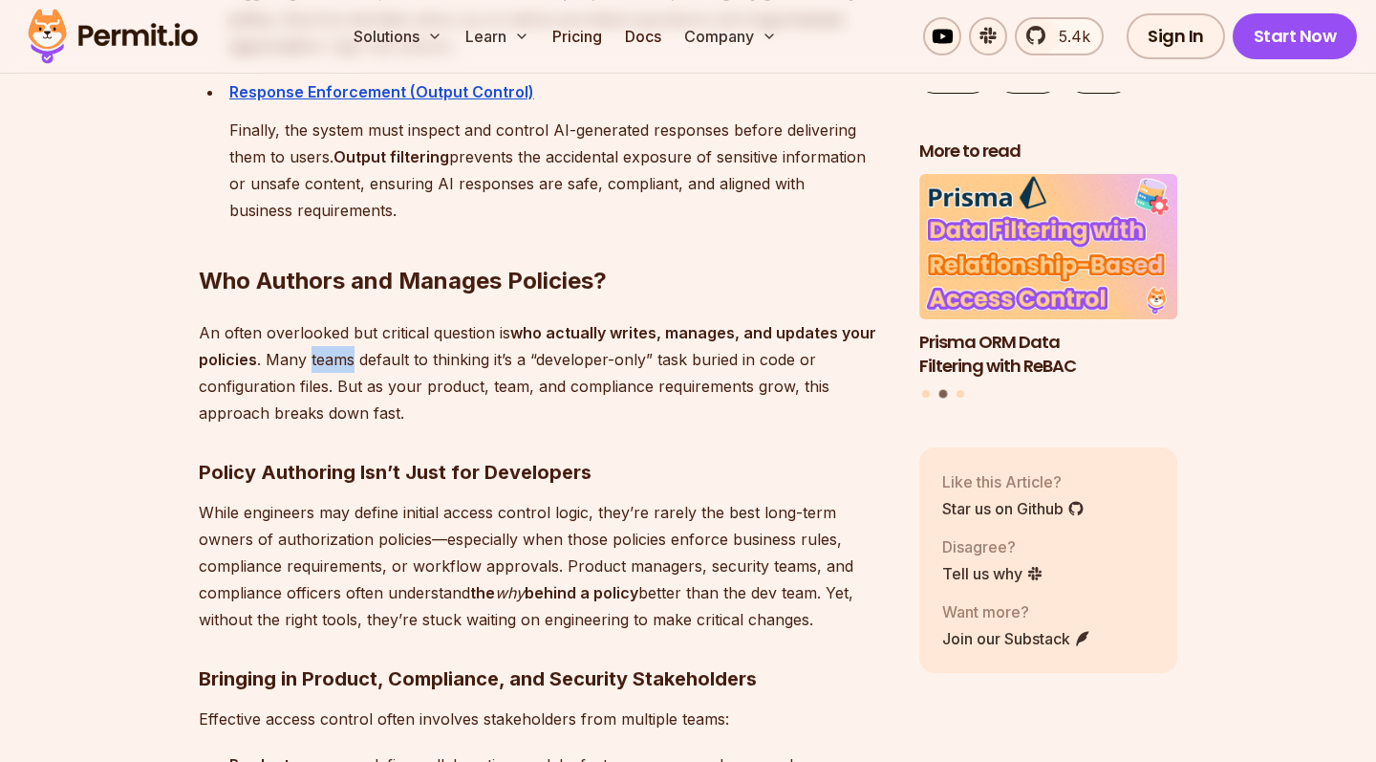
click at [315, 325] on p "An often overlooked but critical question is who actually writes, manages, and …" at bounding box center [544, 372] width 690 height 107
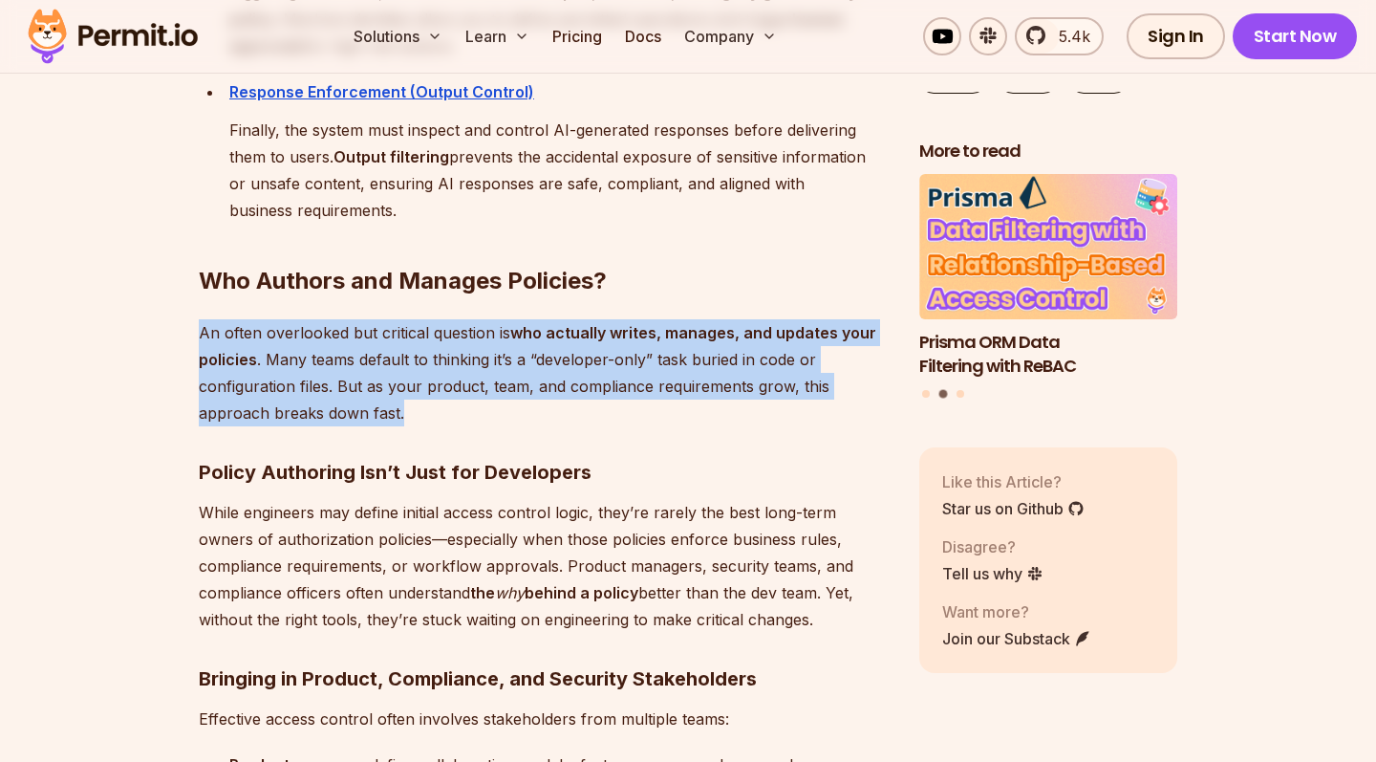
click at [315, 325] on p "An often overlooked but critical question is who actually writes, manages, and …" at bounding box center [544, 372] width 690 height 107
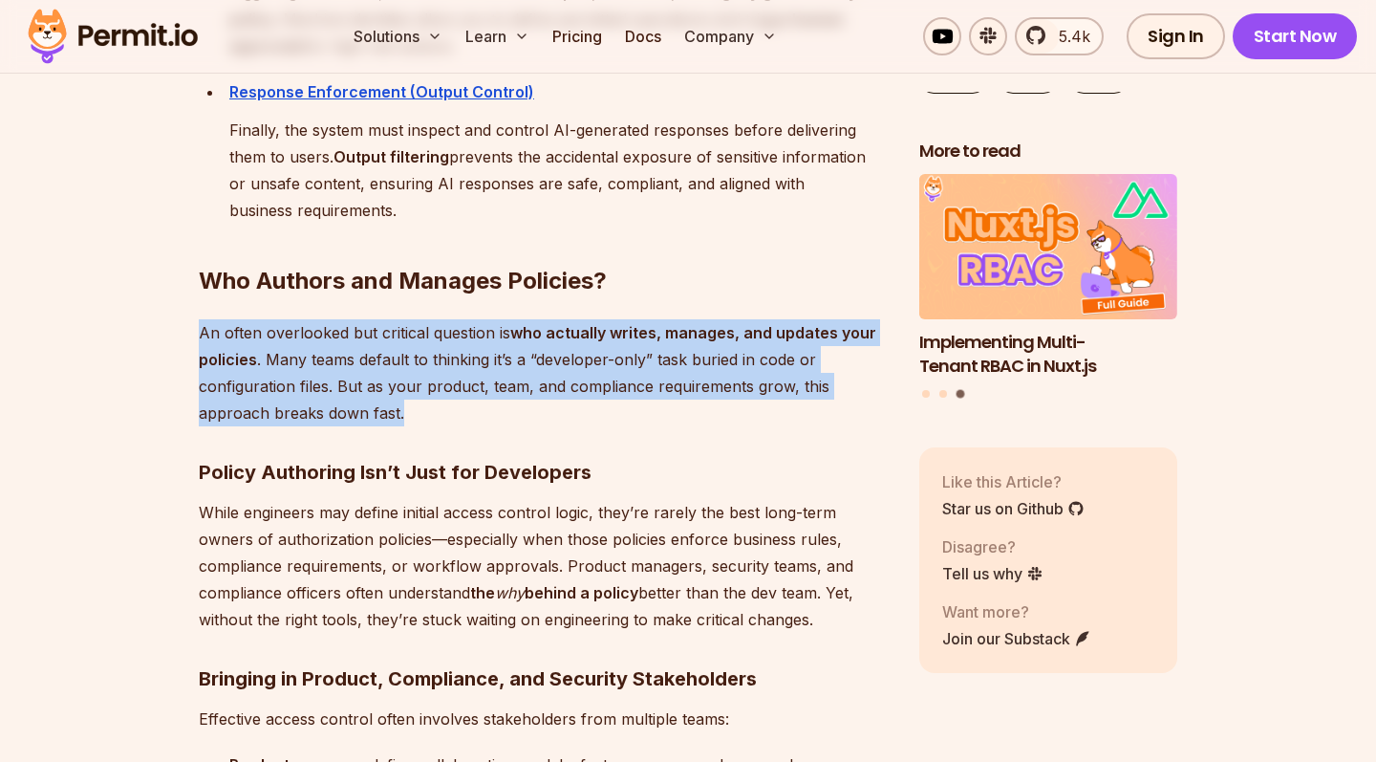
click at [315, 325] on p "An often overlooked but critical question is who actually writes, manages, and …" at bounding box center [544, 372] width 690 height 107
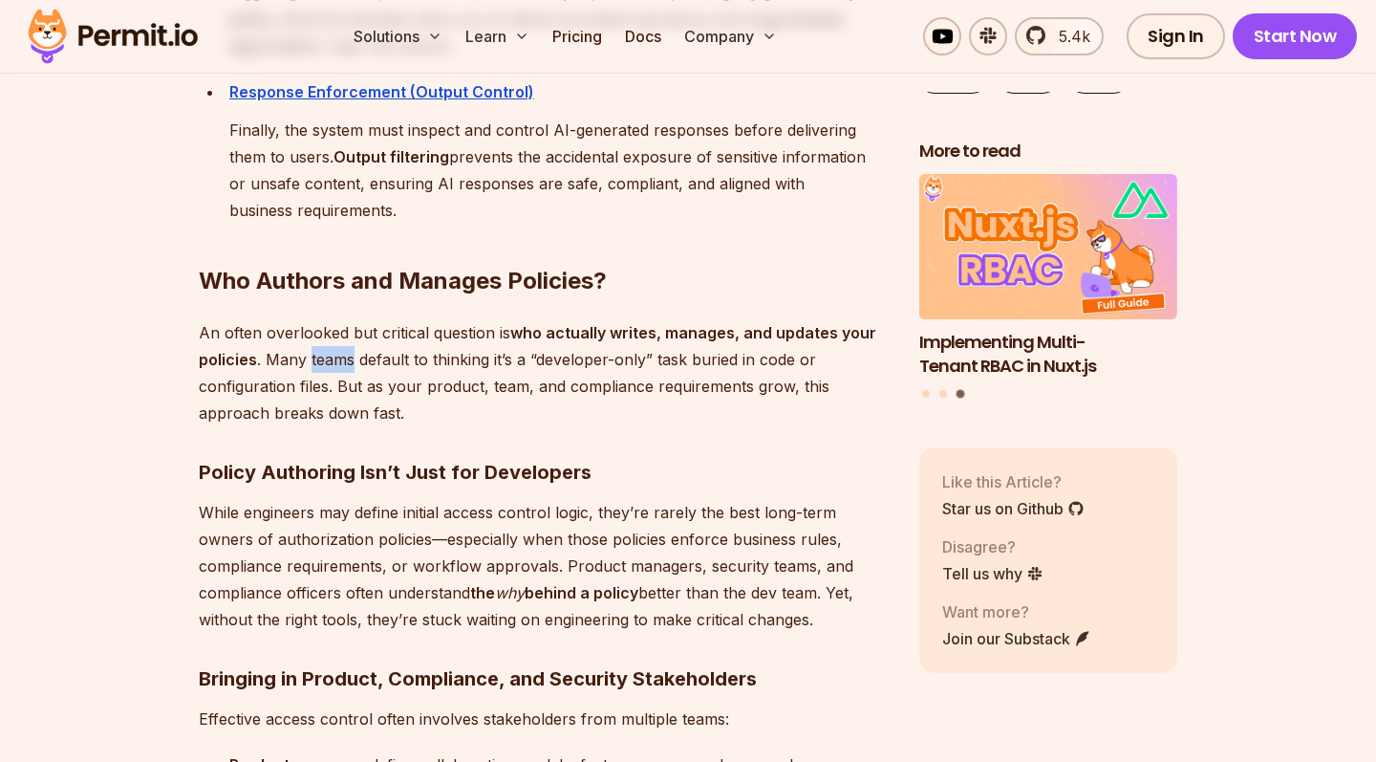
click at [315, 325] on p "An often overlooked but critical question is who actually writes, manages, and …" at bounding box center [544, 372] width 690 height 107
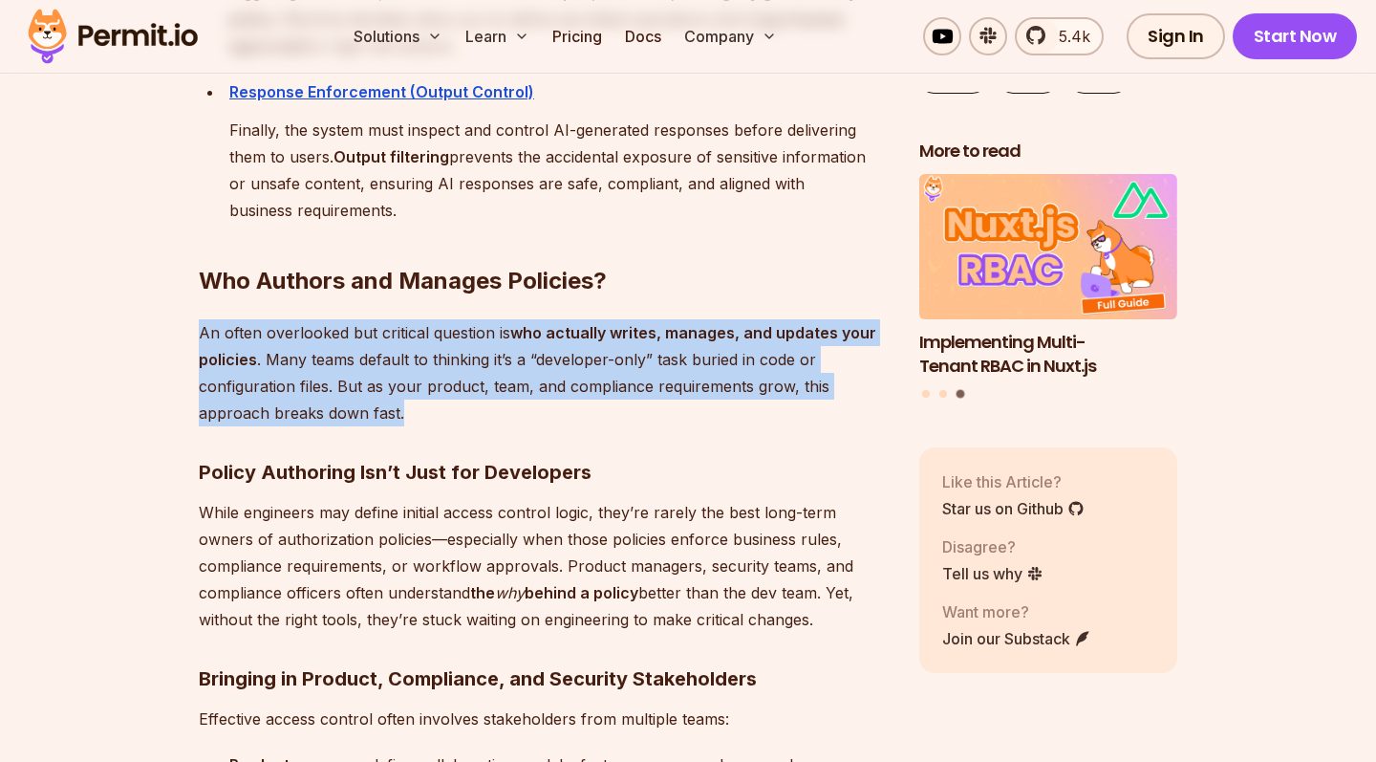
click at [315, 325] on p "An often overlooked but critical question is who actually writes, manages, and …" at bounding box center [544, 372] width 690 height 107
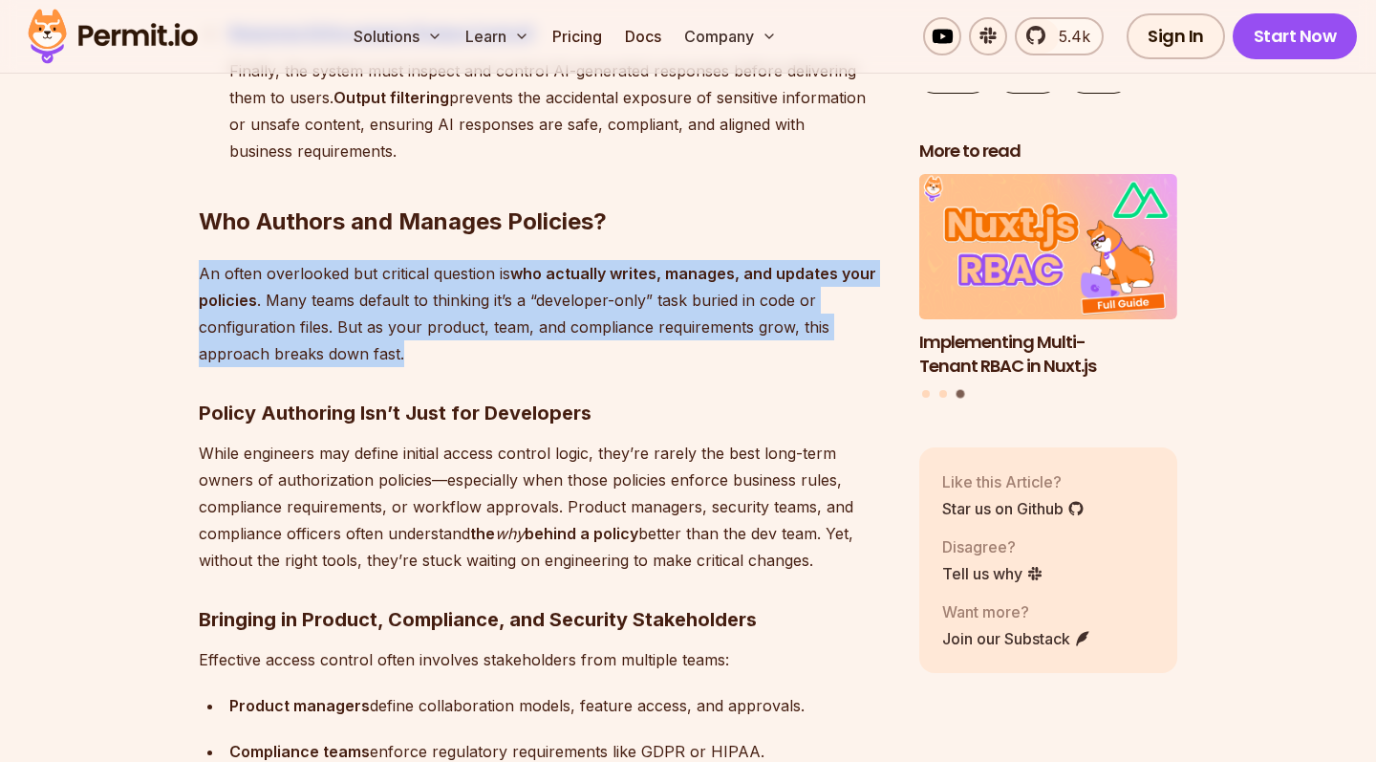
scroll to position [9440, 0]
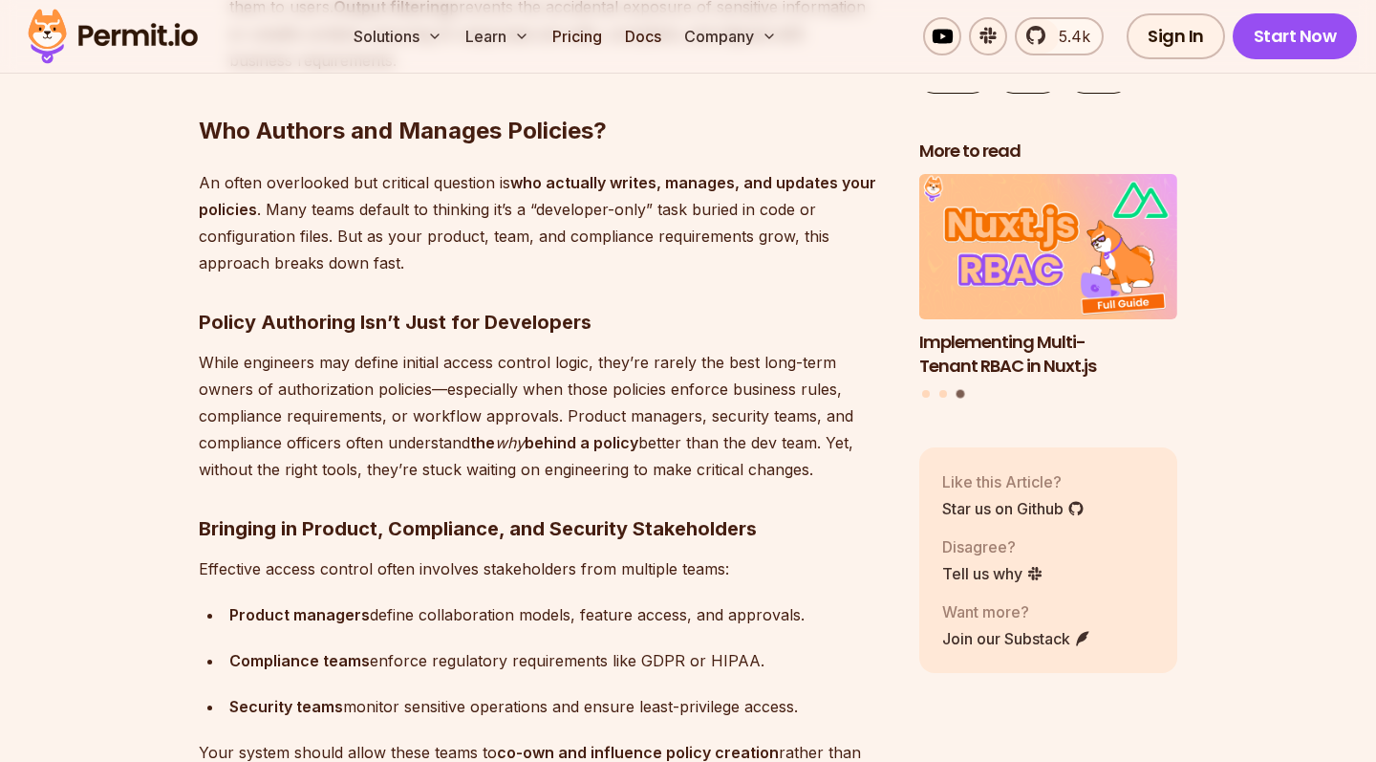
click at [315, 349] on p "While engineers may define initial access control logic, they’re rarely the bes…" at bounding box center [544, 416] width 690 height 134
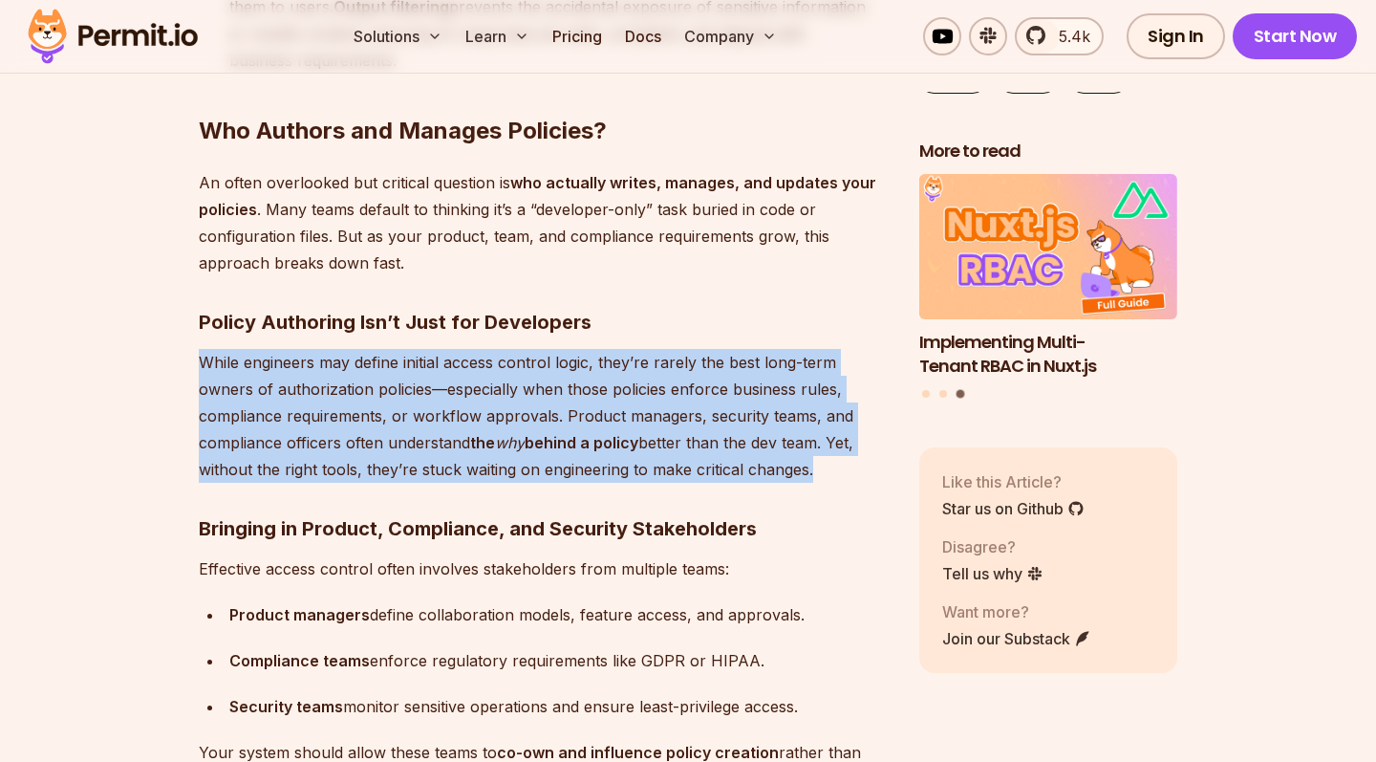
click at [315, 349] on p "While engineers may define initial access control logic, they’re rarely the bes…" at bounding box center [544, 416] width 690 height 134
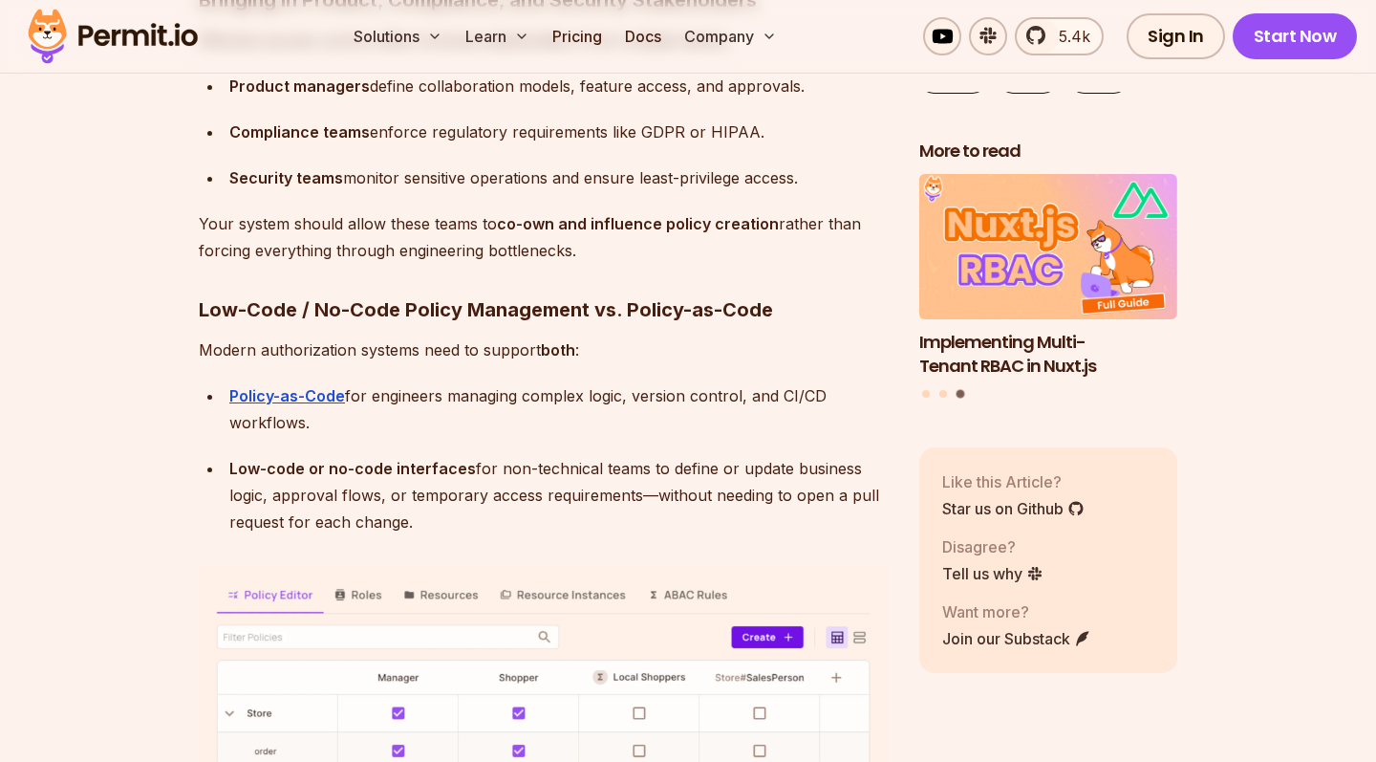
scroll to position [9974, 0]
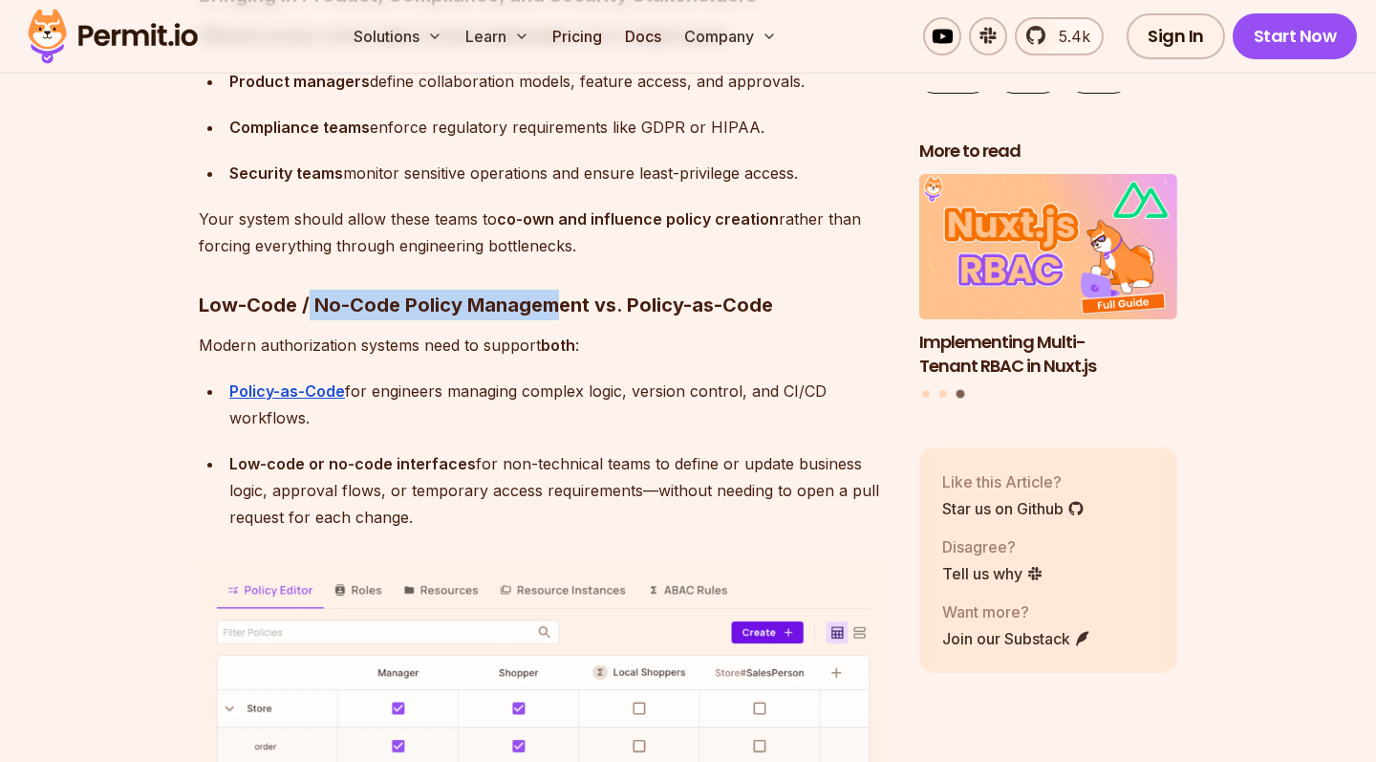
drag, startPoint x: 307, startPoint y: 267, endPoint x: 564, endPoint y: 264, distance: 257.2
click at [564, 290] on h3 "Low-Code / No-Code Policy Management vs. Policy-as-Code" at bounding box center [544, 305] width 690 height 31
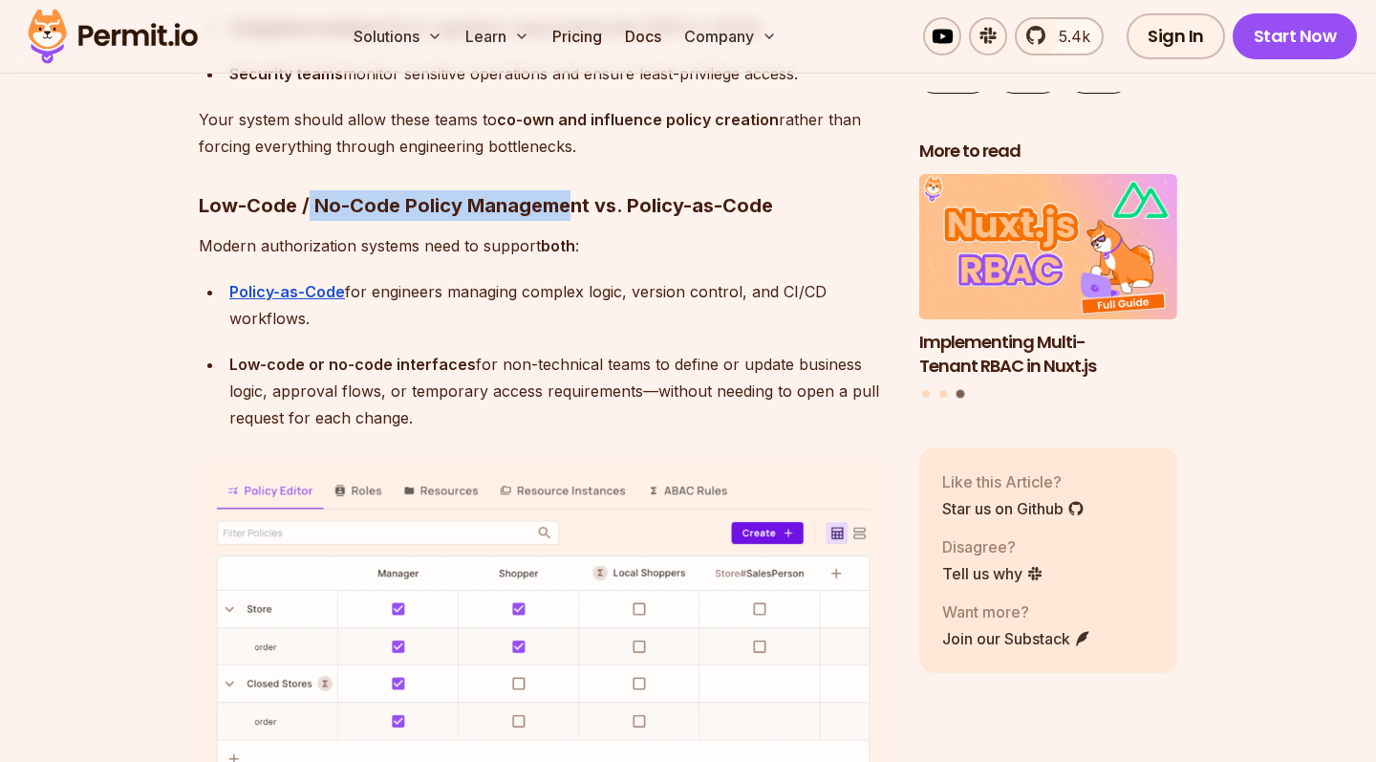
scroll to position [10074, 0]
click at [401, 231] on p "Modern authorization systems need to support both :" at bounding box center [544, 244] width 690 height 27
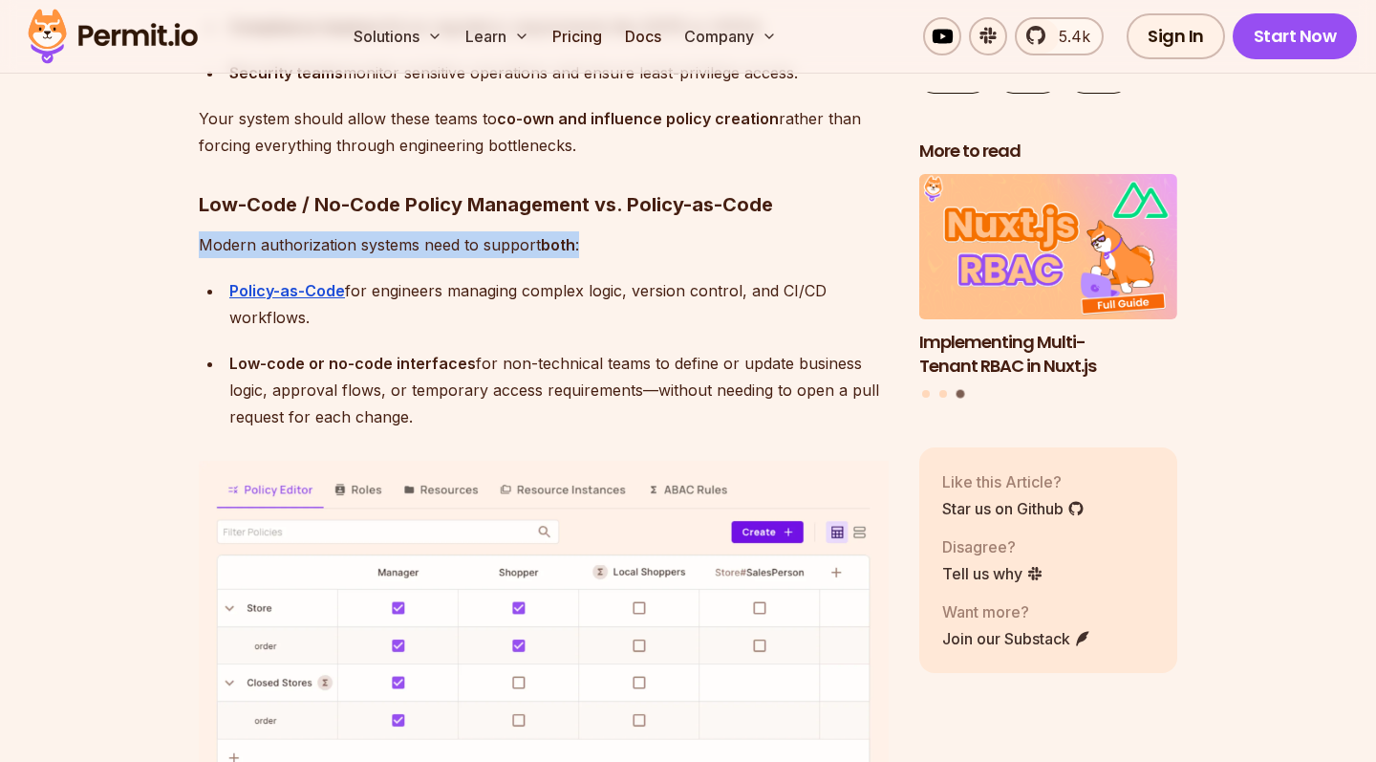
click at [401, 231] on p "Modern authorization systems need to support both :" at bounding box center [544, 244] width 690 height 27
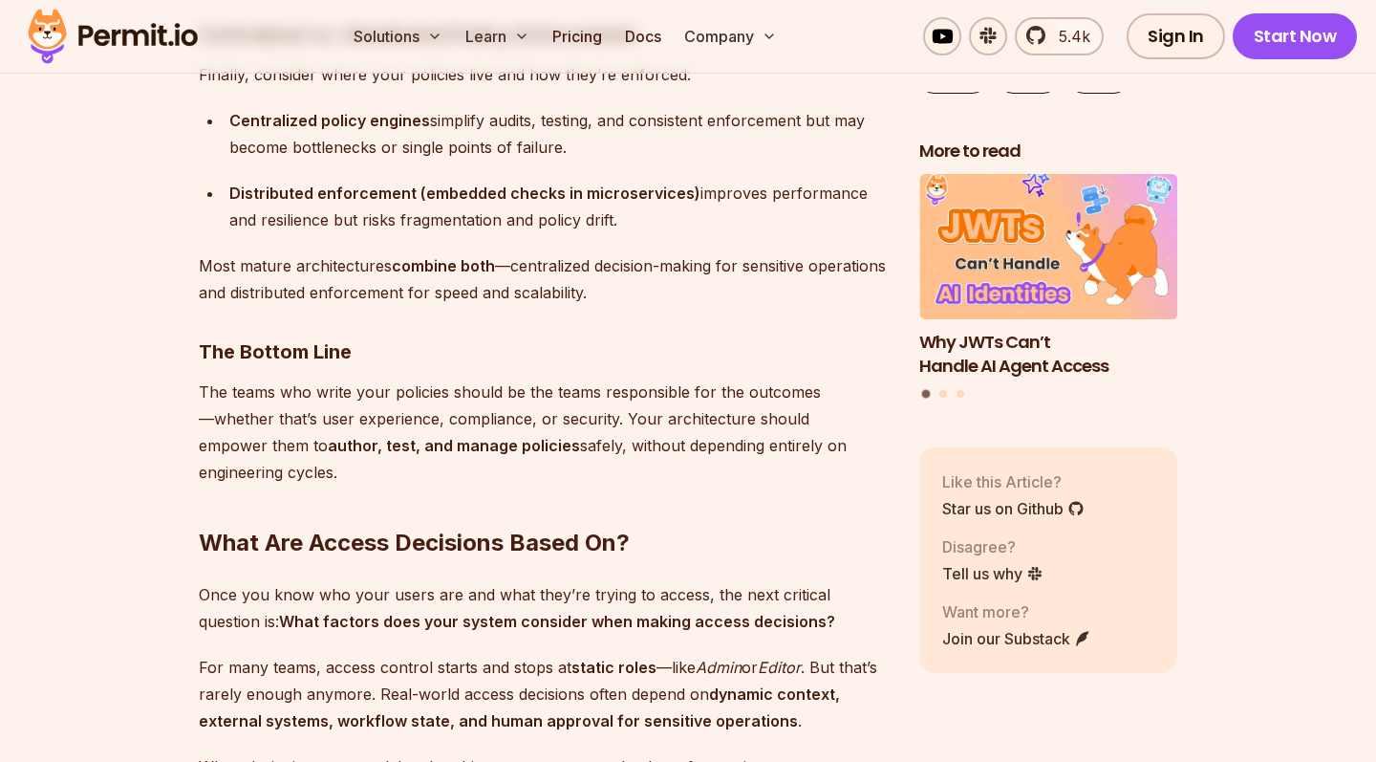
scroll to position [11141, 0]
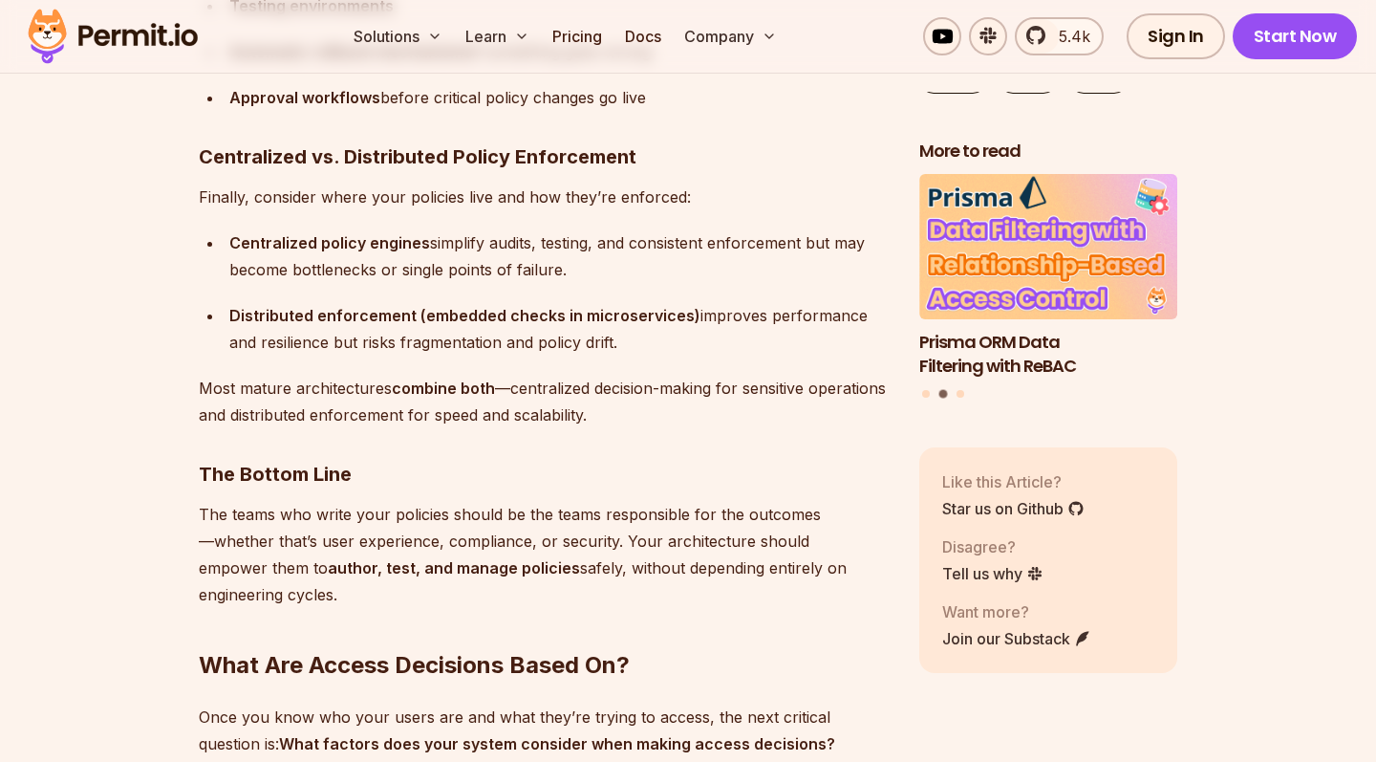
click at [449, 145] on strong "Centralized vs. Distributed Policy Enforcement" at bounding box center [418, 156] width 438 height 23
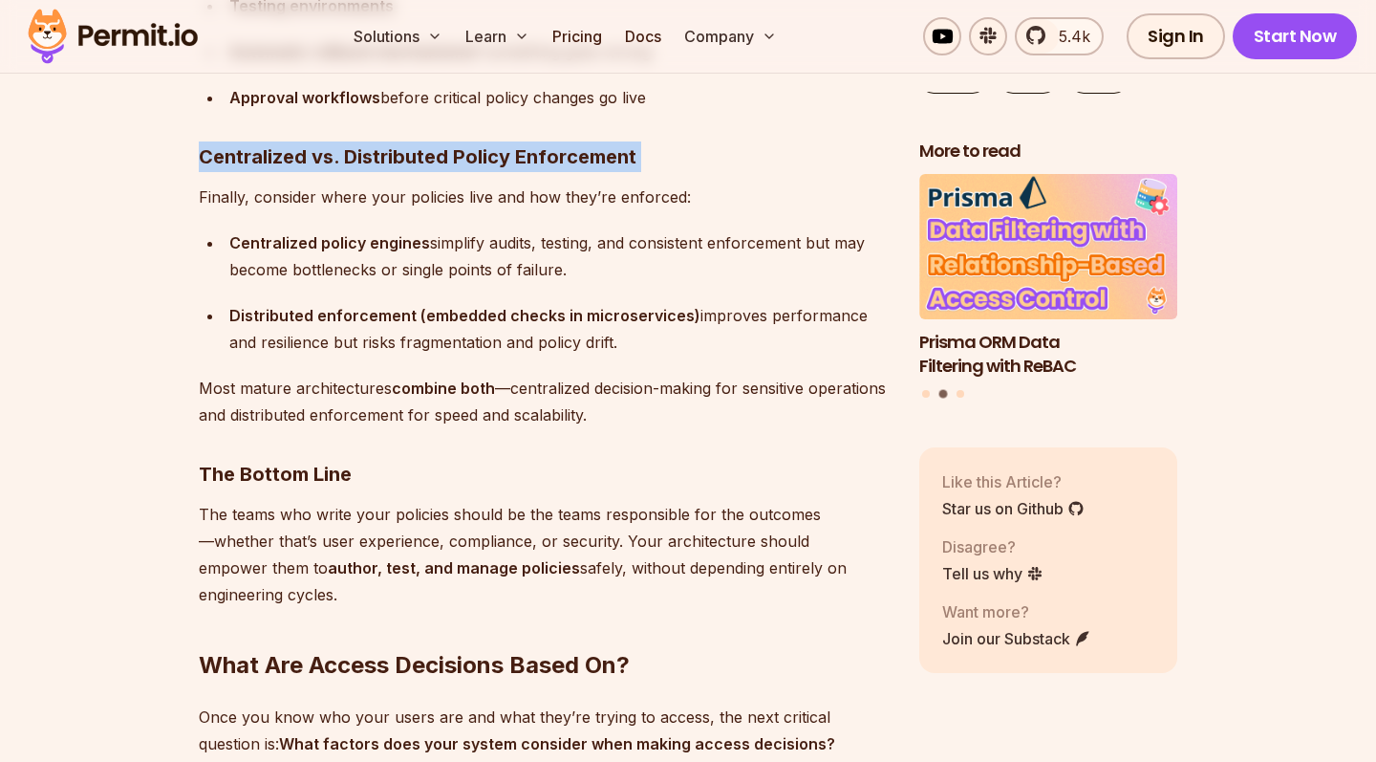
click at [449, 145] on strong "Centralized vs. Distributed Policy Enforcement" at bounding box center [418, 156] width 438 height 23
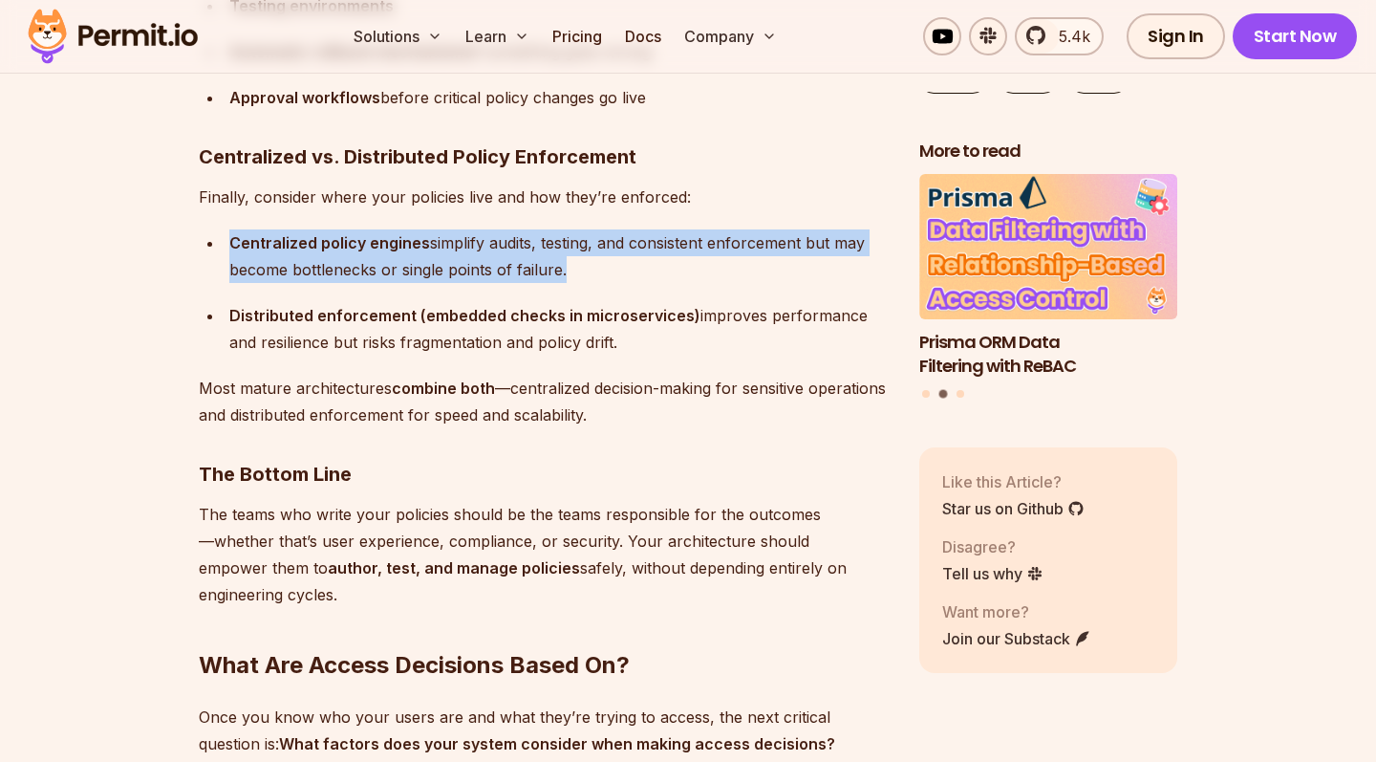
click at [426, 229] on div "Centralized policy engines simplify audits, testing, and consistent enforcement…" at bounding box center [559, 256] width 660 height 54
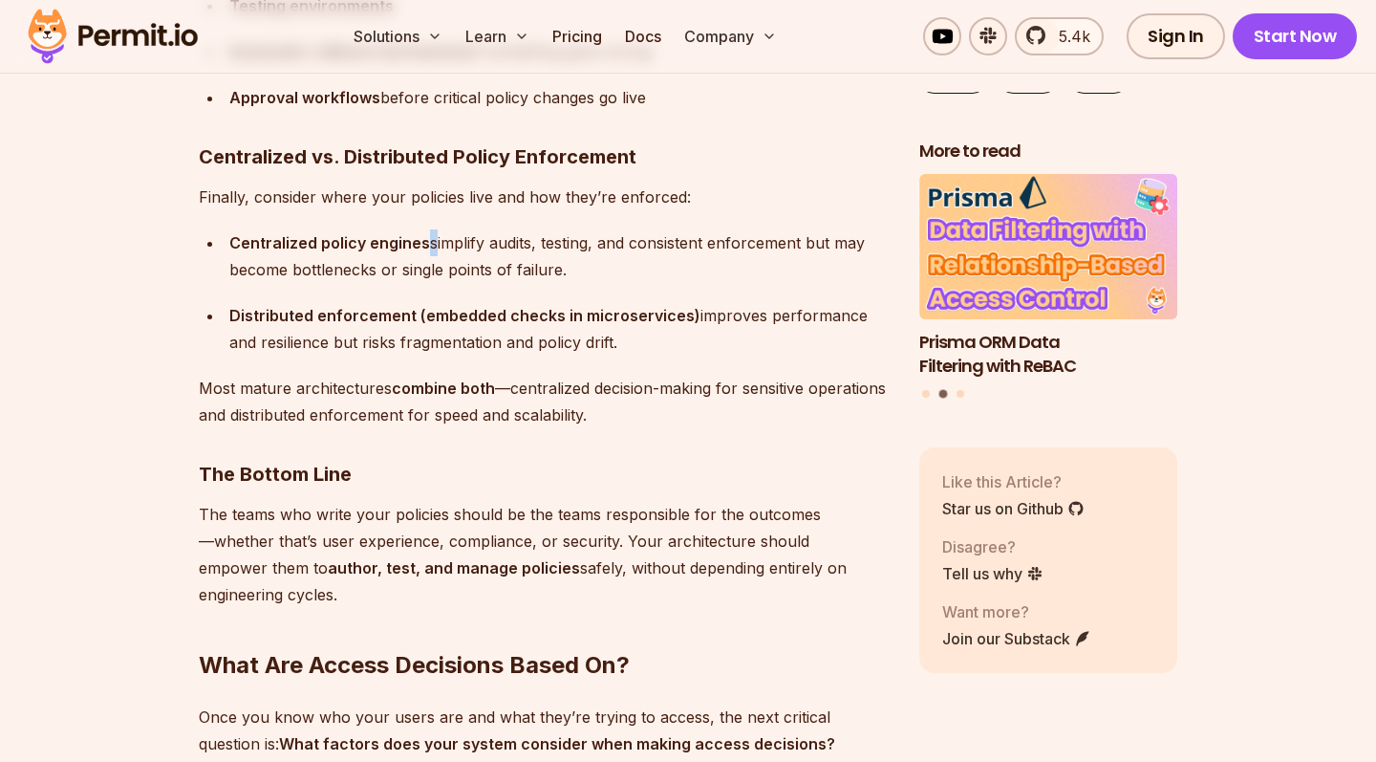
click at [426, 229] on div "Centralized policy engines simplify audits, testing, and consistent enforcement…" at bounding box center [559, 256] width 660 height 54
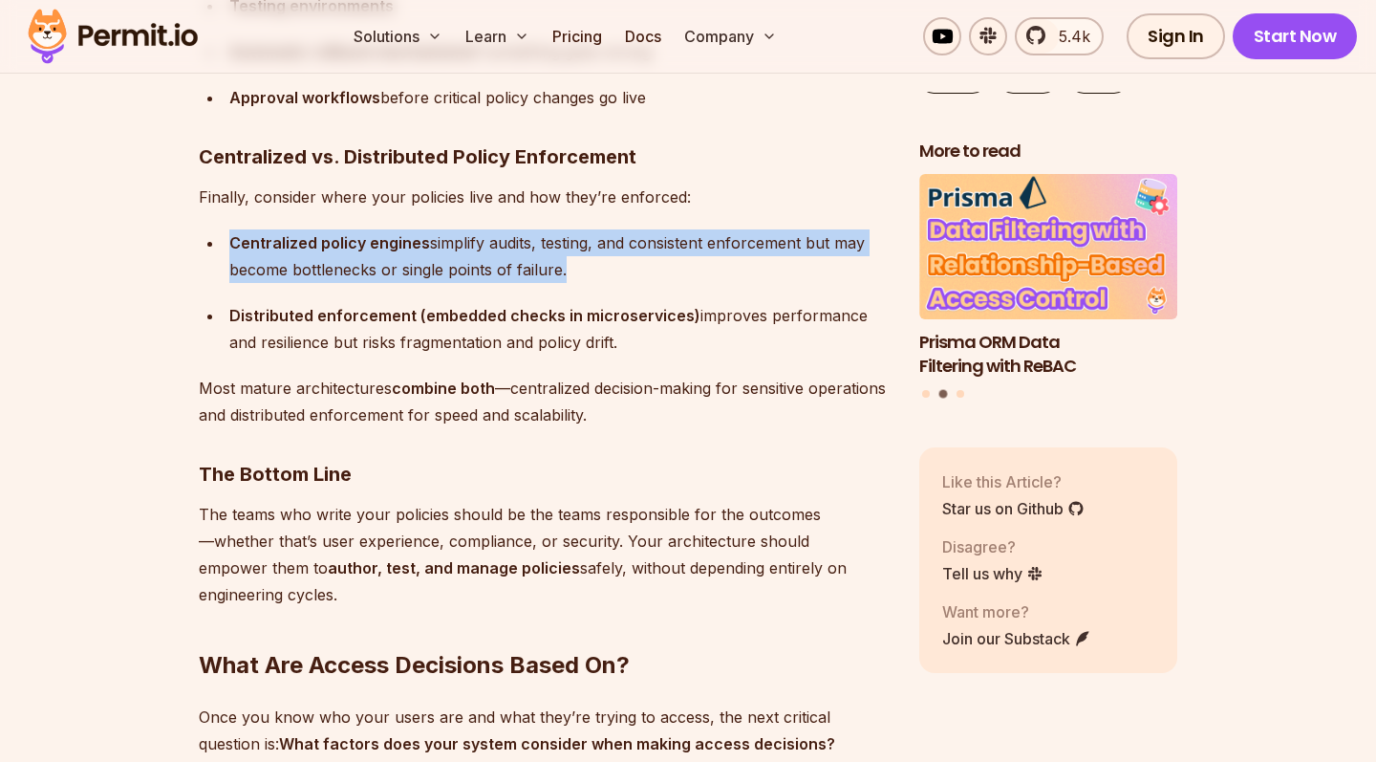
click at [426, 229] on div "Centralized policy engines simplify audits, testing, and consistent enforcement…" at bounding box center [559, 256] width 660 height 54
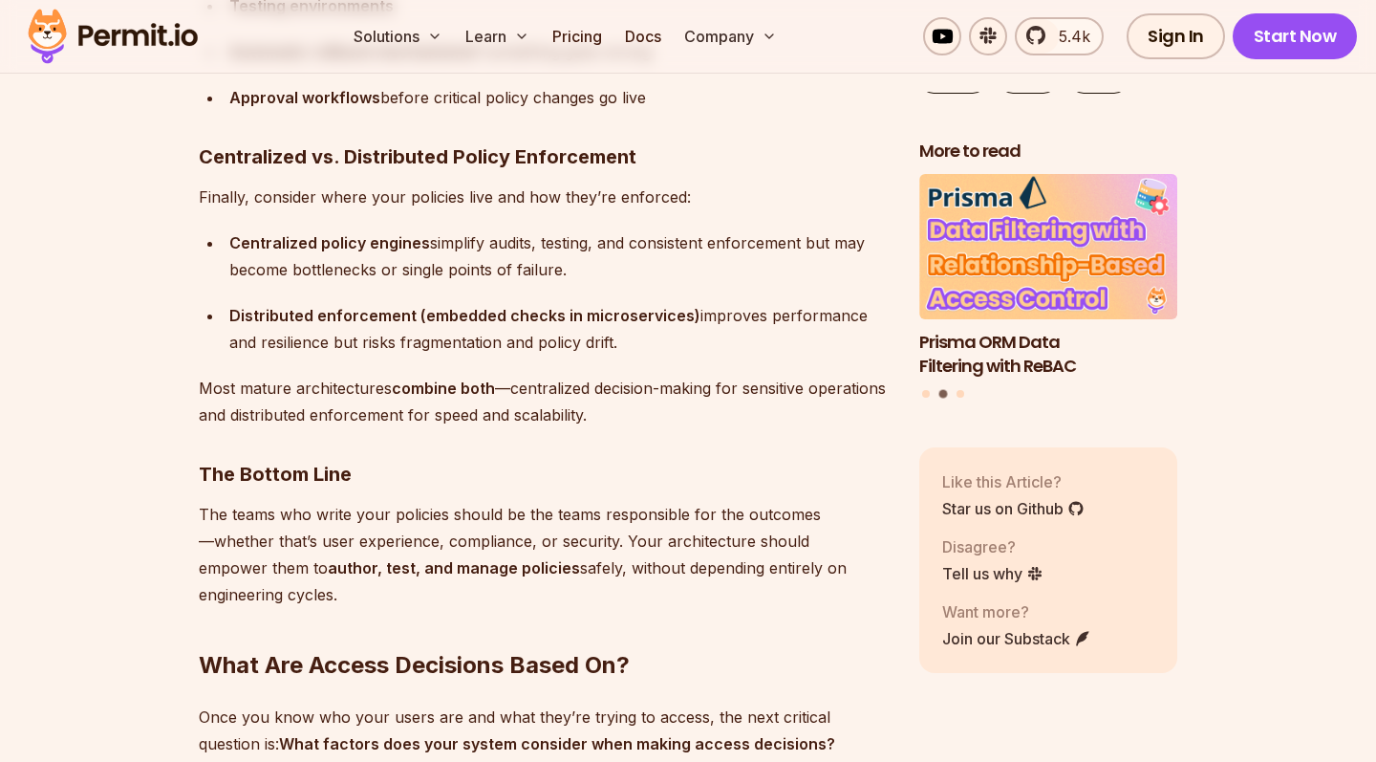
click at [398, 379] on strong "combine both" at bounding box center [443, 388] width 103 height 19
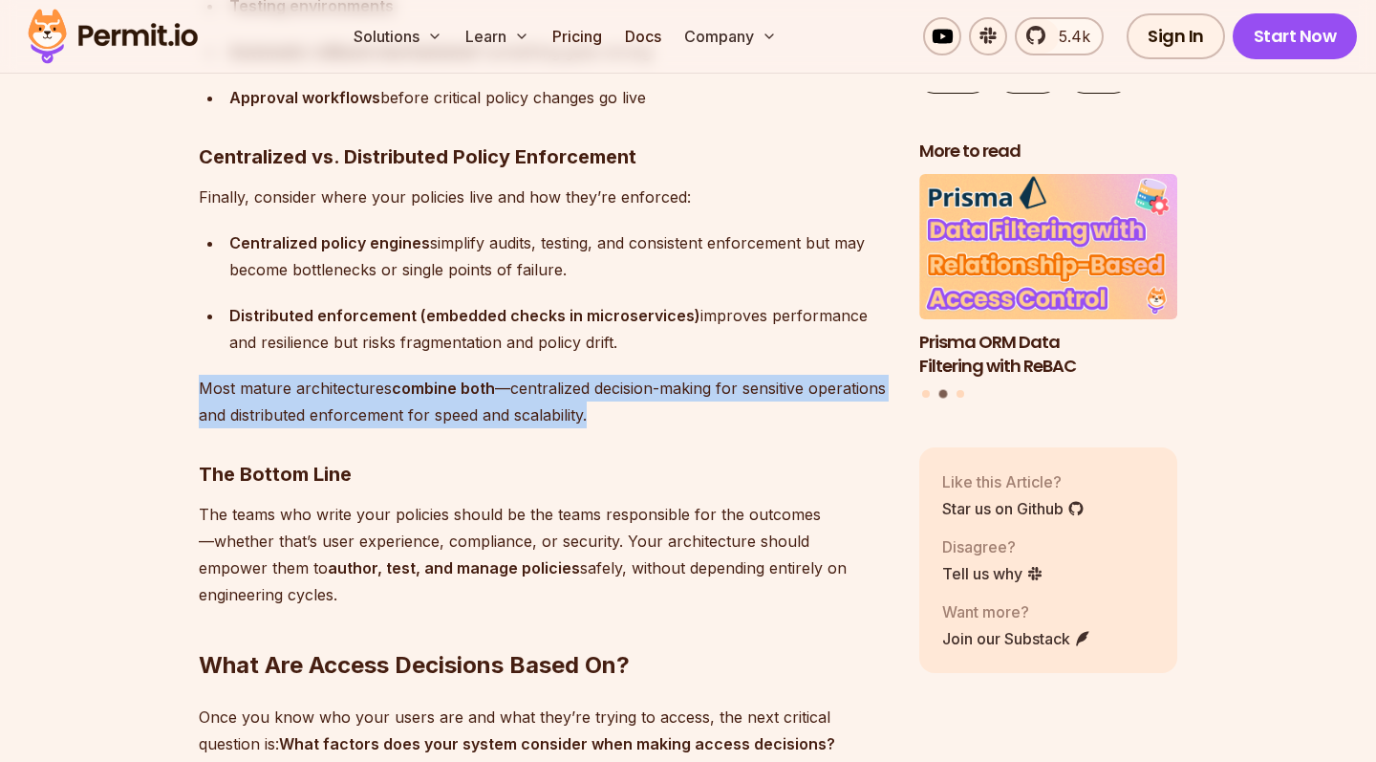
click at [398, 379] on strong "combine both" at bounding box center [443, 388] width 103 height 19
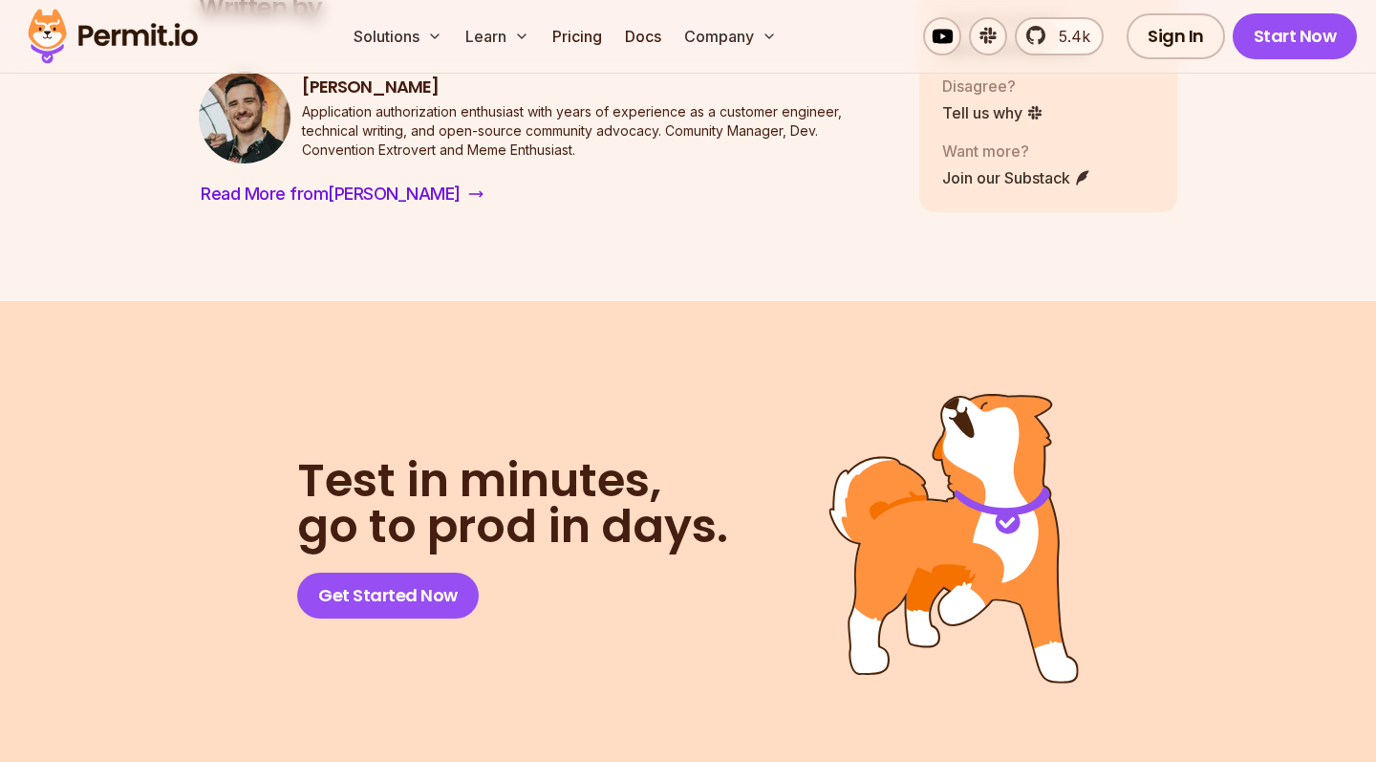
scroll to position [18497, 0]
